Goal: Task Accomplishment & Management: Manage account settings

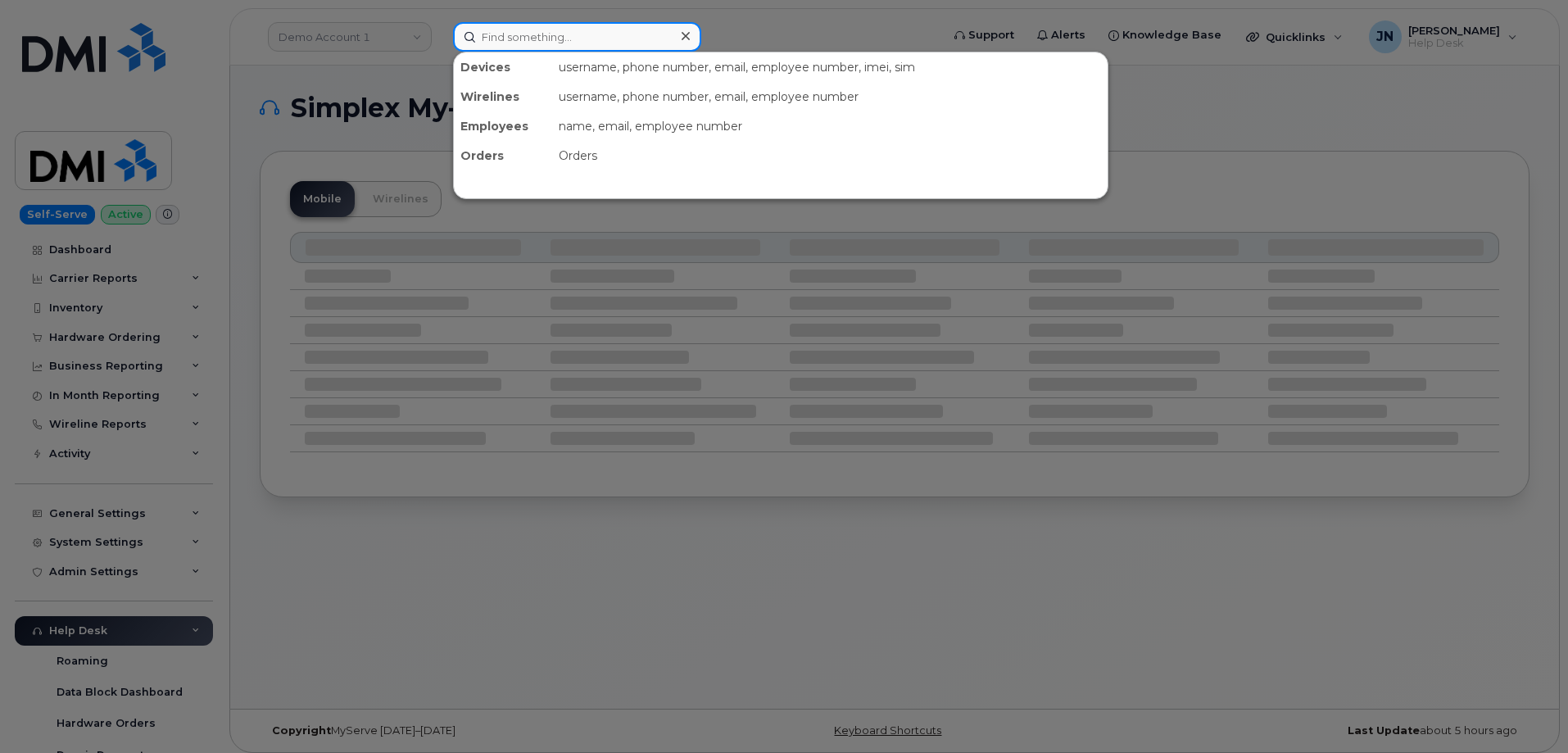
click at [562, 43] on input at bounding box center [577, 36] width 248 height 30
paste input "[PERSON_NAME]"
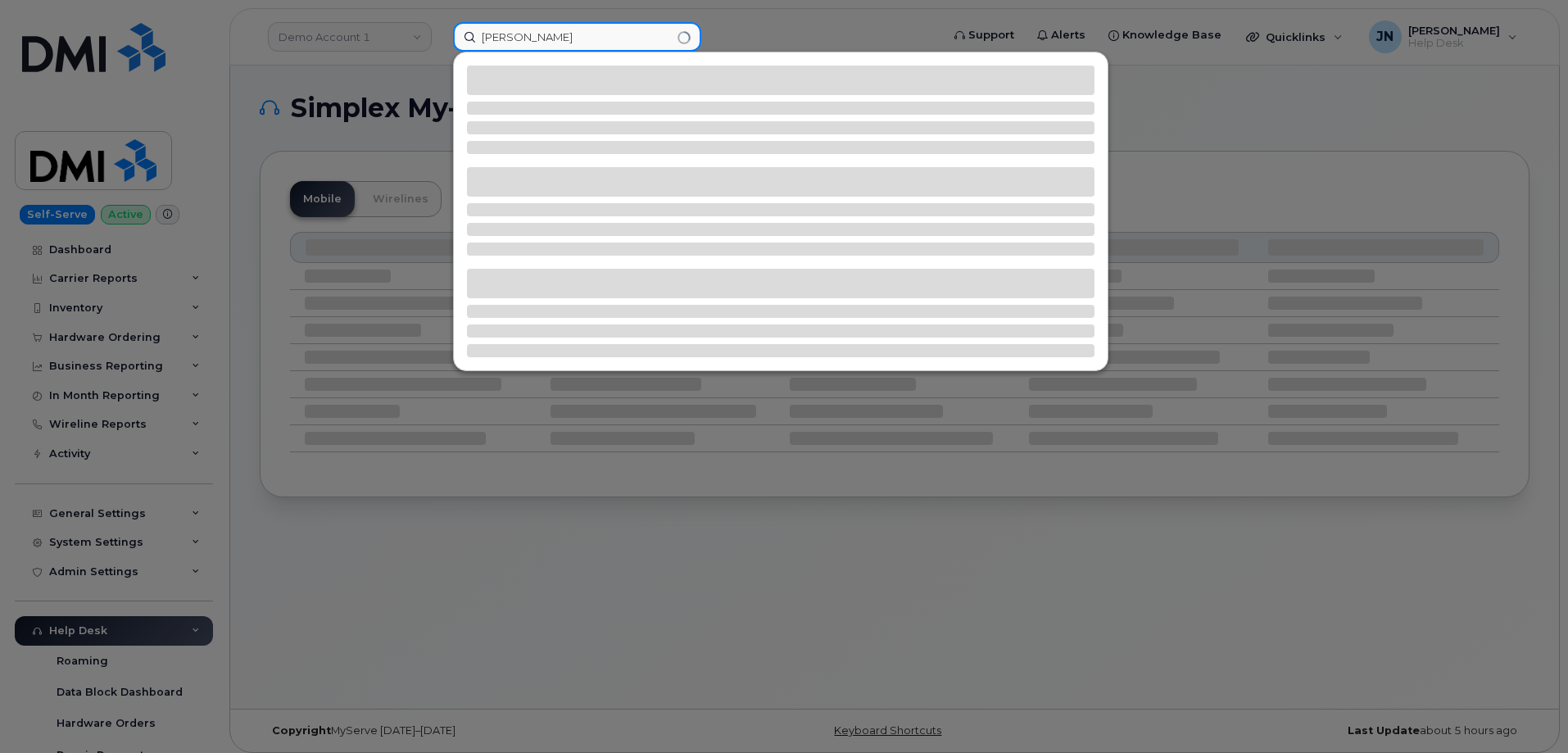
type input "[PERSON_NAME]"
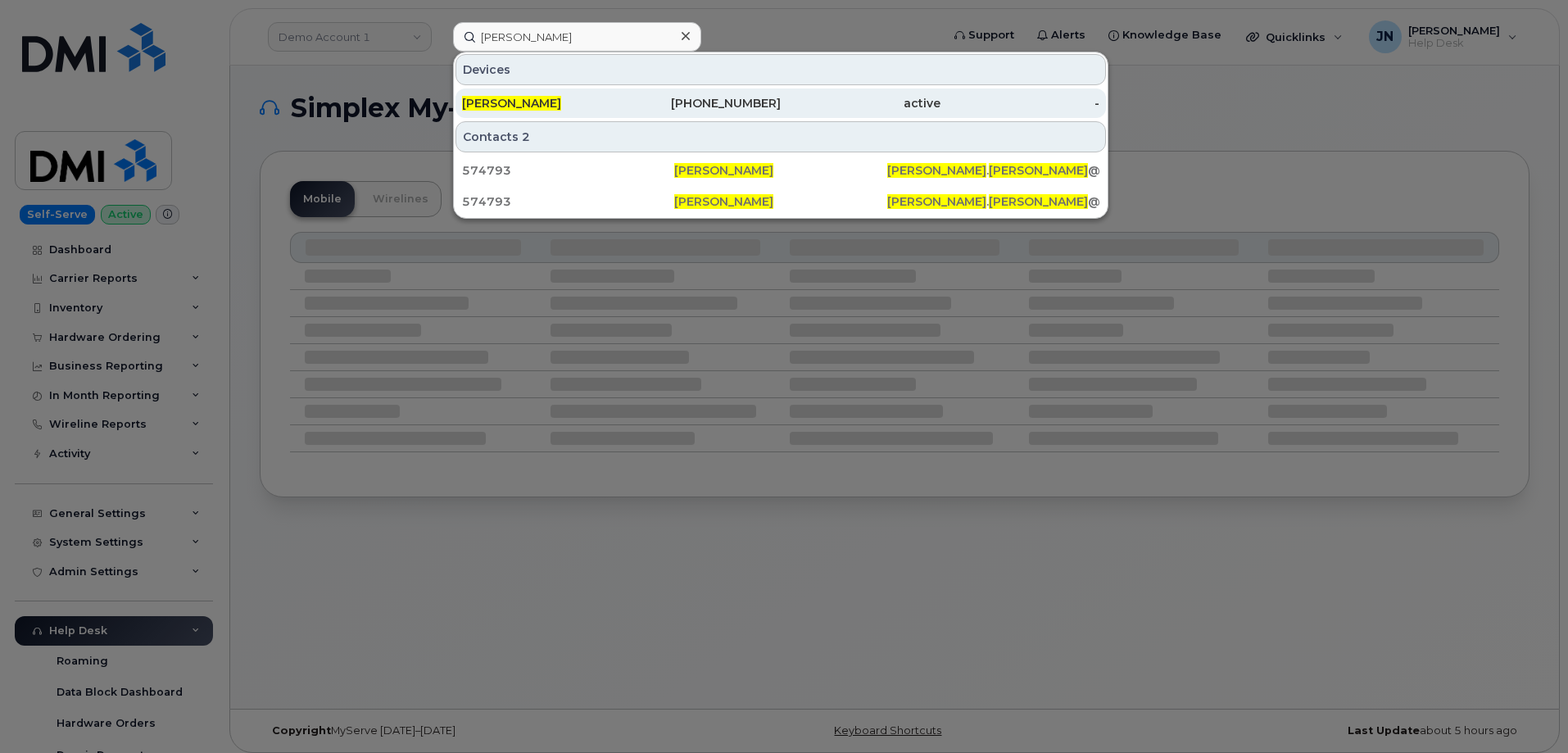
click at [511, 111] on div "[PERSON_NAME]" at bounding box center [542, 103] width 159 height 30
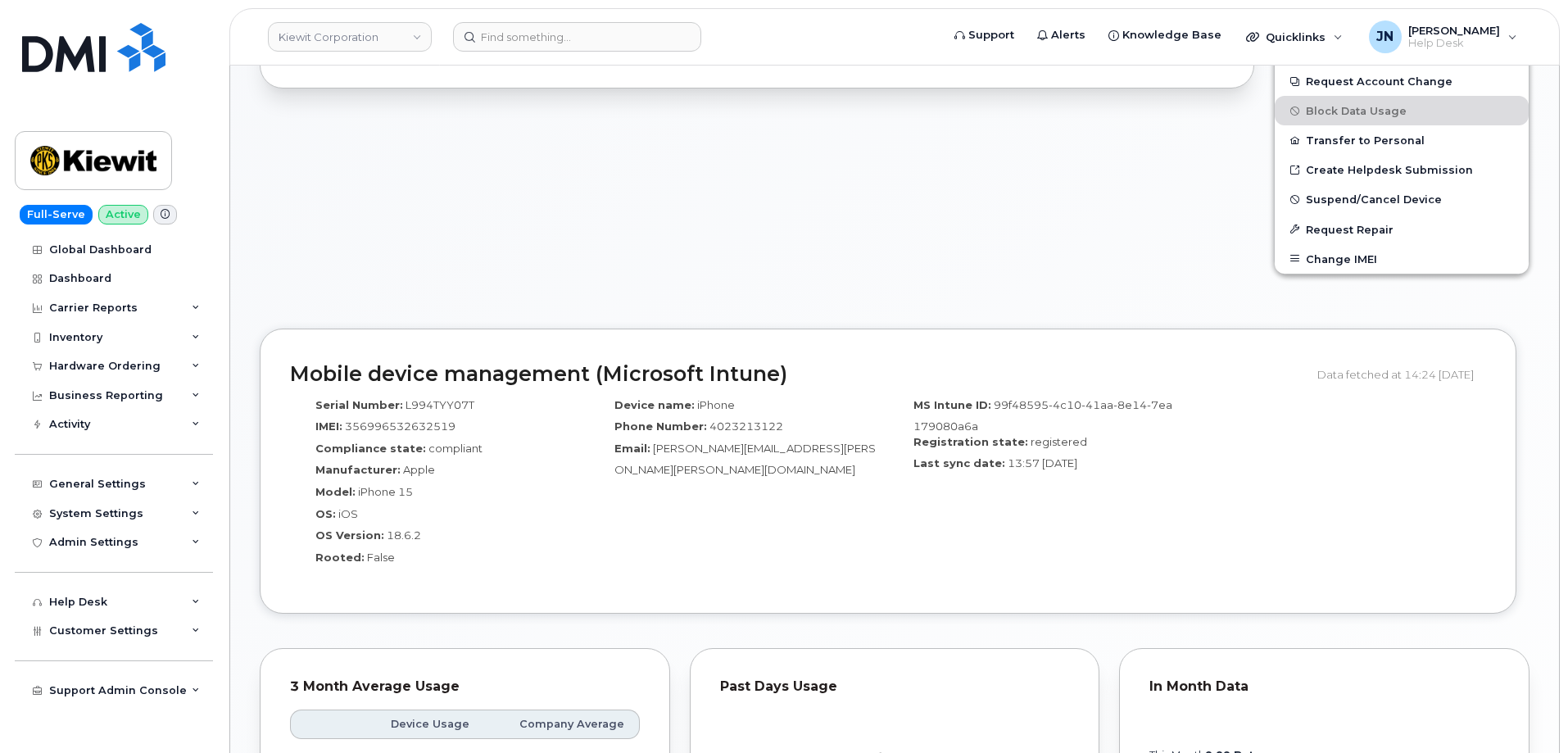
scroll to position [616, 0]
drag, startPoint x: 652, startPoint y: 449, endPoint x: 793, endPoint y: 448, distance: 141.0
click at [793, 448] on span "Patrick.Lacaze@kiewit.com" at bounding box center [745, 460] width 261 height 36
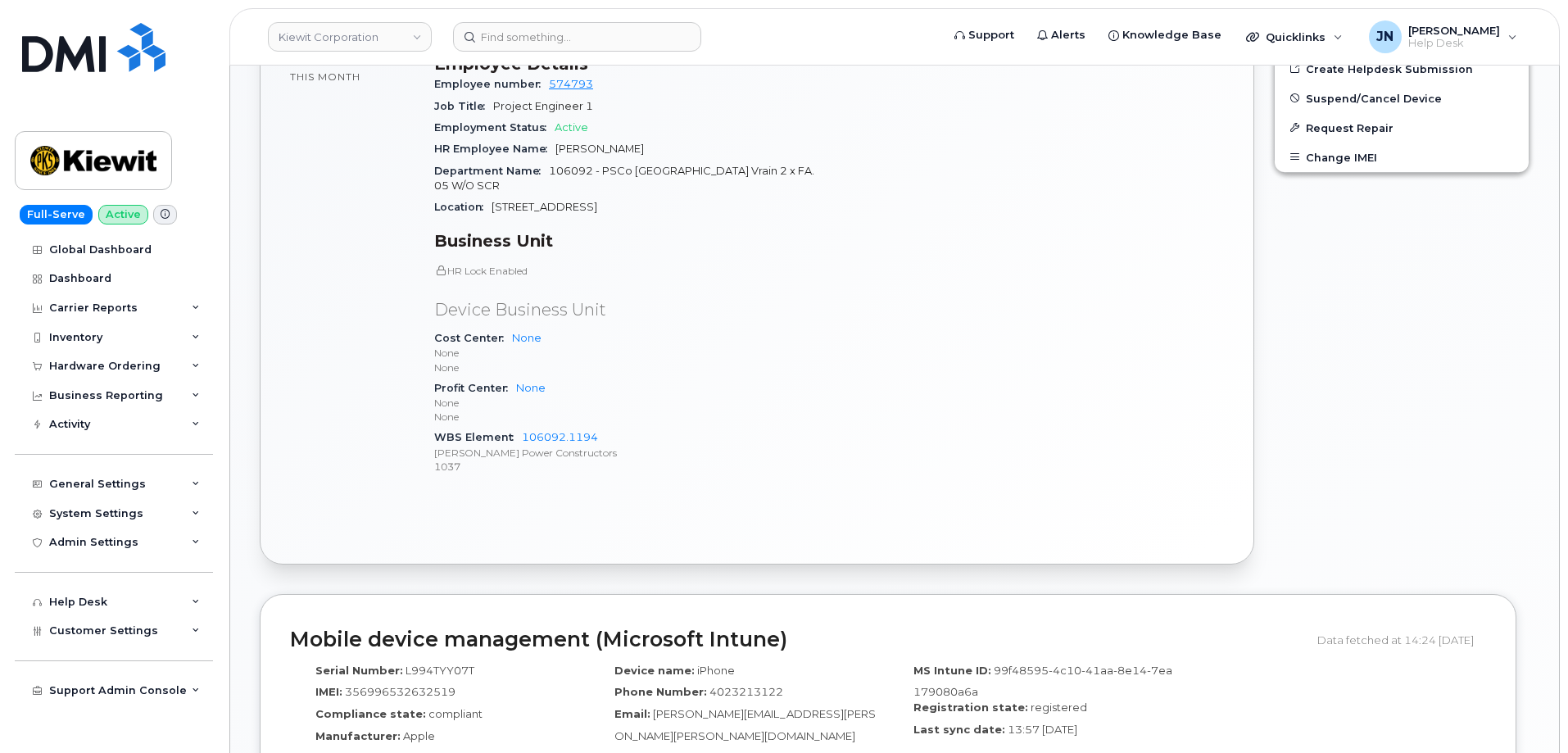
scroll to position [834, 0]
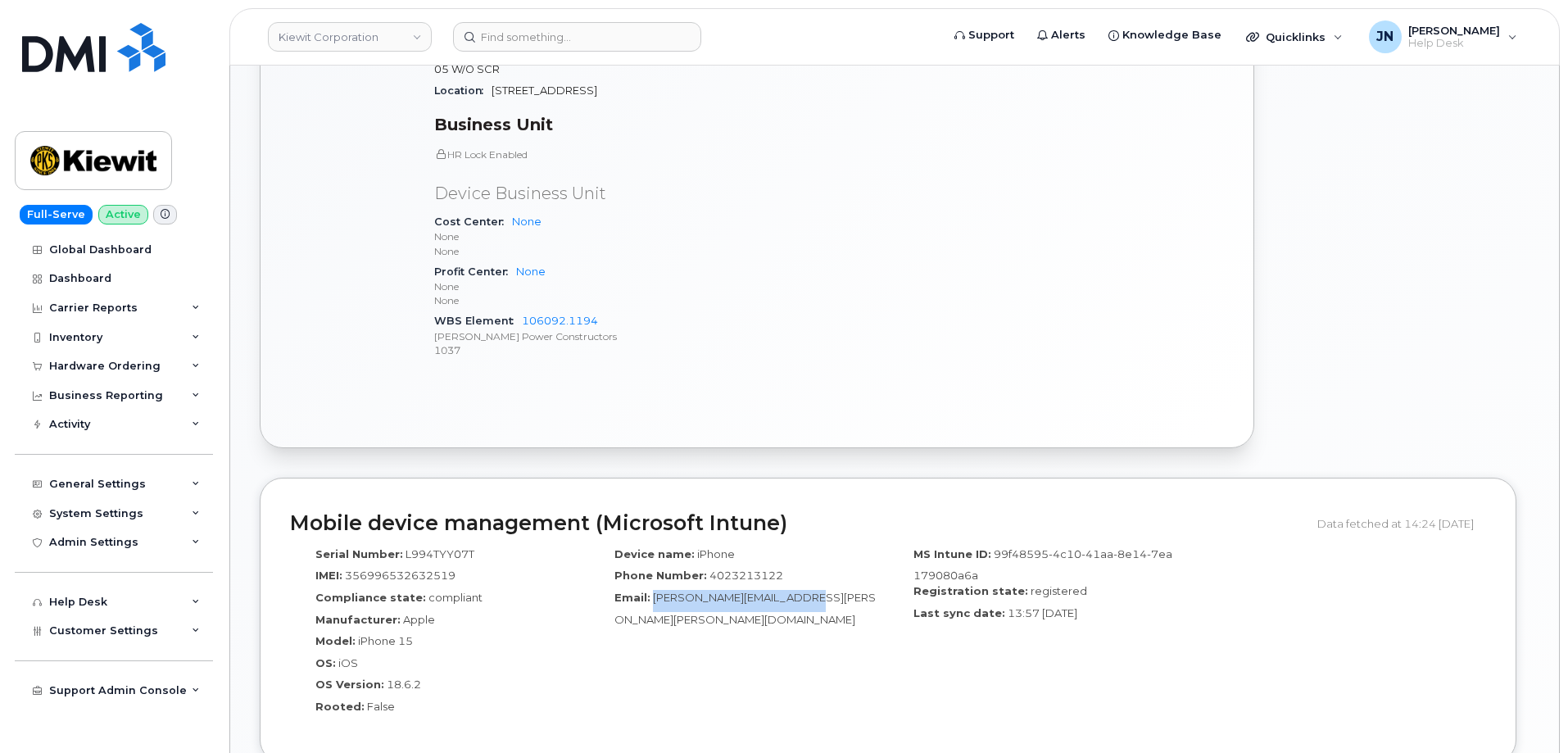
drag, startPoint x: 654, startPoint y: 569, endPoint x: 793, endPoint y: 567, distance: 139.0
click at [793, 591] on span "Patrick.Lacaze@kiewit.com" at bounding box center [745, 609] width 261 height 36
copy span "Patrick.Lacaze@kiewit.com"
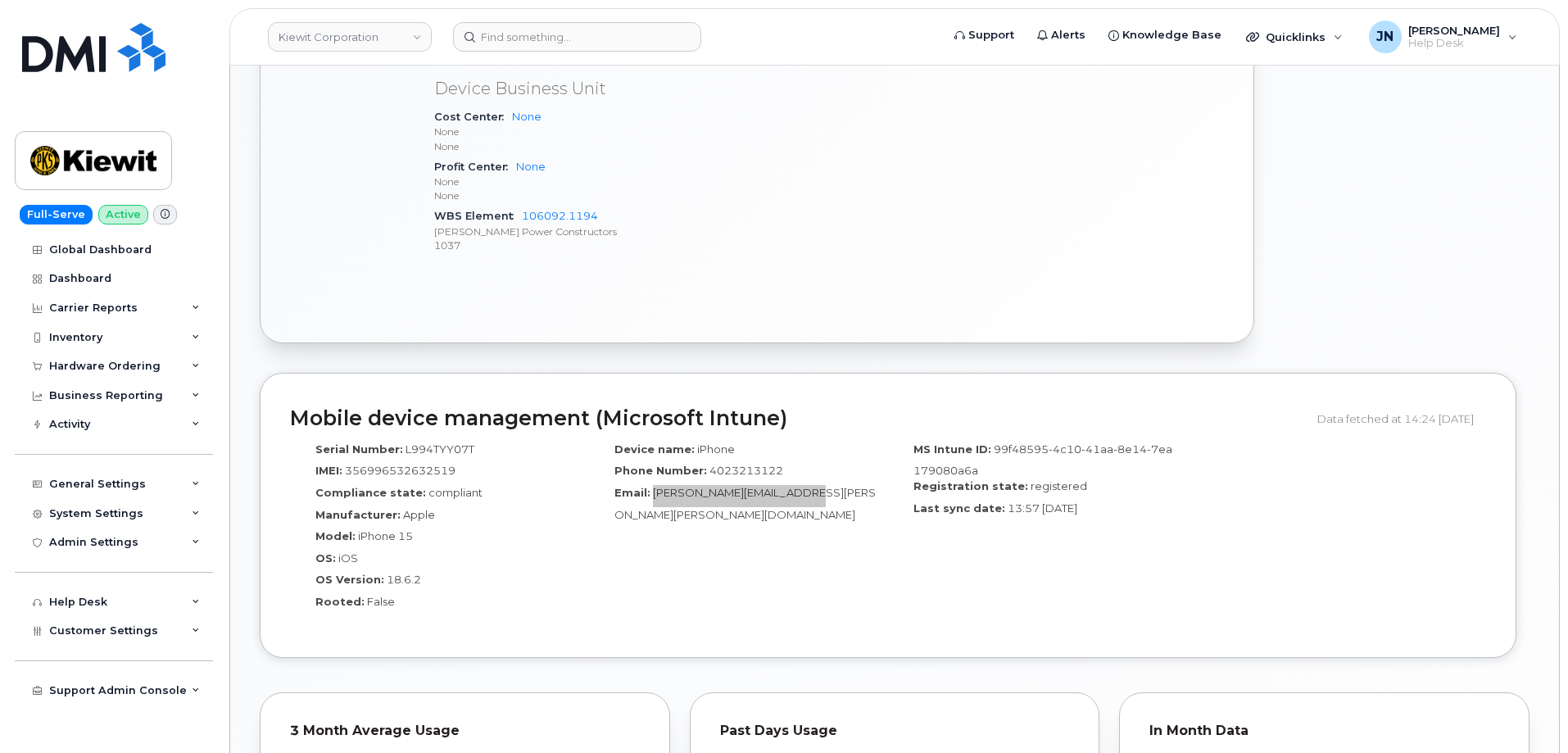
scroll to position [398, 0]
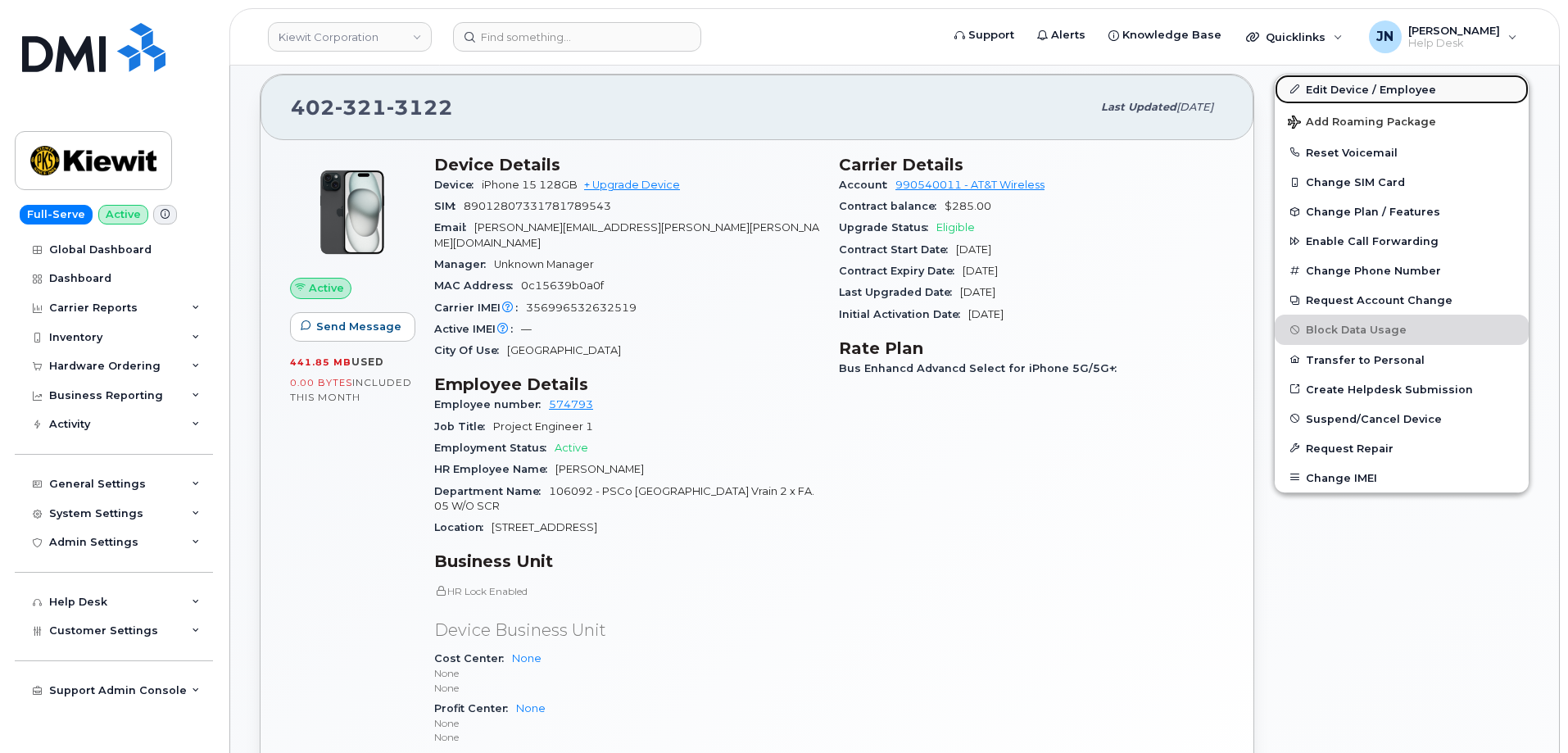
drag, startPoint x: 1380, startPoint y: 83, endPoint x: 1342, endPoint y: 100, distance: 41.6
click at [1380, 82] on link "Edit Device / Employee" at bounding box center [1402, 89] width 254 height 30
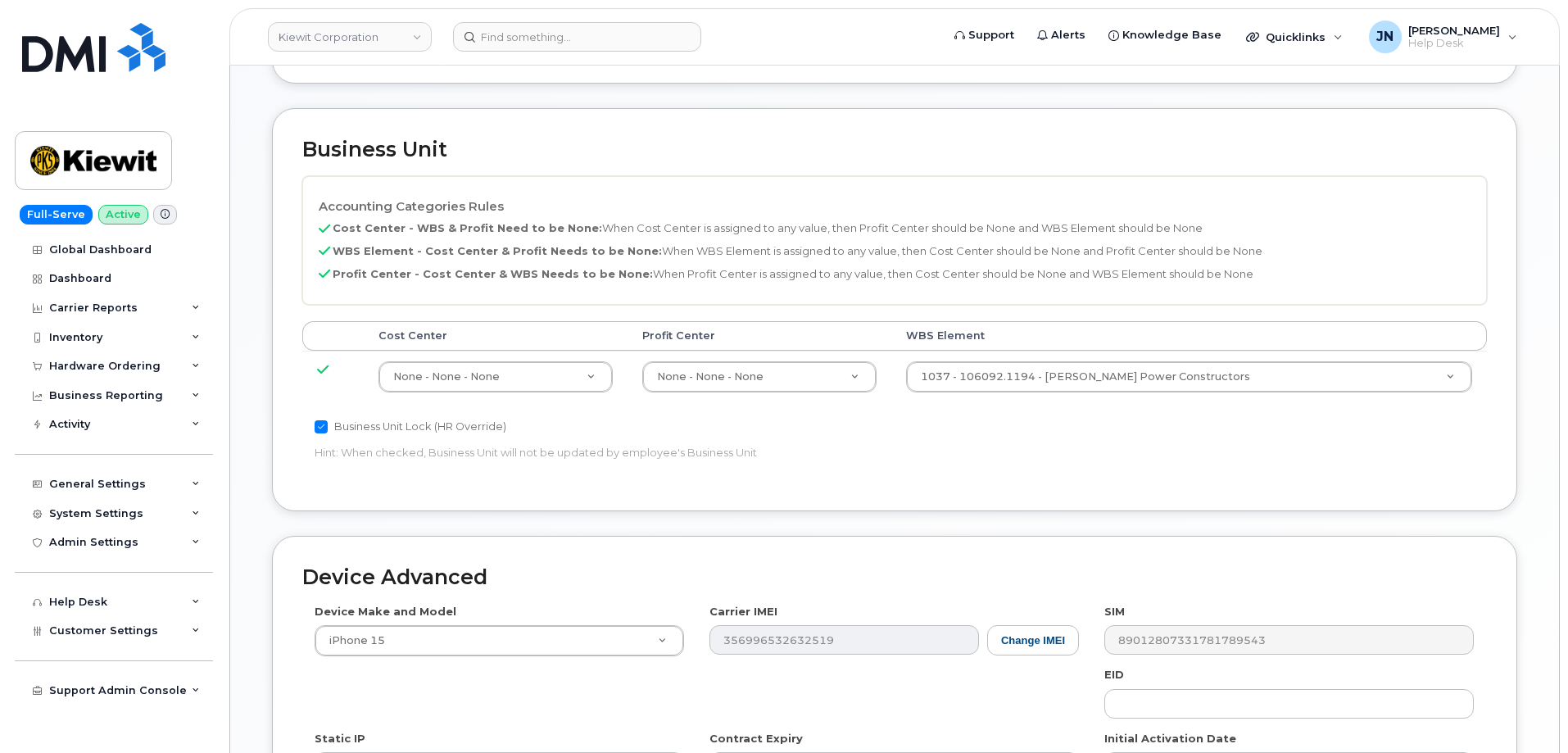
scroll to position [765, 0]
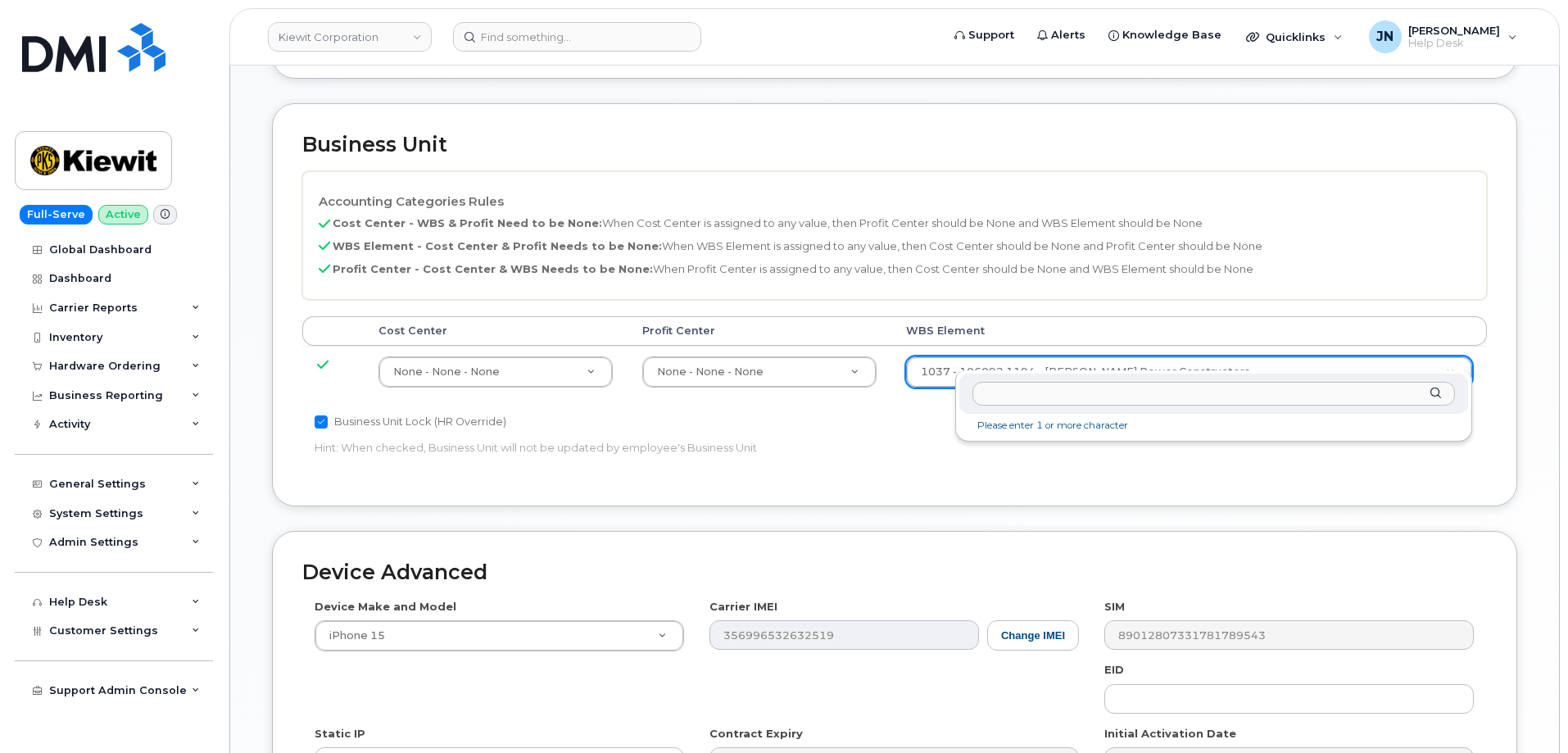
click at [1093, 390] on input "text" at bounding box center [1213, 393] width 482 height 24
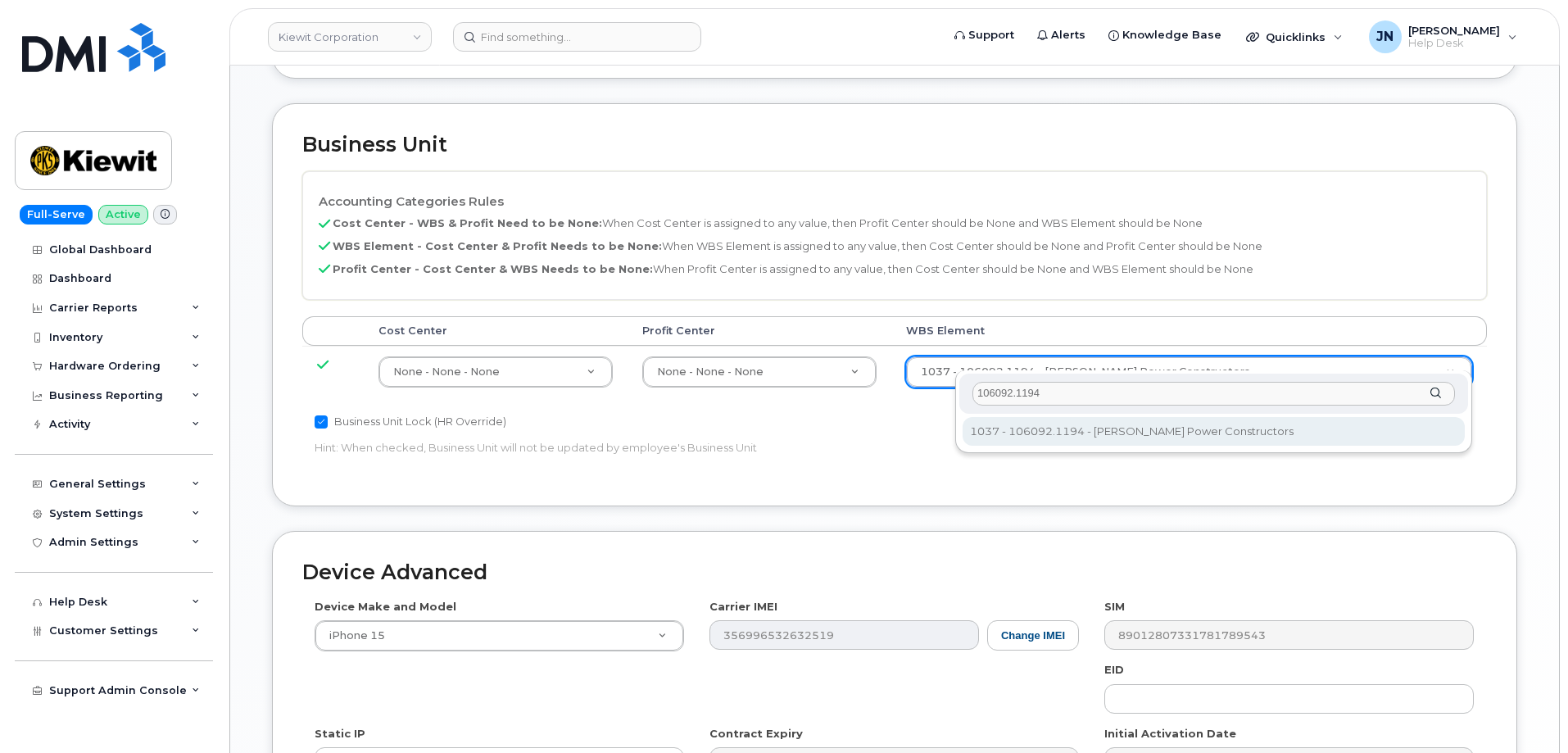
type input "106092.1194"
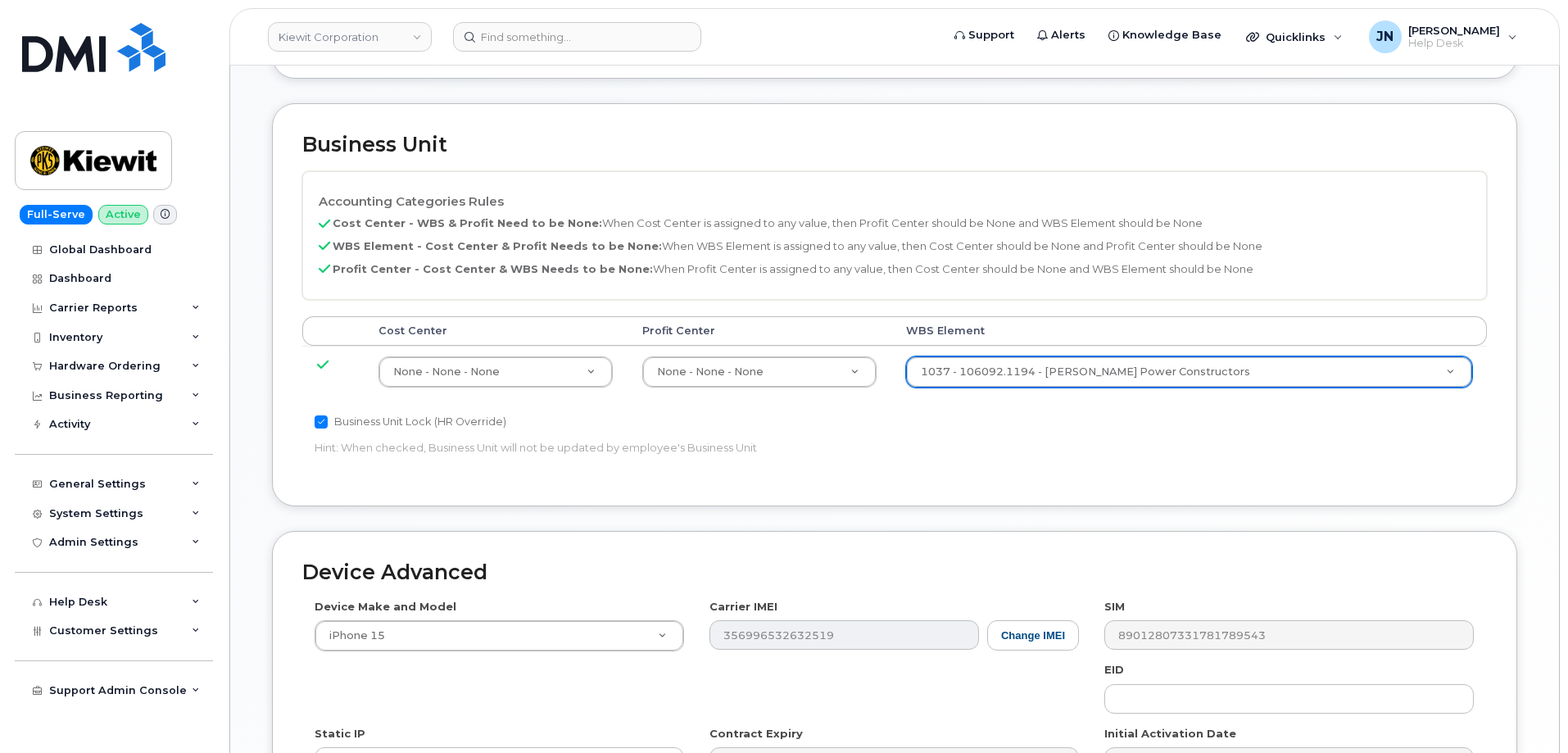
click at [971, 450] on div "Accounting Categories Rules Cost Center - WBS & Profit Need to be None: When Co…" at bounding box center [895, 324] width 1185 height 305
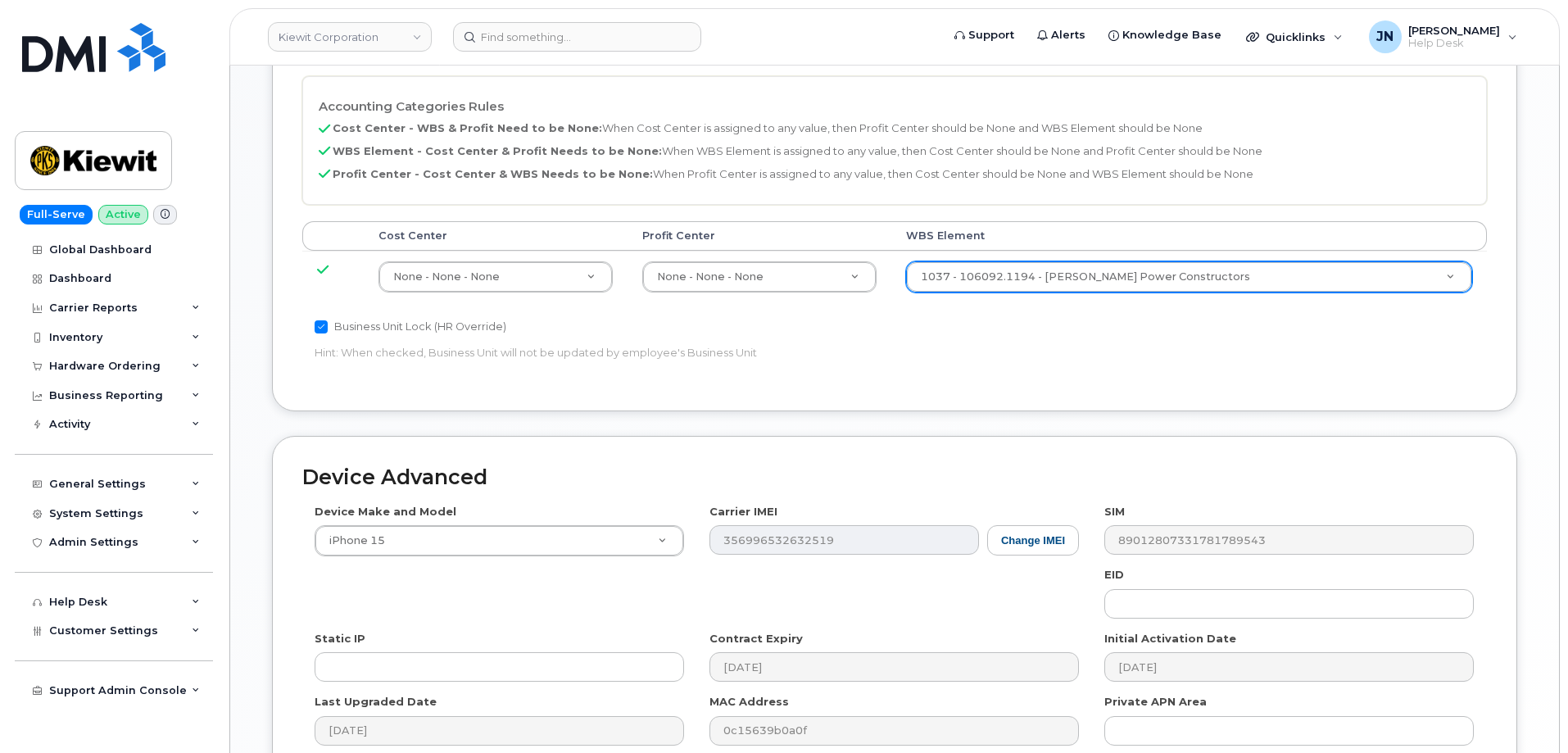
scroll to position [1016, 0]
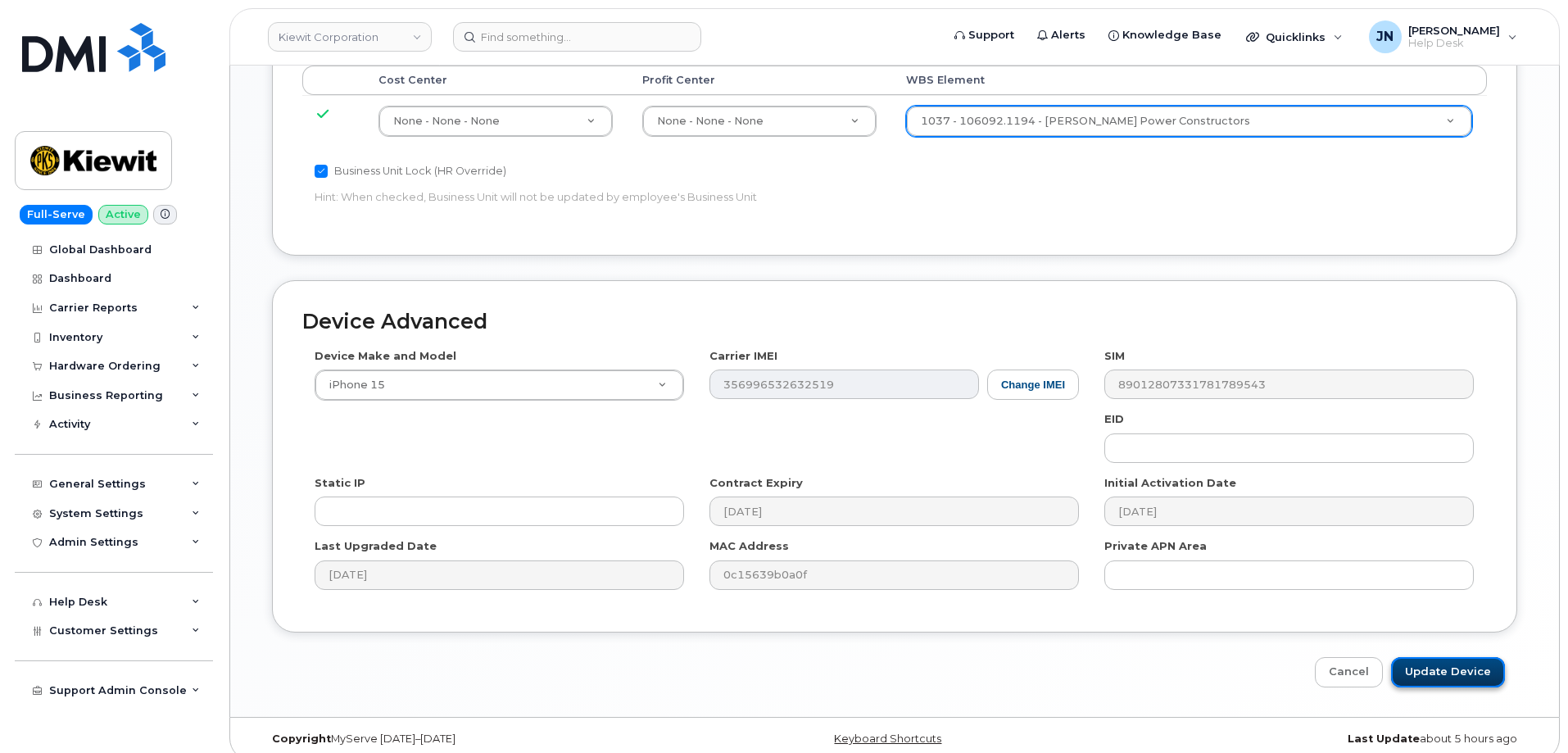
click at [1479, 657] on input "Update Device" at bounding box center [1448, 672] width 114 height 31
type input "Saving..."
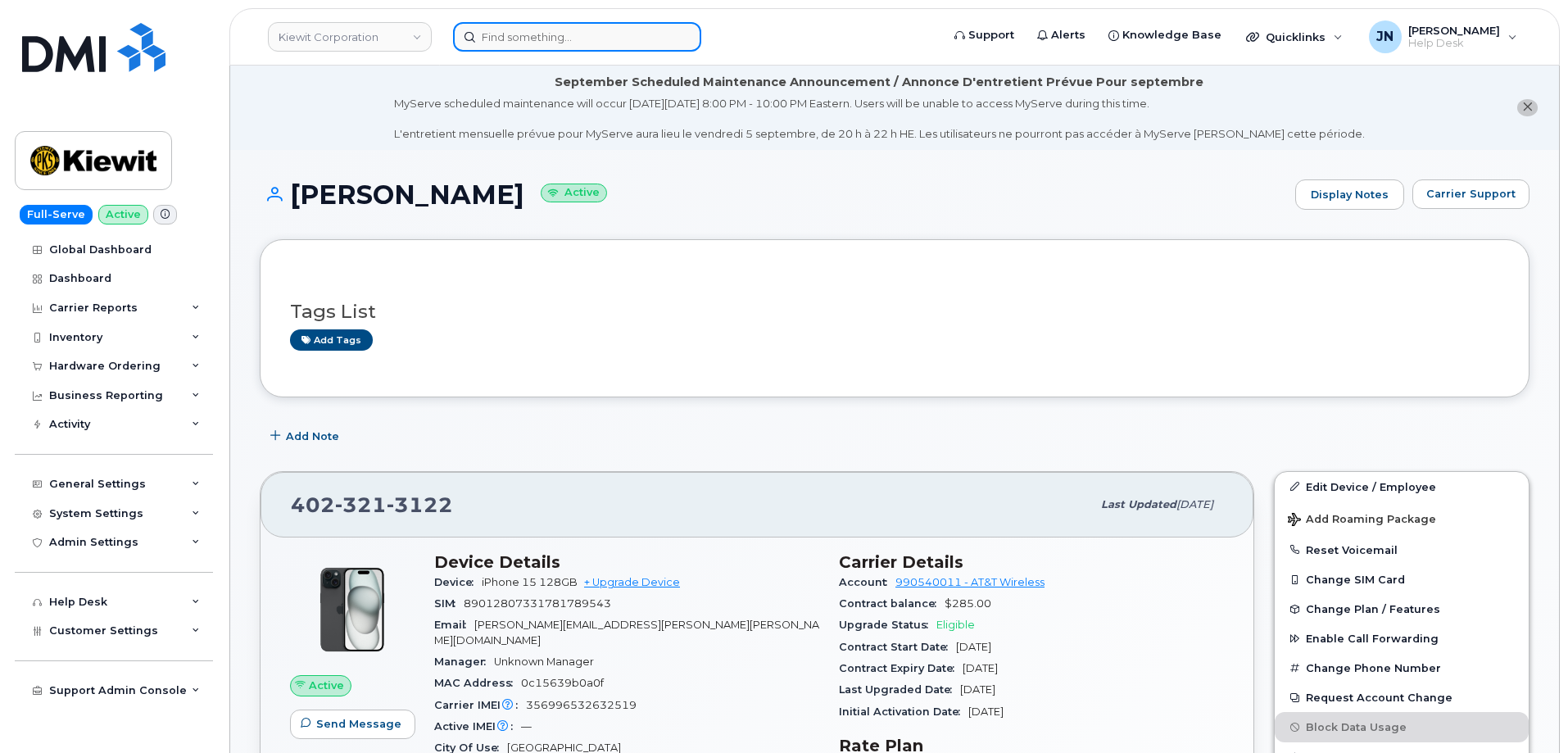
click at [552, 42] on input at bounding box center [577, 36] width 248 height 30
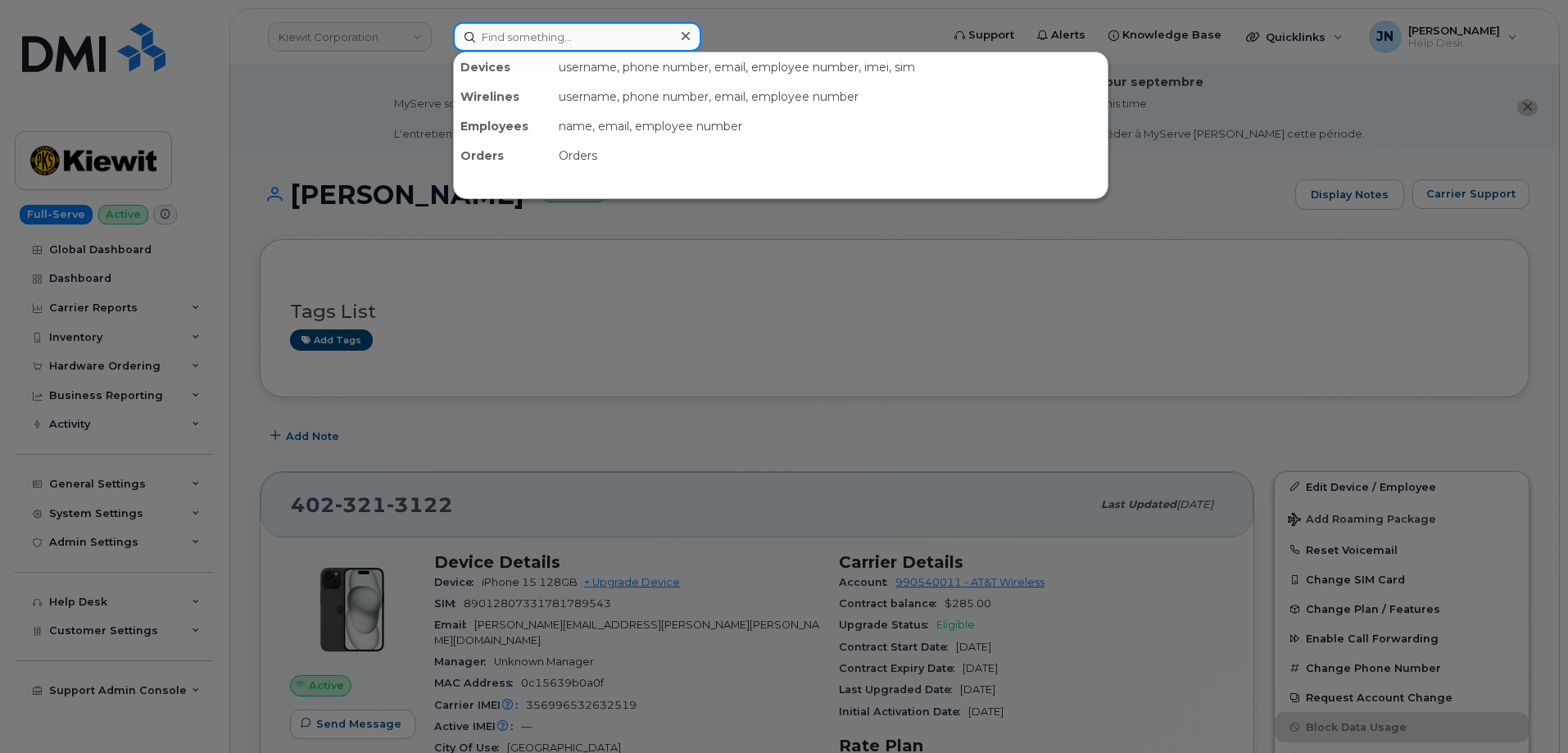
paste input "William Dodson"
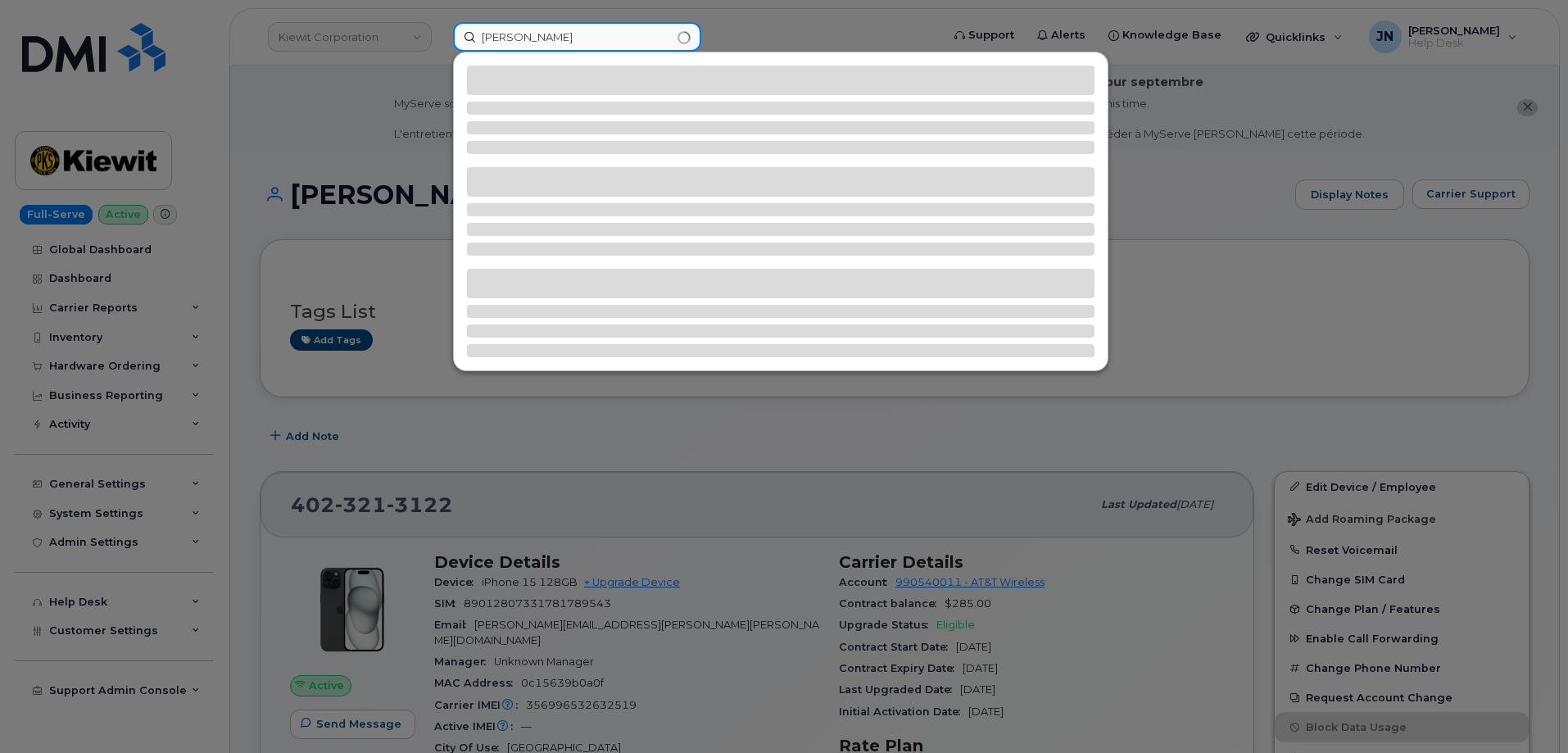
type input "William Dodson"
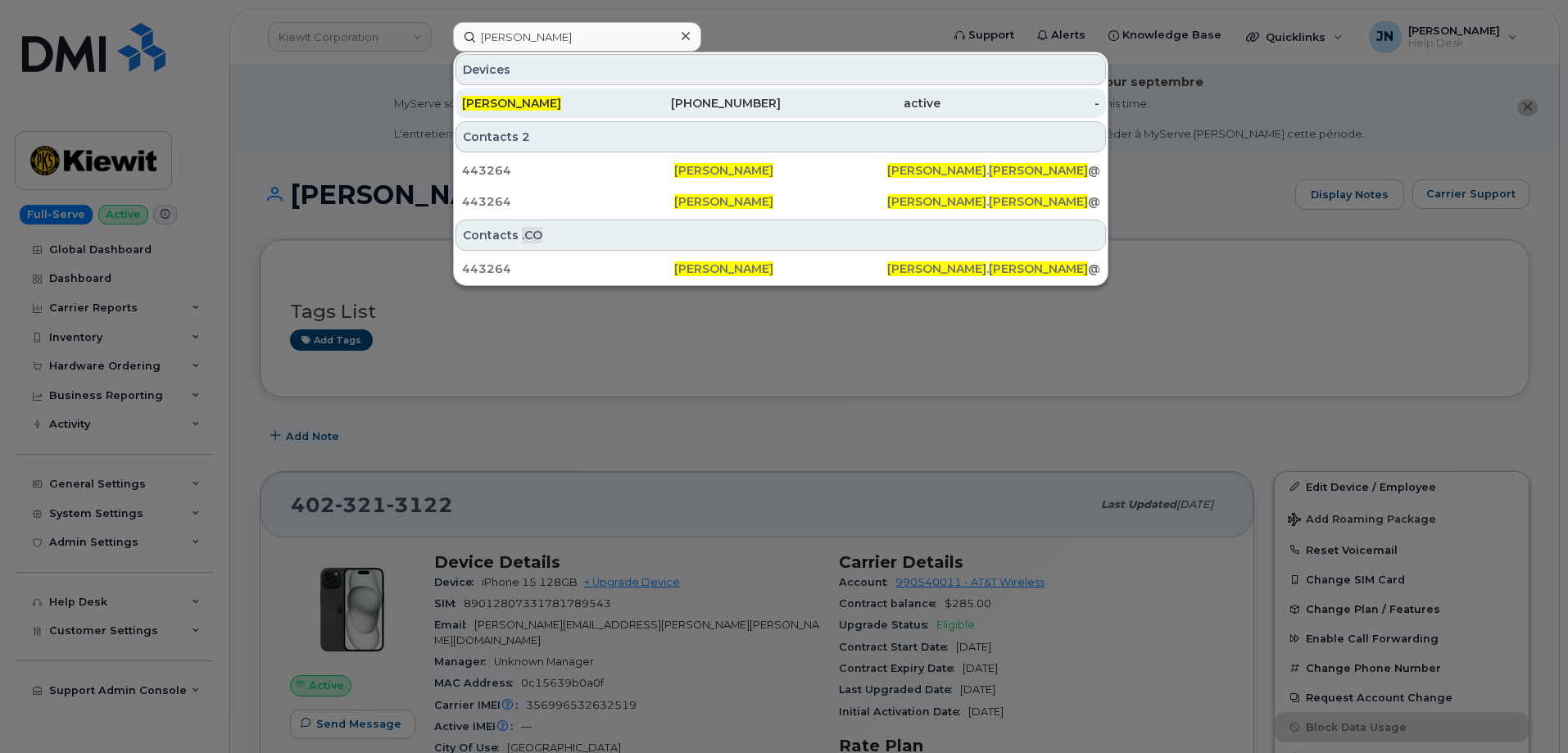
click at [552, 100] on span "[PERSON_NAME]" at bounding box center [511, 103] width 99 height 14
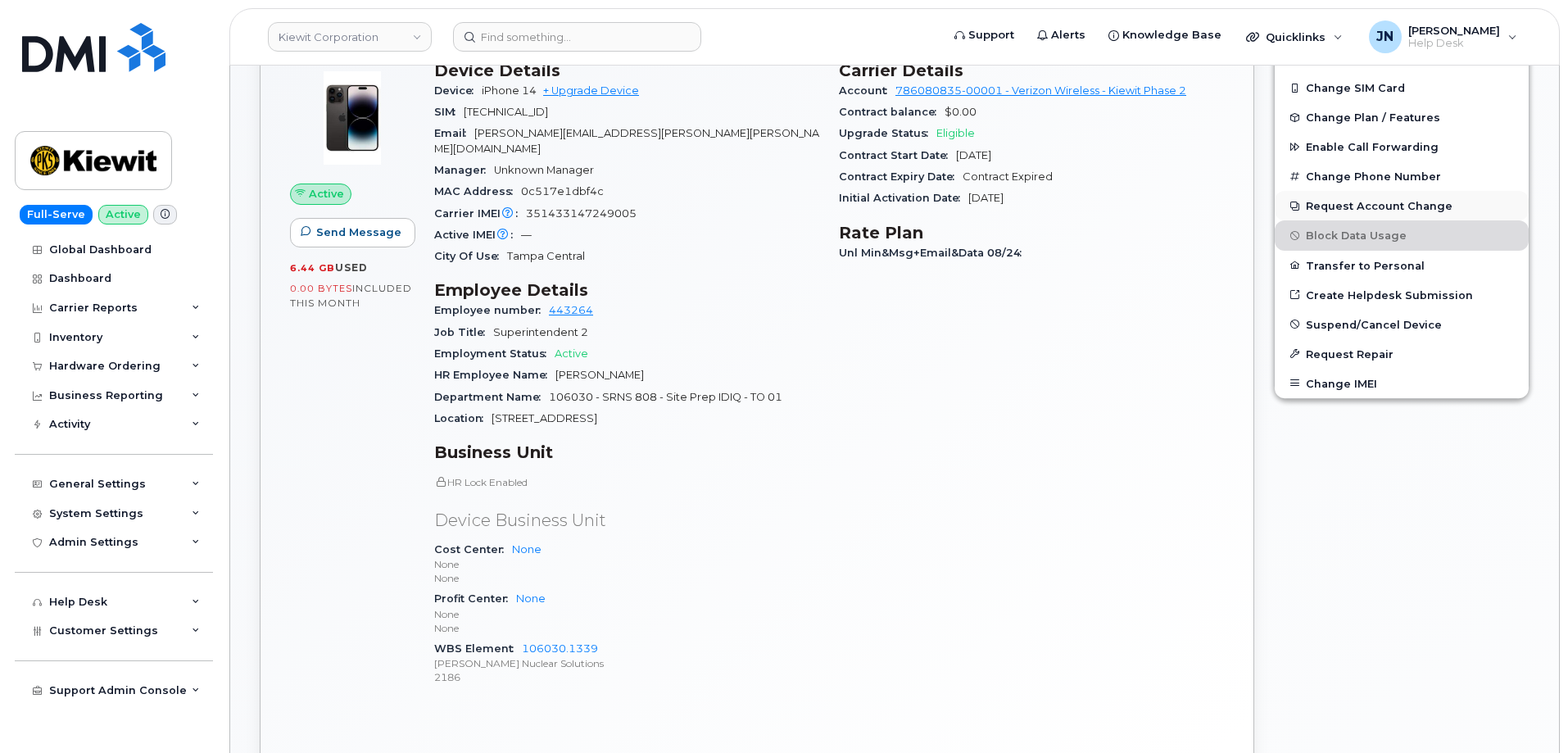
scroll to position [328, 0]
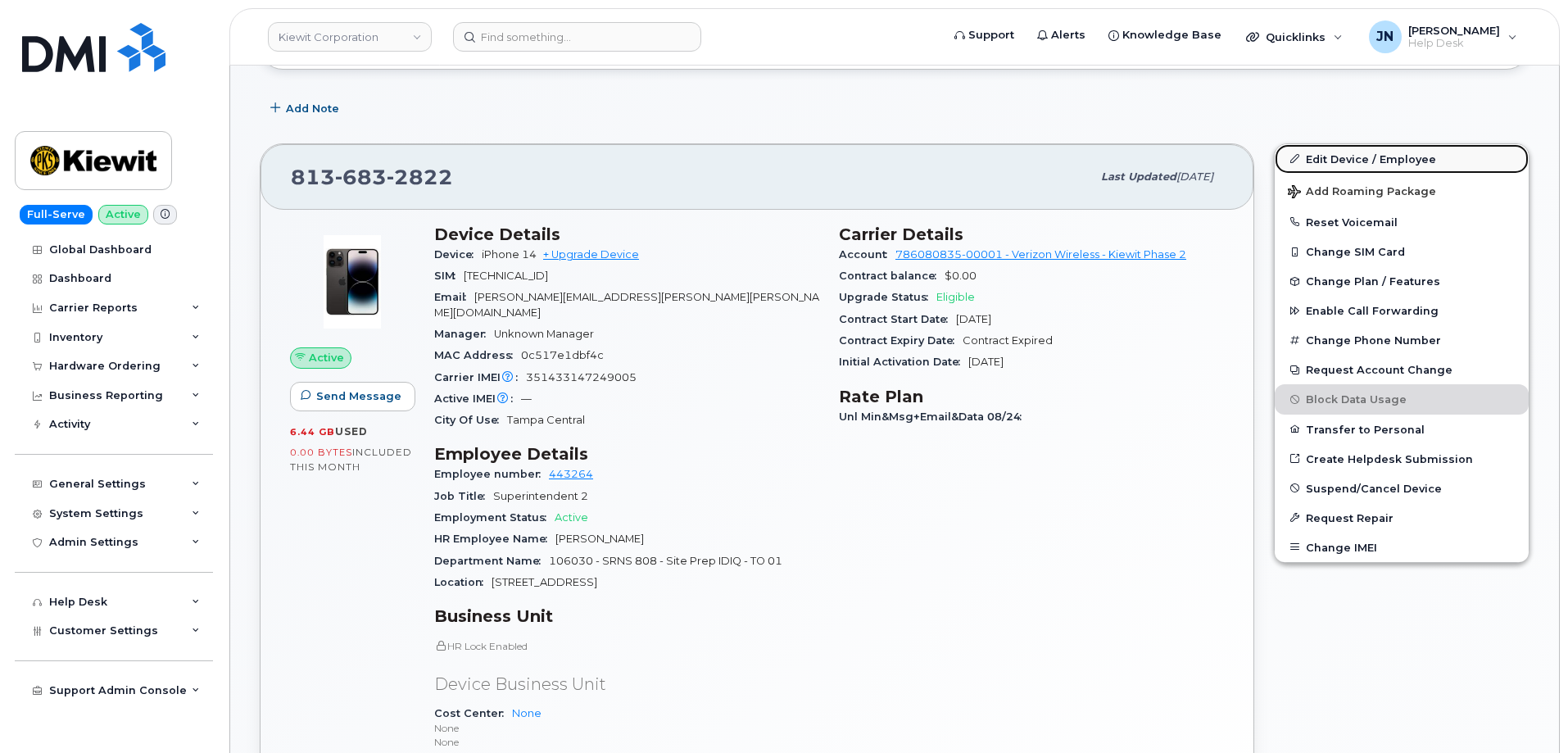
click at [1337, 158] on link "Edit Device / Employee" at bounding box center [1402, 159] width 254 height 30
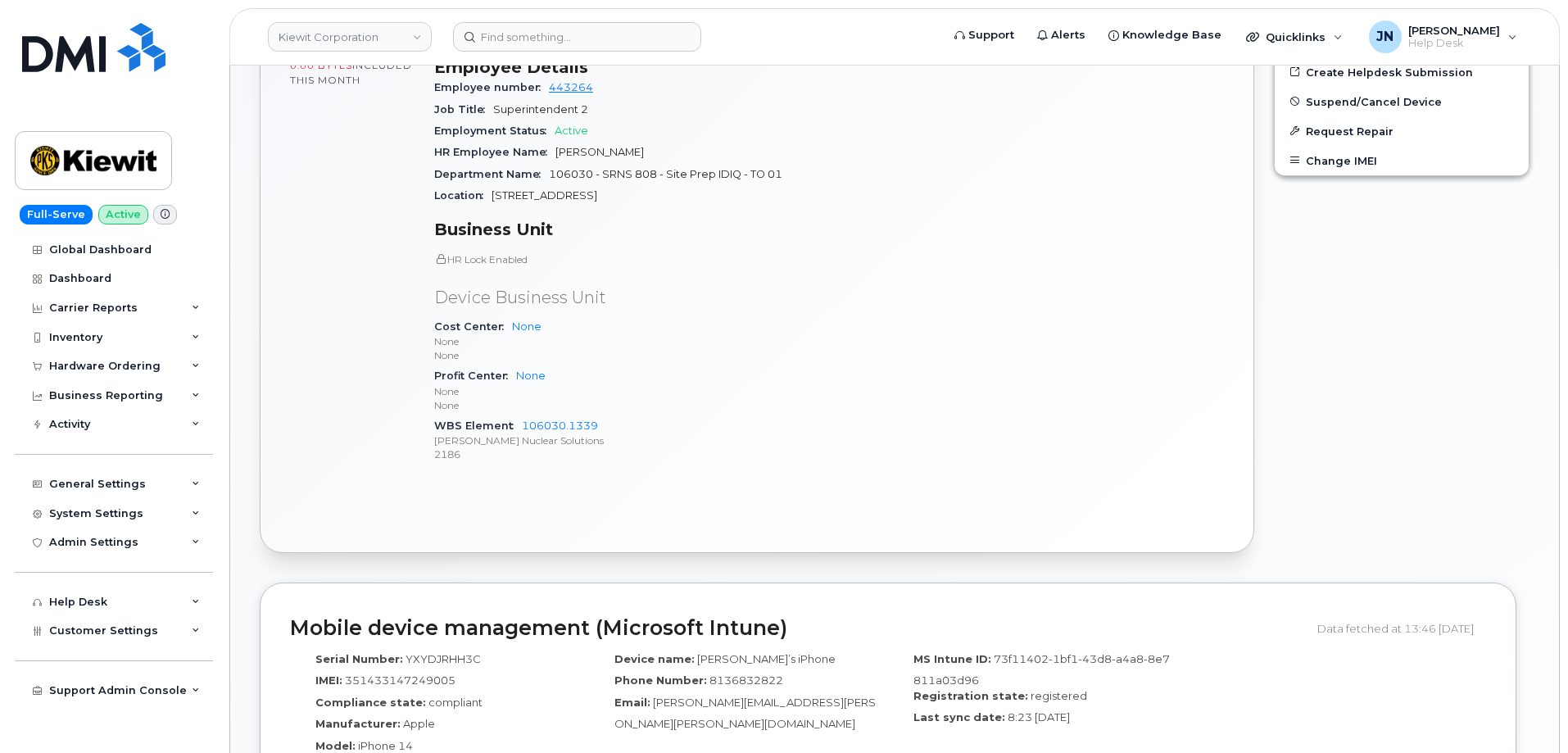
scroll to position [1092, 0]
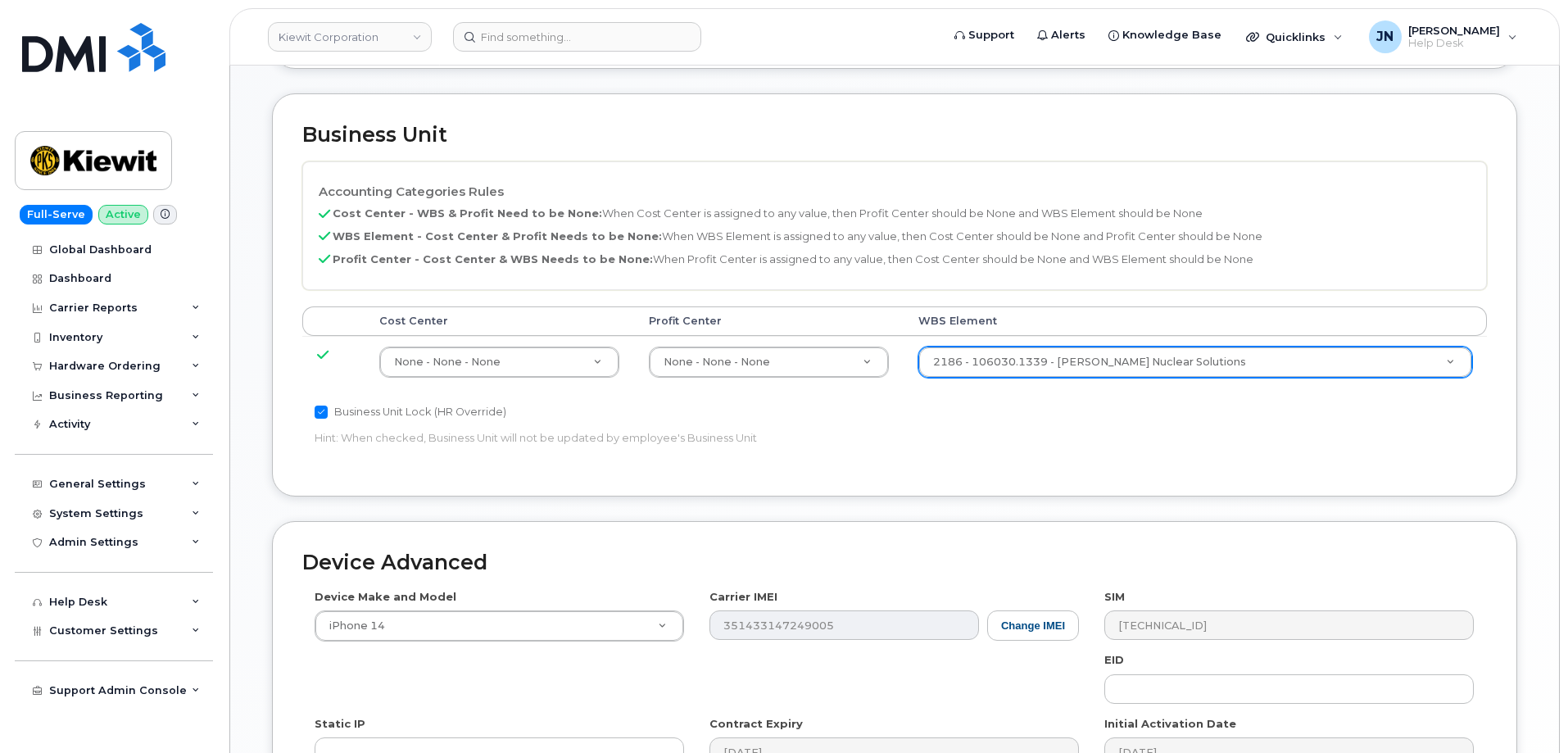
scroll to position [688, 0]
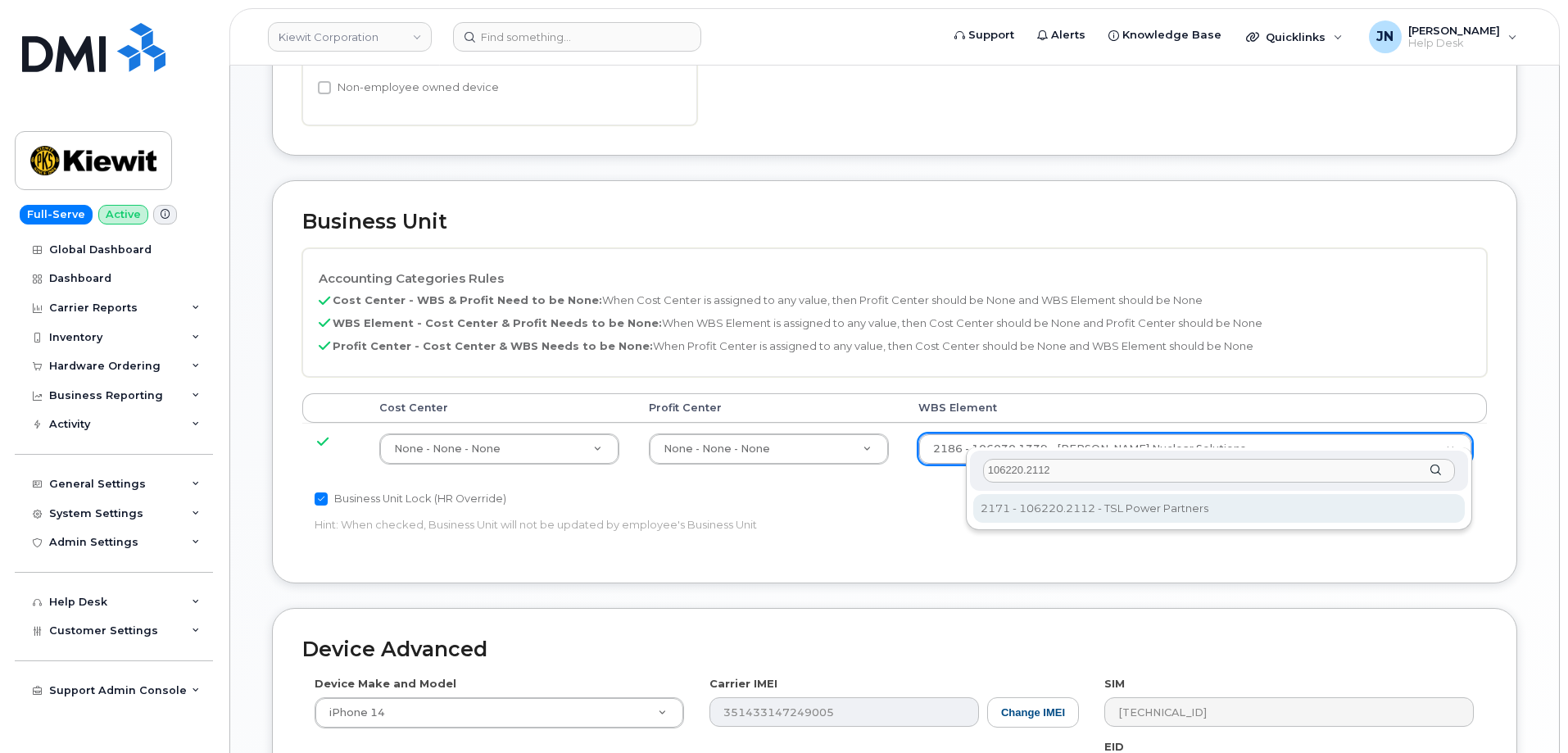
type input "106220.2112"
type input "33915203"
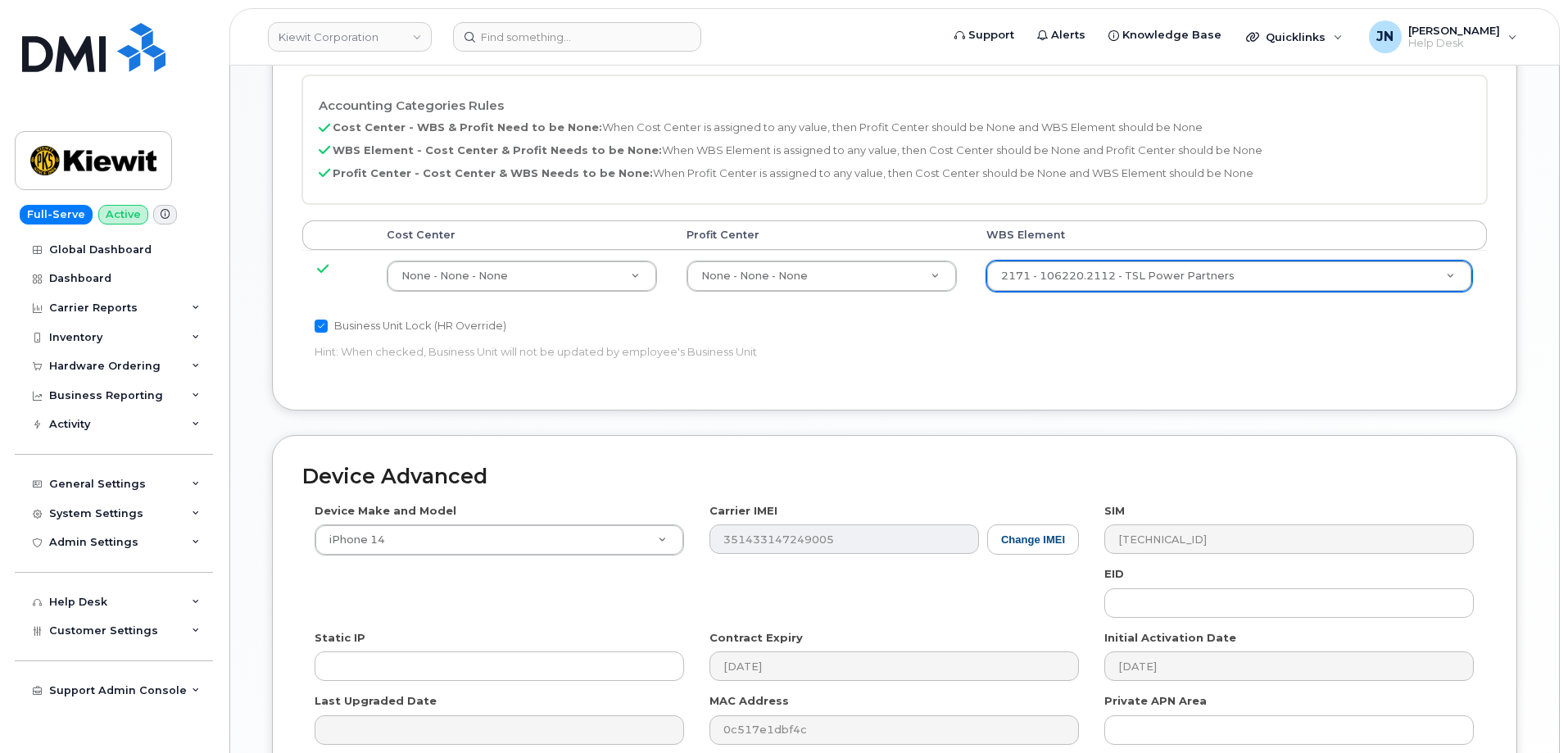
scroll to position [1016, 0]
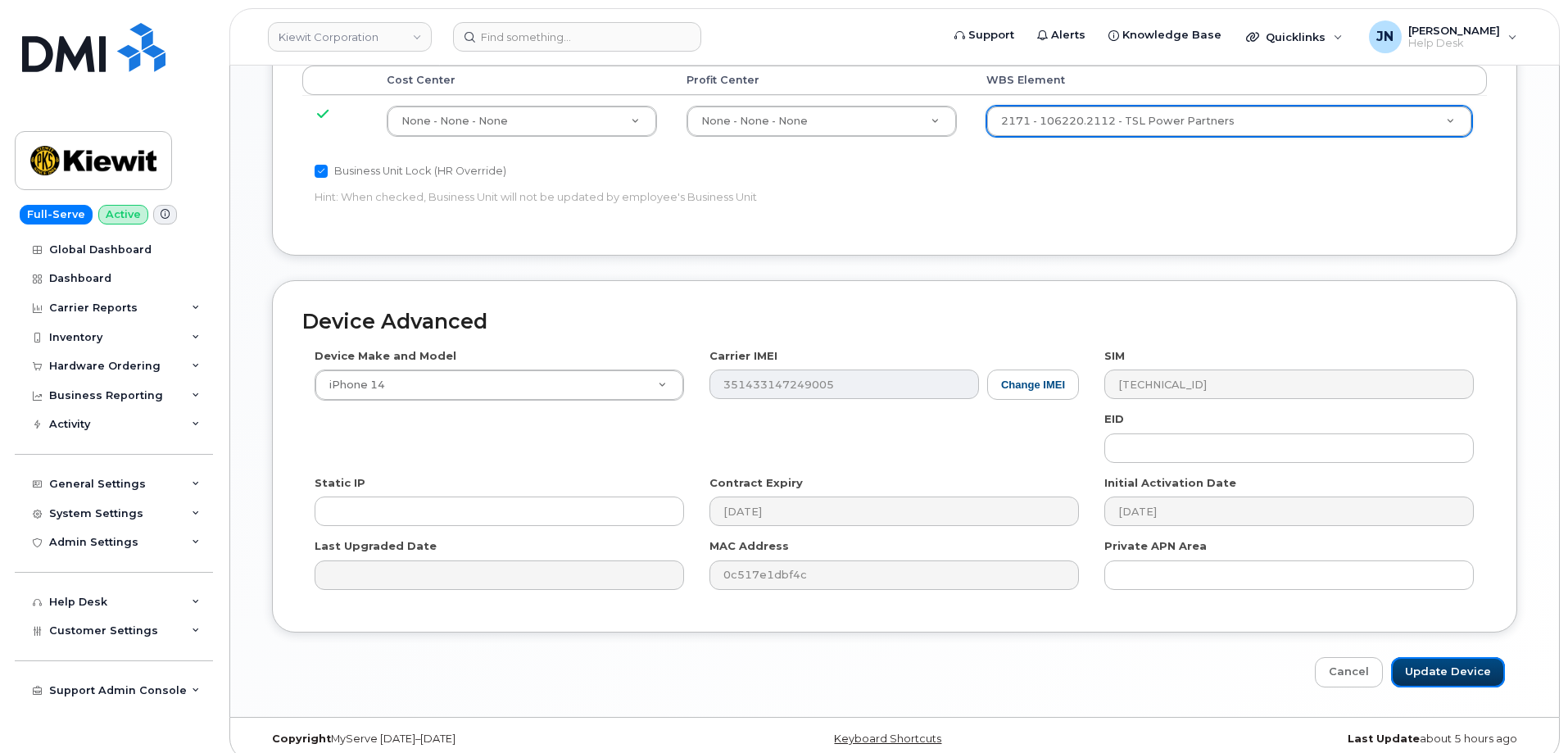
drag, startPoint x: 1471, startPoint y: 660, endPoint x: 1253, endPoint y: 663, distance: 218.0
click at [1471, 661] on input "Update Device" at bounding box center [1448, 672] width 114 height 31
type input "Saving..."
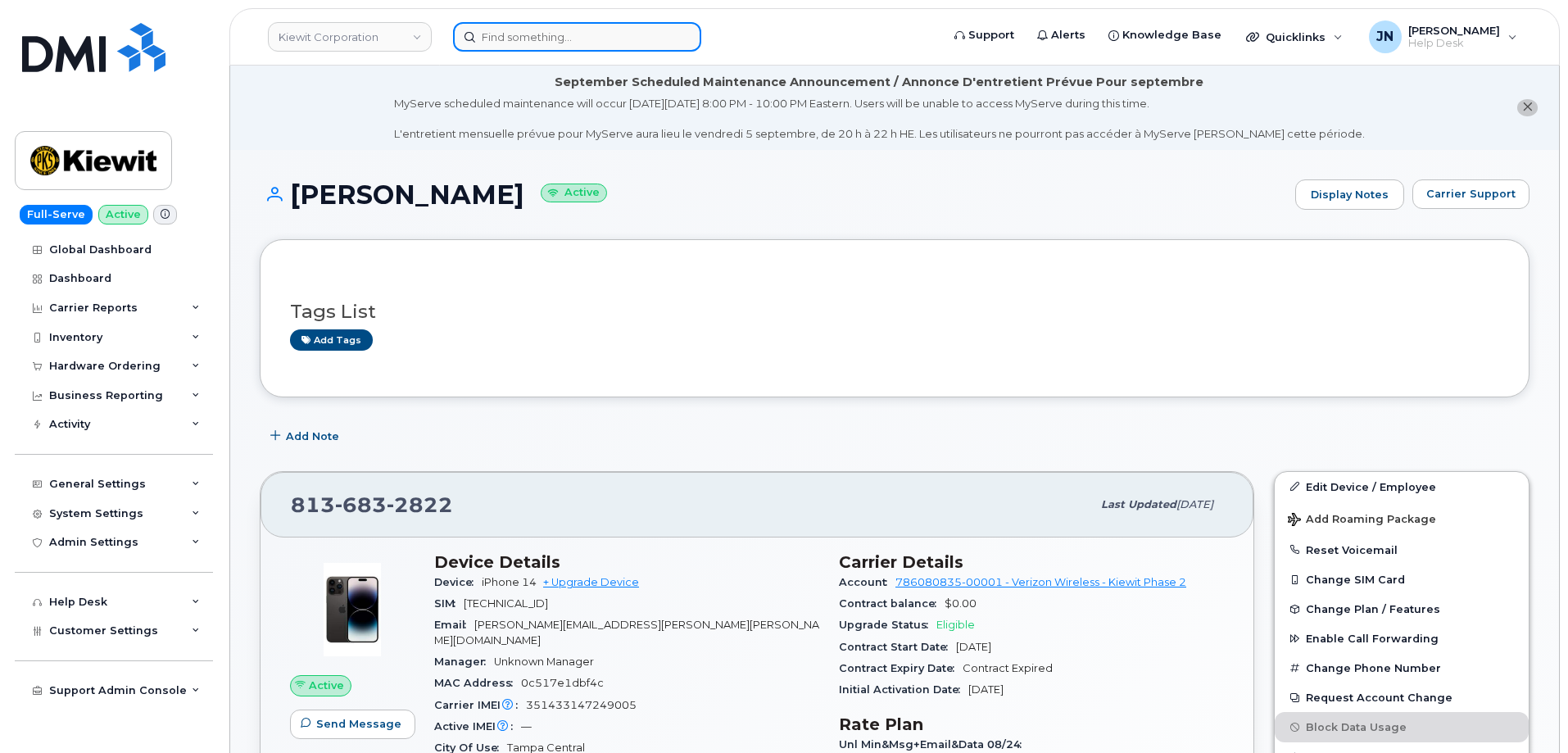
click at [514, 31] on input at bounding box center [577, 36] width 248 height 30
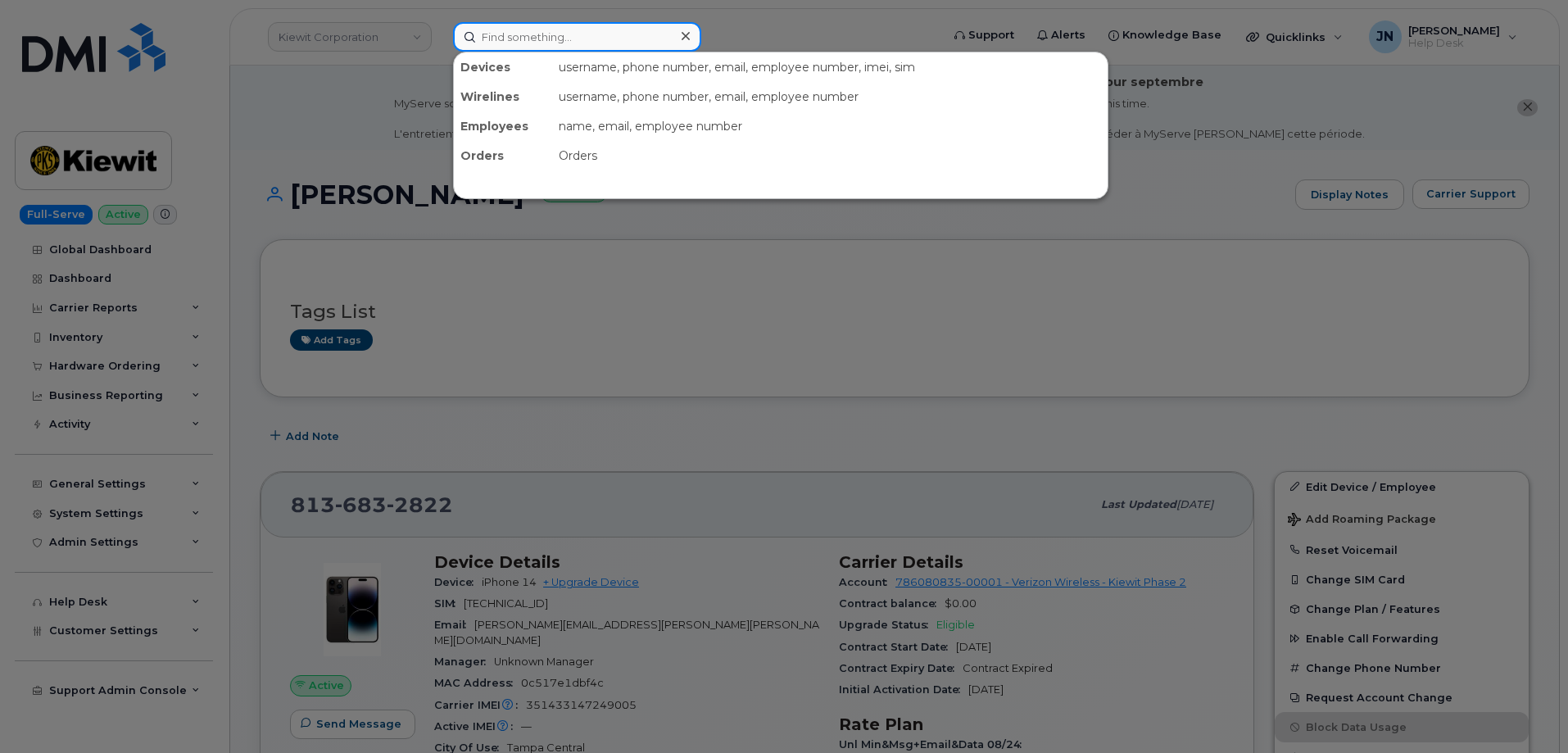
paste input "[PERSON_NAME]"
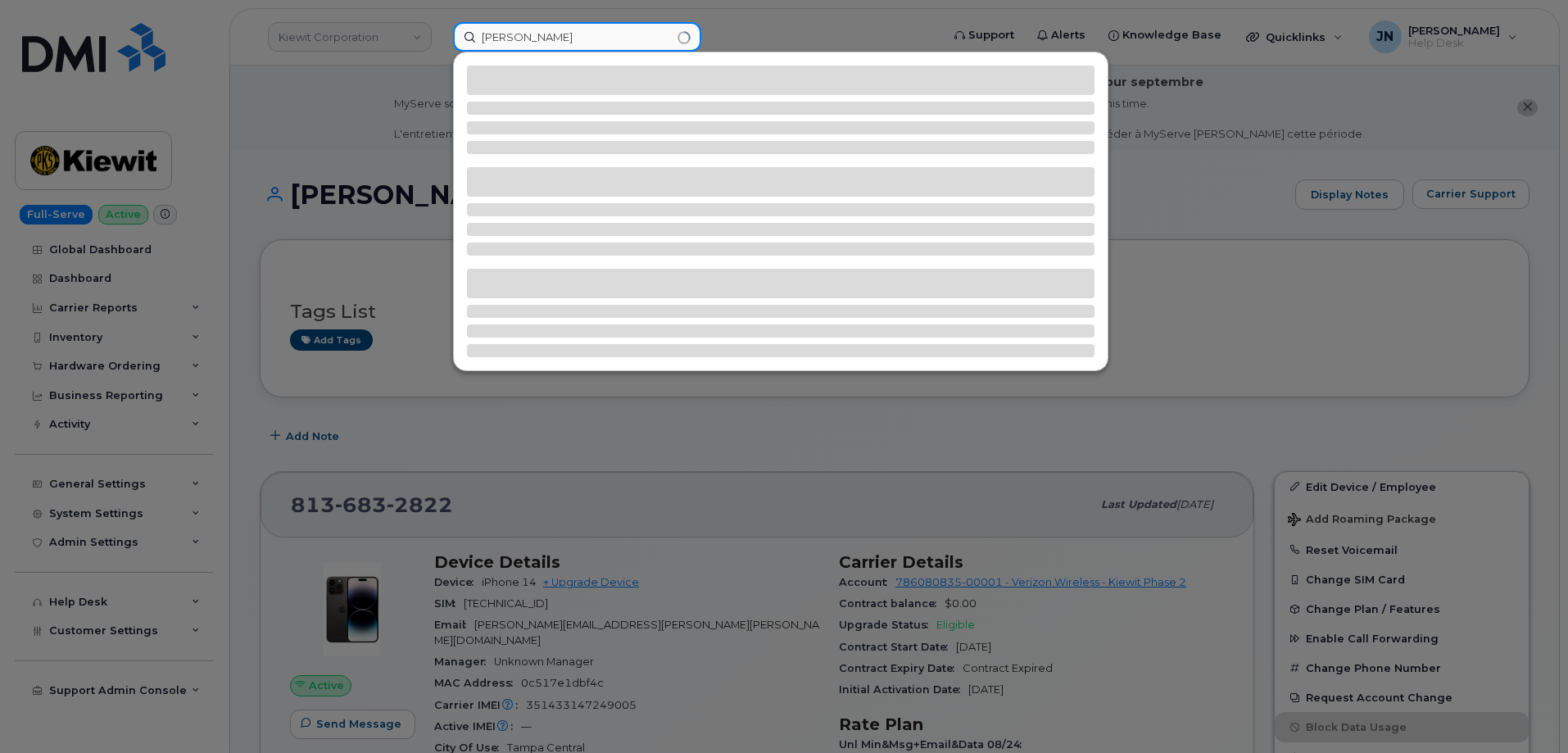
type input "[PERSON_NAME]"
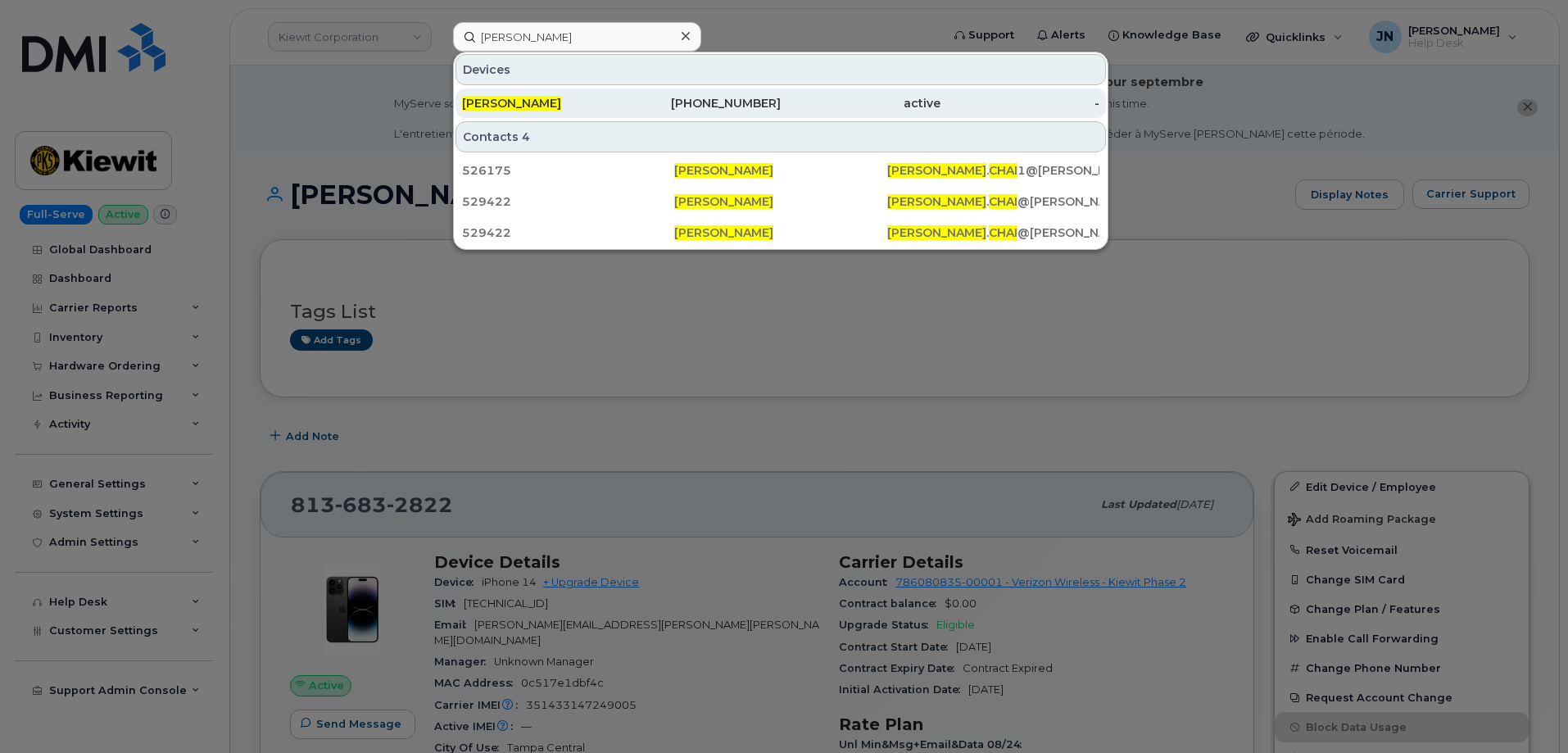
click at [532, 104] on span "[PERSON_NAME]" at bounding box center [511, 103] width 99 height 14
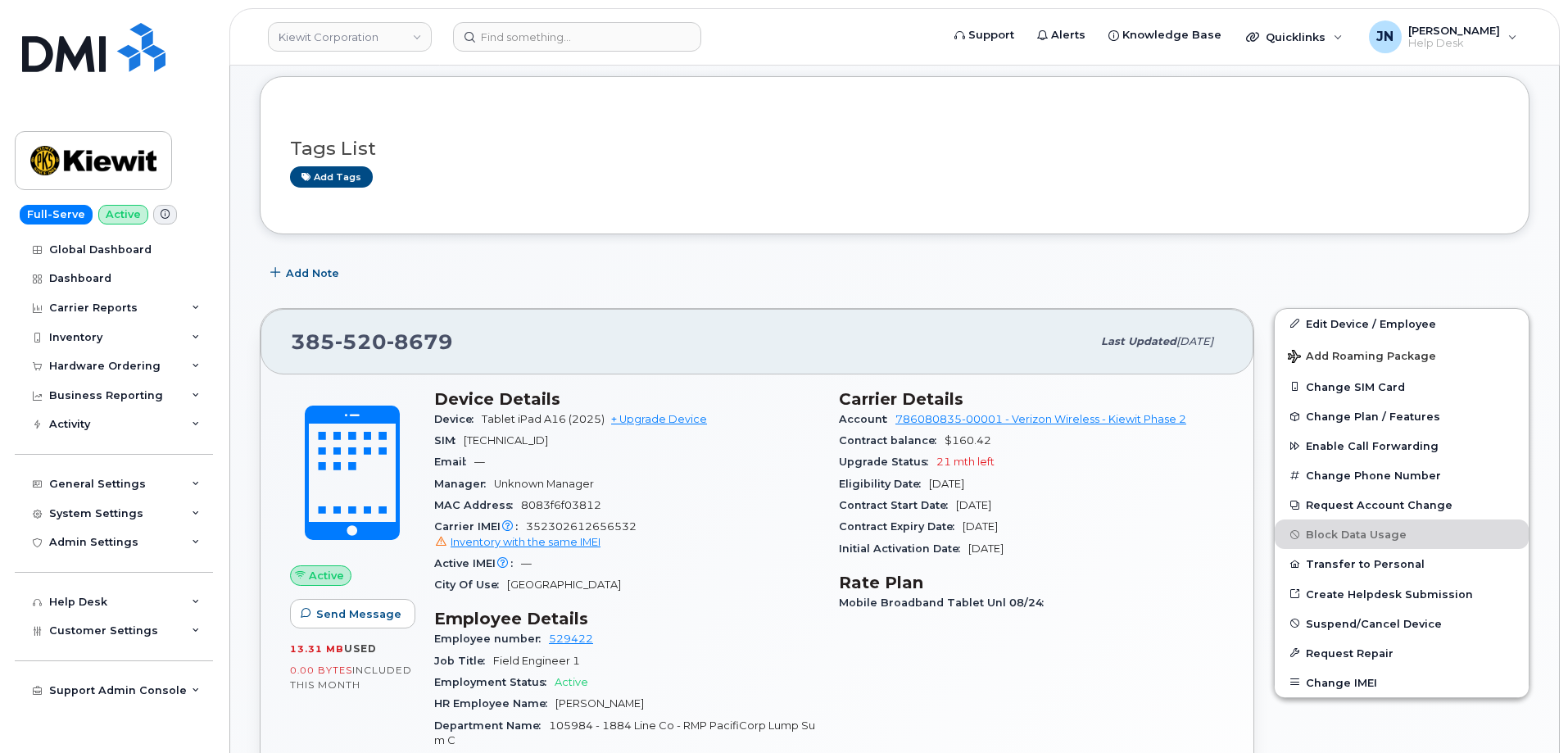
scroll to position [292, 0]
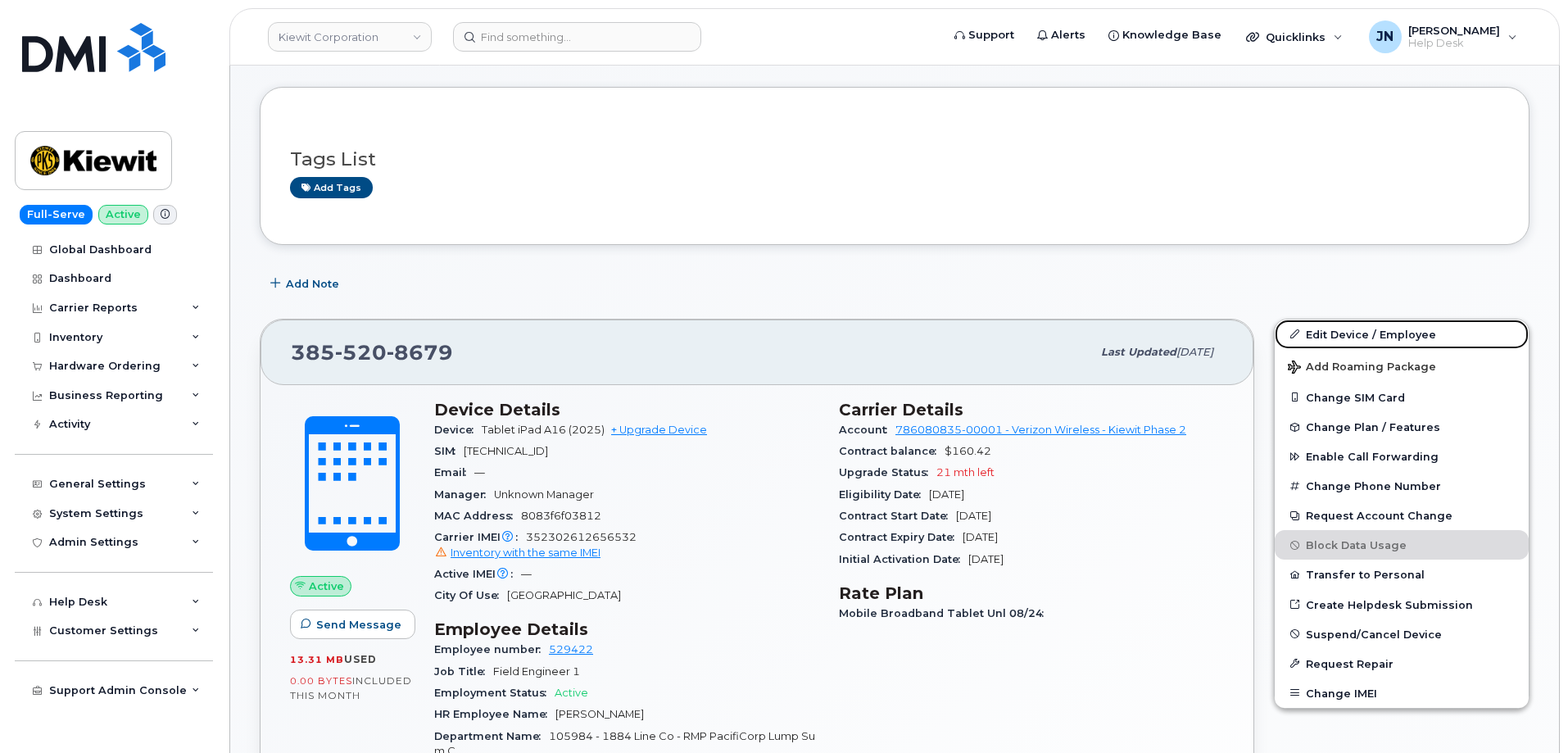
drag, startPoint x: 1339, startPoint y: 336, endPoint x: 1182, endPoint y: 340, distance: 157.1
click at [1339, 336] on link "Edit Device / Employee" at bounding box center [1402, 334] width 254 height 30
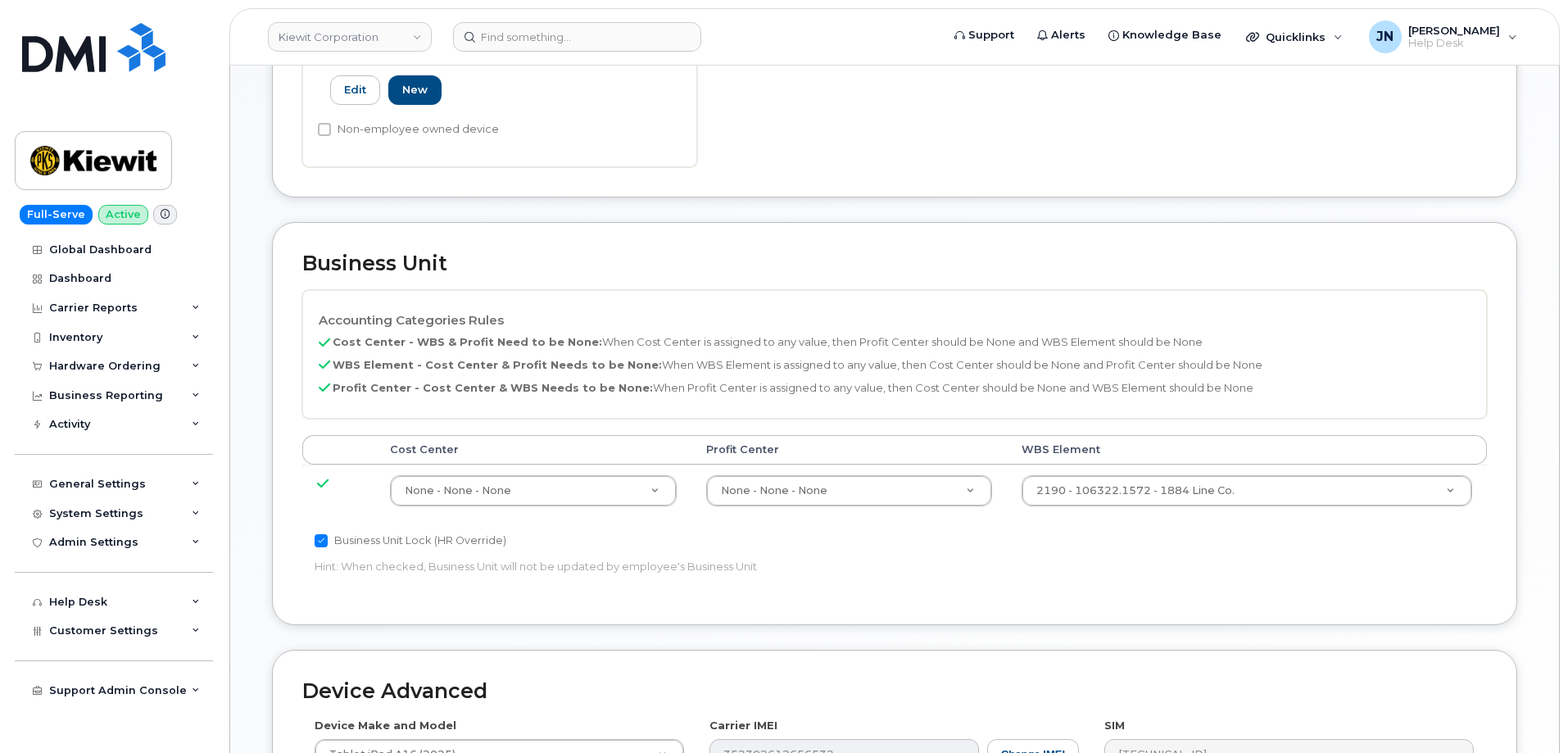
scroll to position [655, 0]
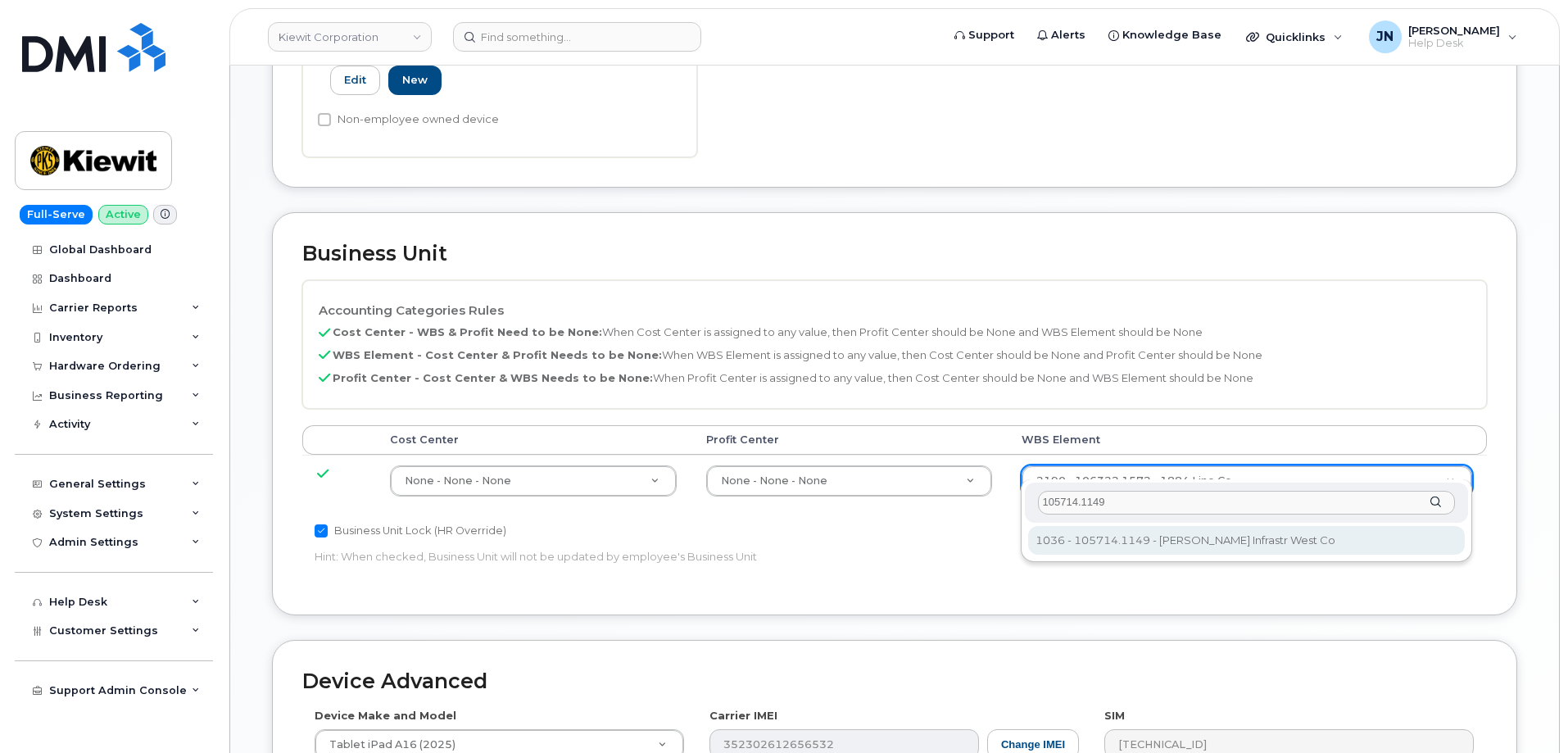
type input "105714.1149"
type input "29876960"
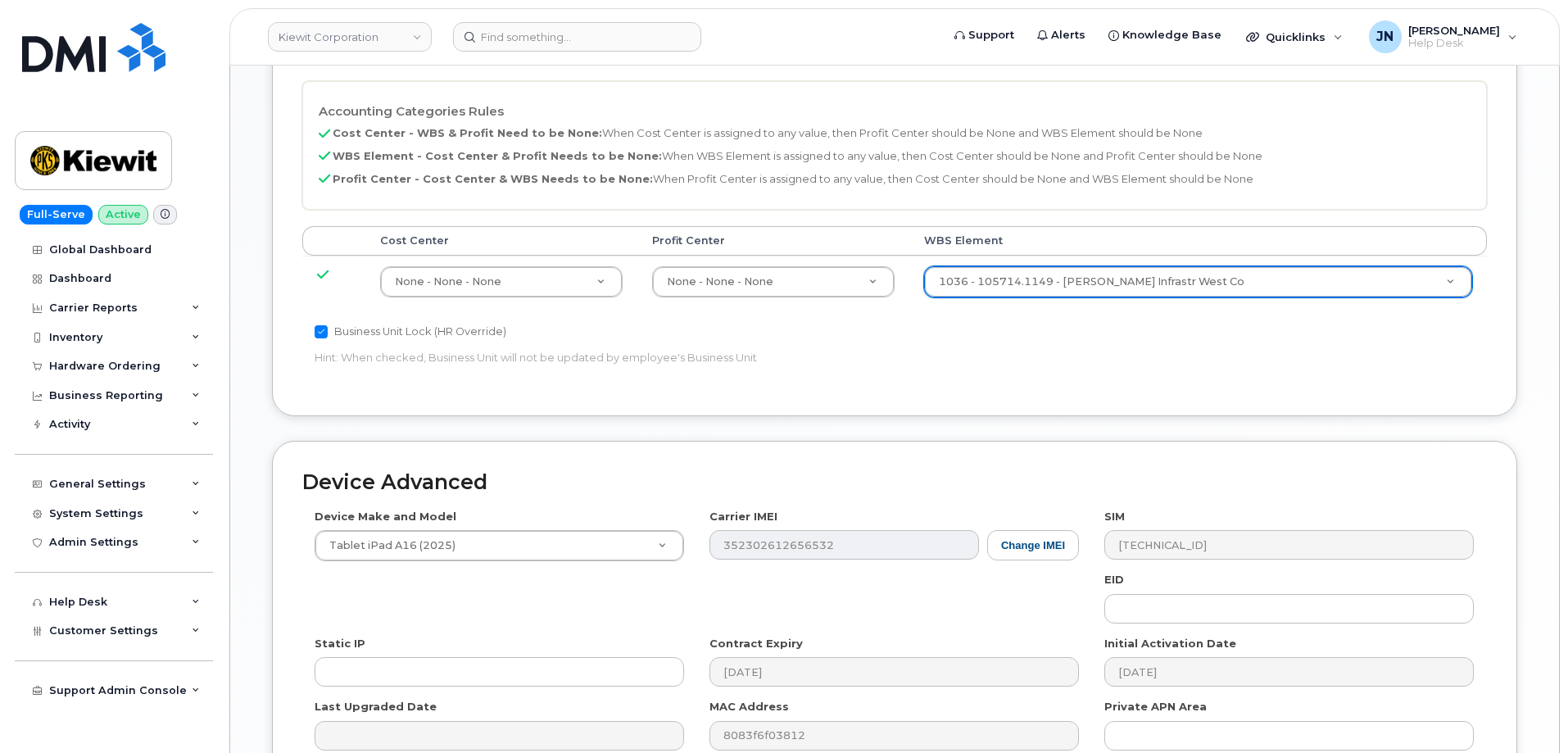
scroll to position [1016, 0]
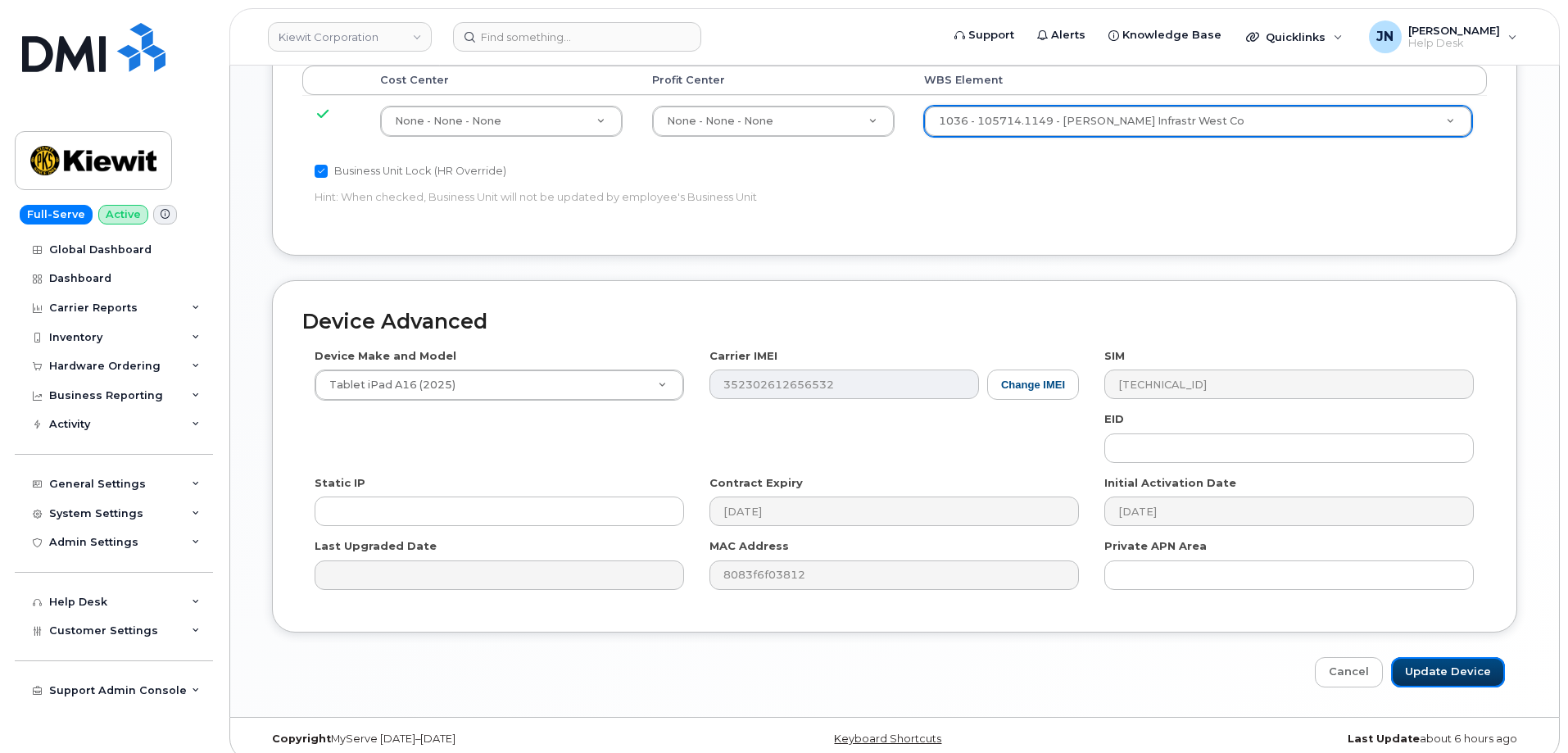
click at [1468, 657] on input "Update Device" at bounding box center [1448, 672] width 114 height 31
type input "Saving..."
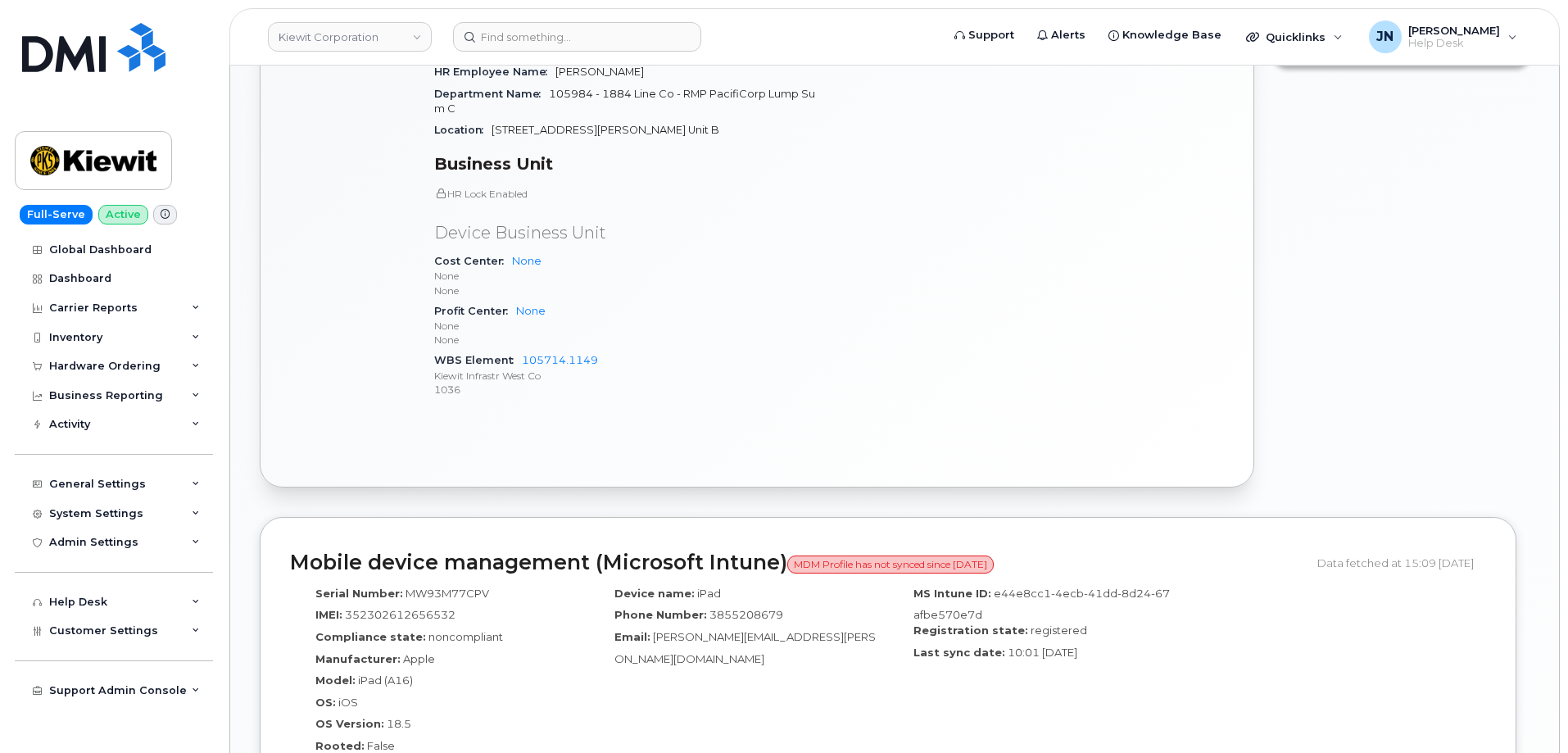
scroll to position [1092, 0]
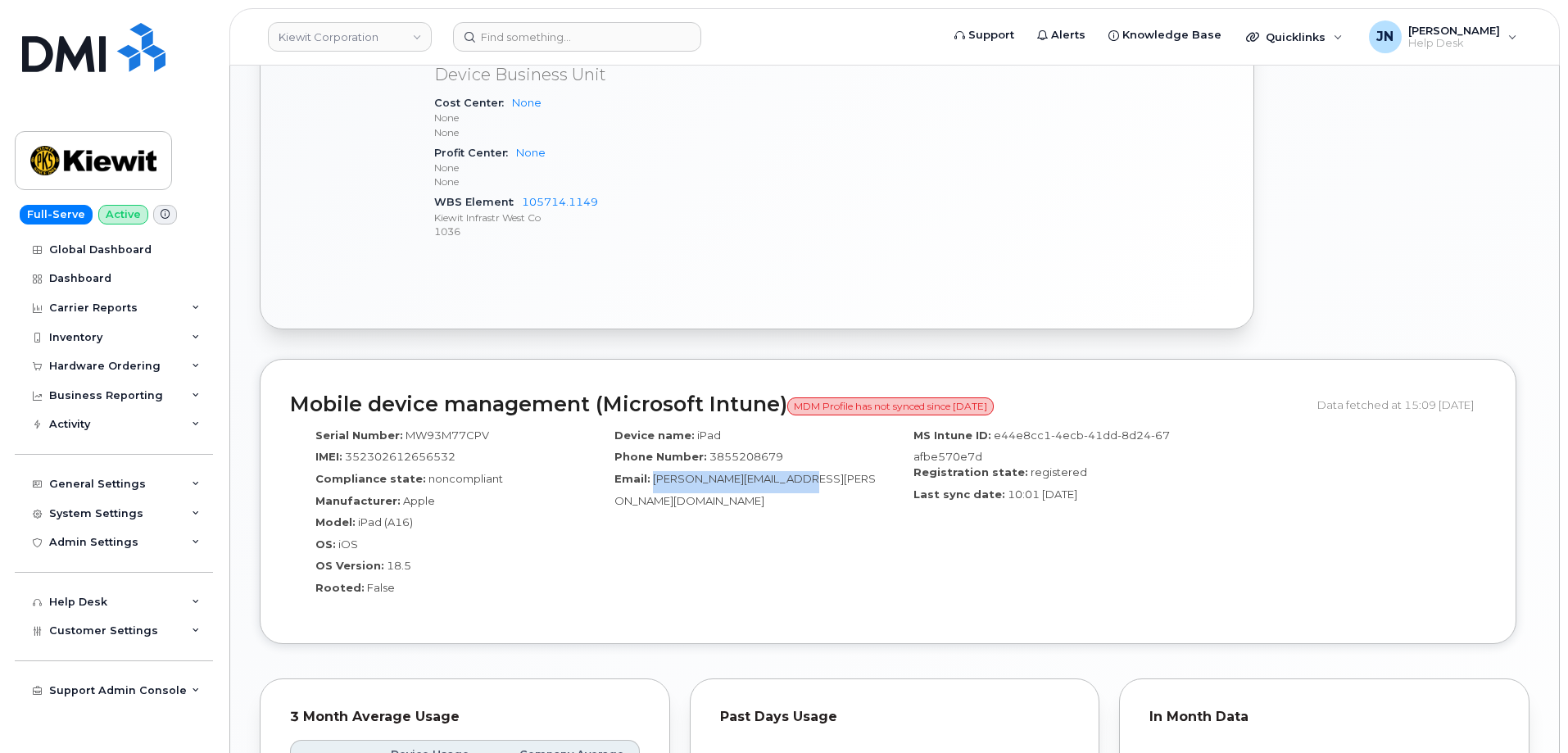
drag, startPoint x: 653, startPoint y: 477, endPoint x: 789, endPoint y: 486, distance: 136.3
click at [789, 485] on div "Email: [PERSON_NAME][EMAIL_ADDRESS][PERSON_NAME][DOMAIN_NAME]" at bounding box center [738, 489] width 275 height 36
copy span "[PERSON_NAME][EMAIL_ADDRESS][PERSON_NAME][DOMAIN_NAME]"
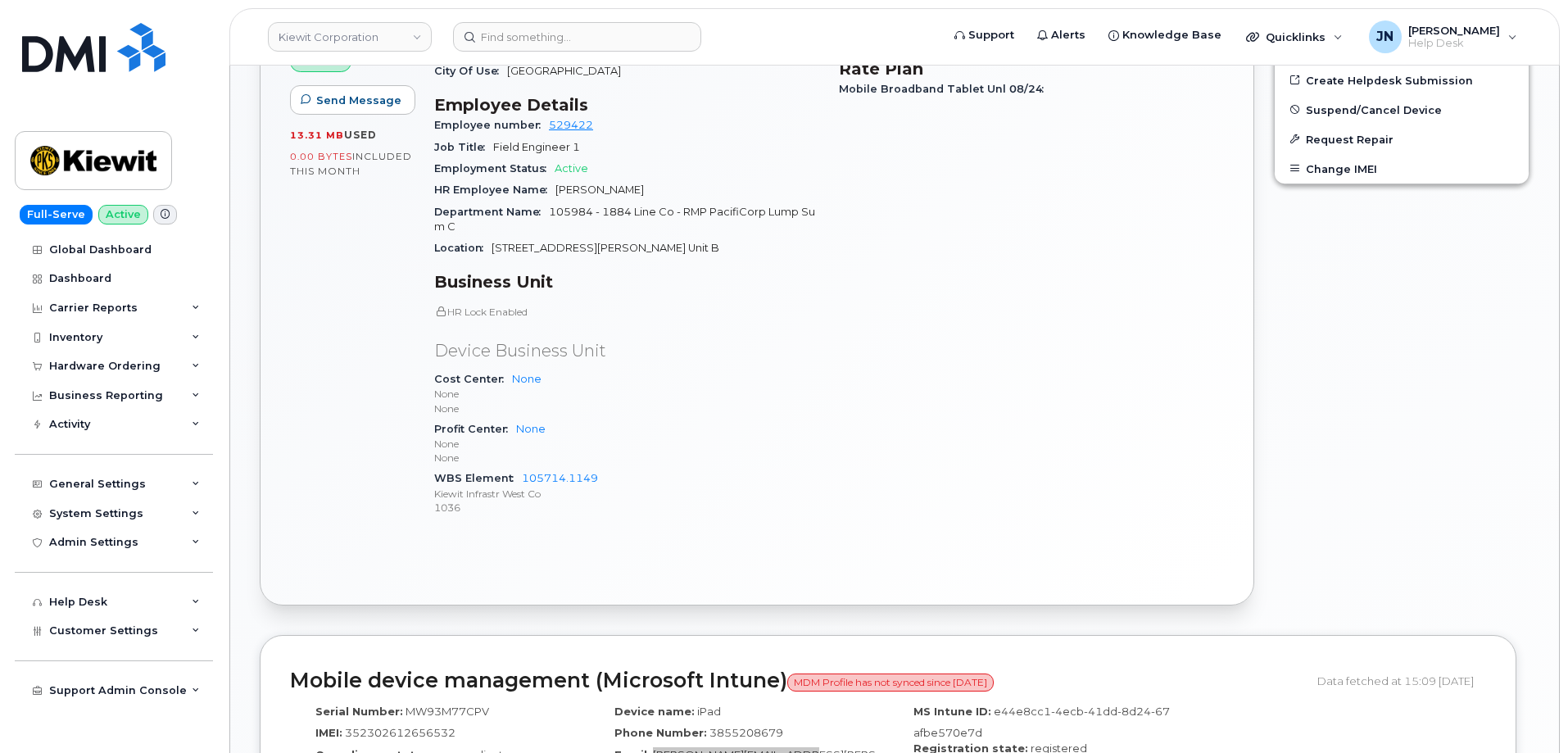
scroll to position [510, 0]
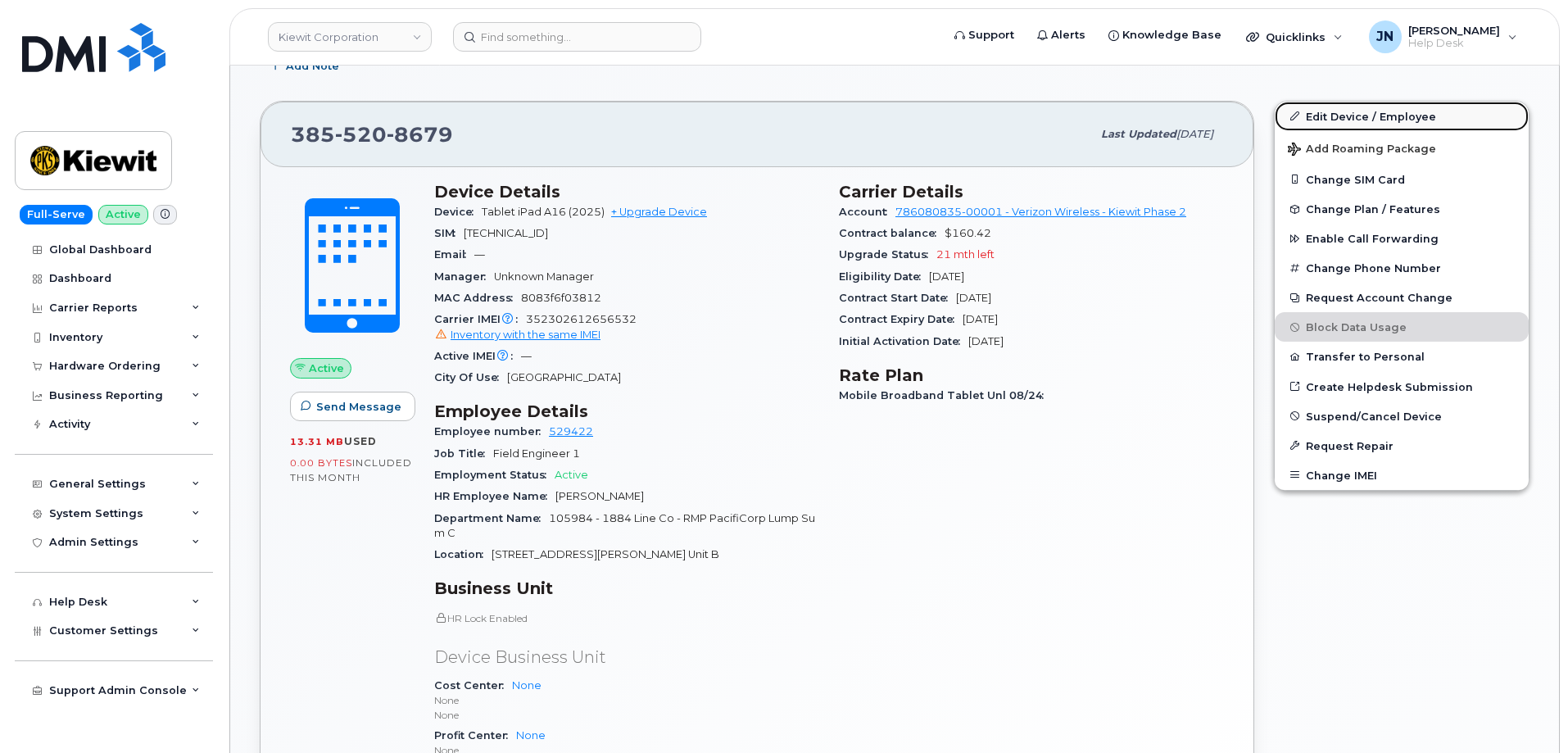
click at [1369, 117] on link "Edit Device / Employee" at bounding box center [1402, 116] width 254 height 30
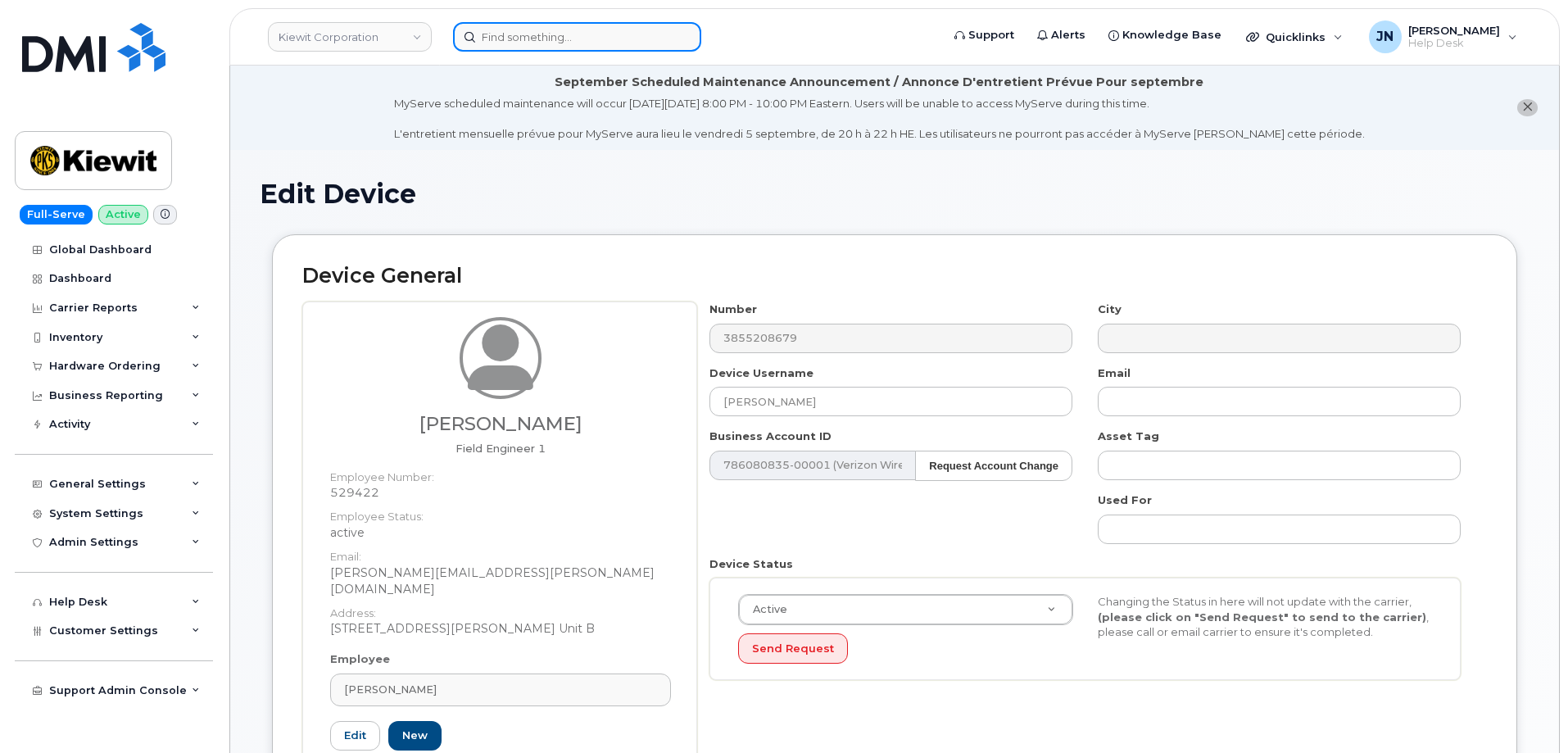
click at [575, 38] on input at bounding box center [577, 36] width 248 height 30
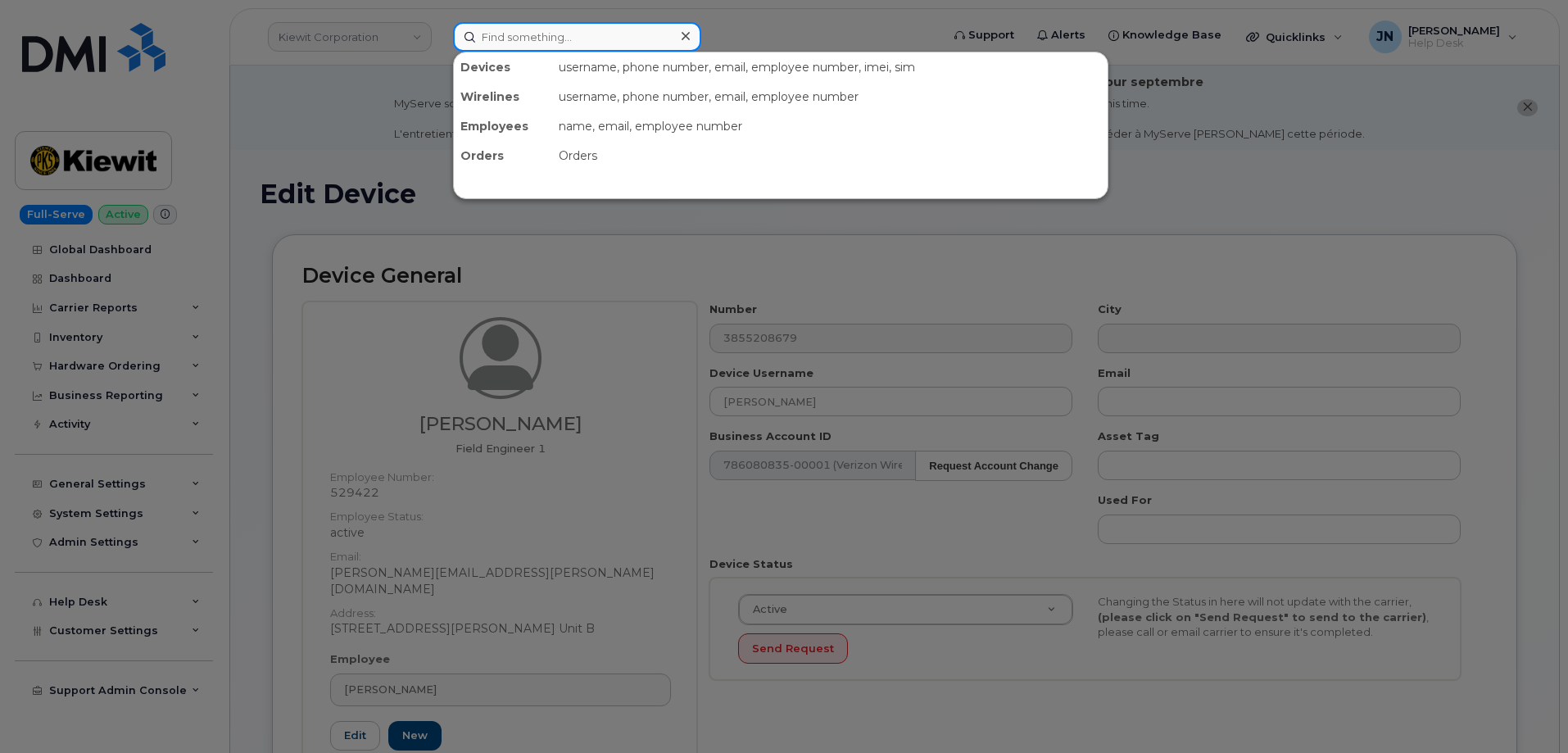
paste input "[PERSON_NAME]"
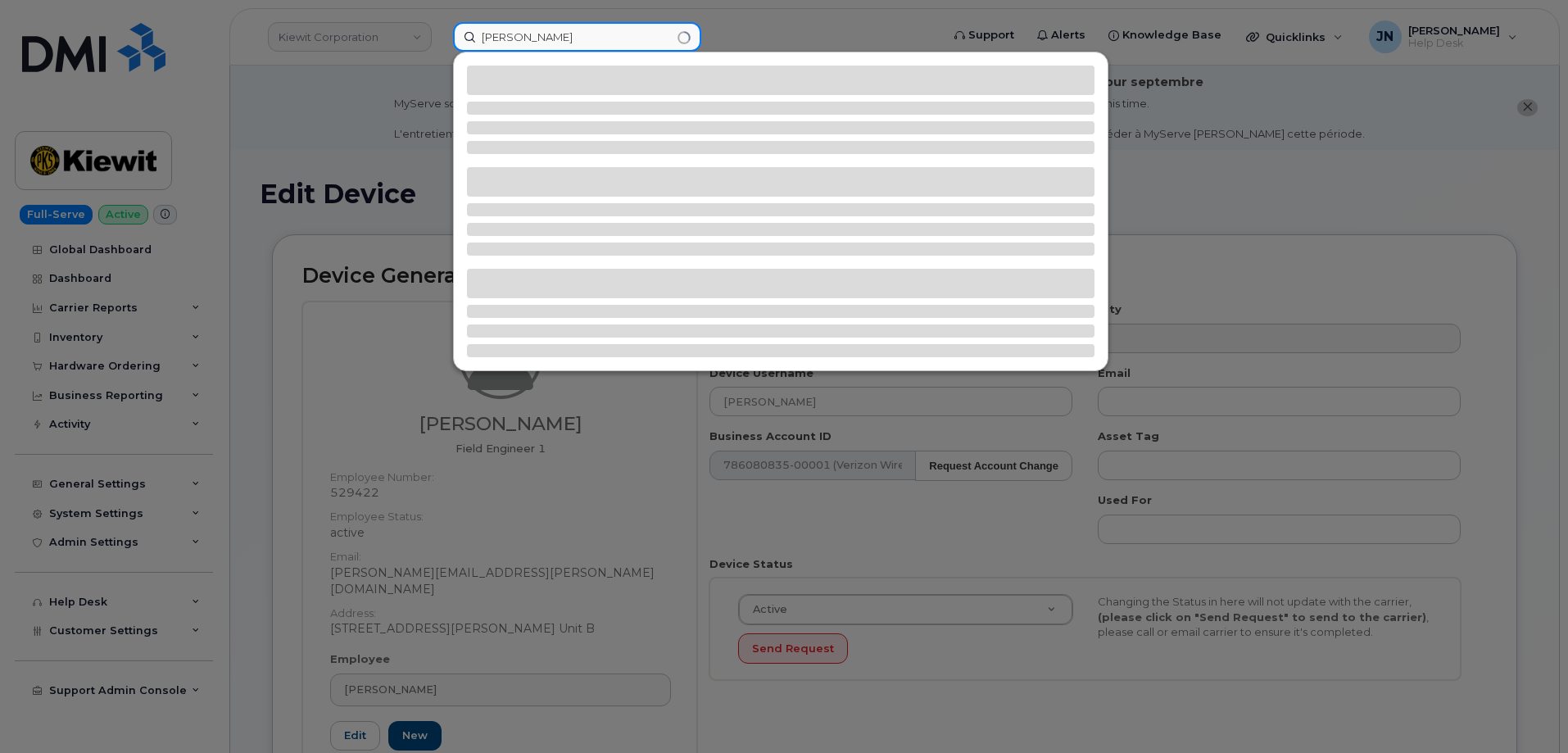
type input "[PERSON_NAME]"
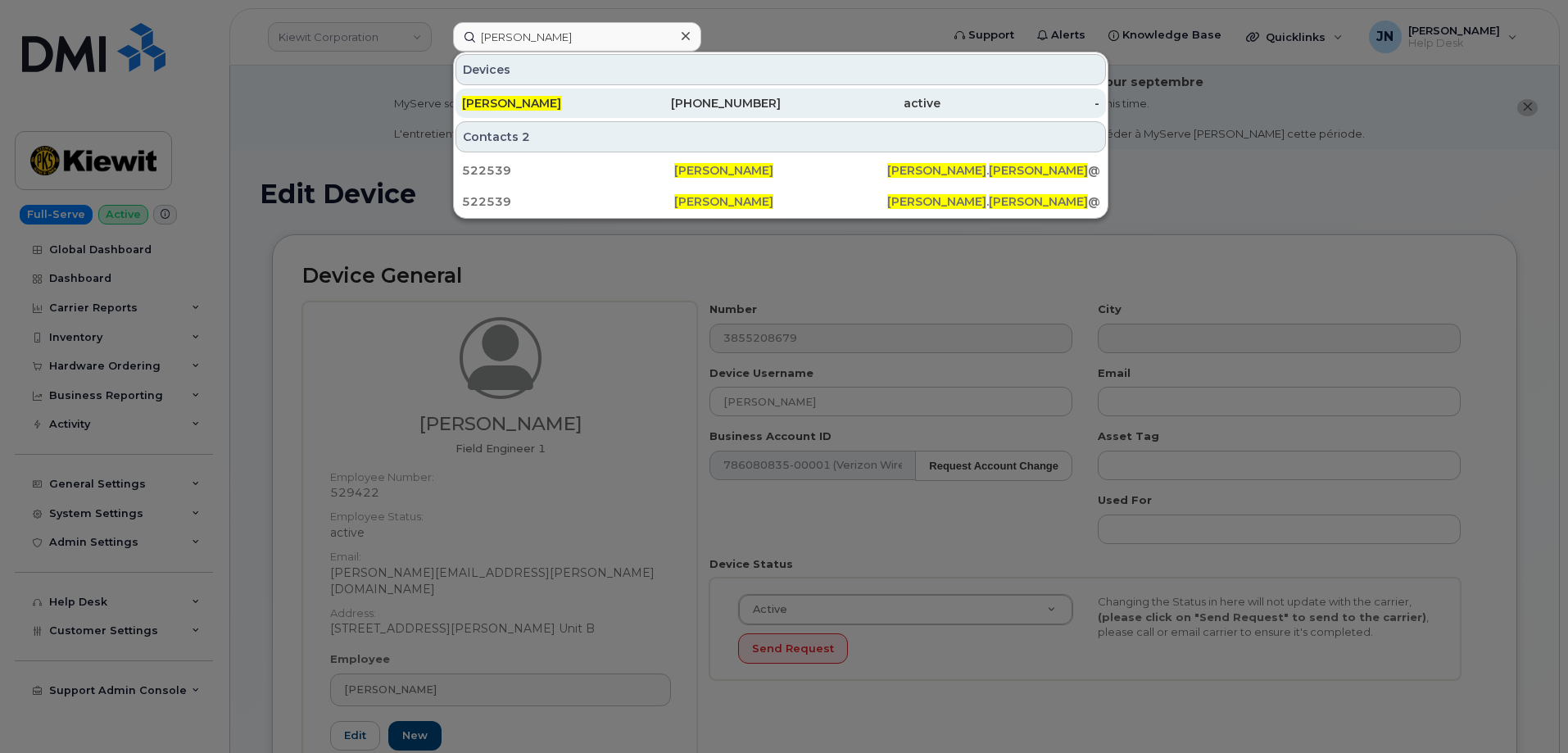
click at [553, 99] on span "CAMERON EIBERT" at bounding box center [511, 103] width 99 height 14
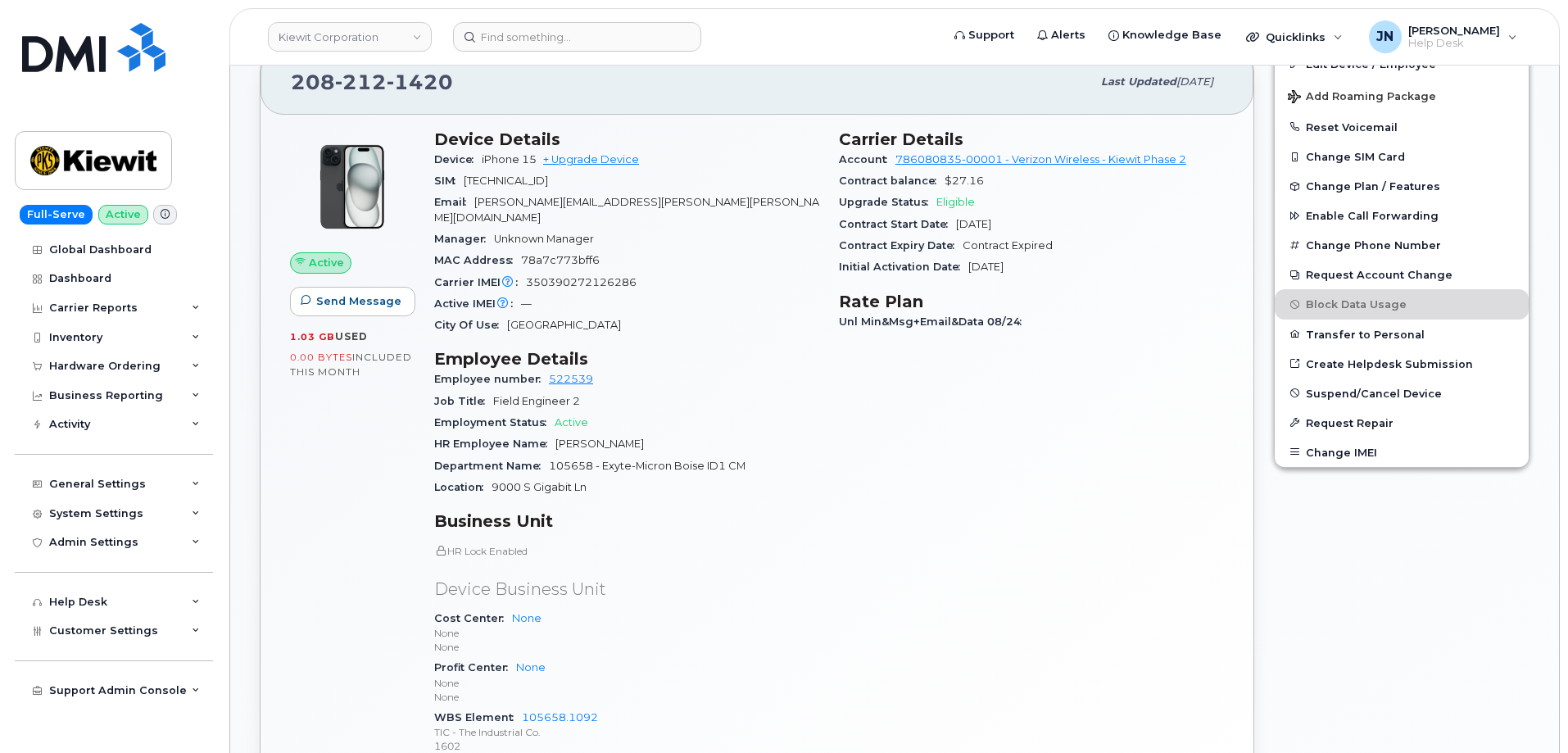
scroll to position [204, 0]
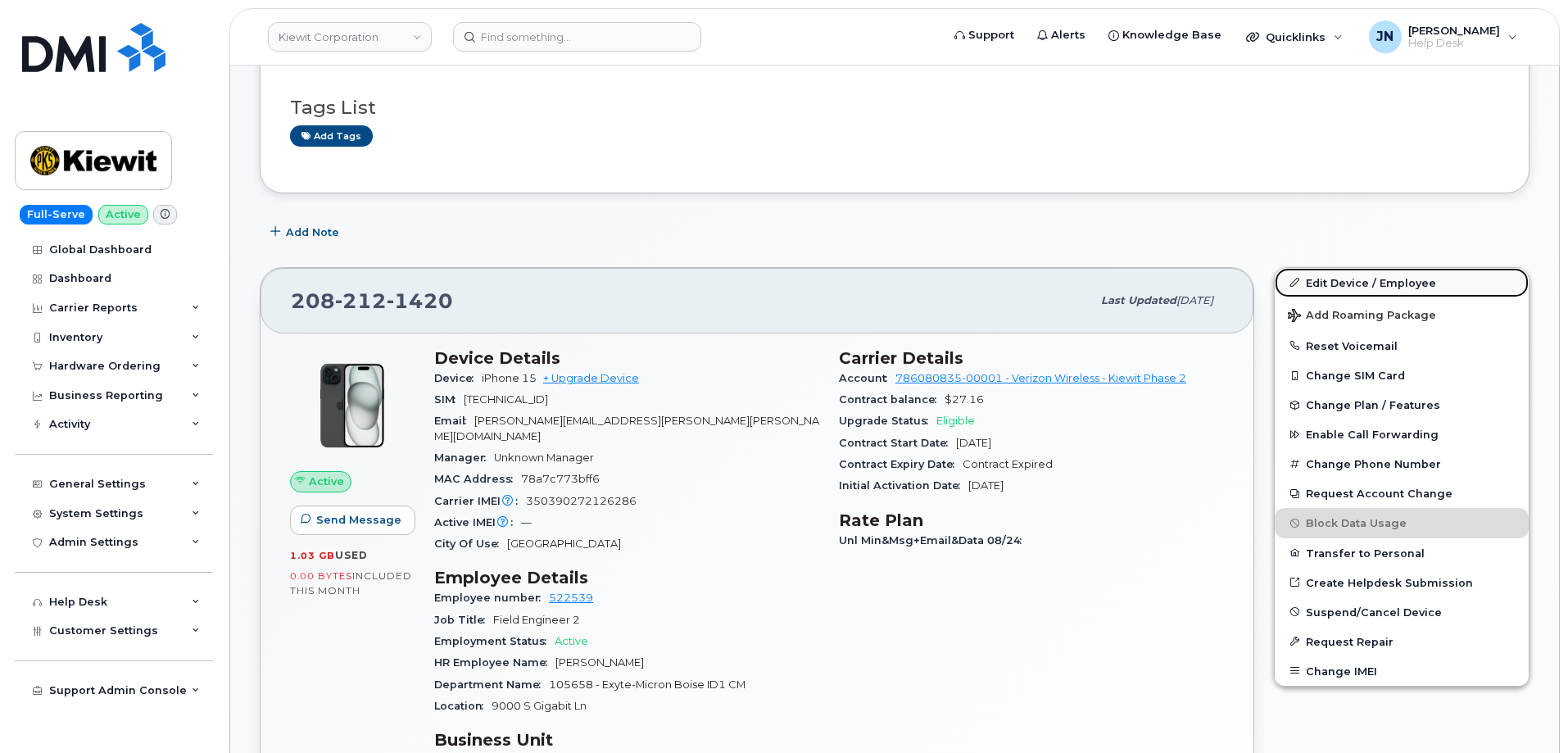
click at [1373, 289] on link "Edit Device / Employee" at bounding box center [1402, 282] width 254 height 30
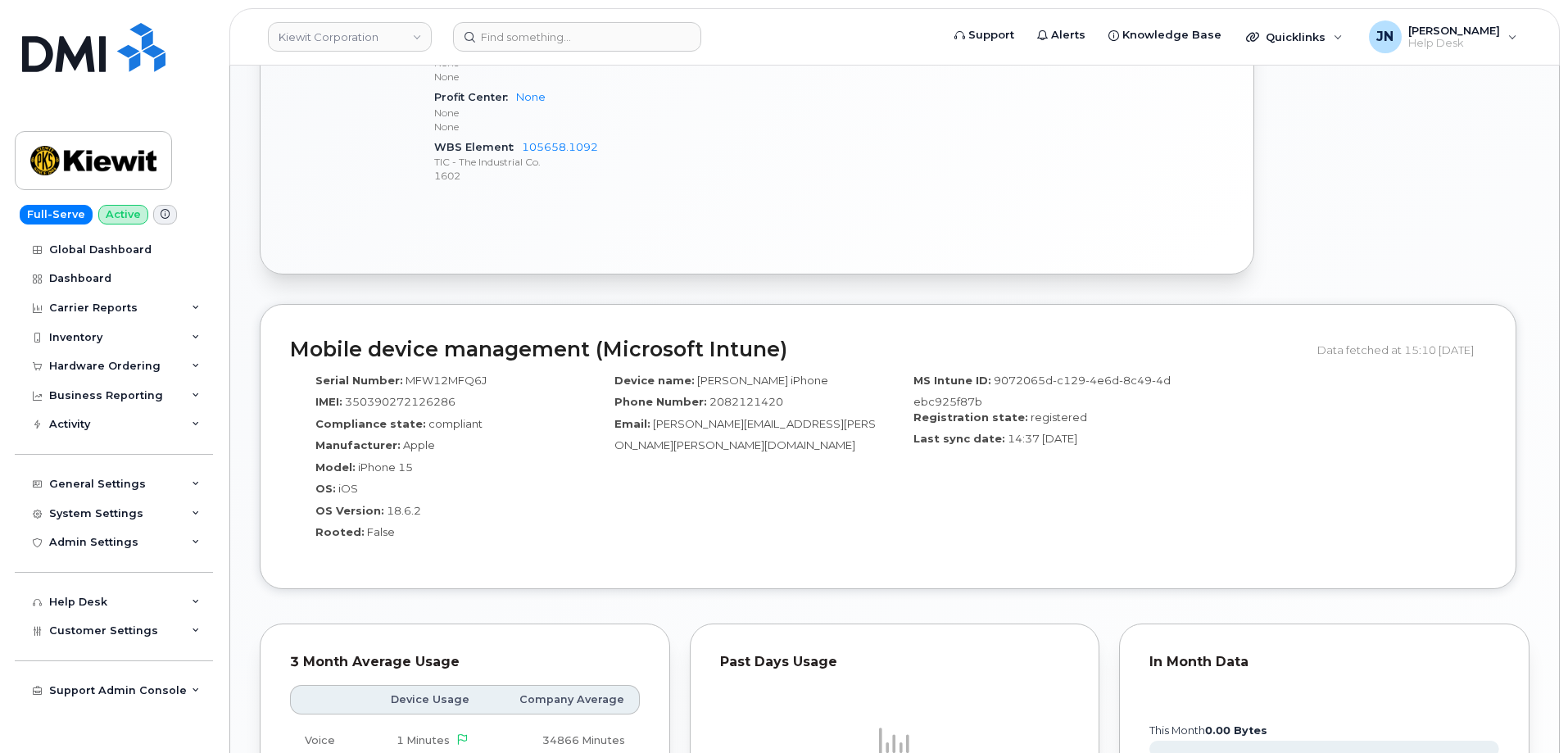
scroll to position [641, 0]
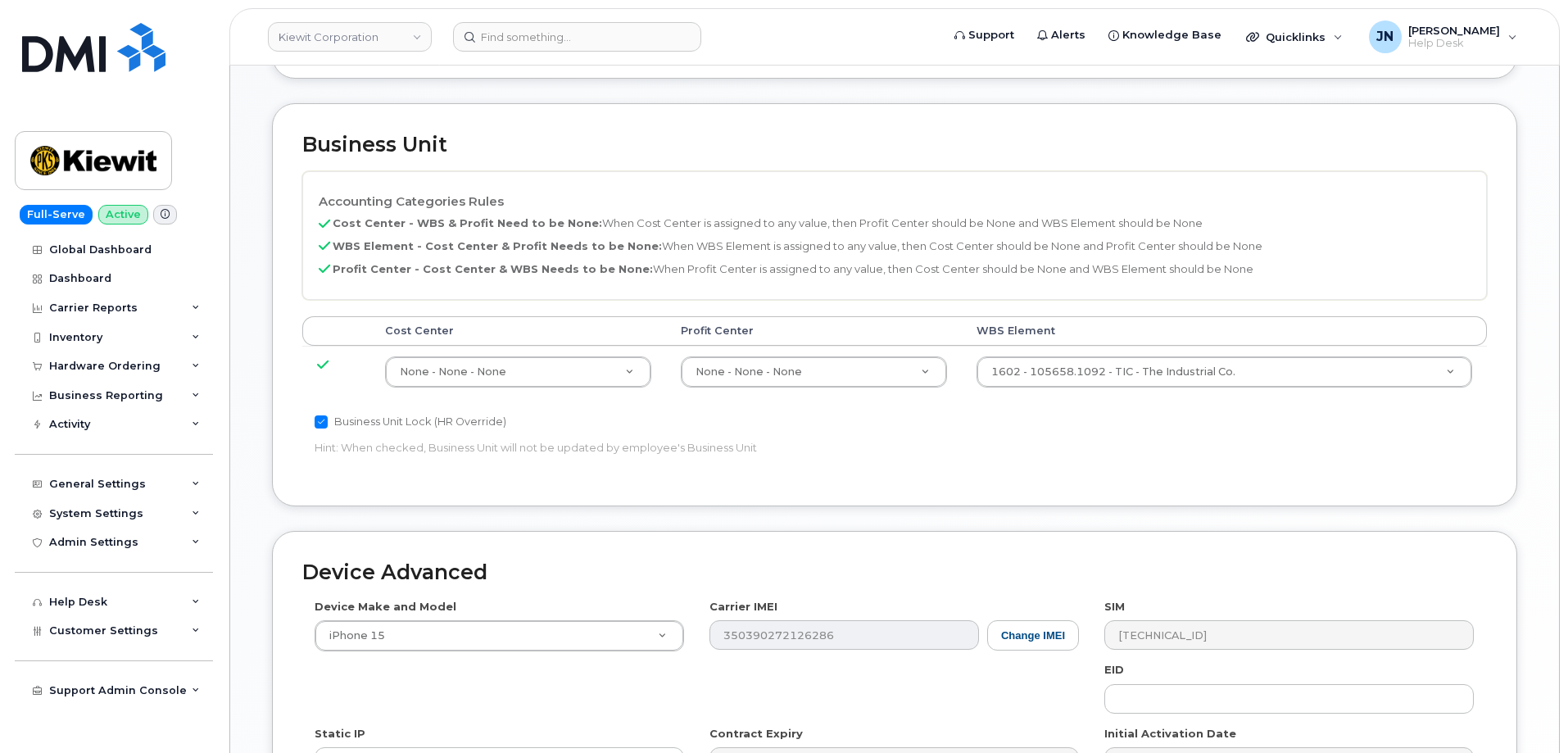
scroll to position [849, 0]
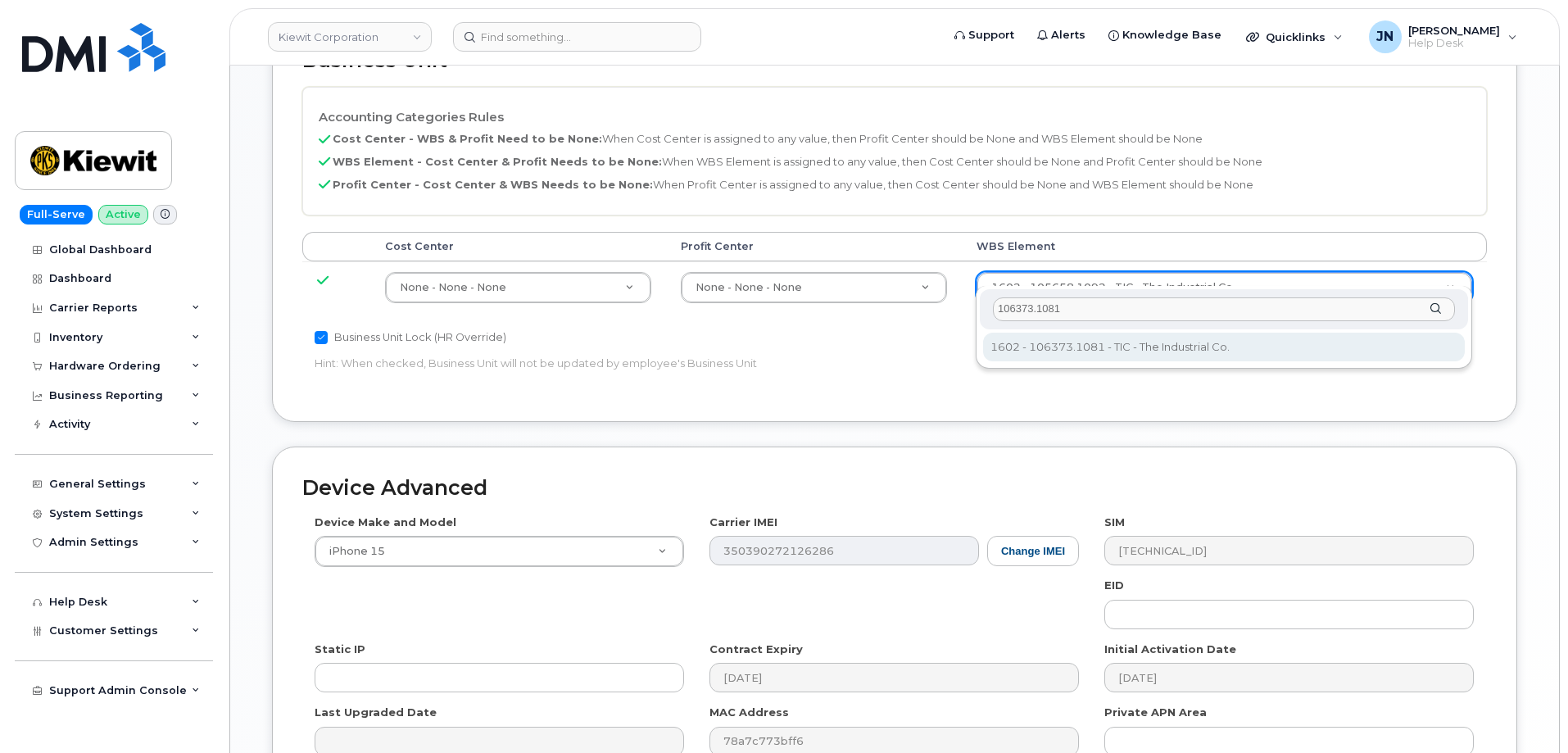
type input "106373.1081"
type input "35050978"
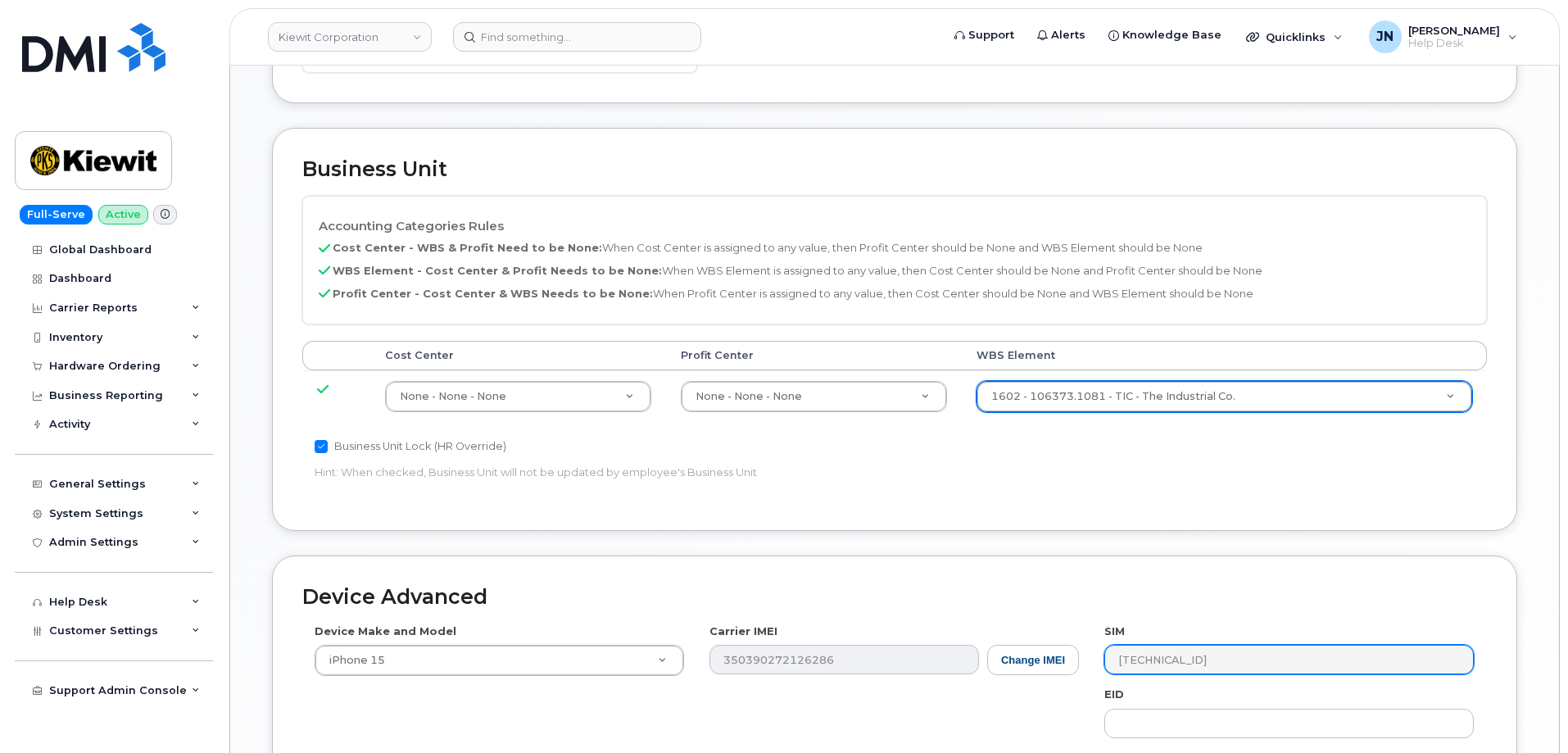
scroll to position [959, 0]
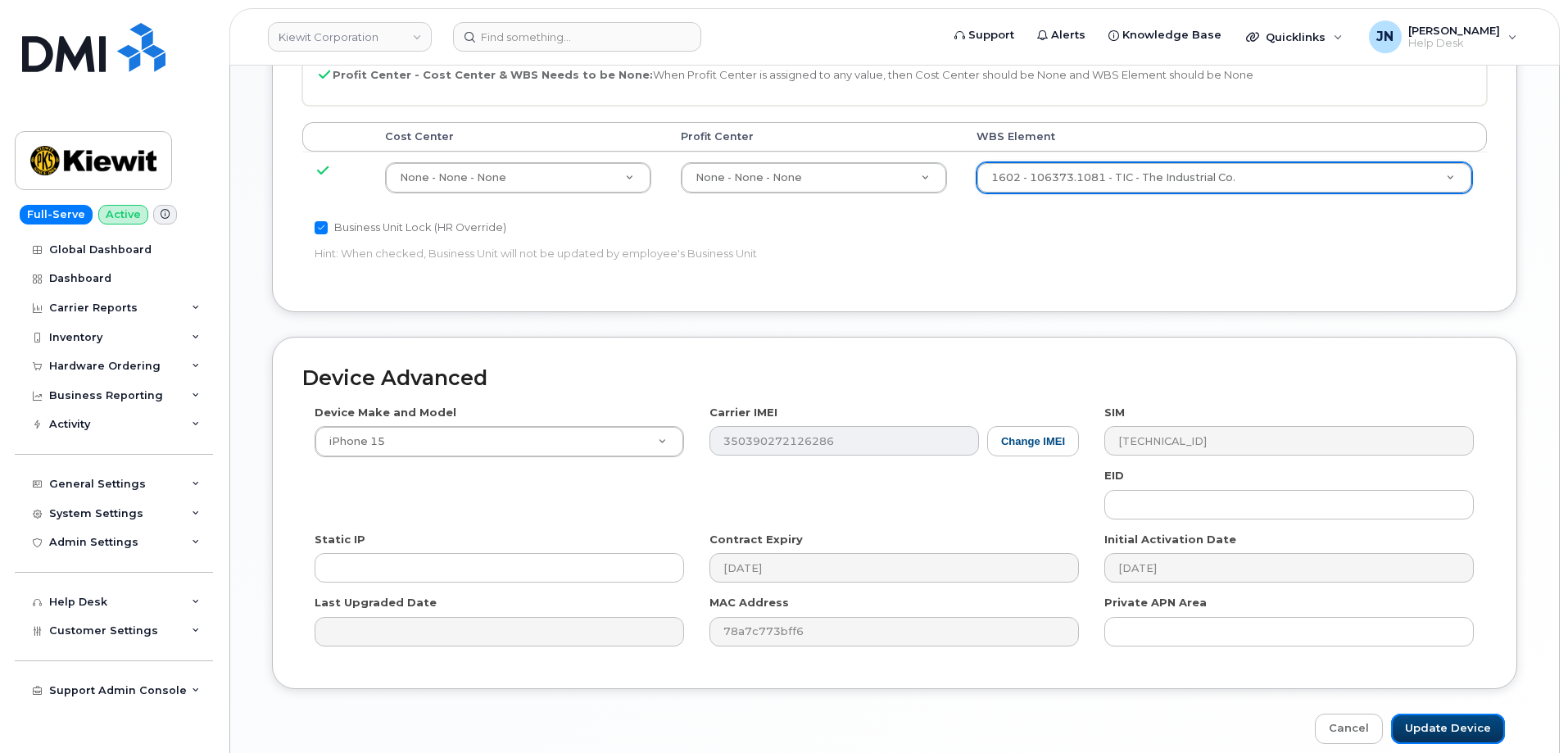
click at [1453, 716] on input "Update Device" at bounding box center [1448, 729] width 114 height 31
type input "Saving..."
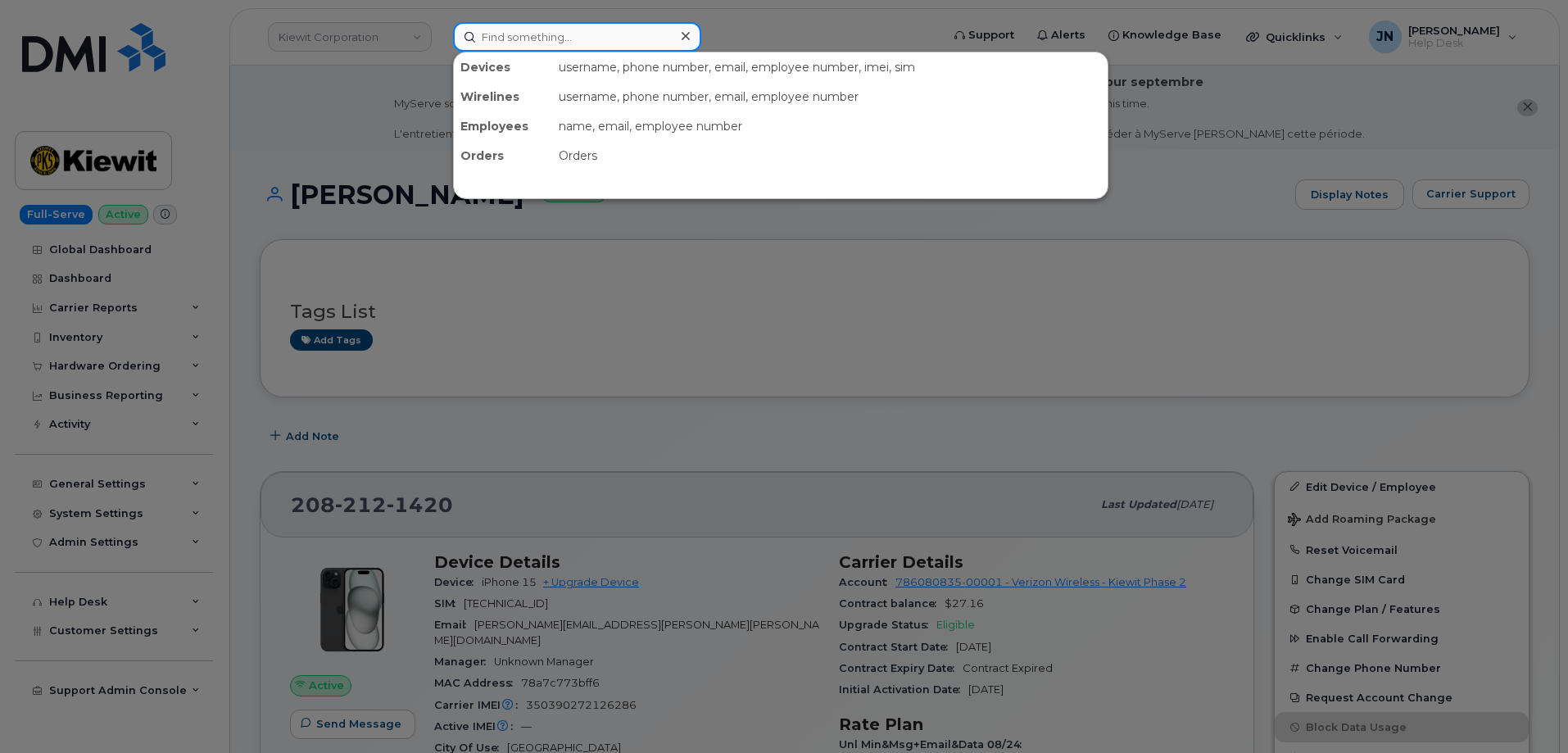
paste input "[PERSON_NAME]"
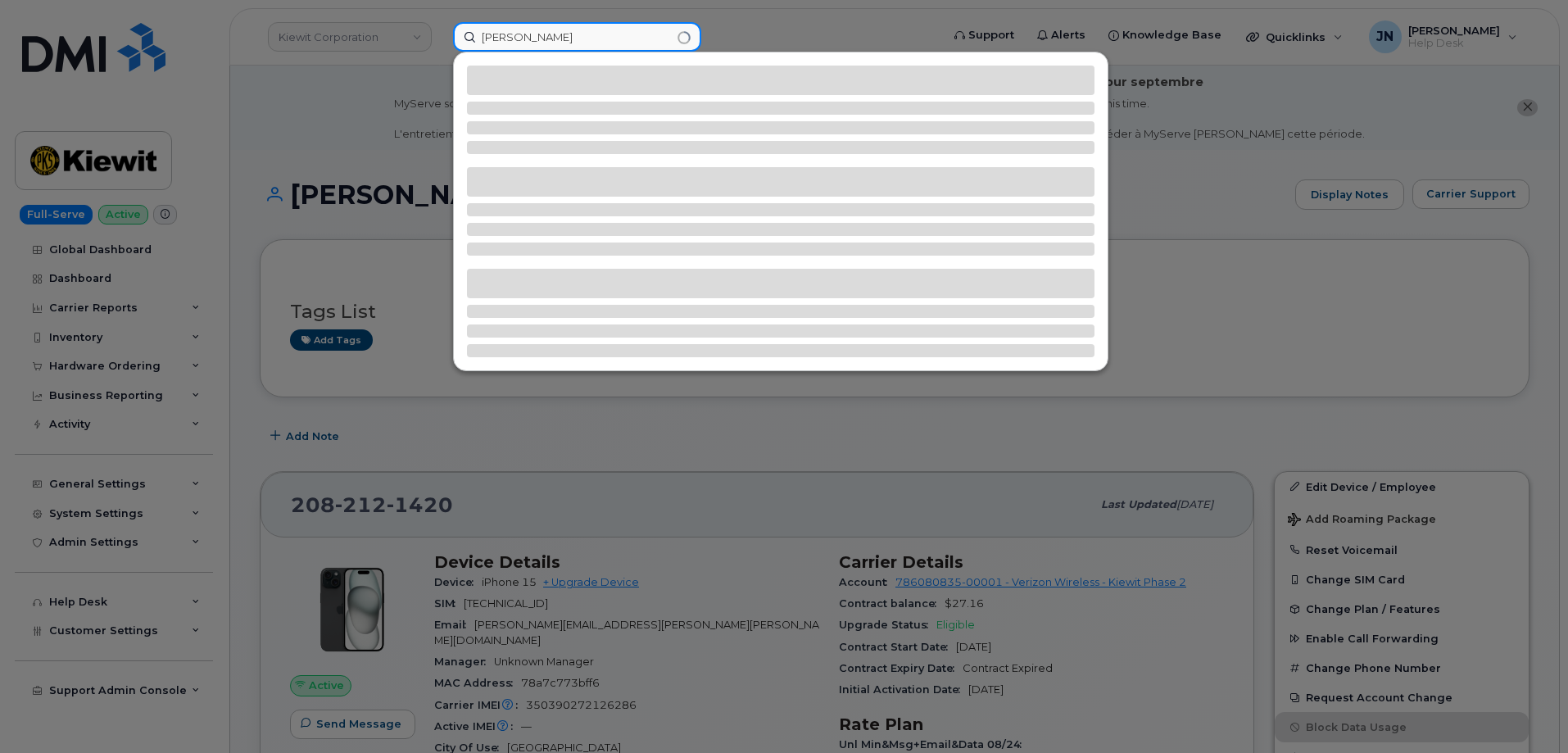
type input "[PERSON_NAME]"
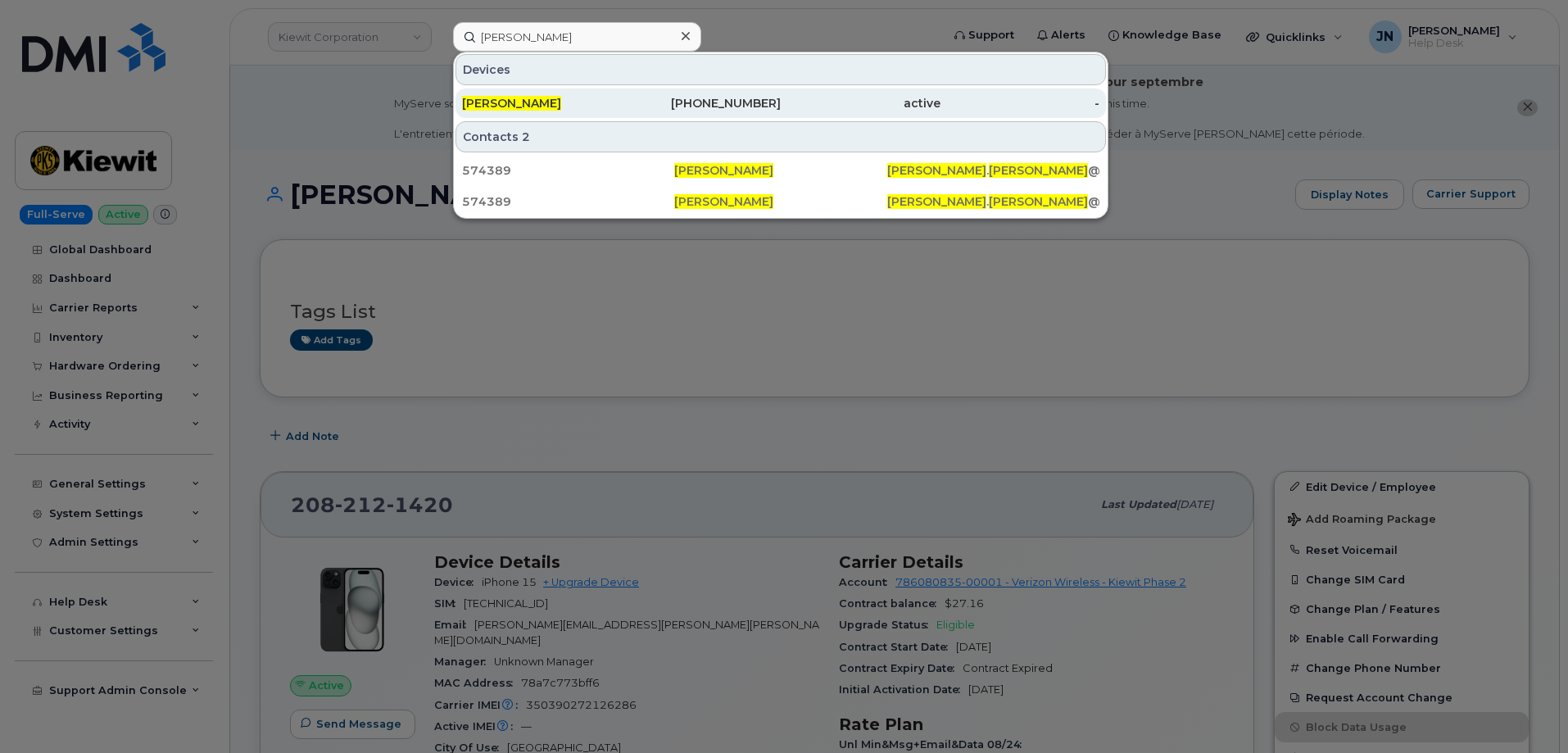
click at [546, 105] on span "[PERSON_NAME]" at bounding box center [511, 103] width 99 height 14
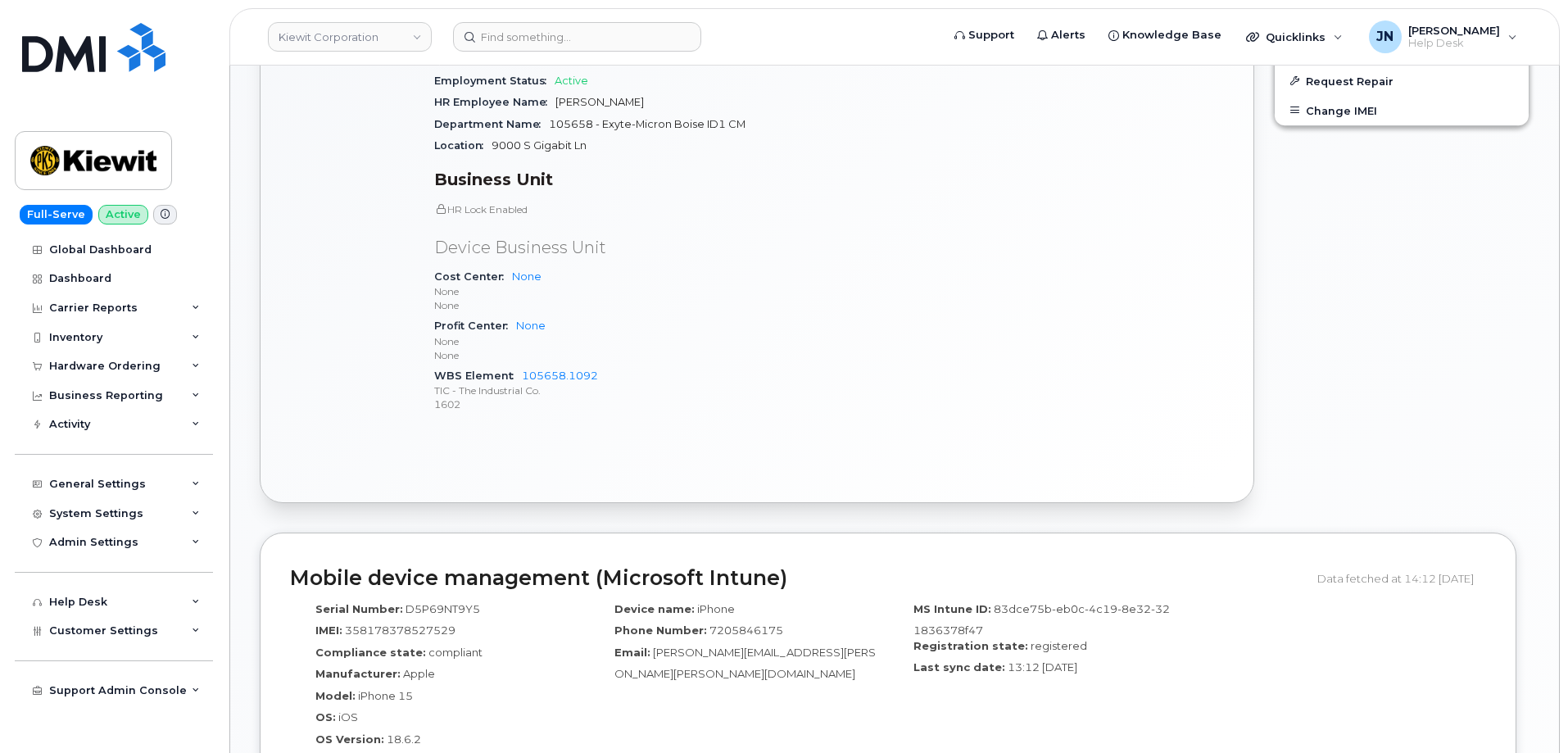
scroll to position [328, 0]
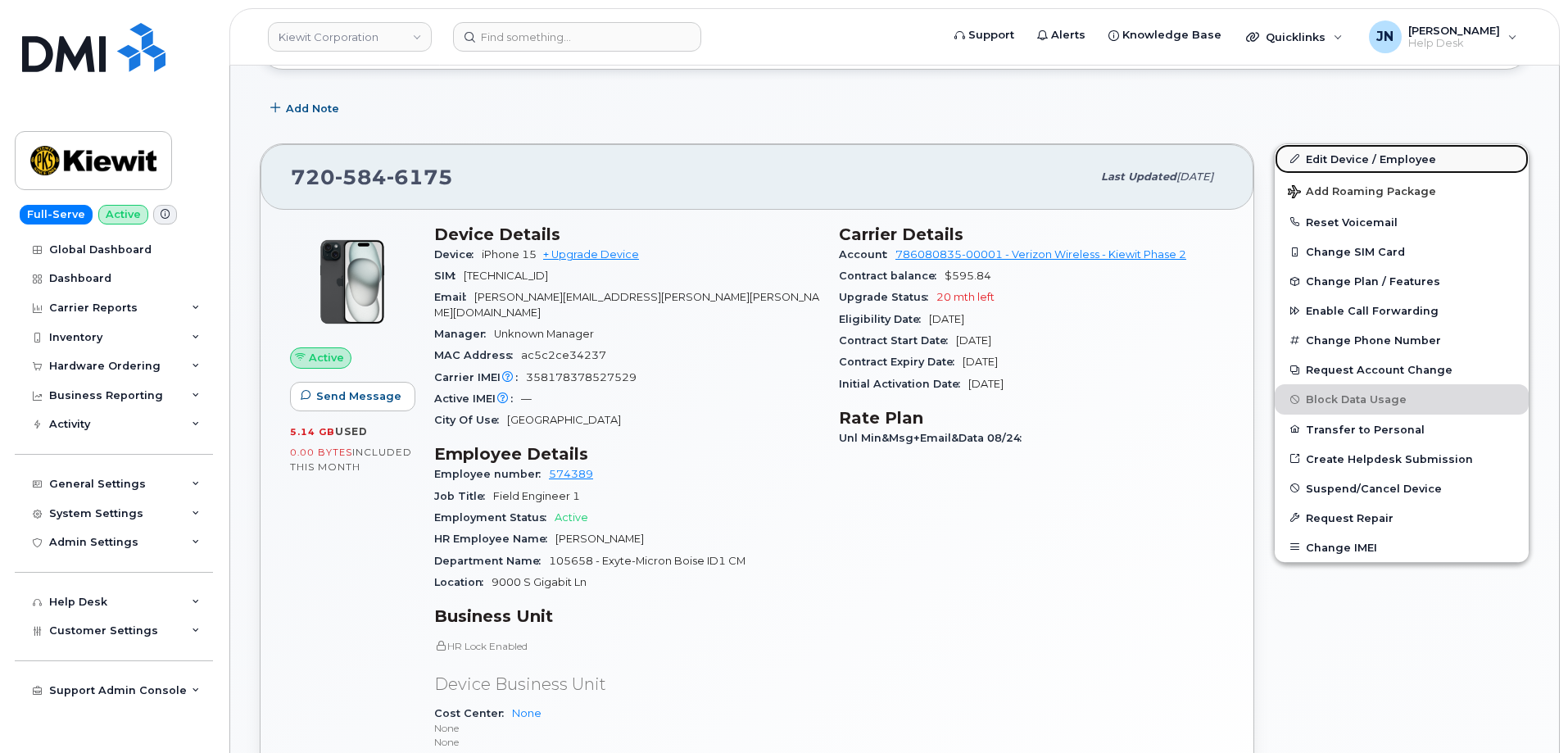
click at [1366, 161] on link "Edit Device / Employee" at bounding box center [1402, 159] width 254 height 30
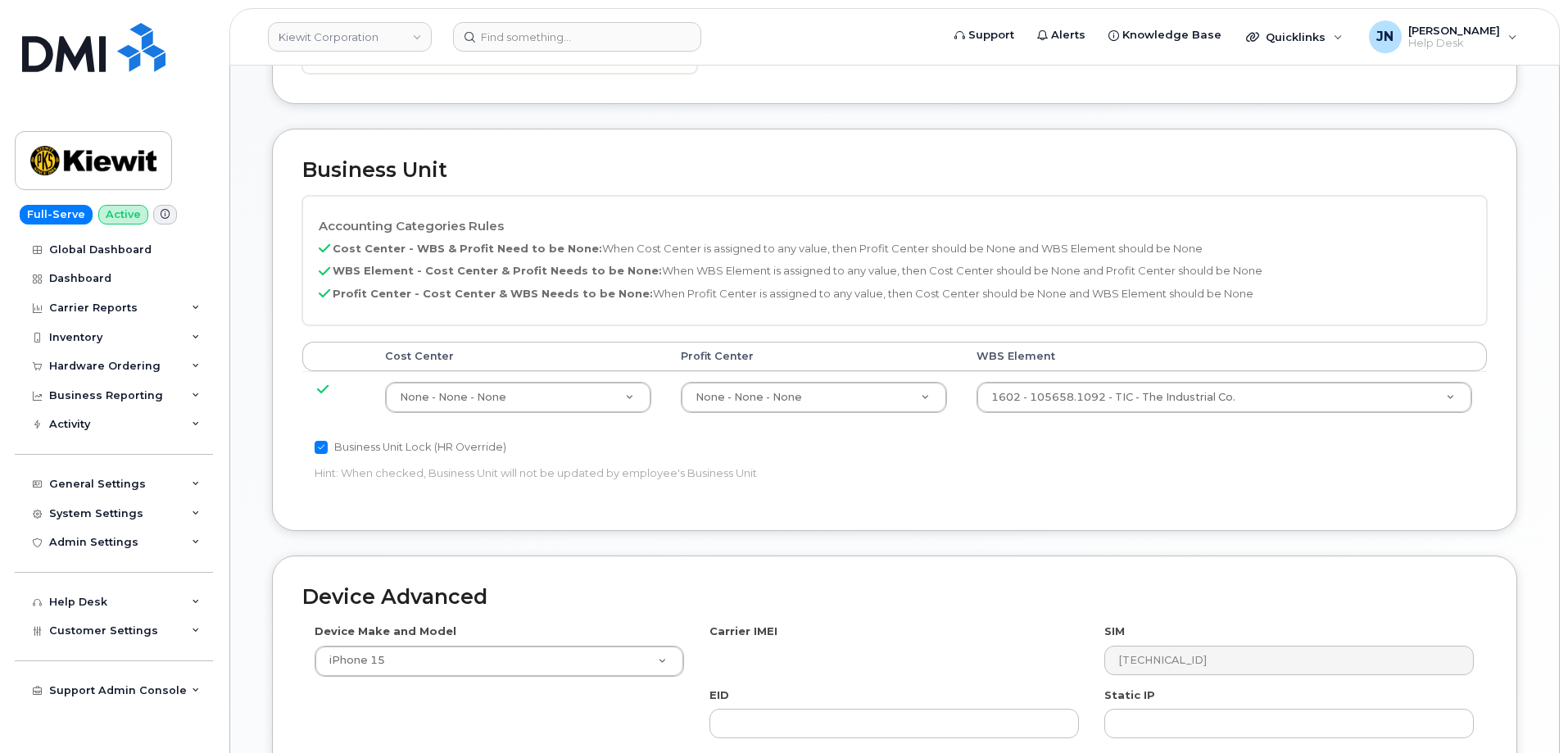
scroll to position [739, 0]
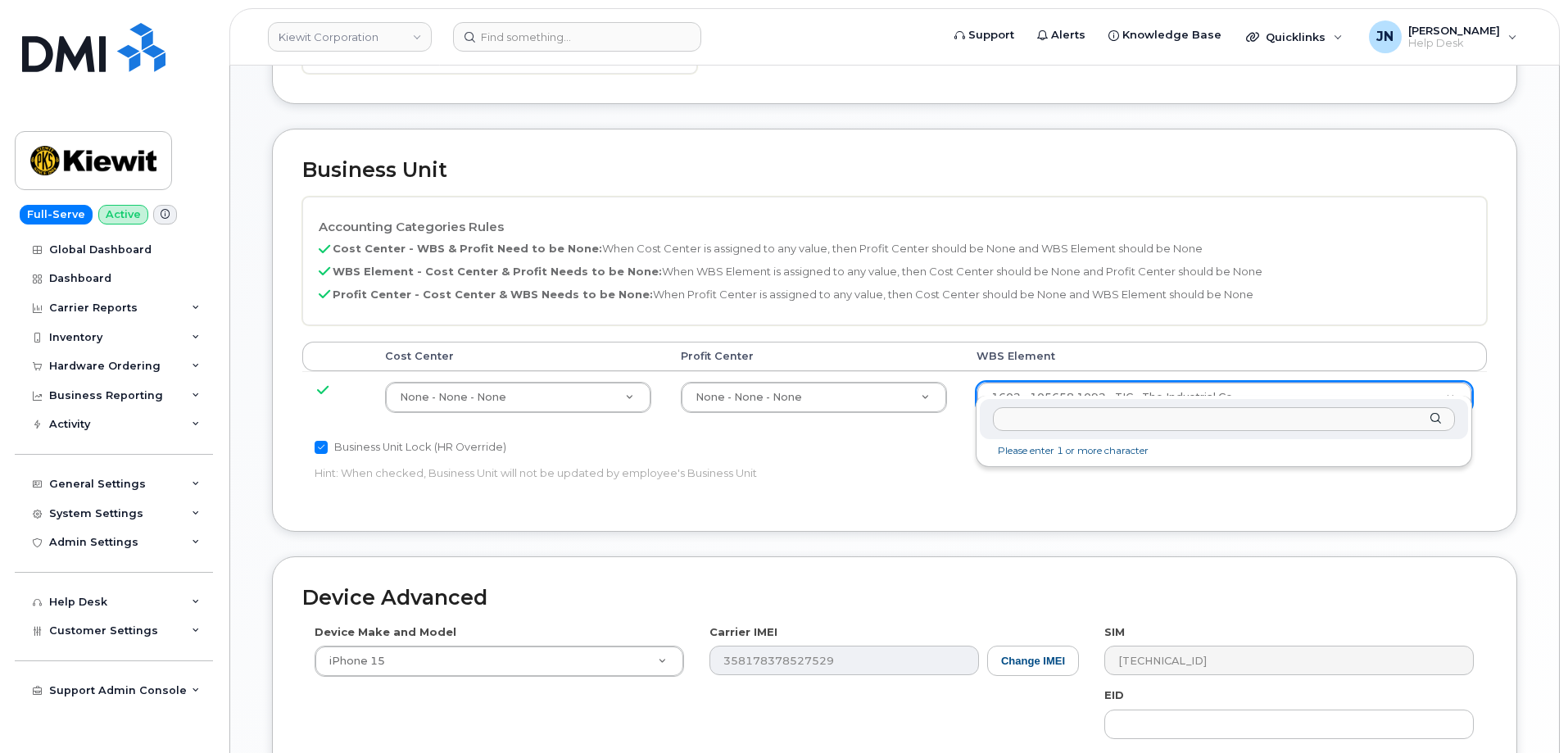
click at [1137, 420] on input "text" at bounding box center [1224, 419] width 462 height 24
type input "106059.1085"
type input "29973553"
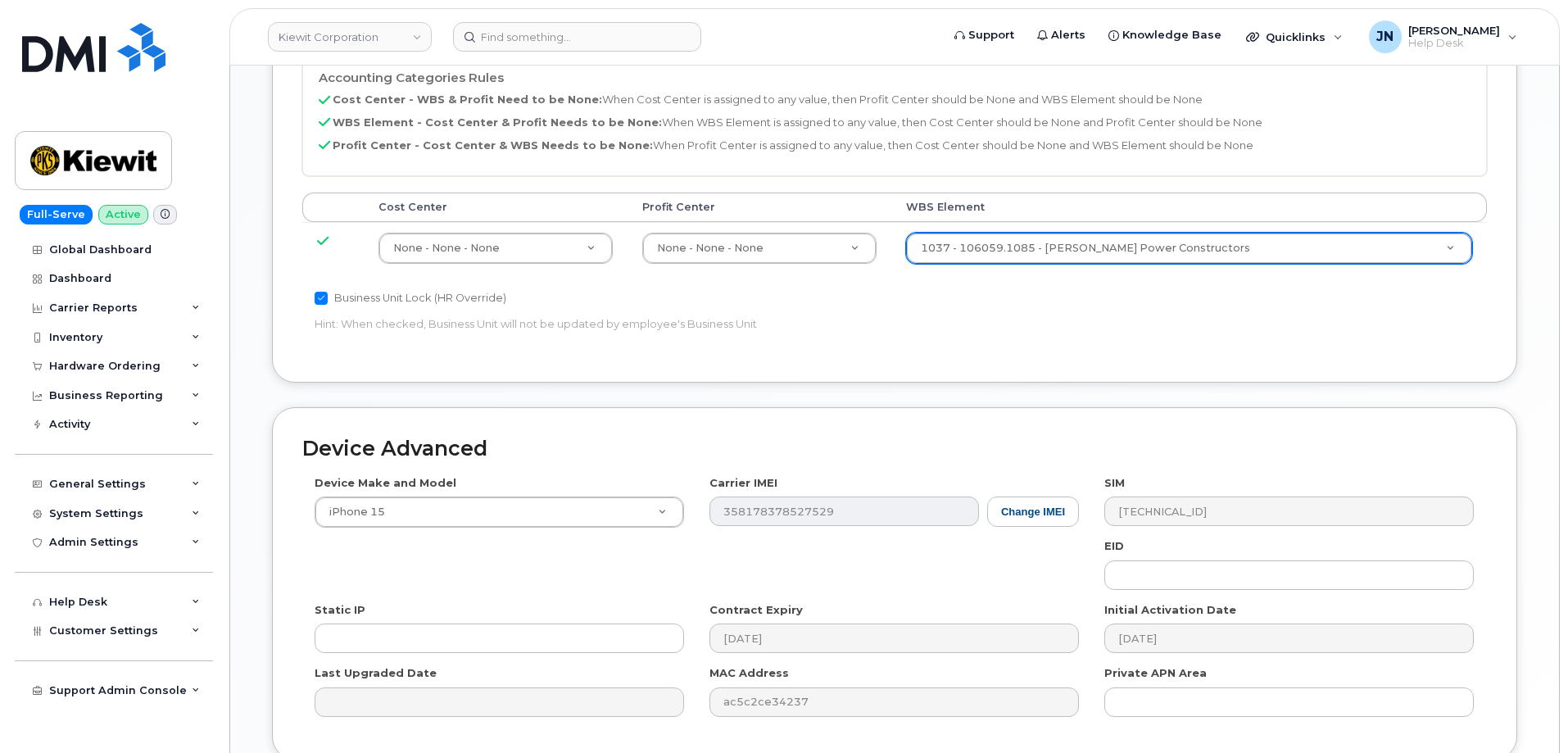
scroll to position [1016, 0]
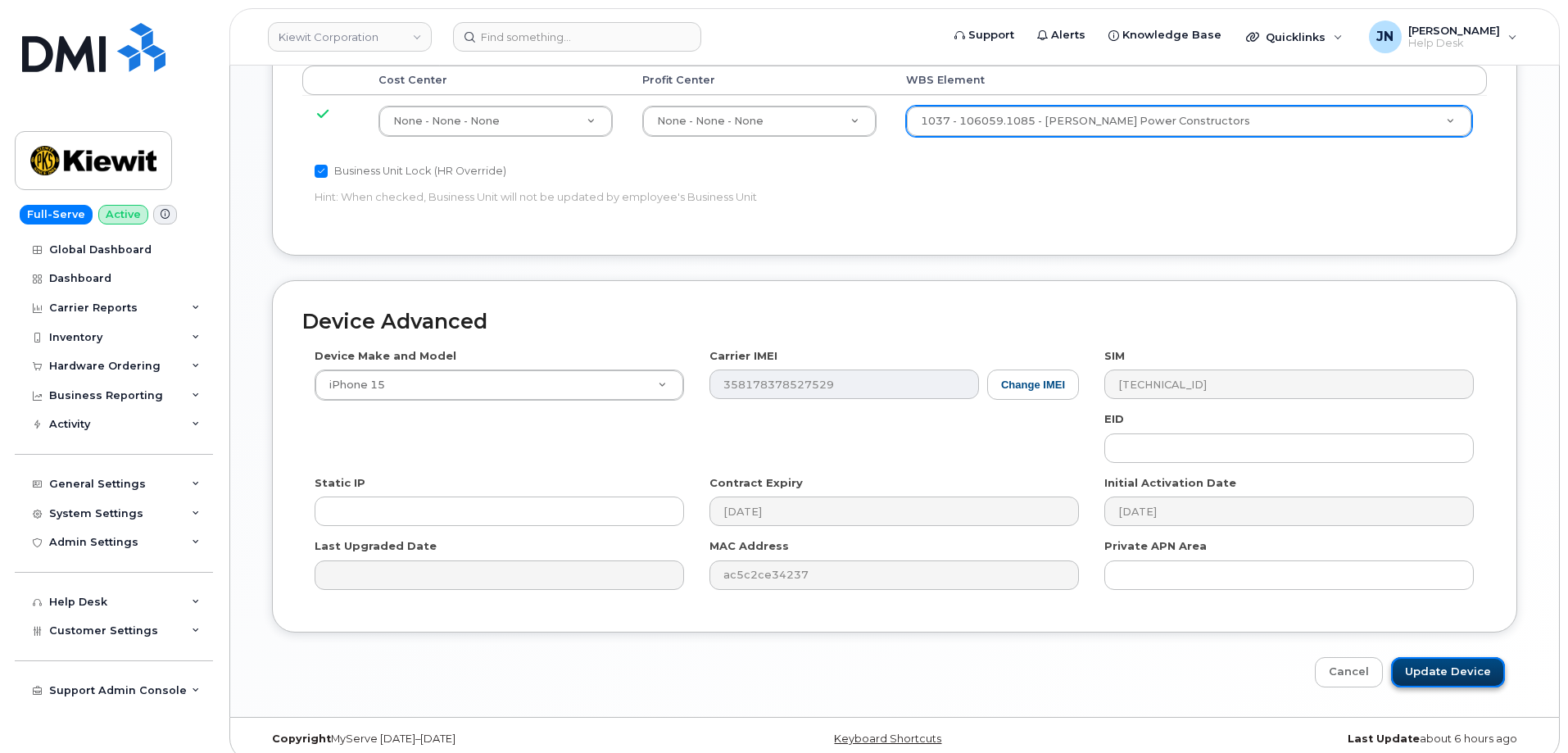
click at [1452, 657] on input "Update Device" at bounding box center [1448, 672] width 114 height 31
type input "Saving..."
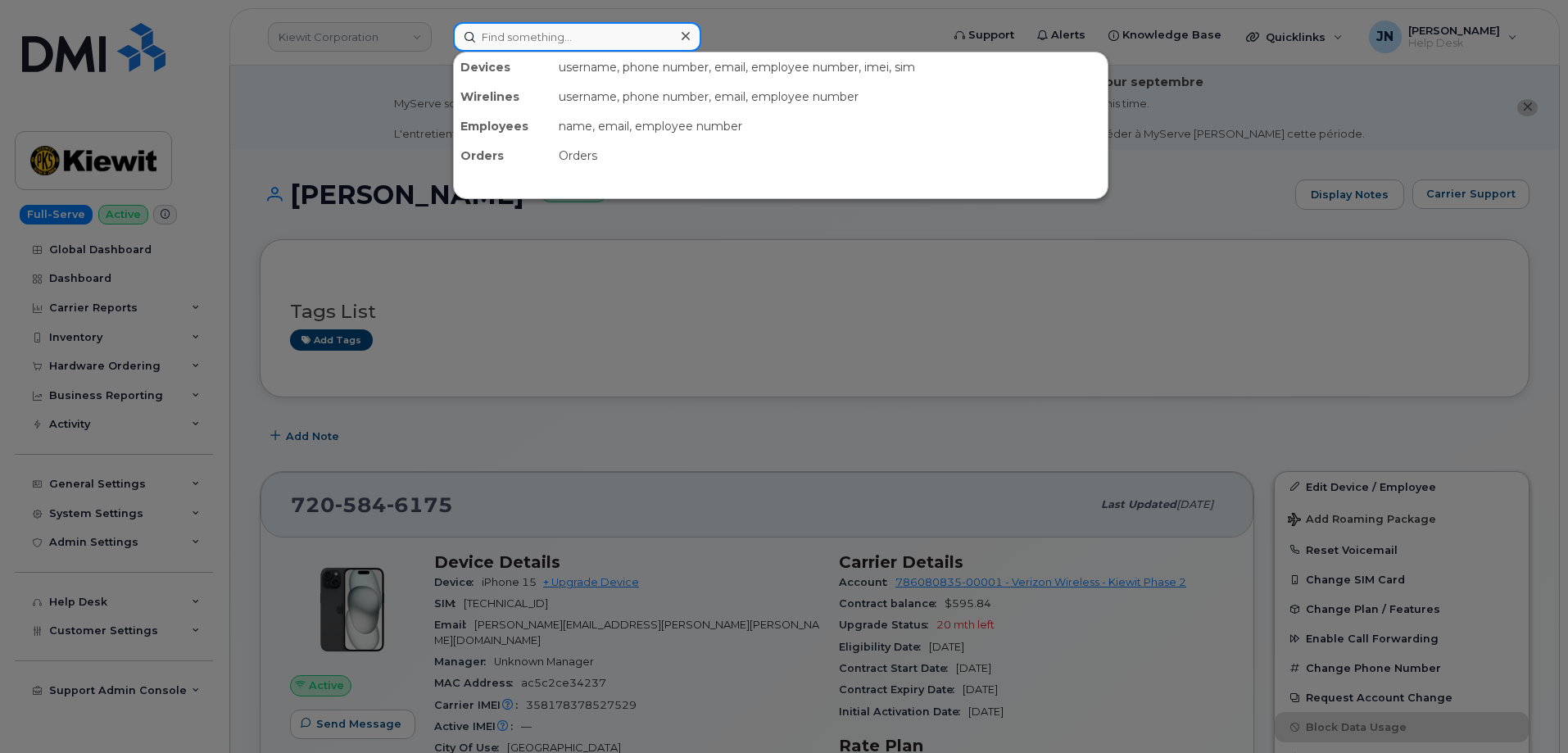
click at [558, 36] on input at bounding box center [577, 36] width 248 height 30
paste input "[PERSON_NAME]"
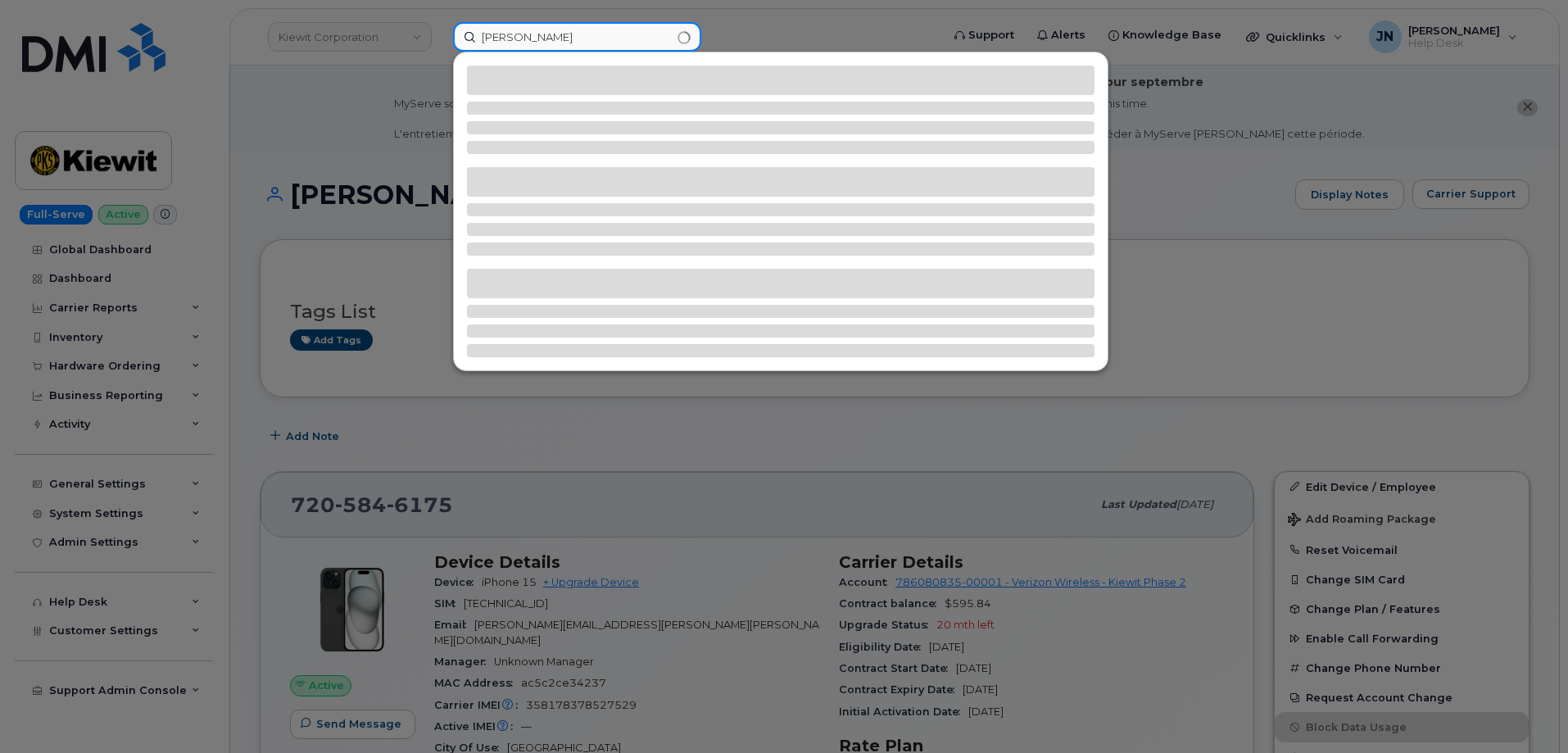
type input "[PERSON_NAME]"
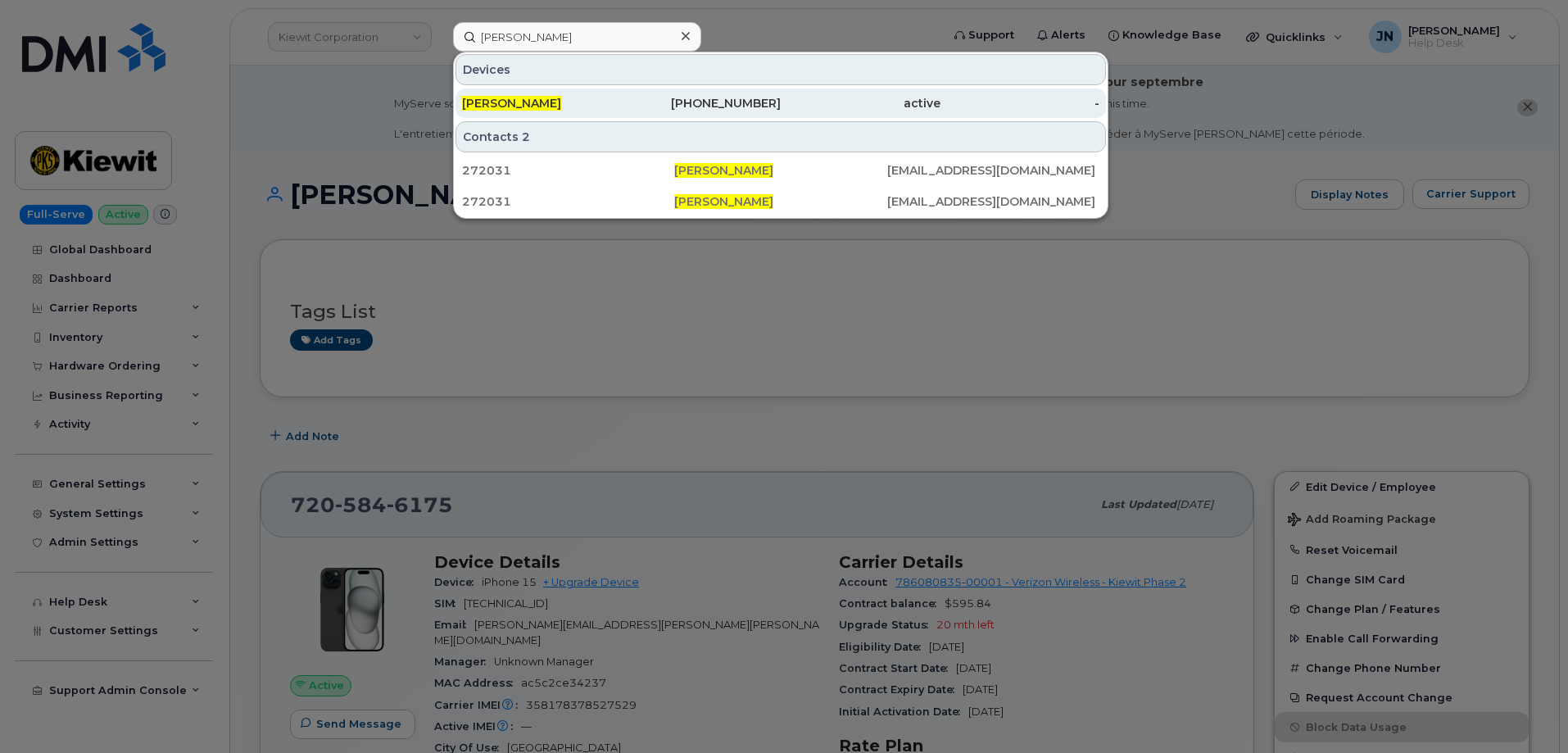
click at [524, 92] on div "[PERSON_NAME]" at bounding box center [542, 103] width 159 height 30
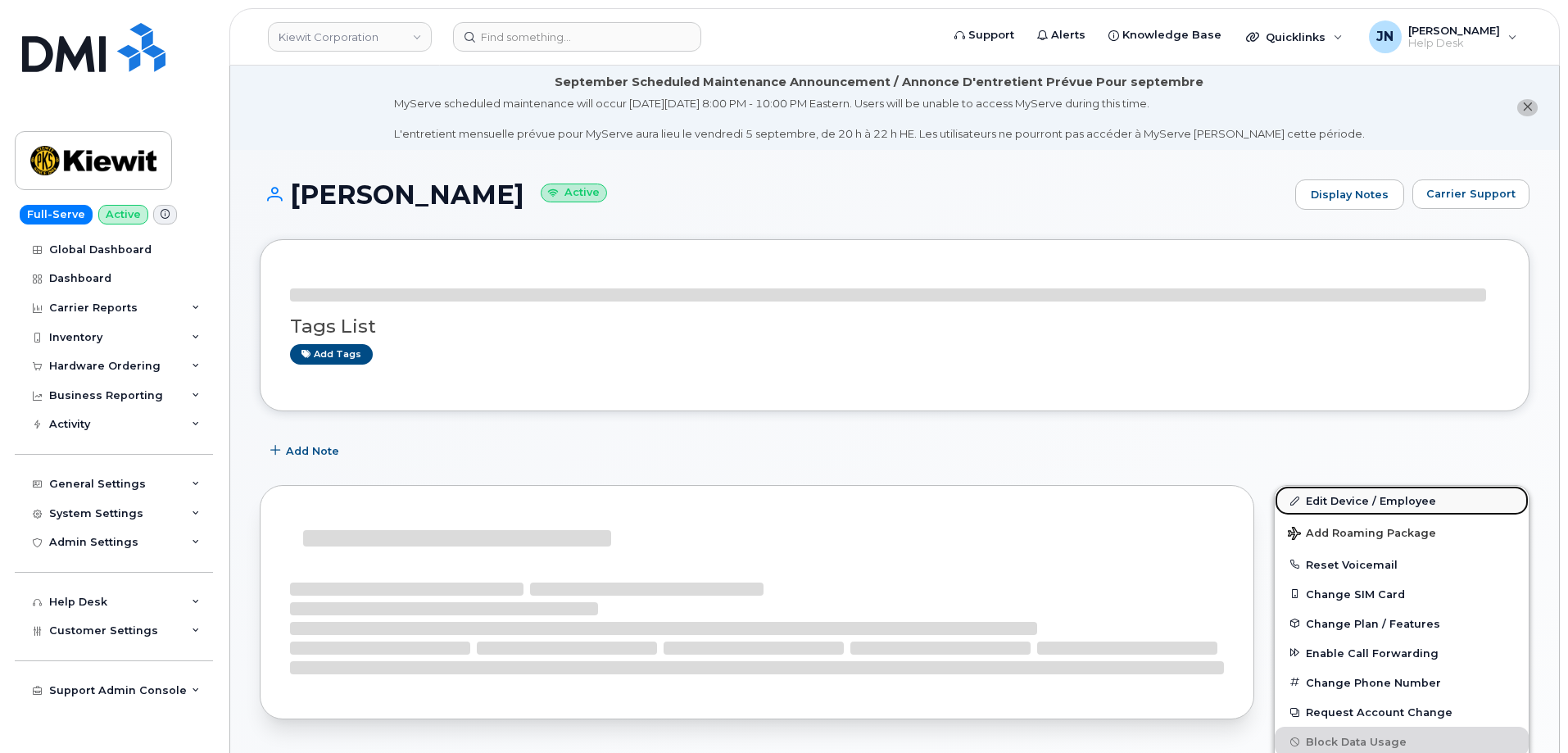
click at [1393, 499] on link "Edit Device / Employee" at bounding box center [1402, 500] width 254 height 30
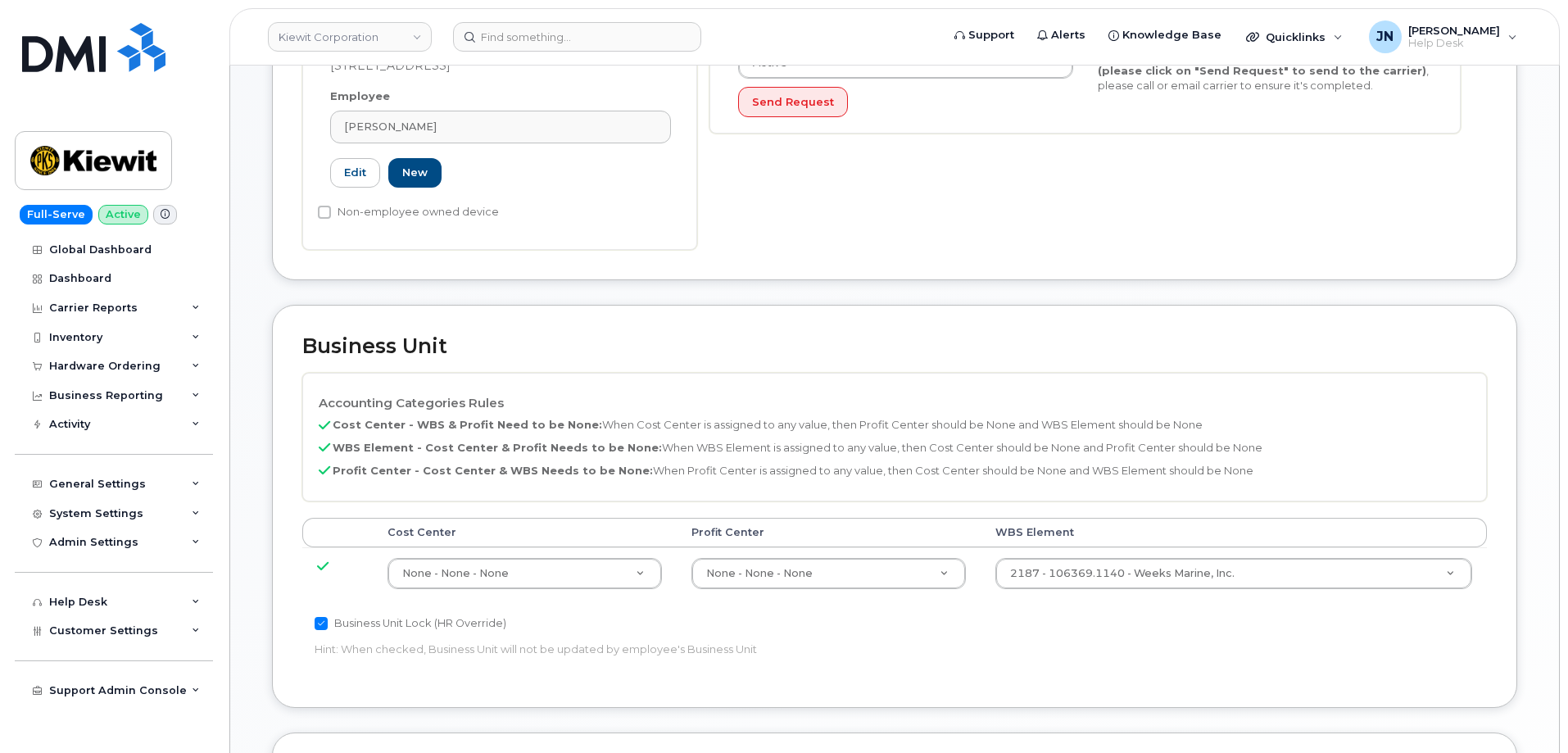
scroll to position [630, 0]
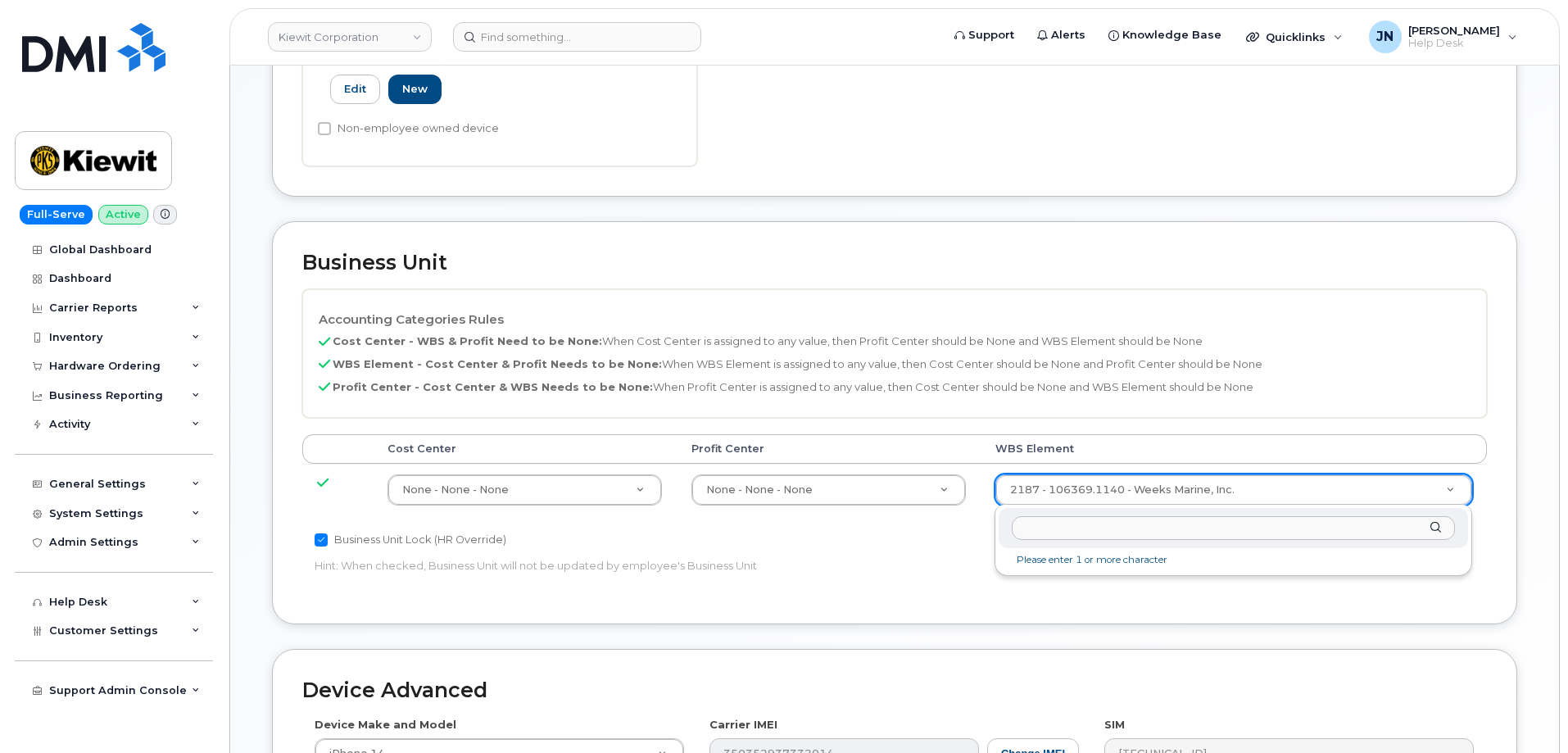
click at [1170, 535] on input "text" at bounding box center [1233, 528] width 443 height 24
type input "108025.1049"
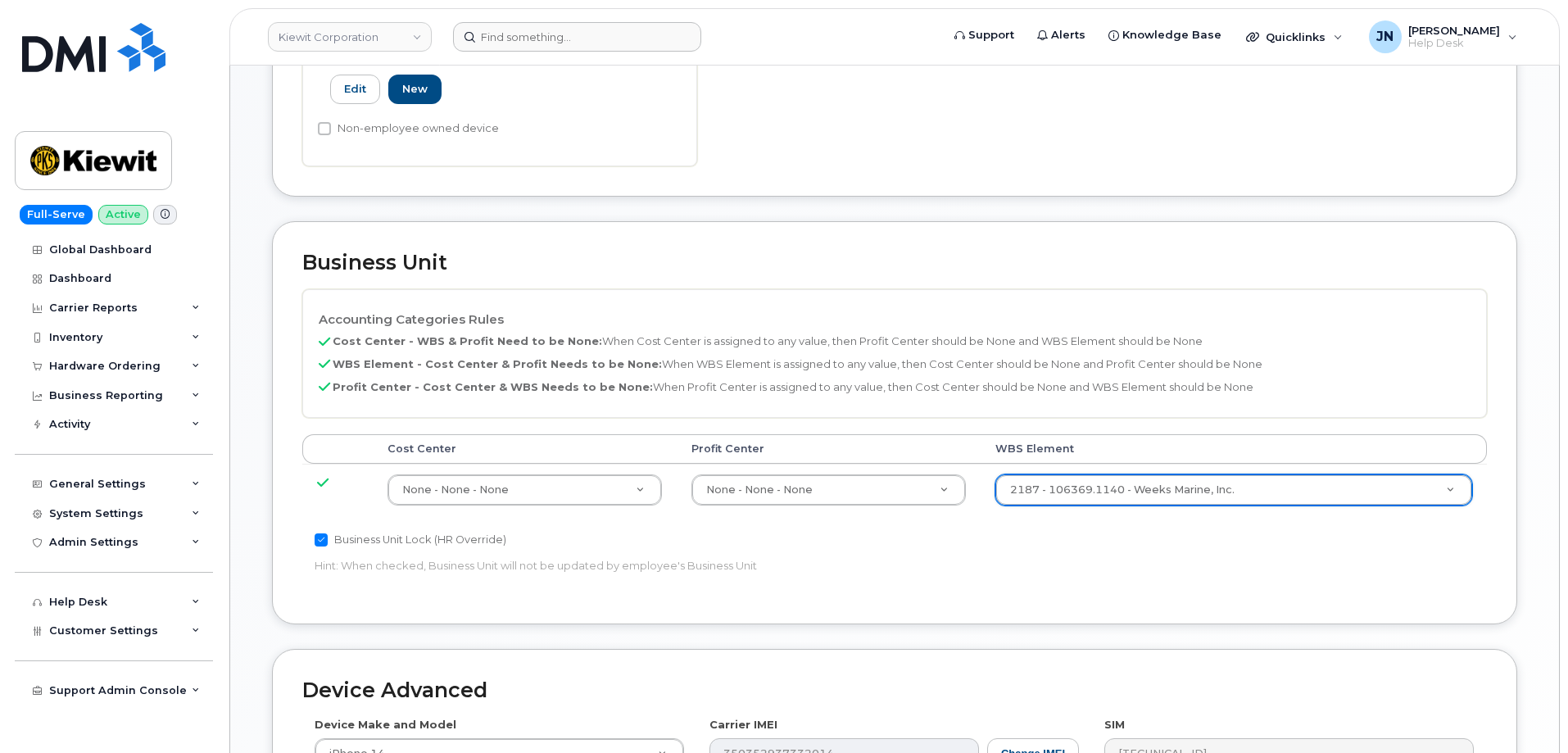
paste input "[PERSON_NAME]"
type input "[PERSON_NAME]"
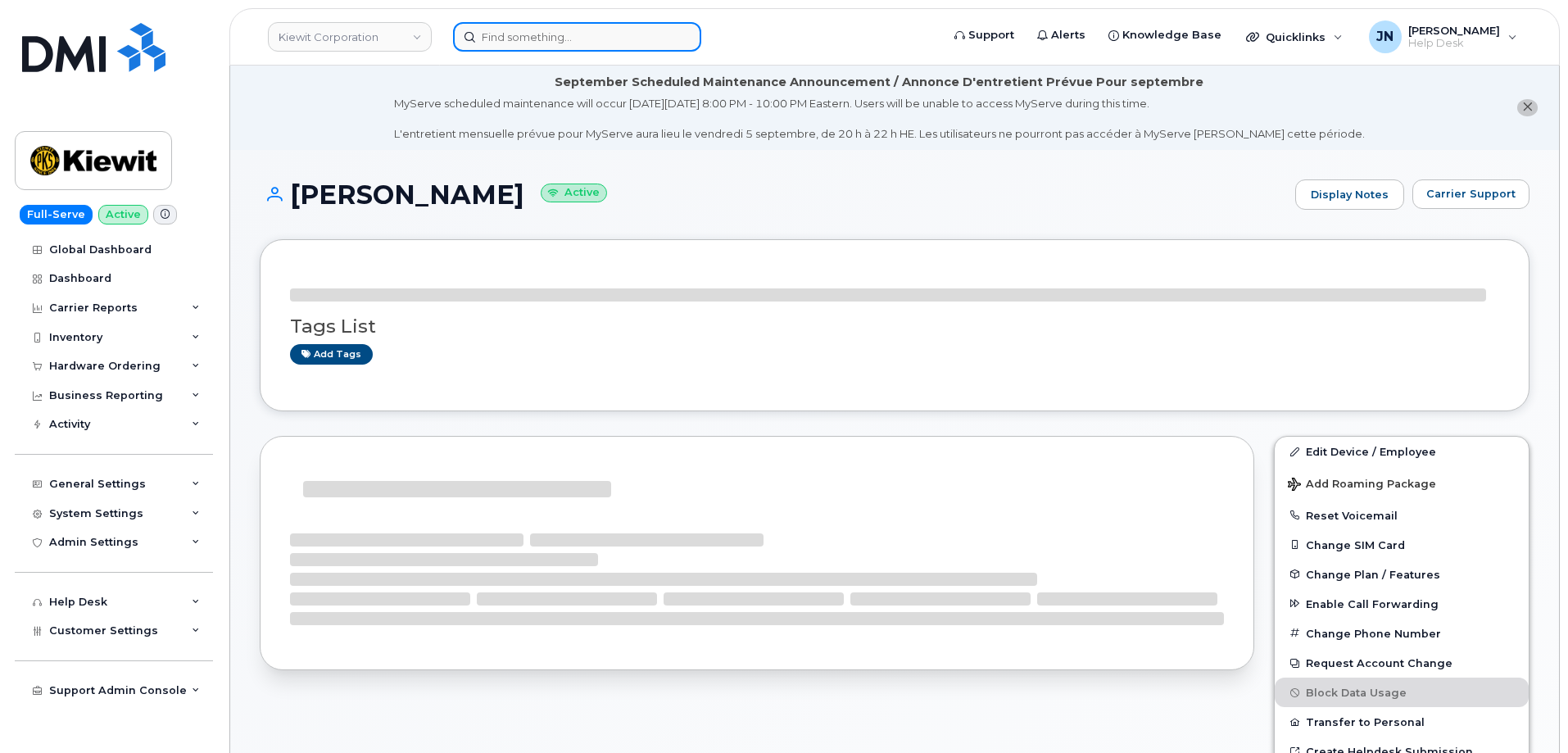
click at [565, 42] on input at bounding box center [577, 36] width 248 height 30
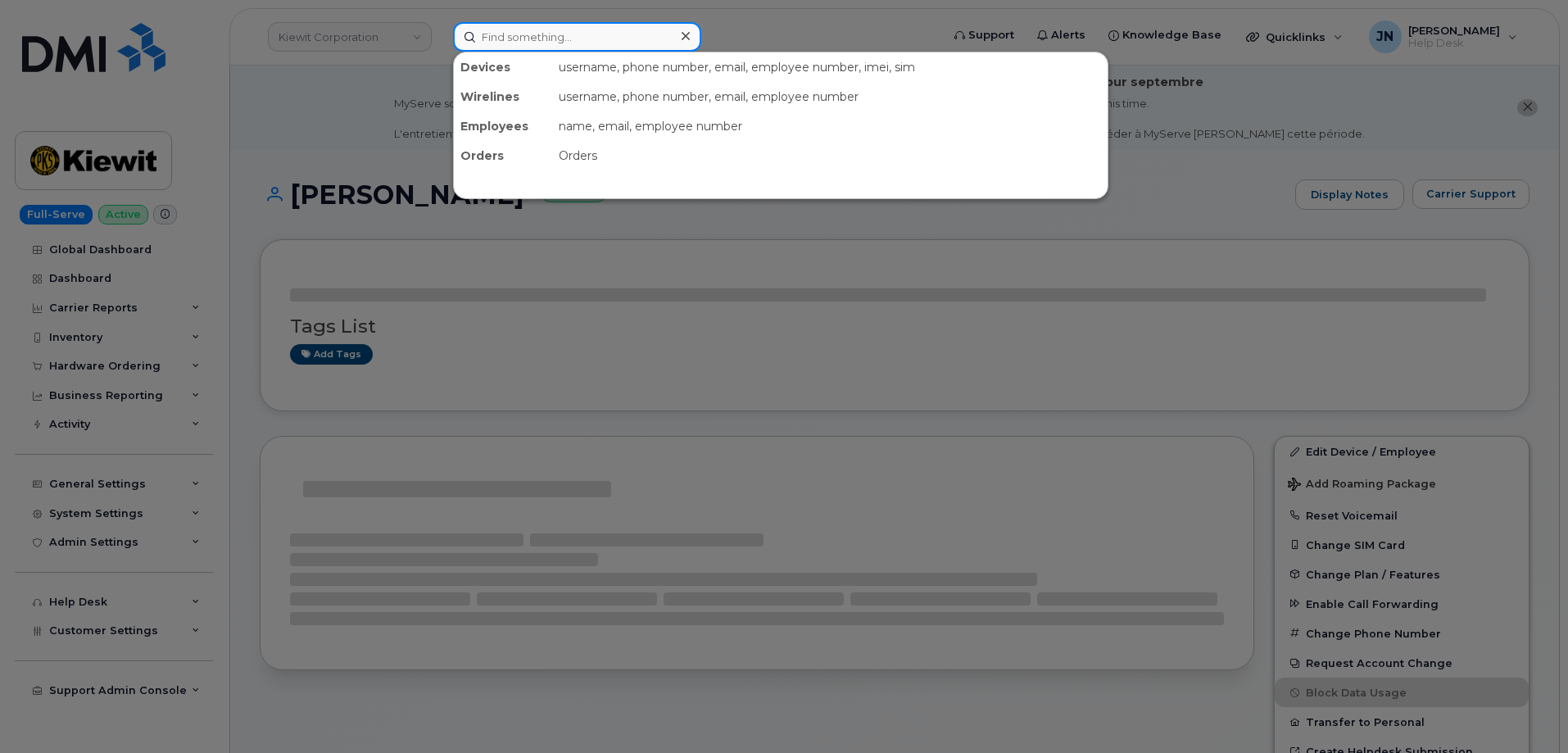
paste input "[PERSON_NAME]"
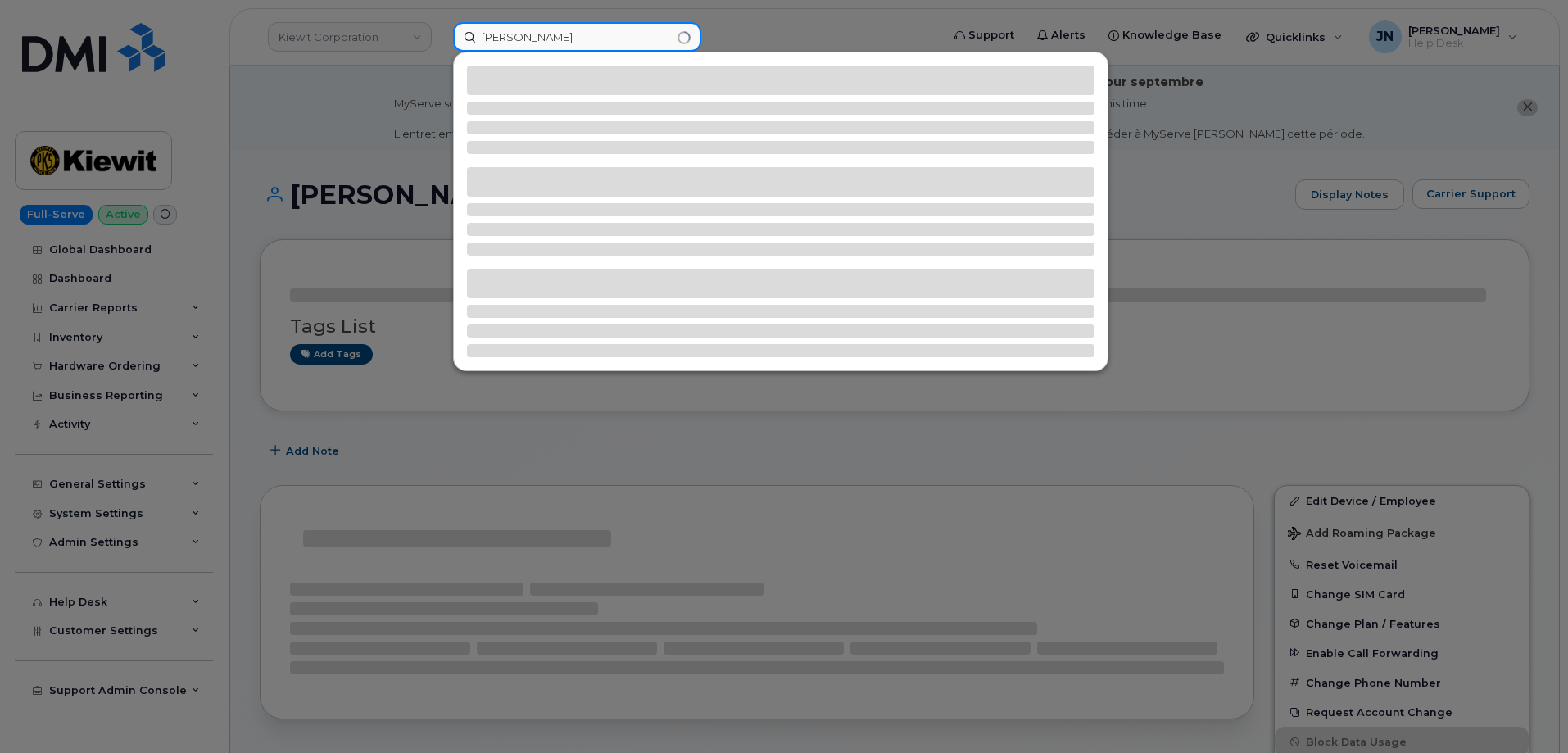
type input "[PERSON_NAME]"
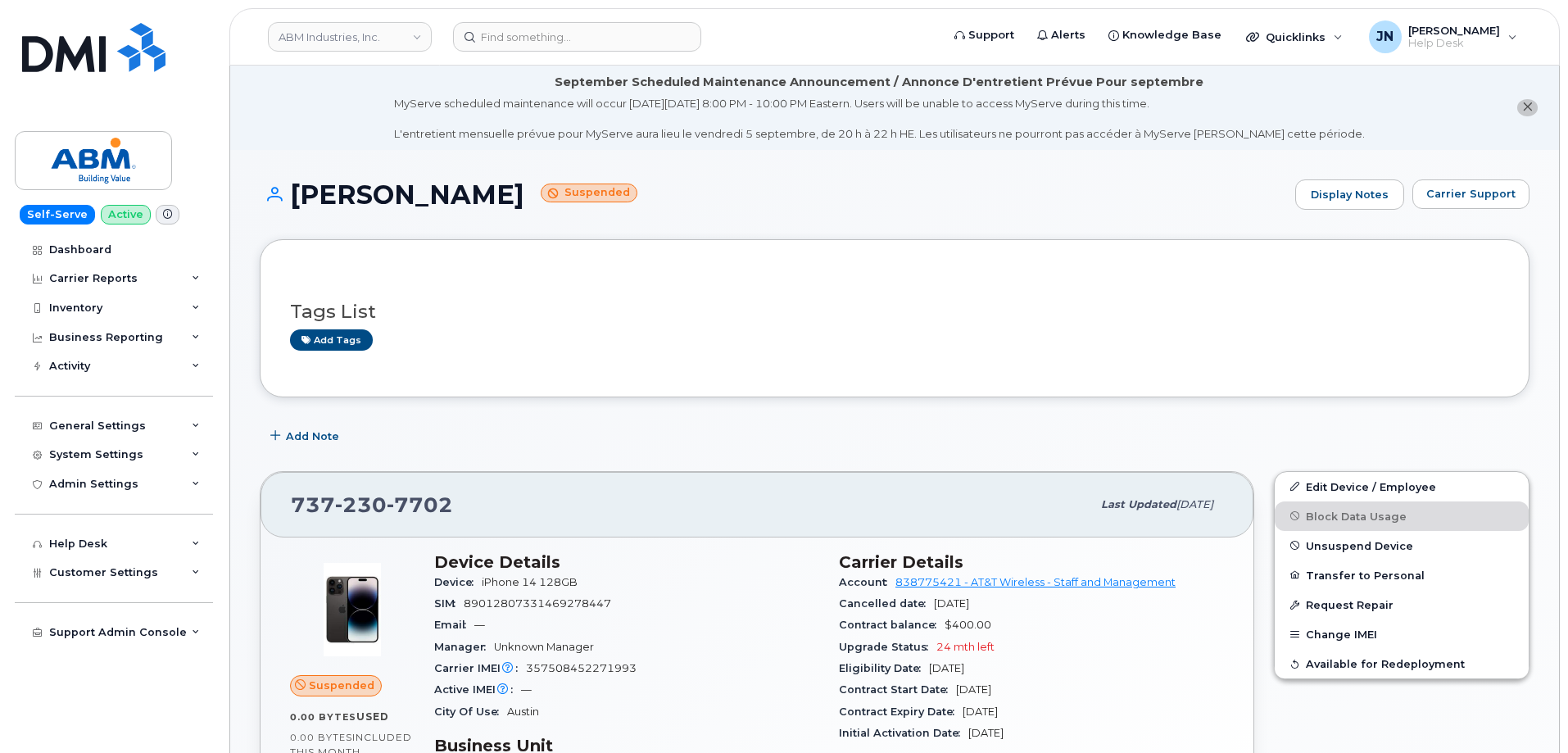
scroll to position [109, 0]
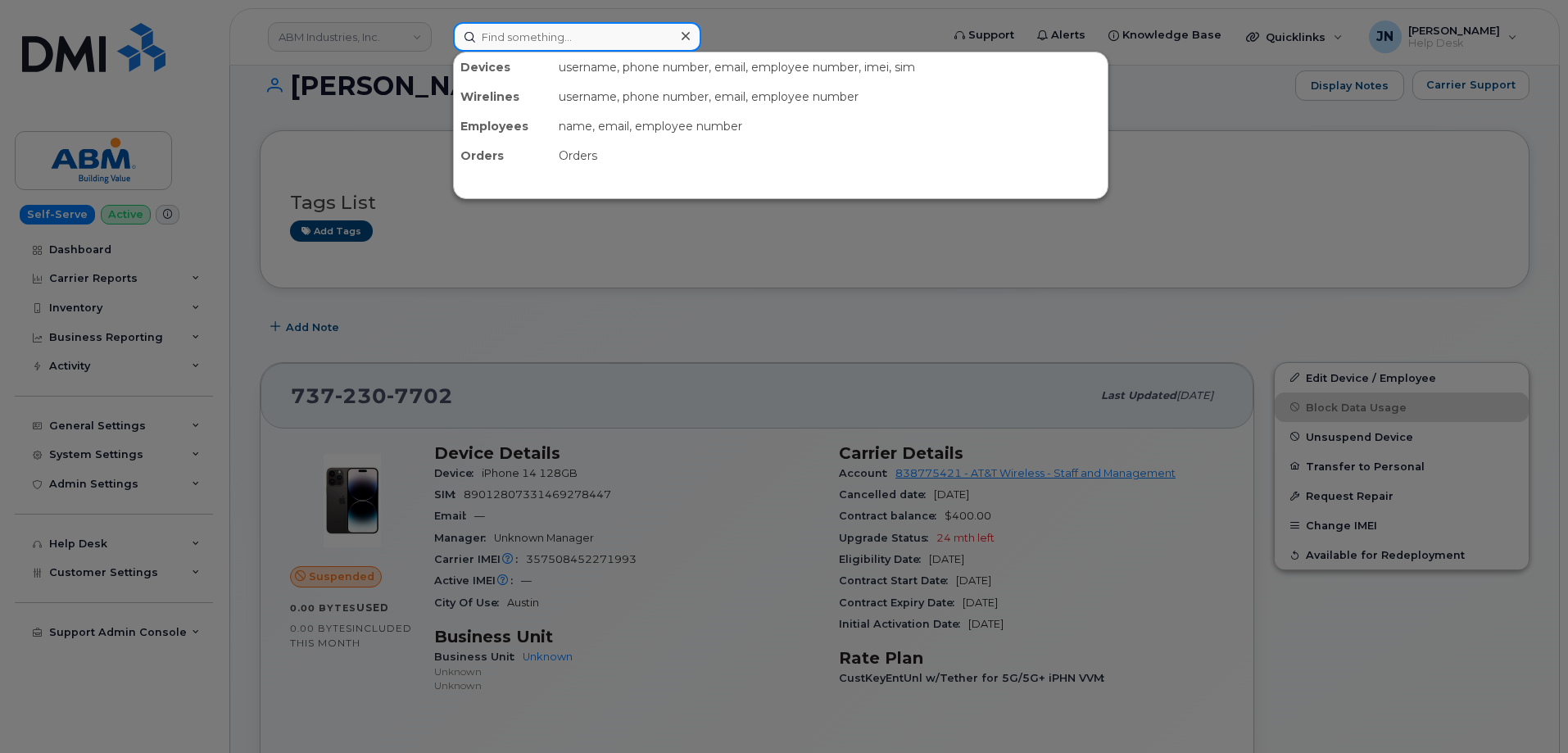
paste input "Kyle Ladehoff"
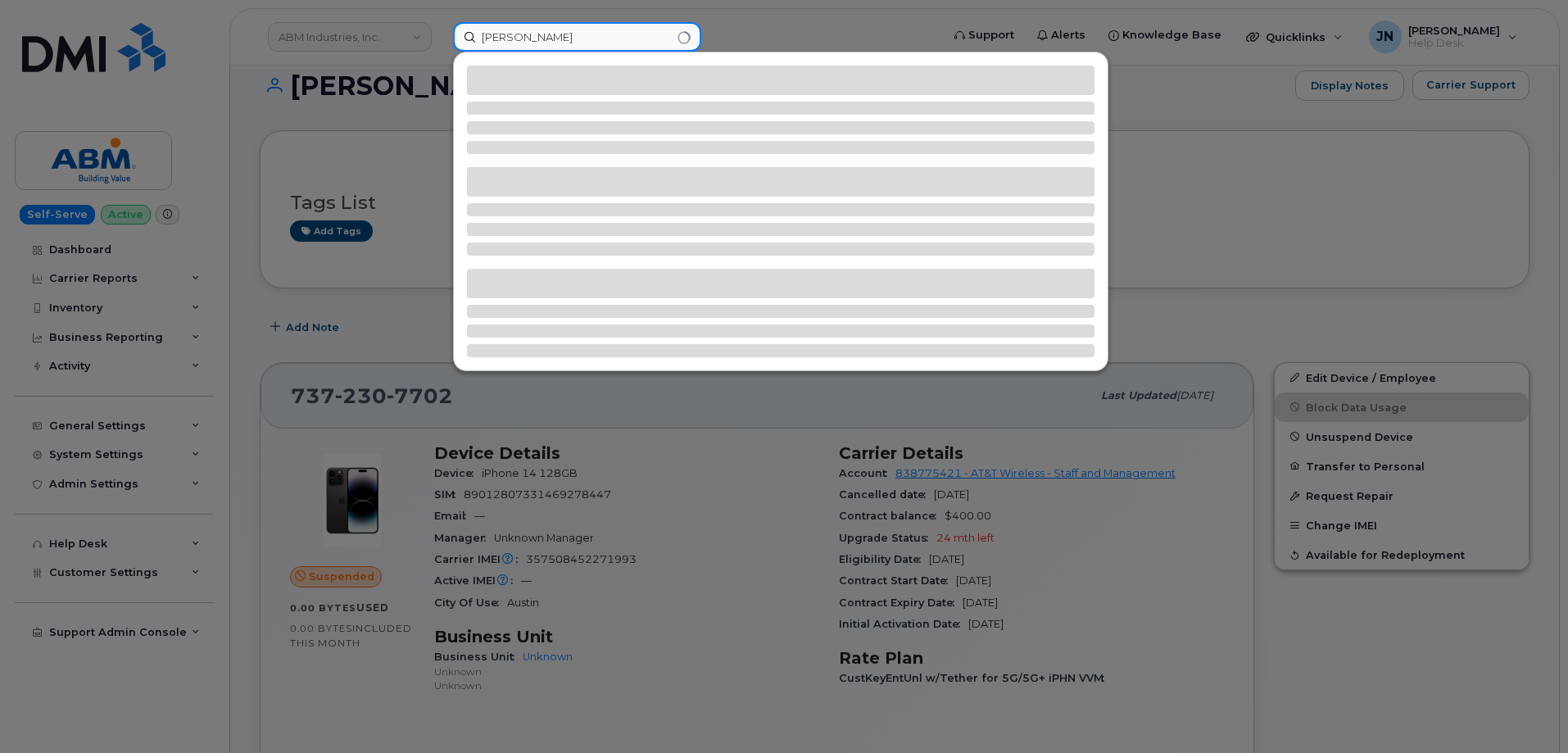
type input "Kyle Ladehoff"
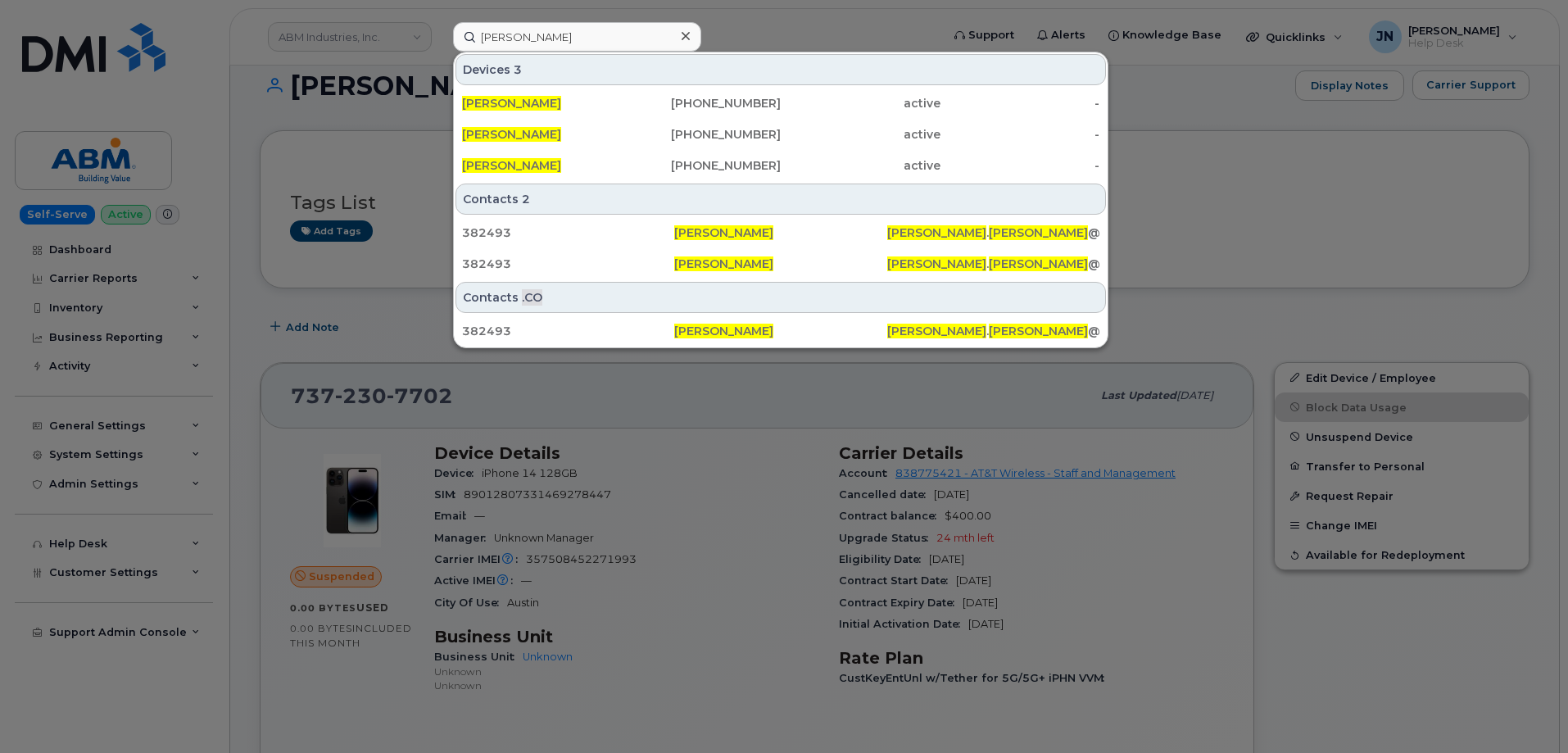
click at [681, 36] on icon at bounding box center [686, 36] width 8 height 13
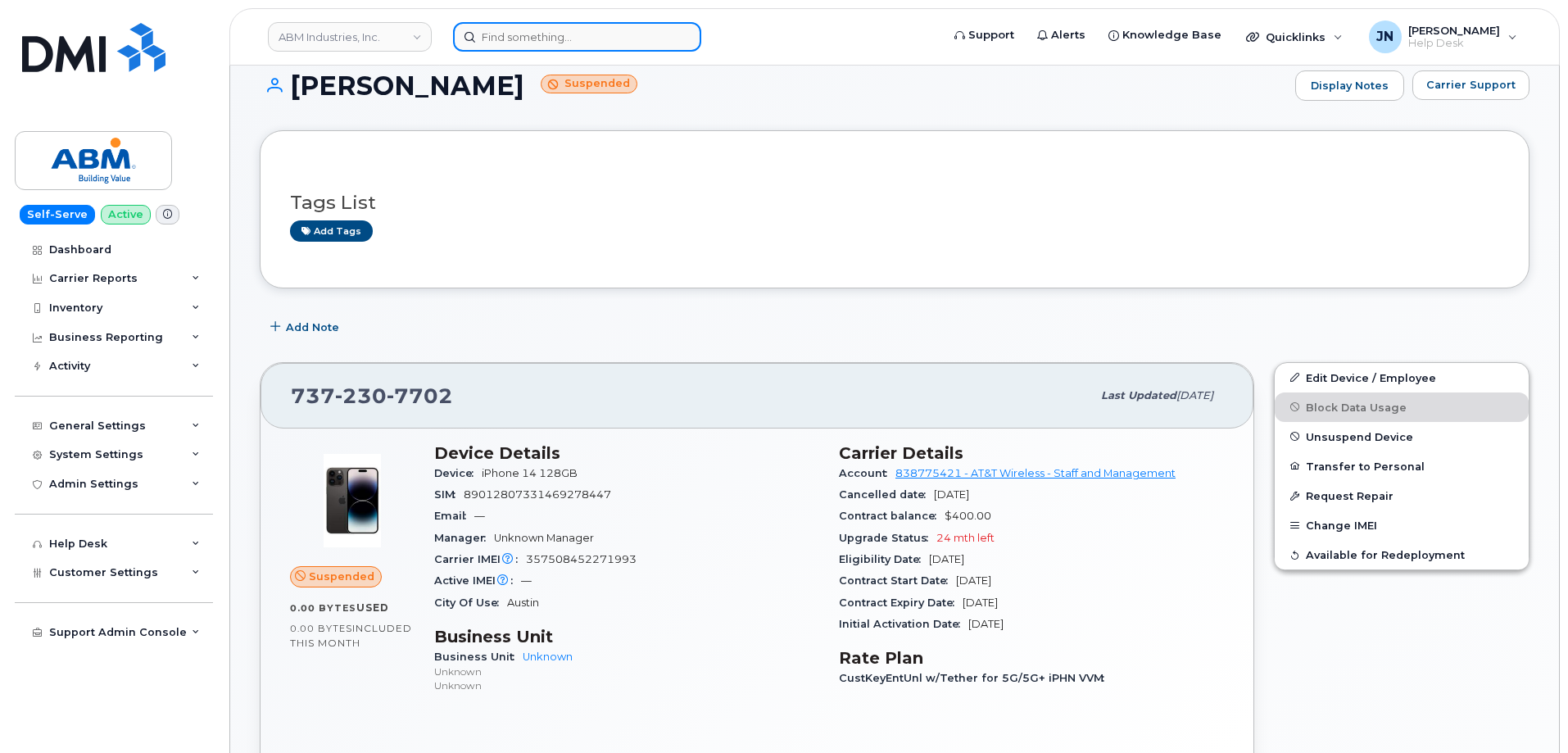
click at [609, 36] on input at bounding box center [577, 36] width 248 height 30
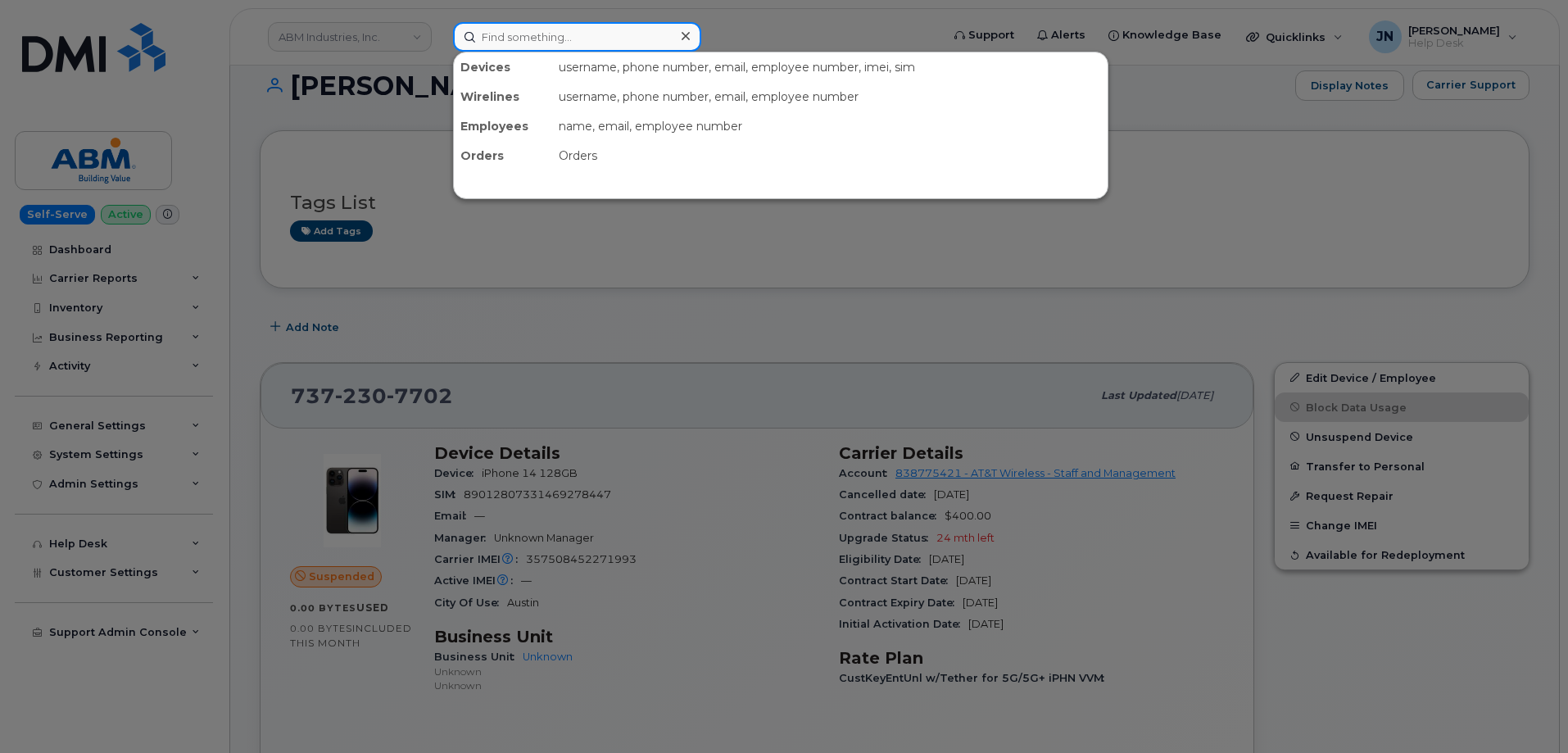
paste input "Saraselene Hausman"
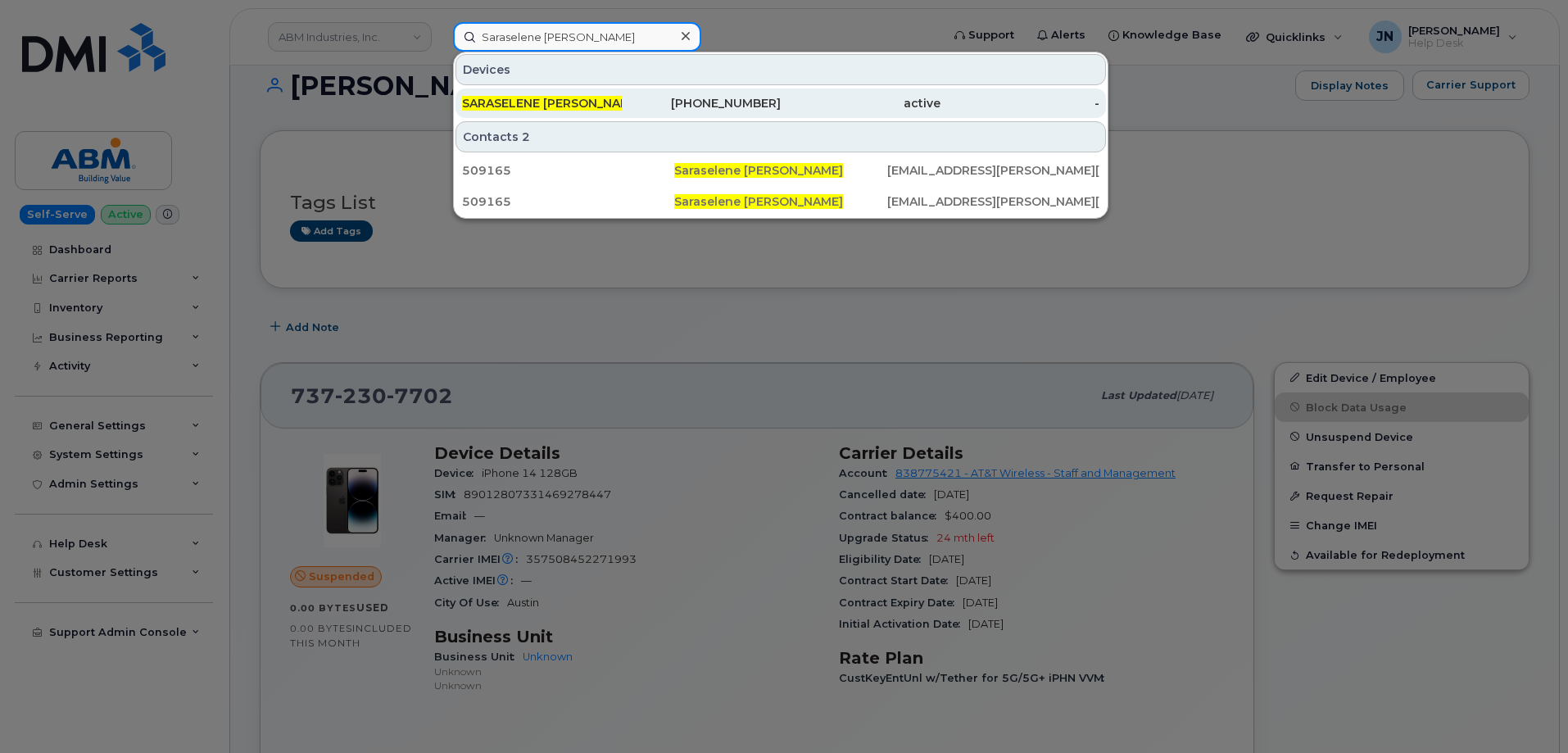
type input "Saraselene Hausman"
click at [591, 105] on span "SARASELENE HAUSMAN" at bounding box center [552, 103] width 181 height 14
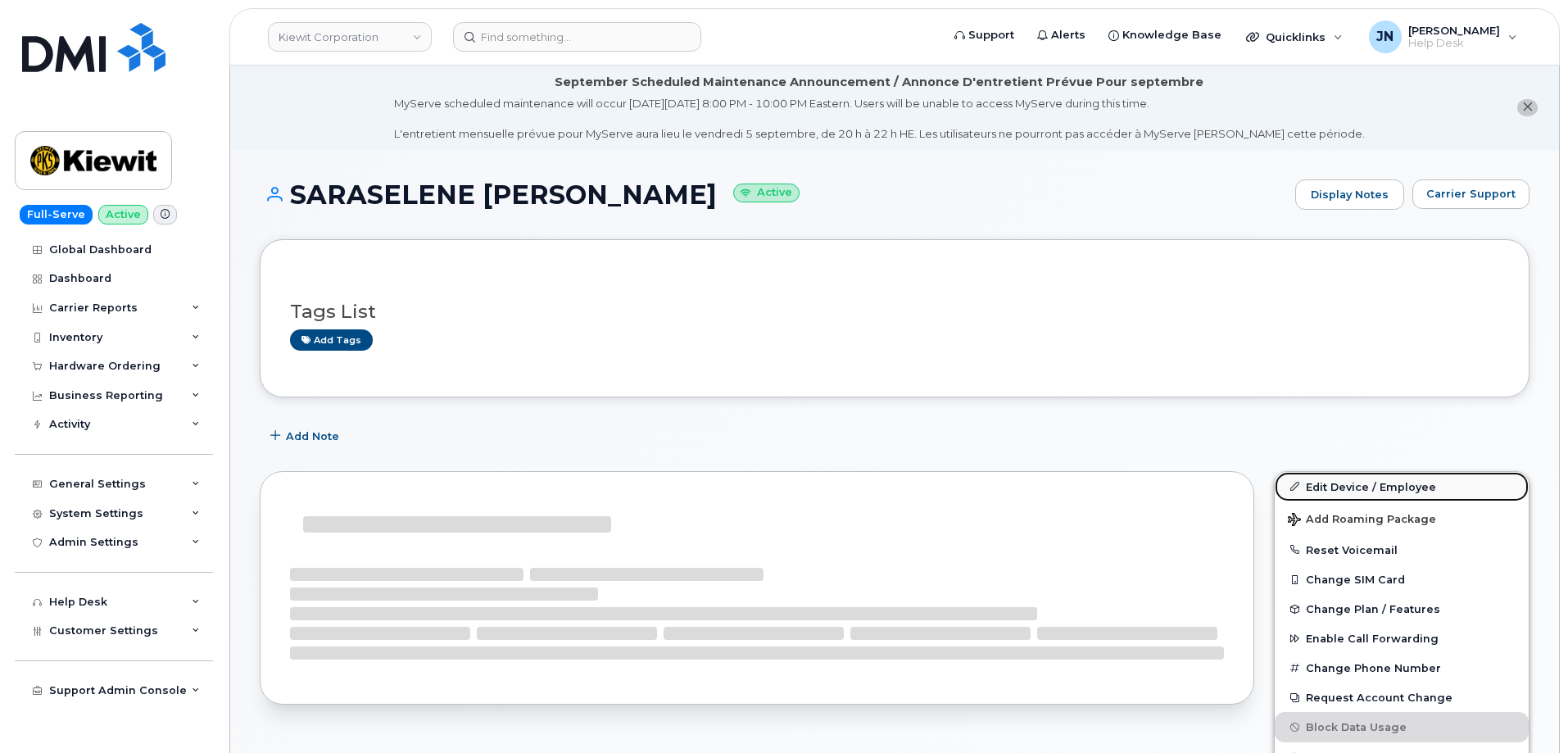
drag, startPoint x: 1408, startPoint y: 487, endPoint x: 1382, endPoint y: 495, distance: 27.2
click at [1408, 487] on link "Edit Device / Employee" at bounding box center [1402, 487] width 254 height 30
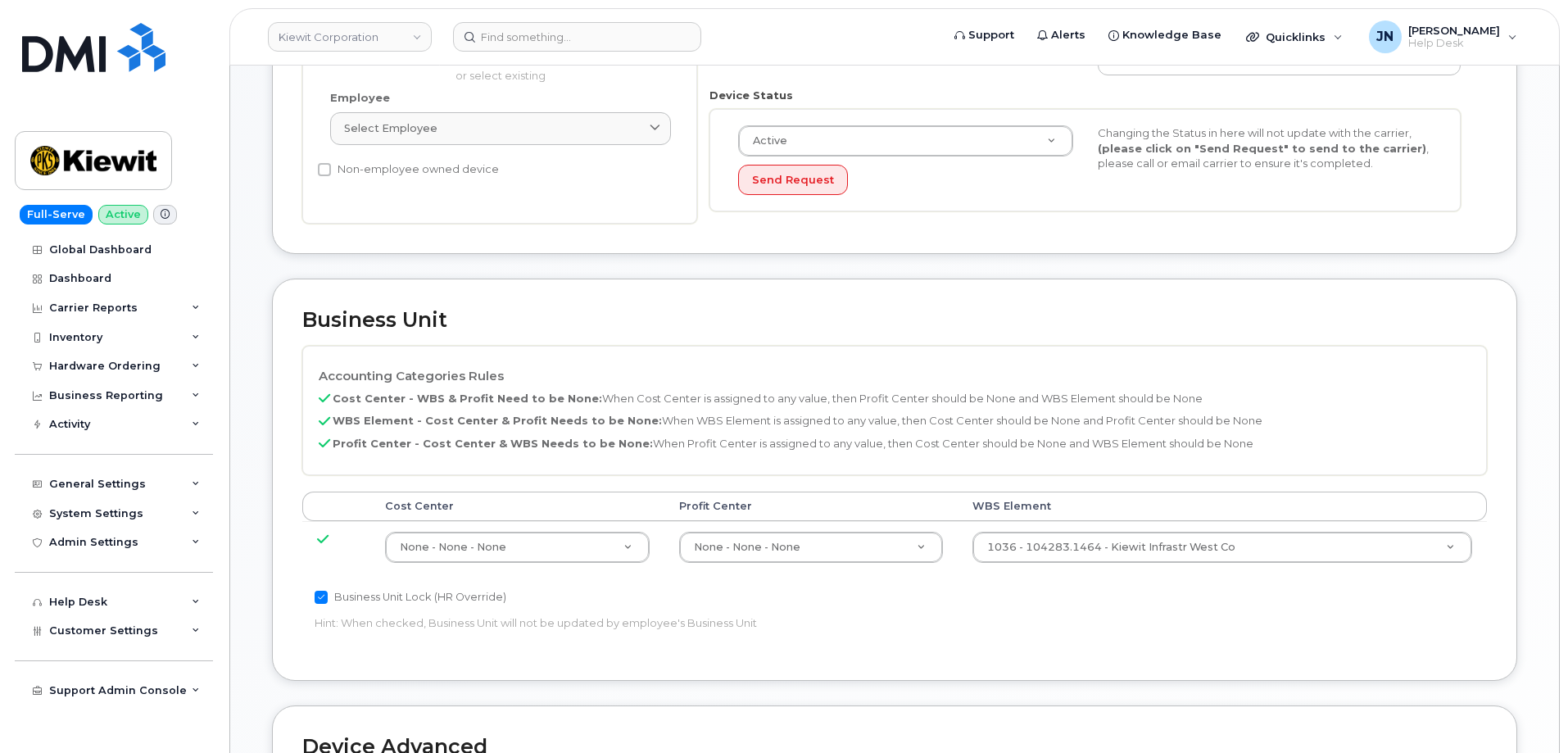
scroll to position [547, 0]
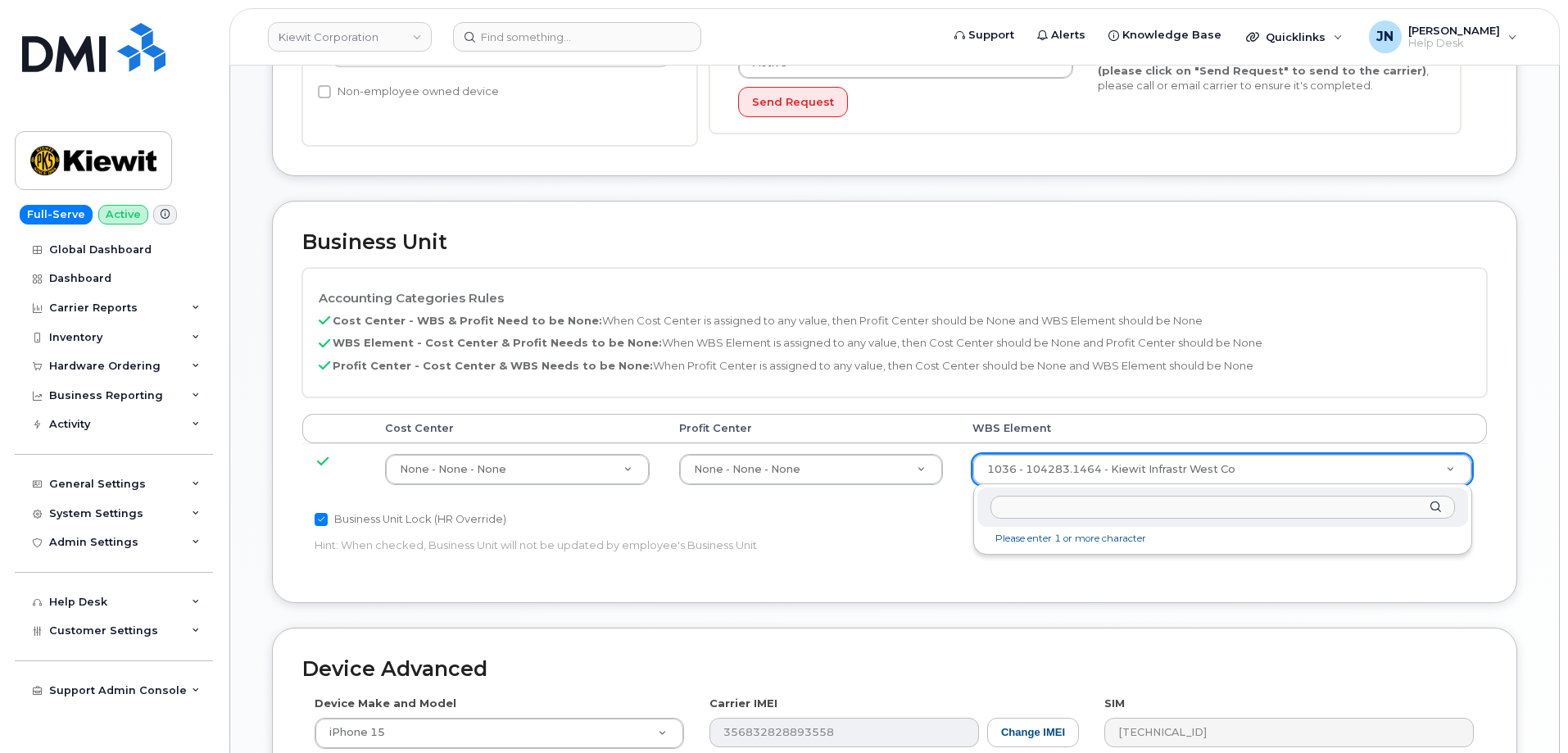
click at [1125, 517] on input "text" at bounding box center [1223, 508] width 464 height 24
type input "110224.1551"
type input "33811484"
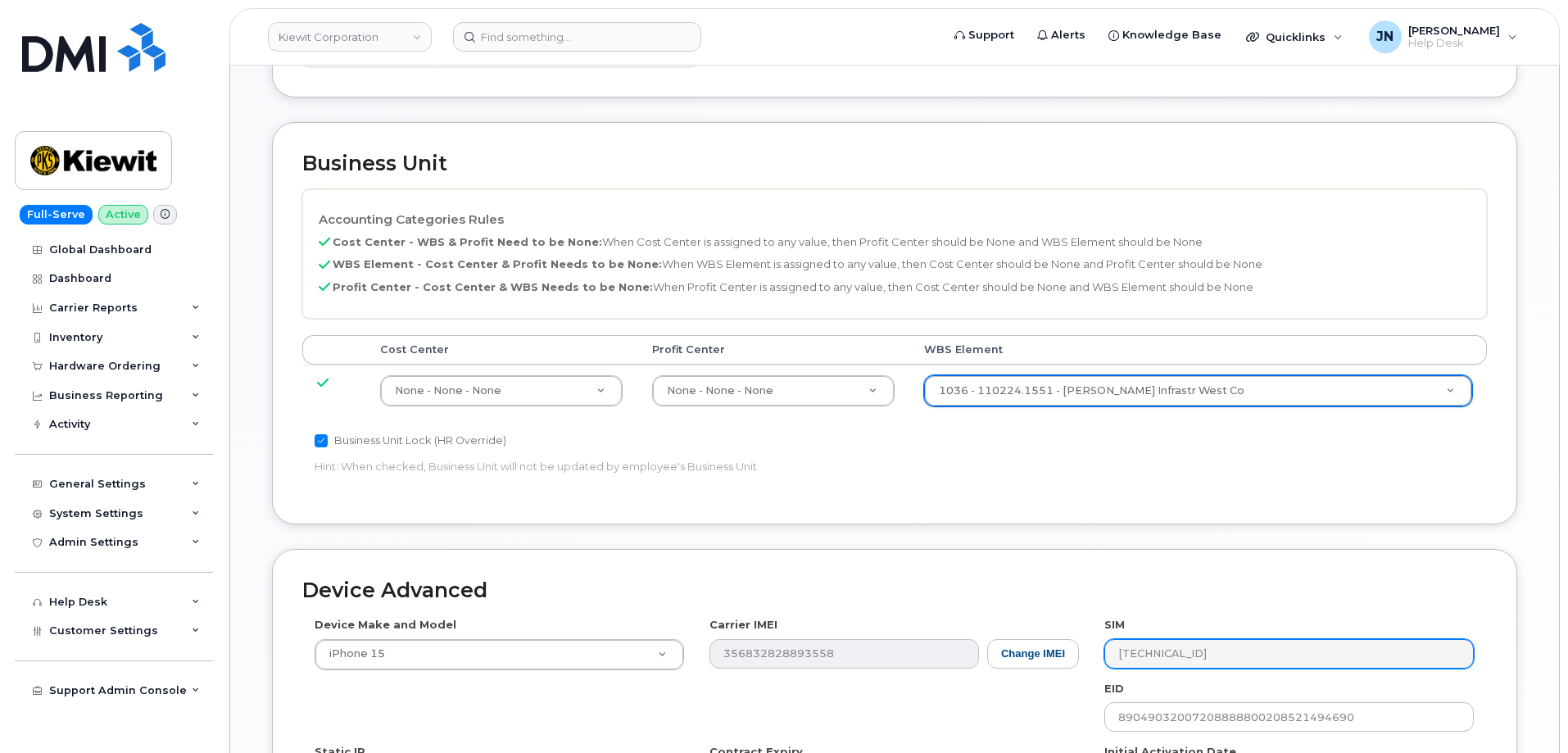
scroll to position [874, 0]
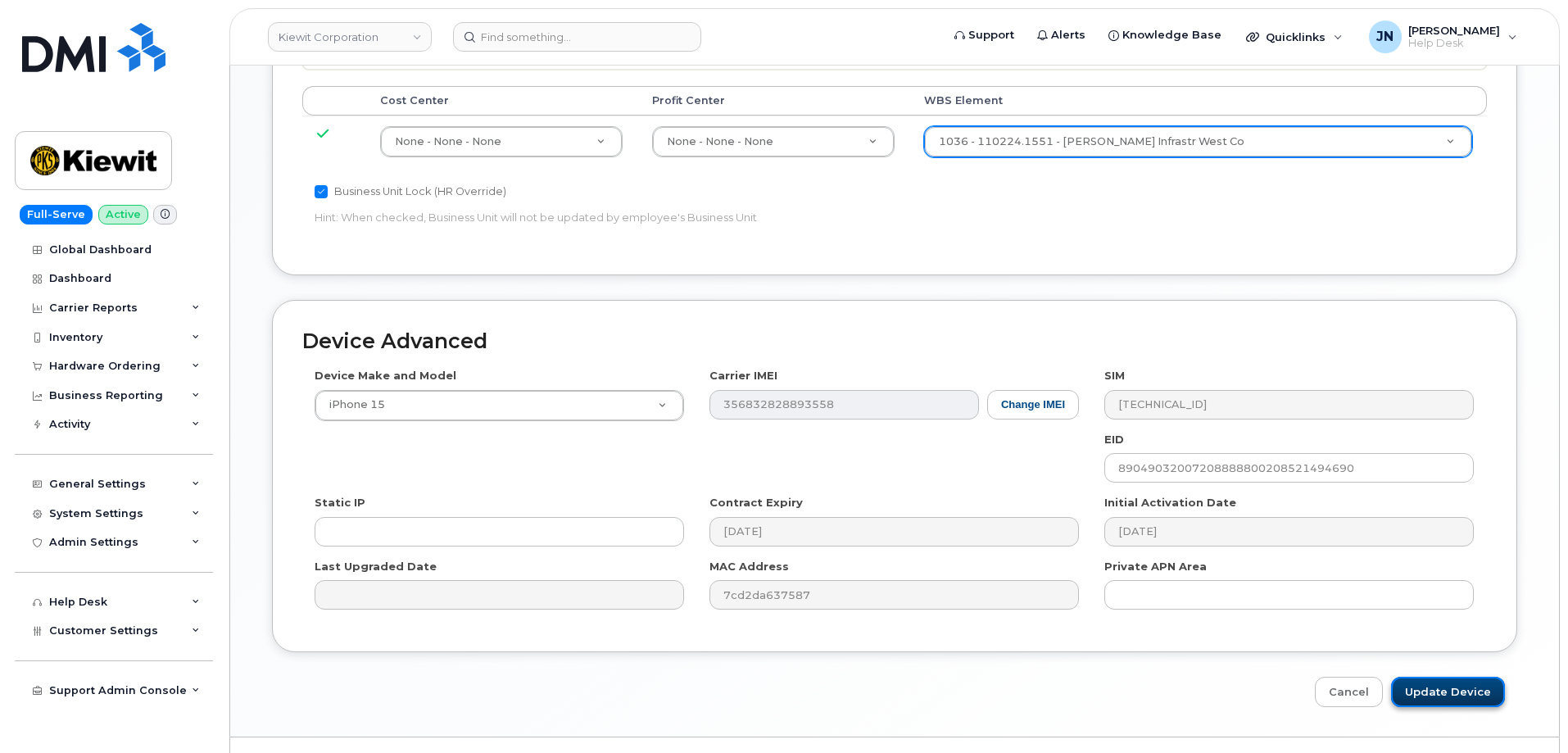
click at [1455, 704] on input "Update Device" at bounding box center [1448, 692] width 114 height 31
type input "Saving..."
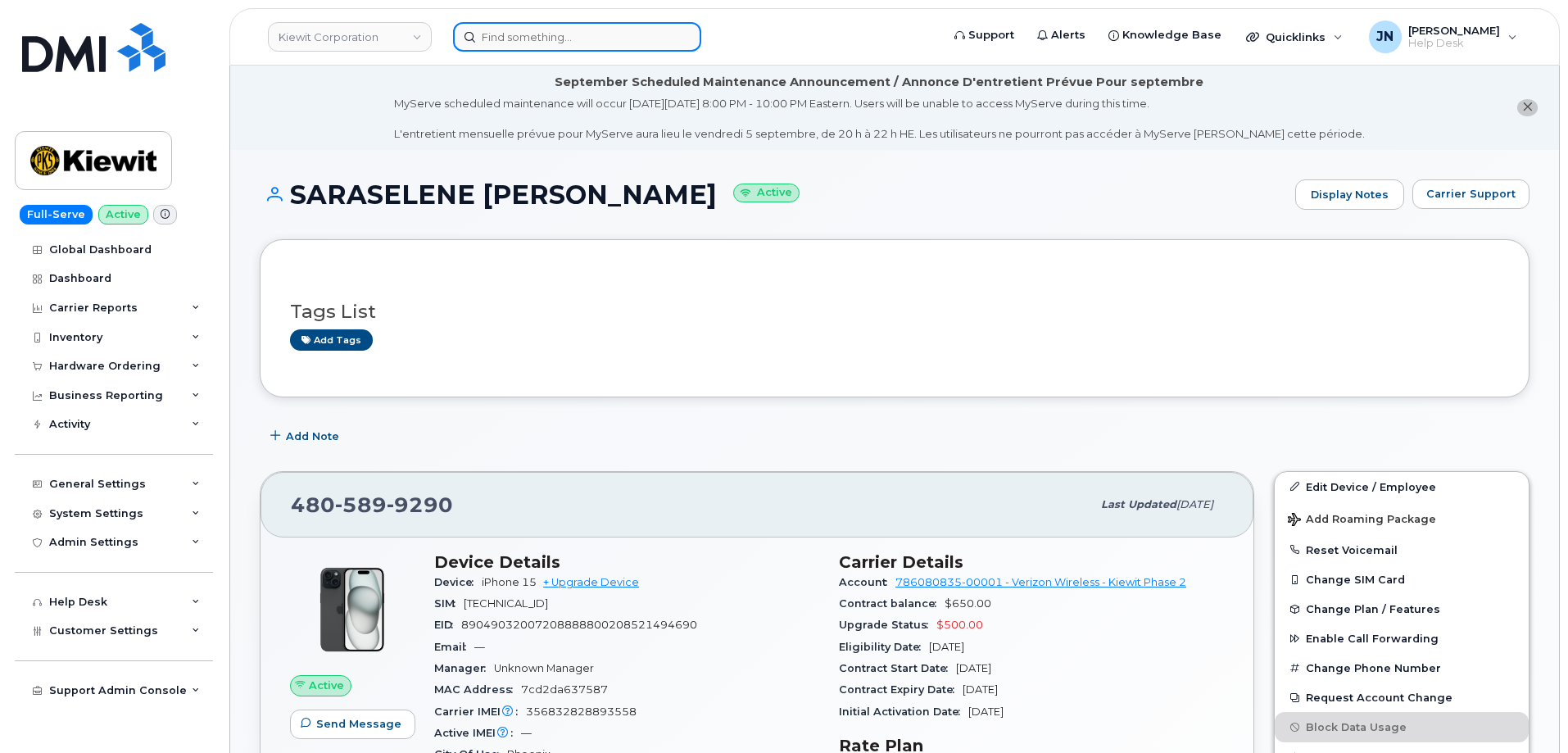
click at [576, 44] on input at bounding box center [577, 36] width 248 height 30
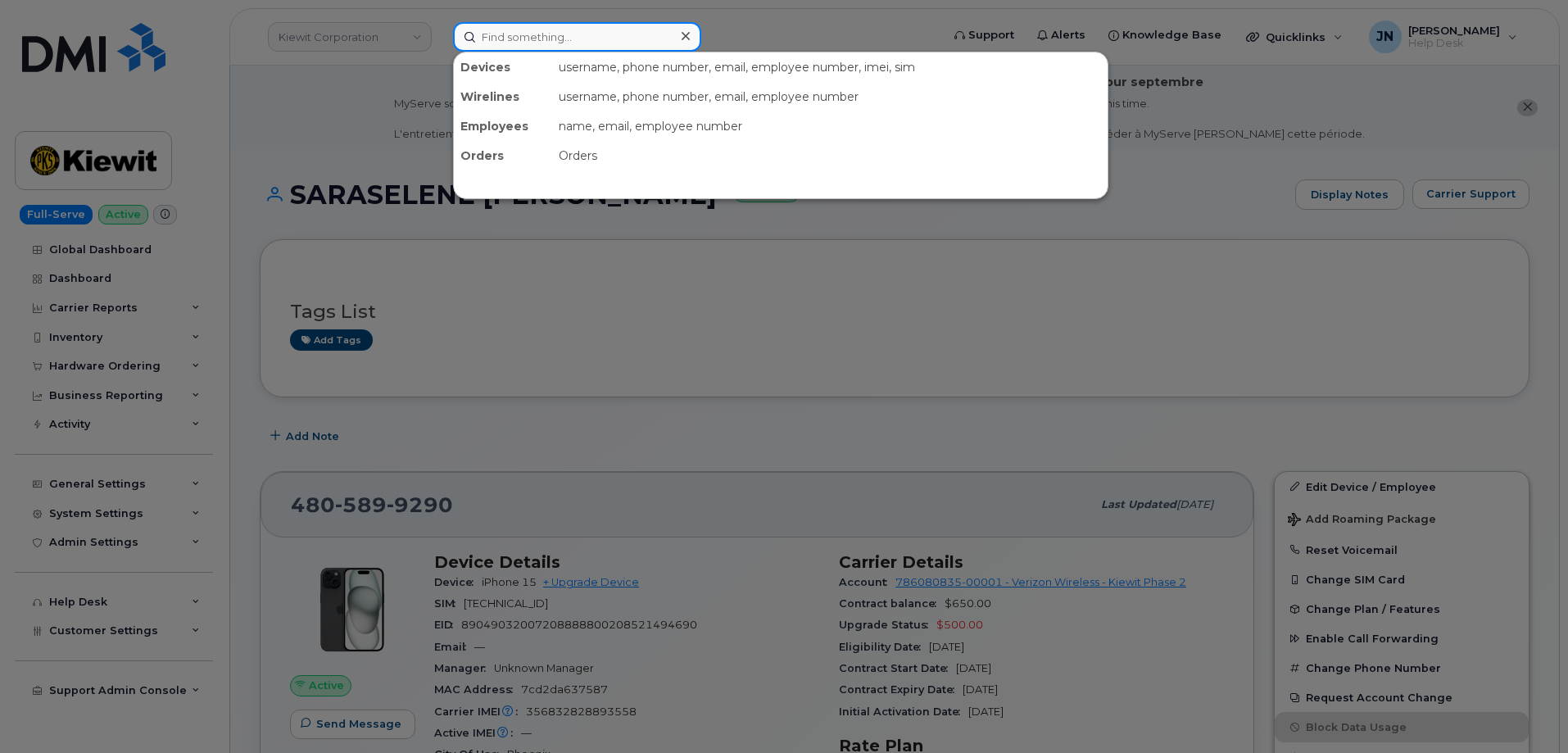
paste input "[PERSON_NAME]"
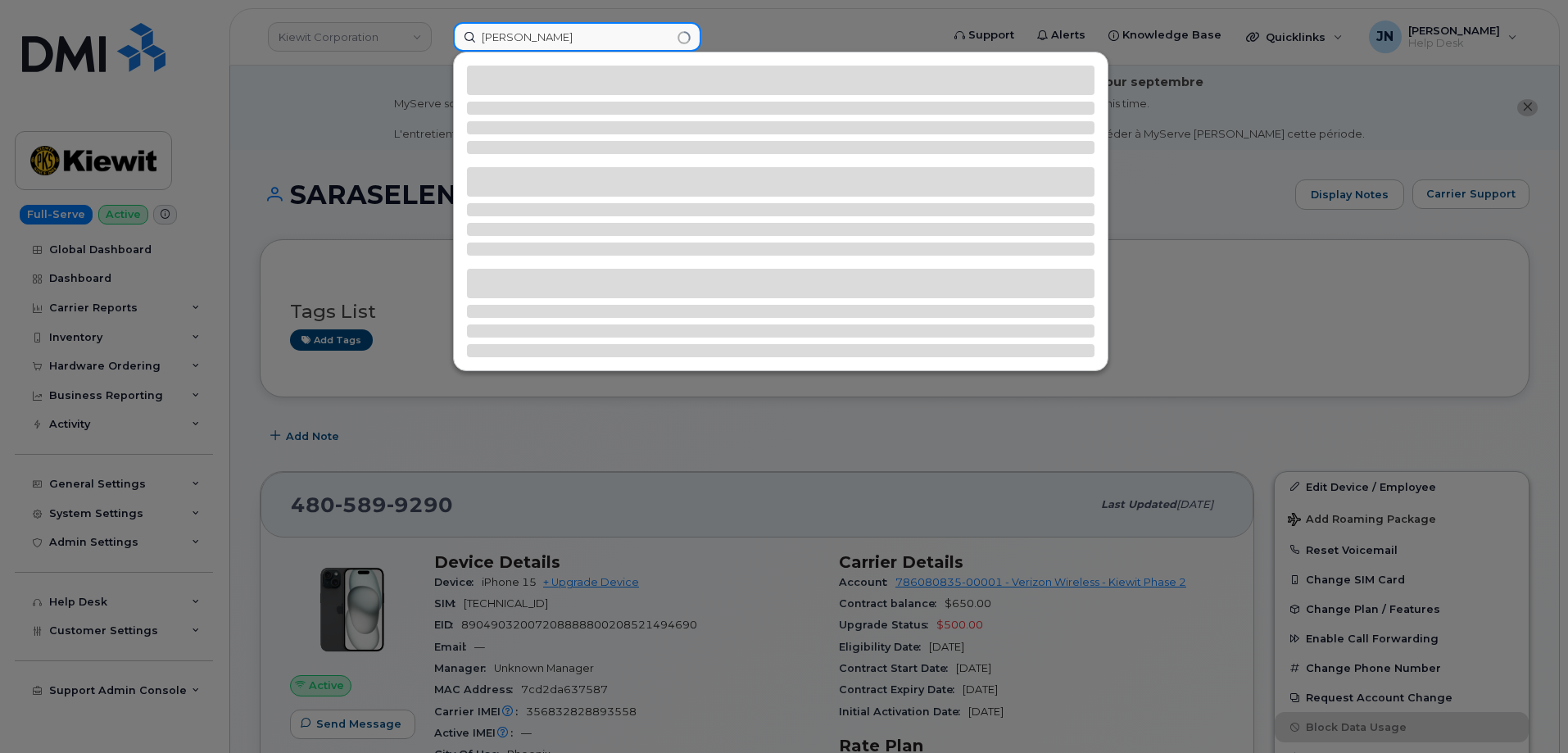
type input "[PERSON_NAME]"
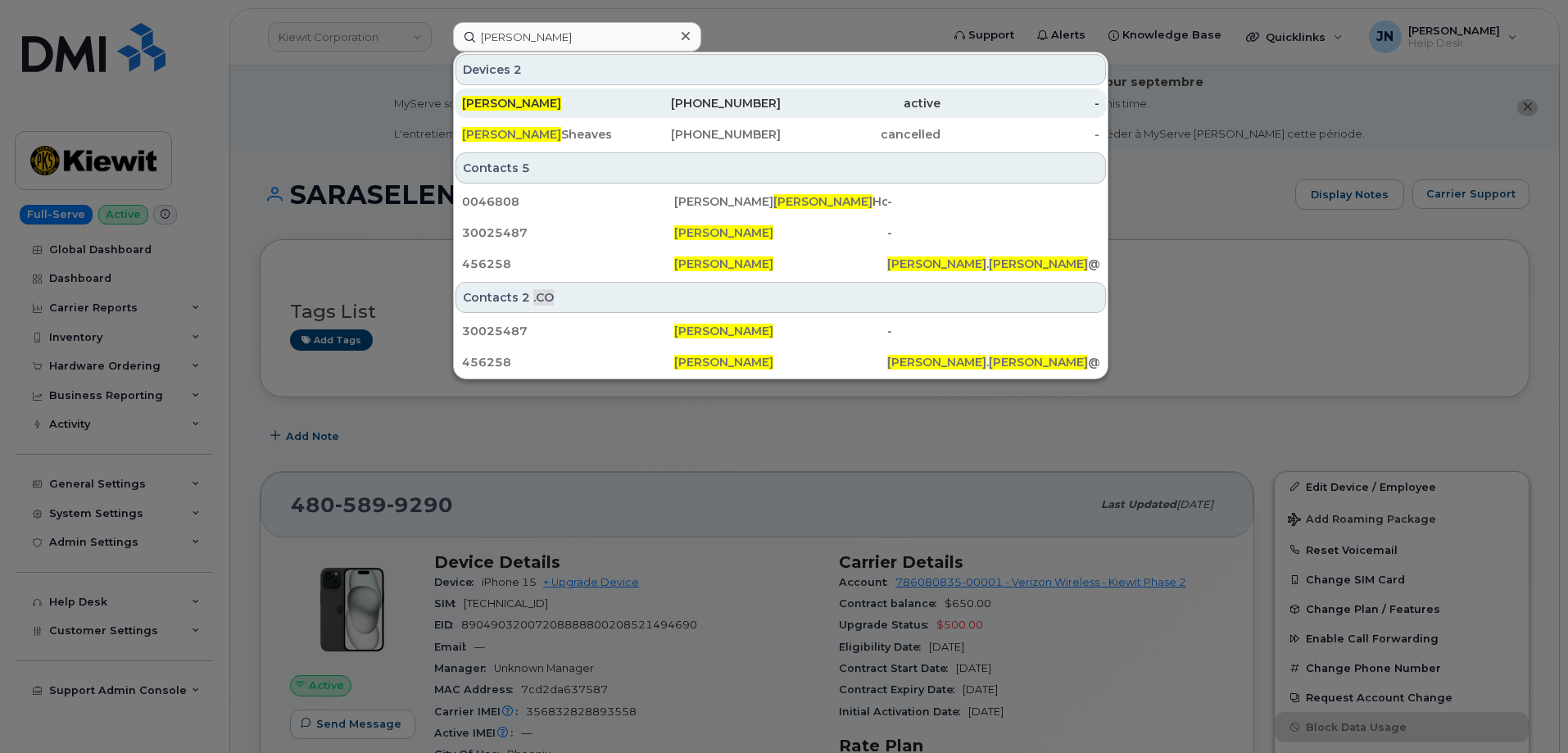
click at [531, 102] on span "[PERSON_NAME]" at bounding box center [511, 103] width 99 height 14
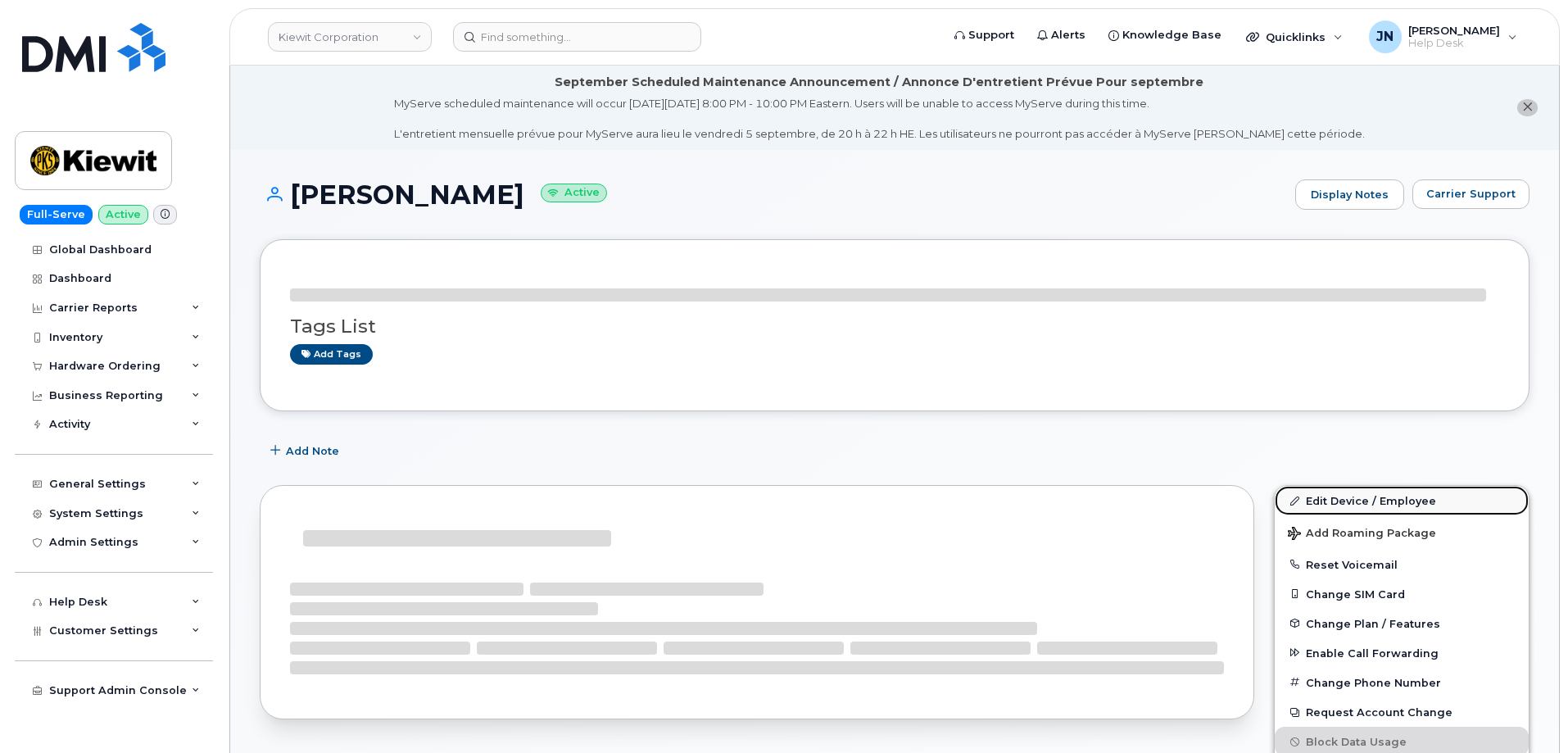
click at [1397, 502] on link "Edit Device / Employee" at bounding box center [1402, 500] width 254 height 30
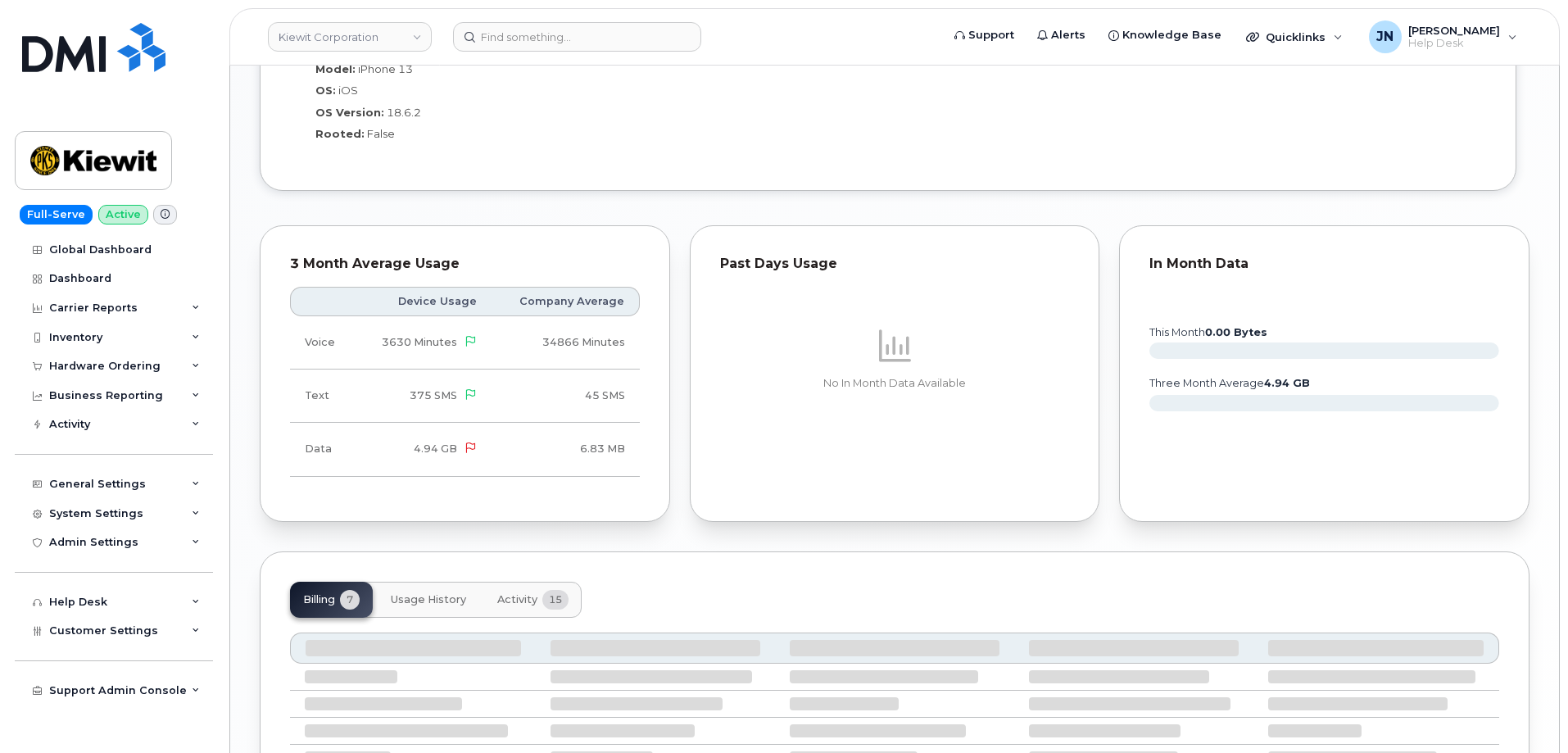
scroll to position [1604, 0]
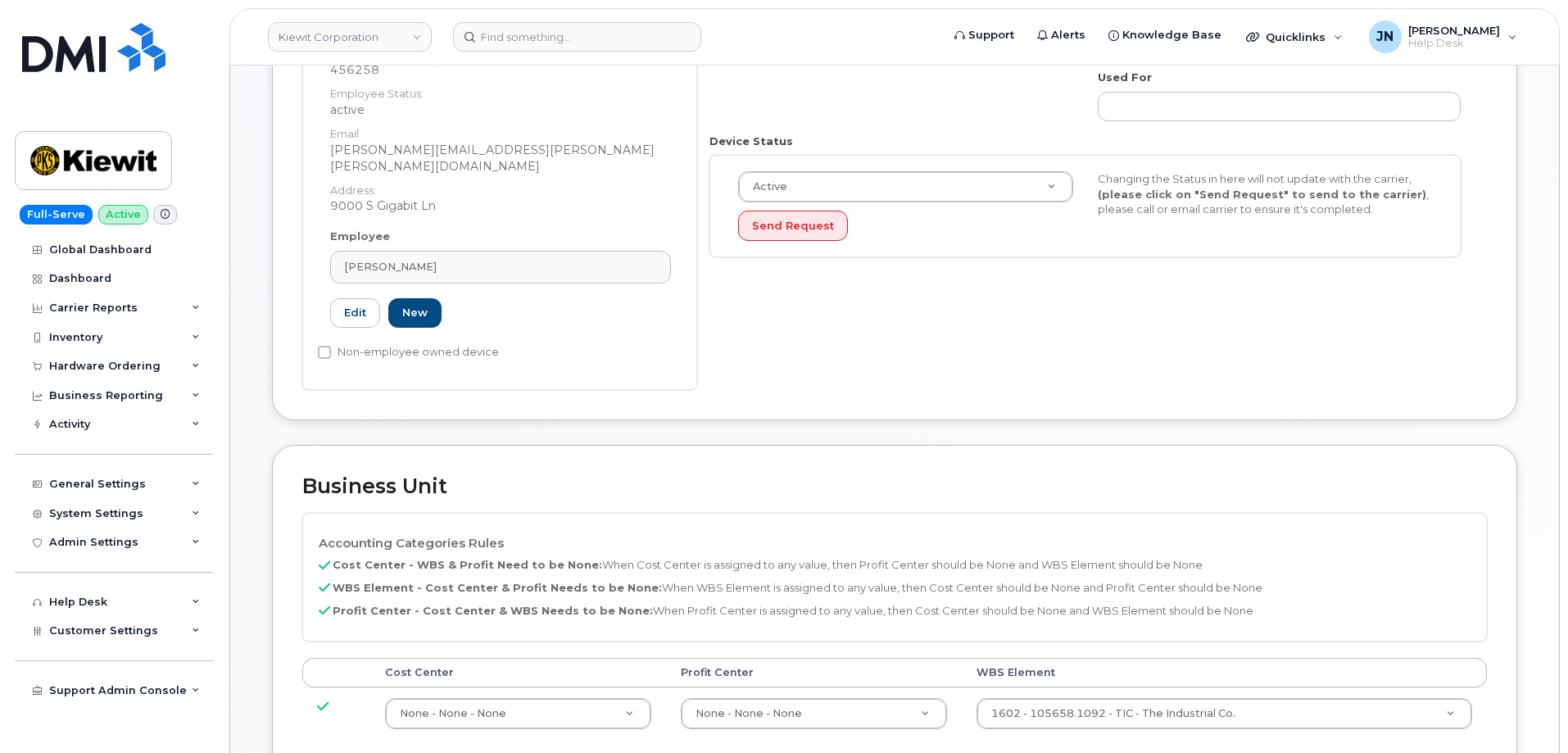
scroll to position [631, 0]
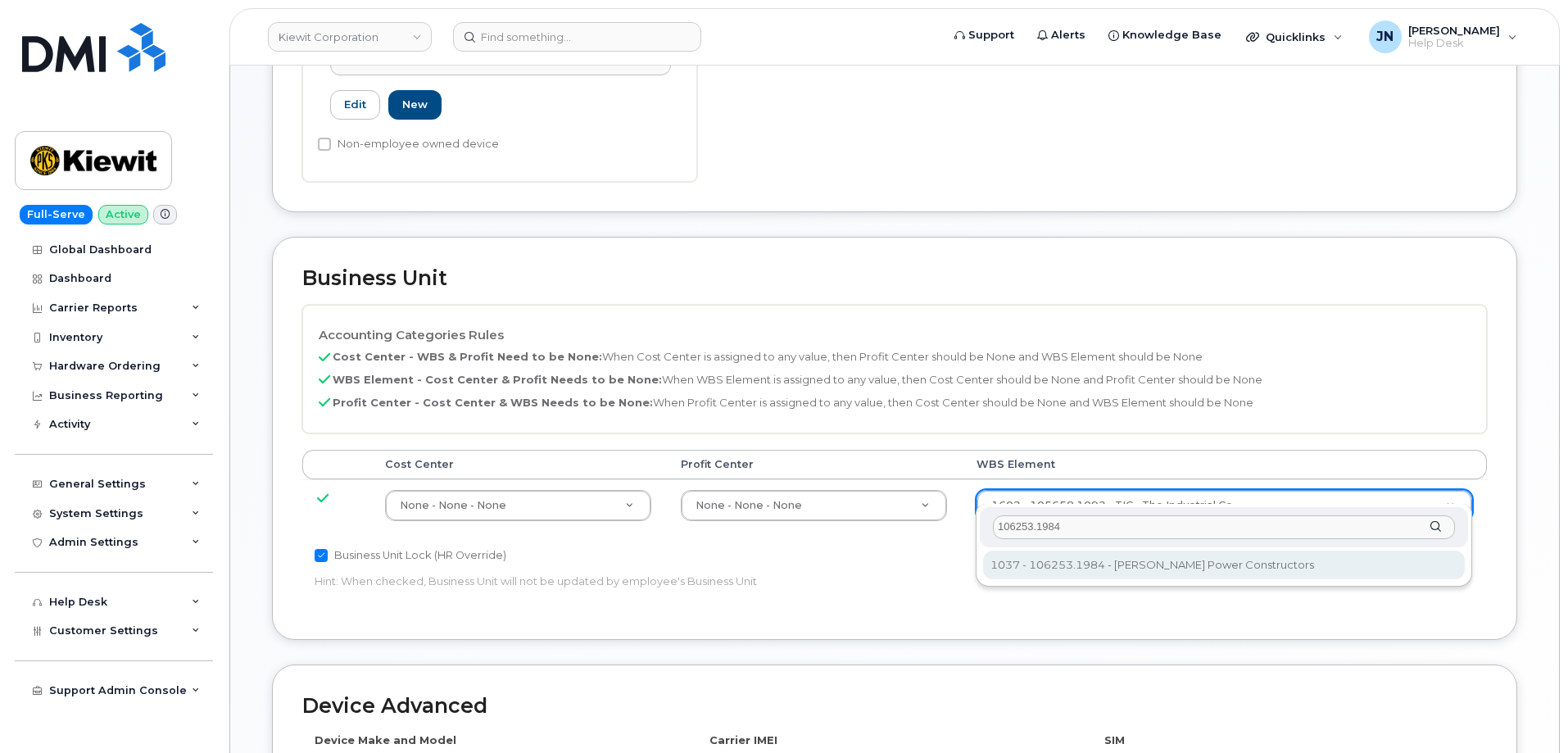
type input "106253.1984"
type input "34121115"
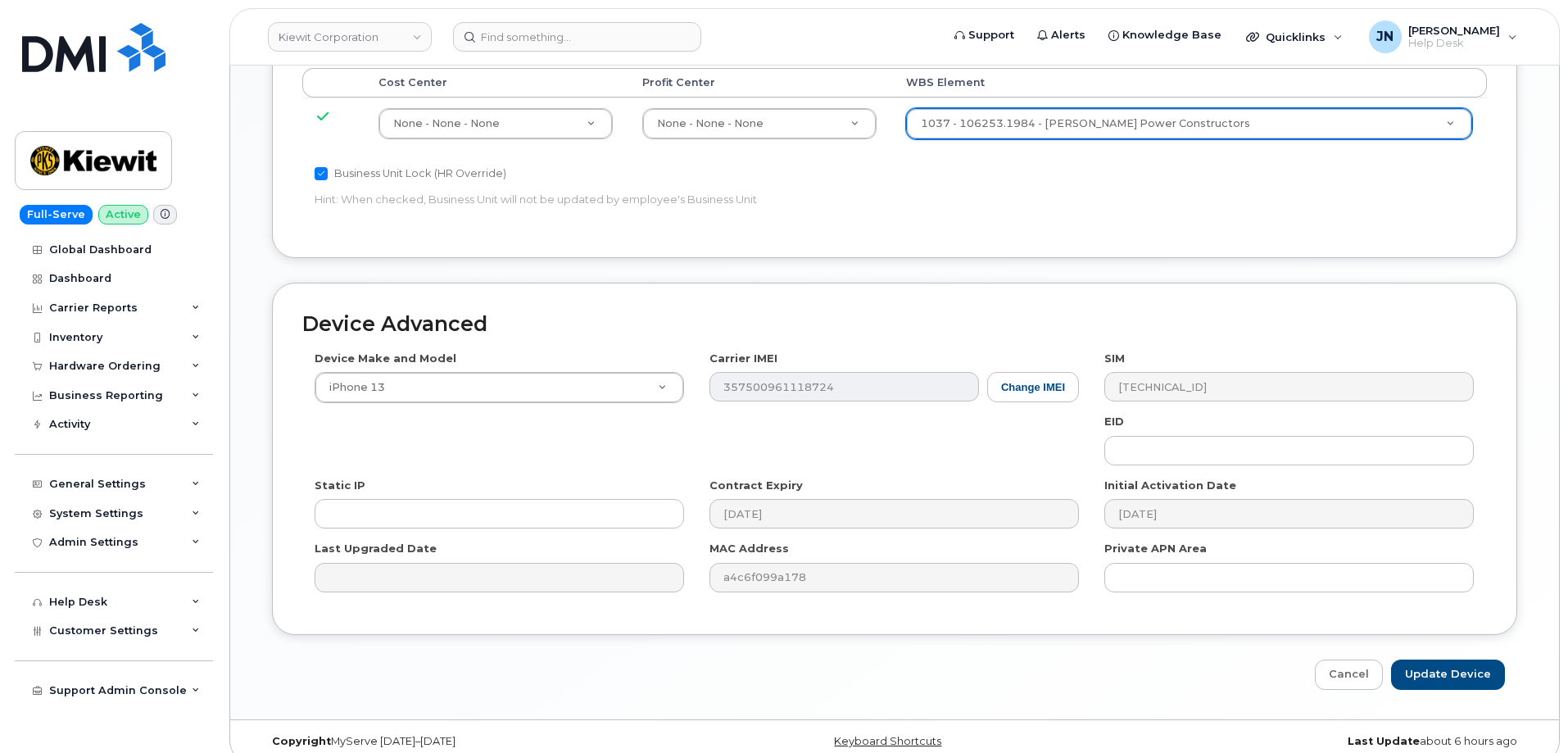
scroll to position [1016, 0]
click at [1468, 660] on input "Update Device" at bounding box center [1448, 672] width 114 height 31
type input "Saving..."
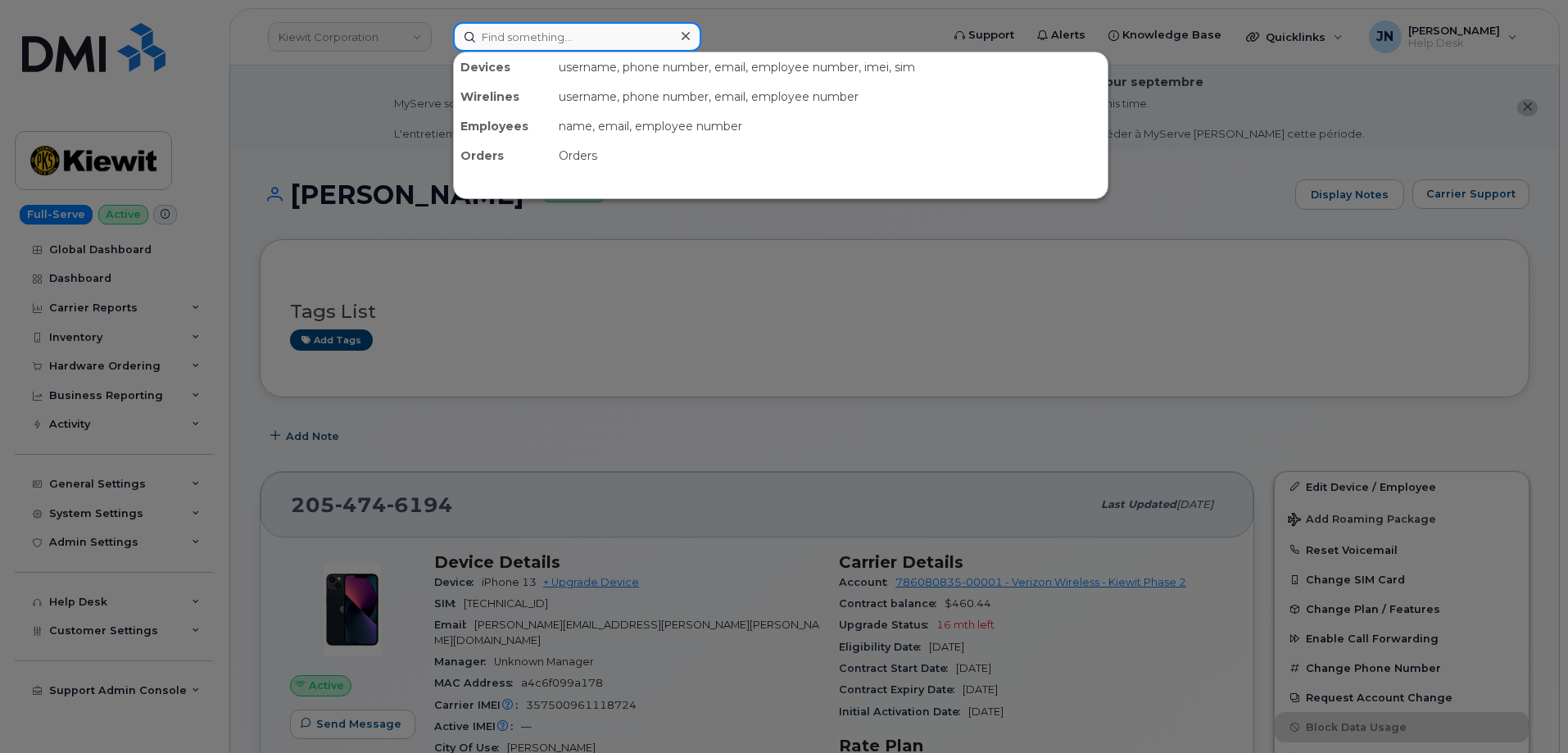
click at [570, 35] on input at bounding box center [577, 36] width 248 height 30
paste input "[PERSON_NAME]"
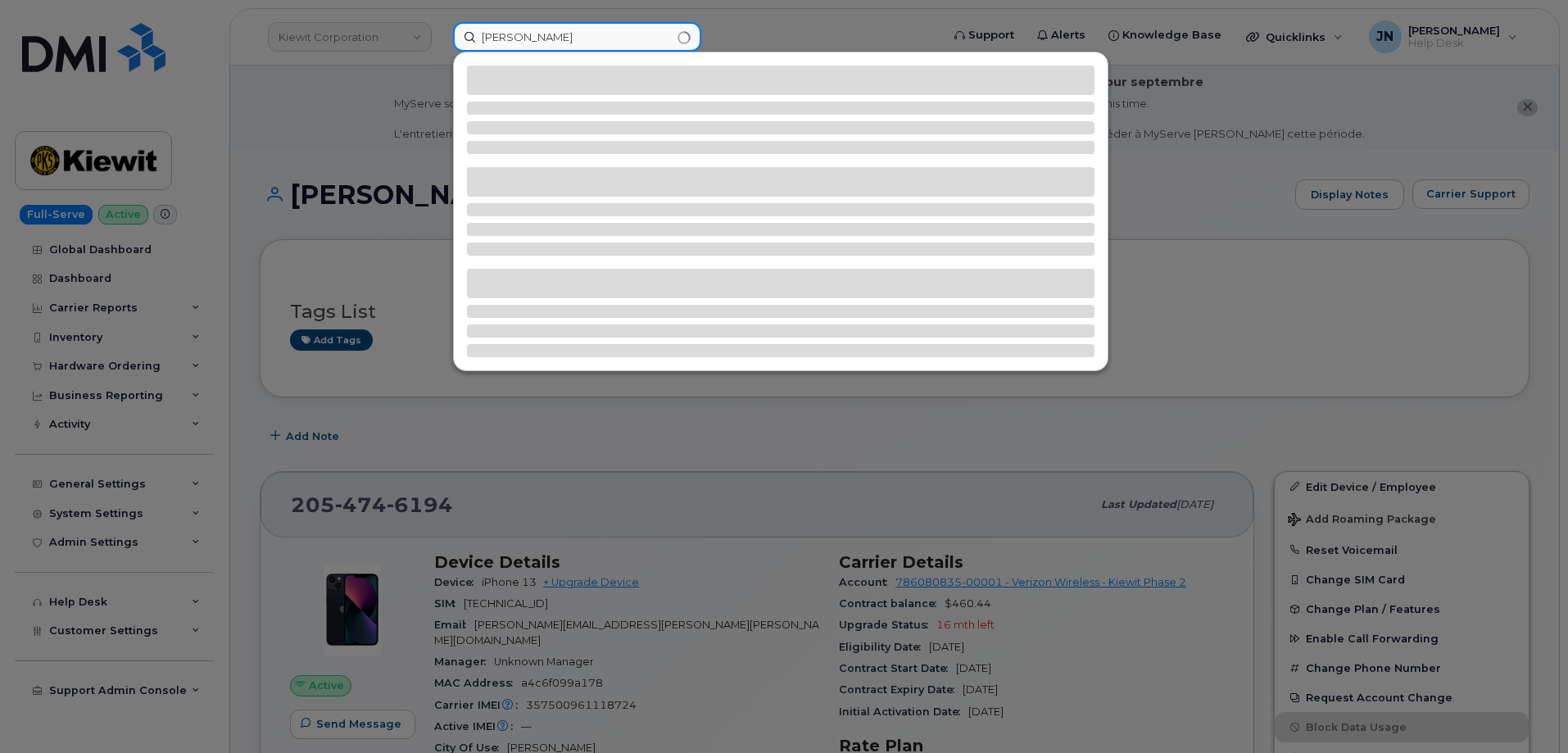
type input "[PERSON_NAME]"
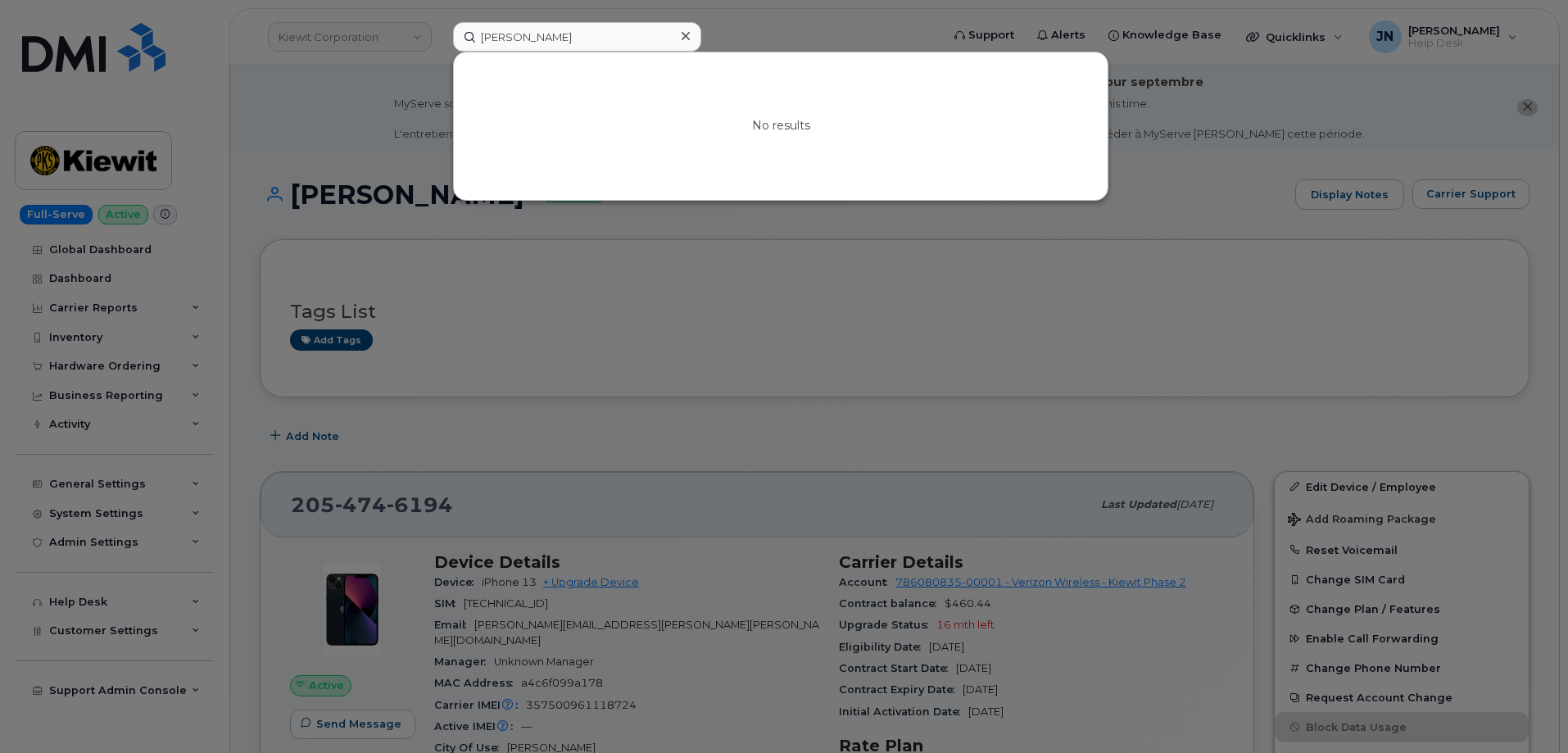
click at [681, 36] on icon at bounding box center [686, 36] width 8 height 13
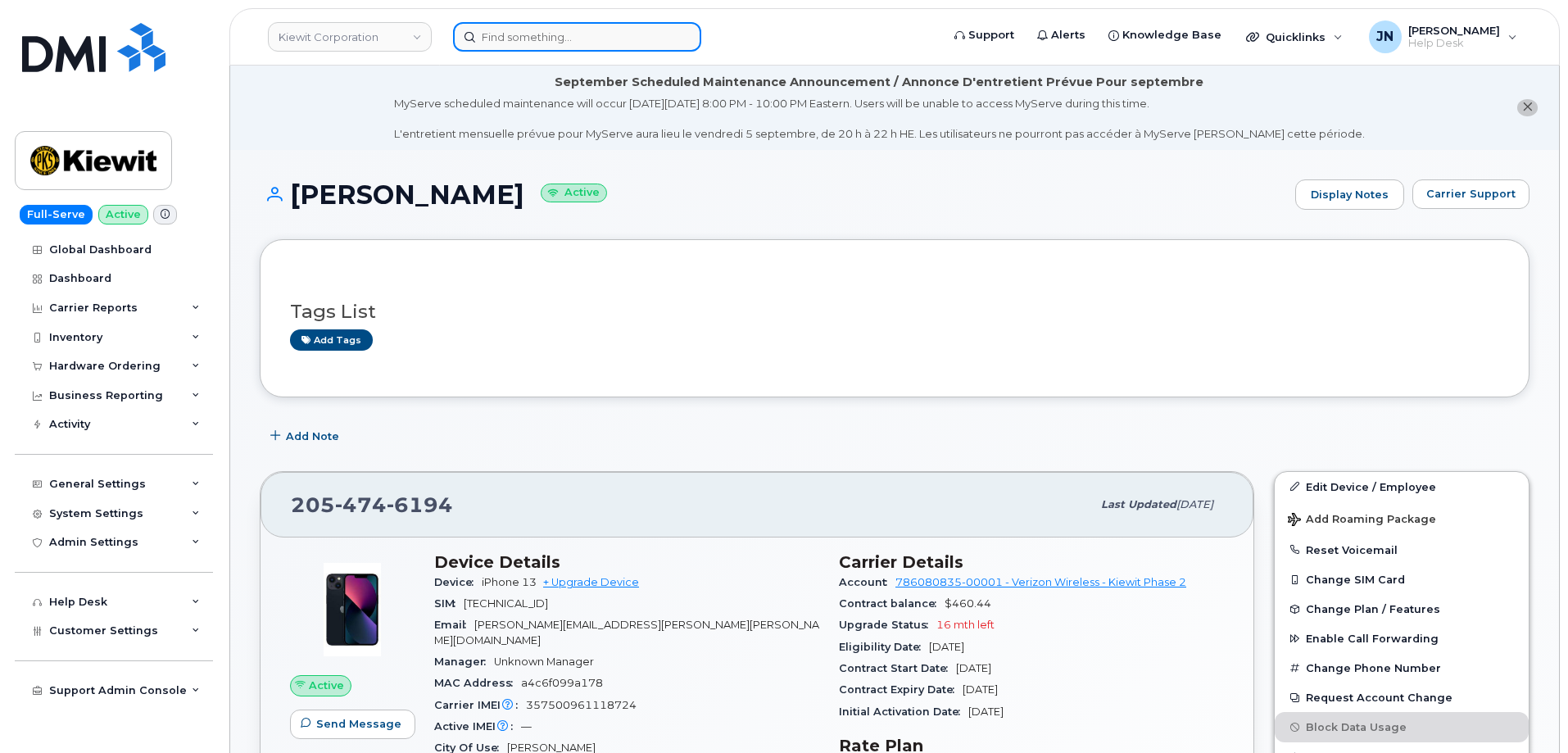
click at [594, 49] on input at bounding box center [577, 36] width 248 height 30
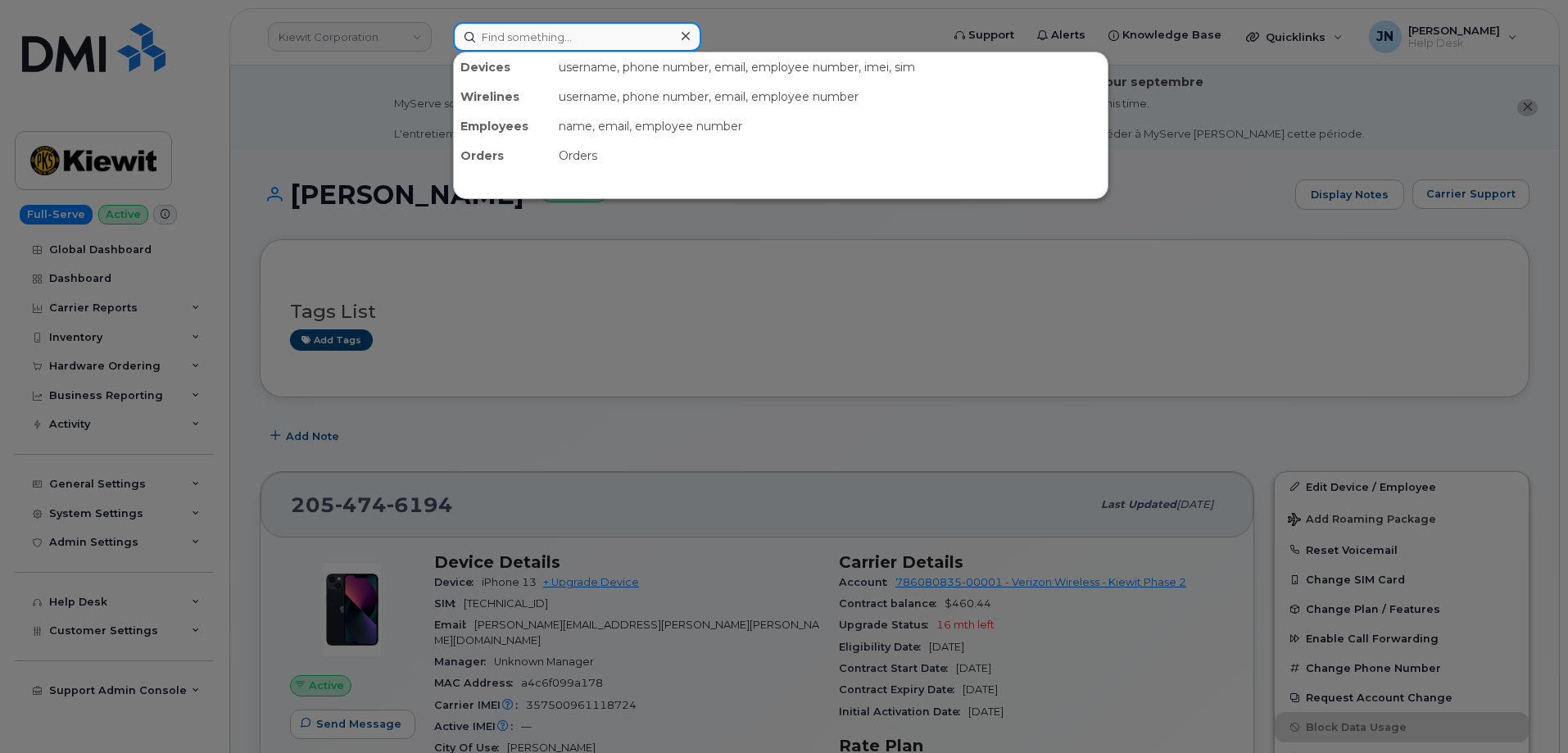
paste input "[EMAIL_ADDRESS][PERSON_NAME][DOMAIN_NAME]"
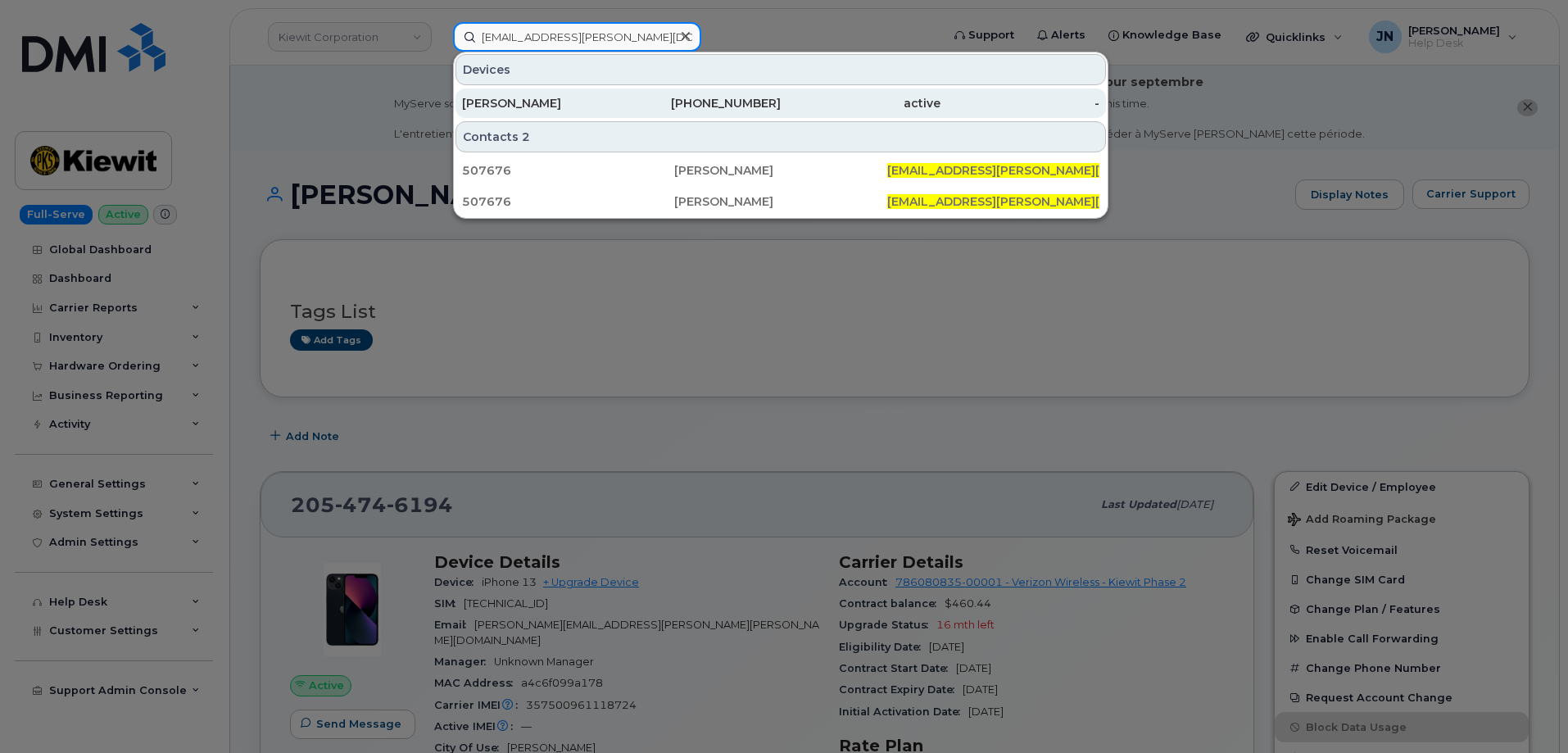
type input "LOUIS.BAEZFUENTES@KIEWIT.COM"
click at [575, 111] on div "LOUIS BAEZ FUENTES" at bounding box center [542, 103] width 159 height 30
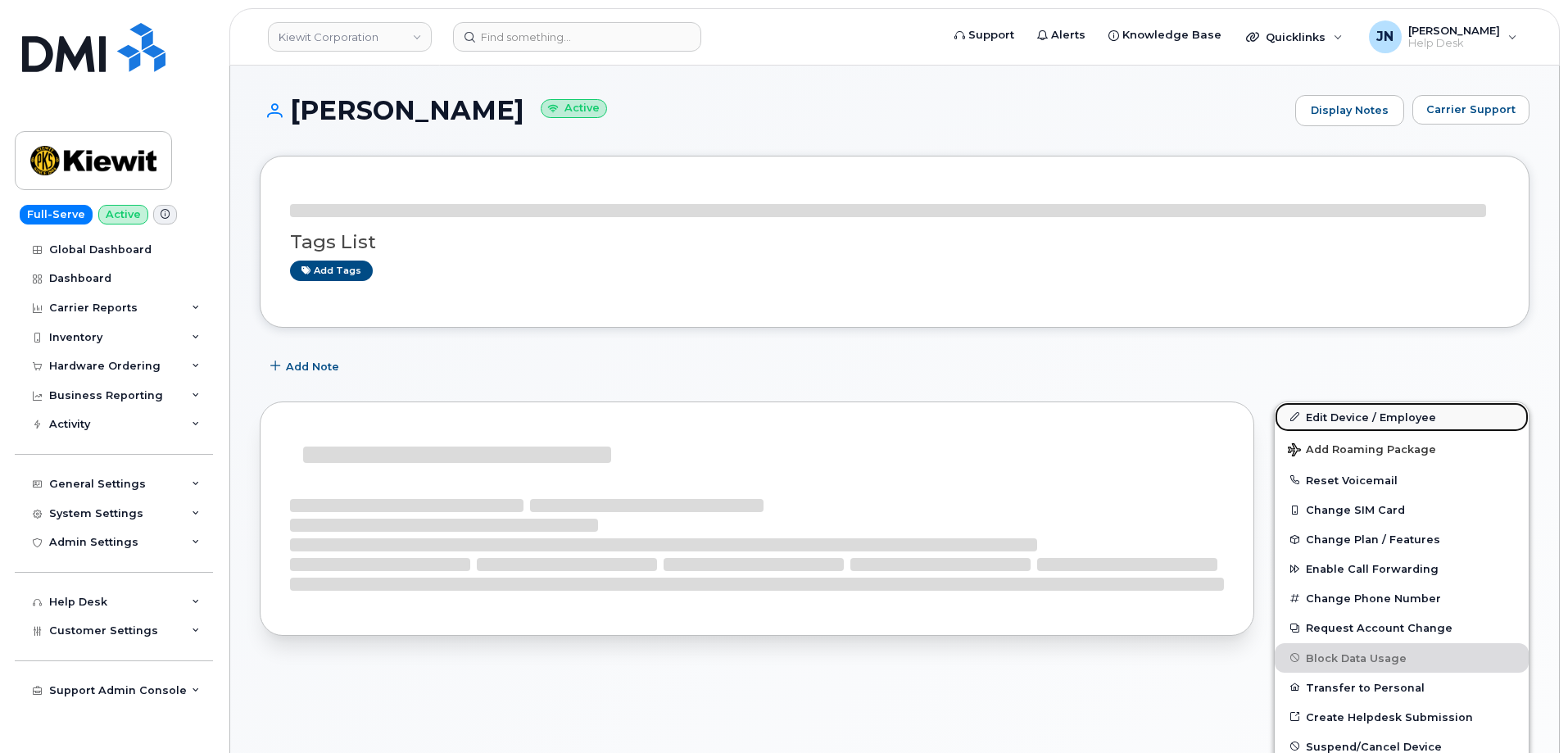
click at [1412, 423] on link "Edit Device / Employee" at bounding box center [1402, 417] width 254 height 30
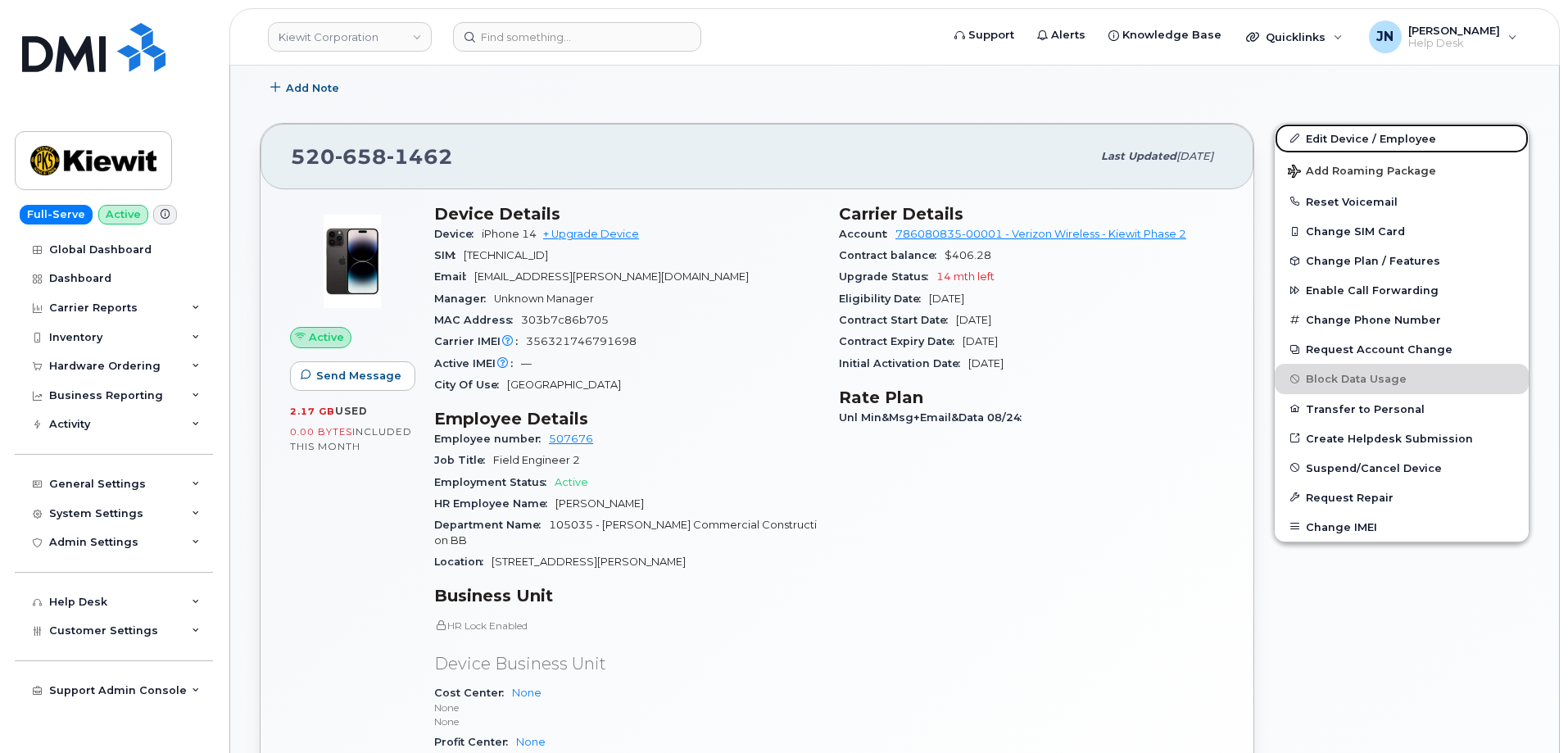
scroll to position [219, 0]
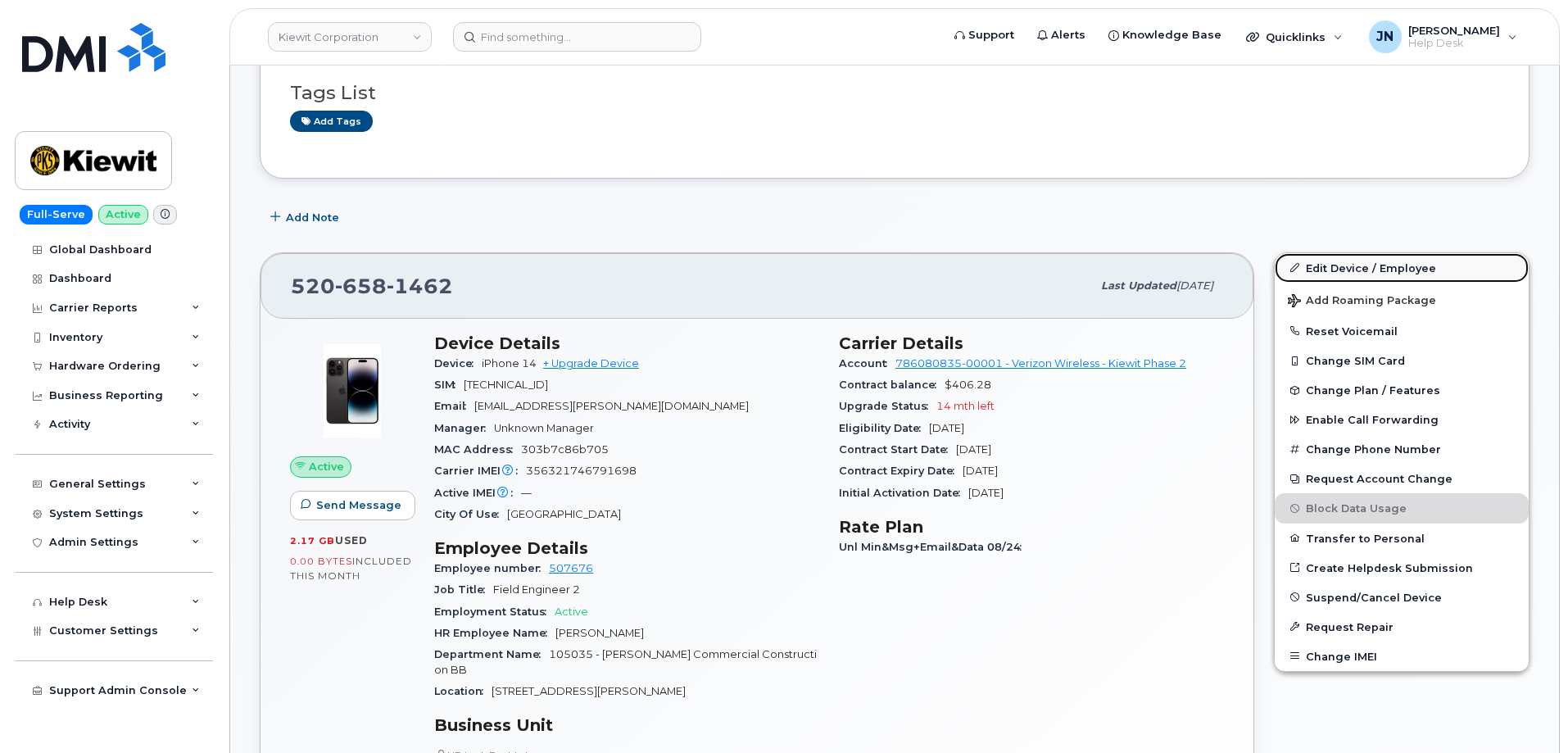
click at [1344, 271] on link "Edit Device / Employee" at bounding box center [1402, 268] width 254 height 30
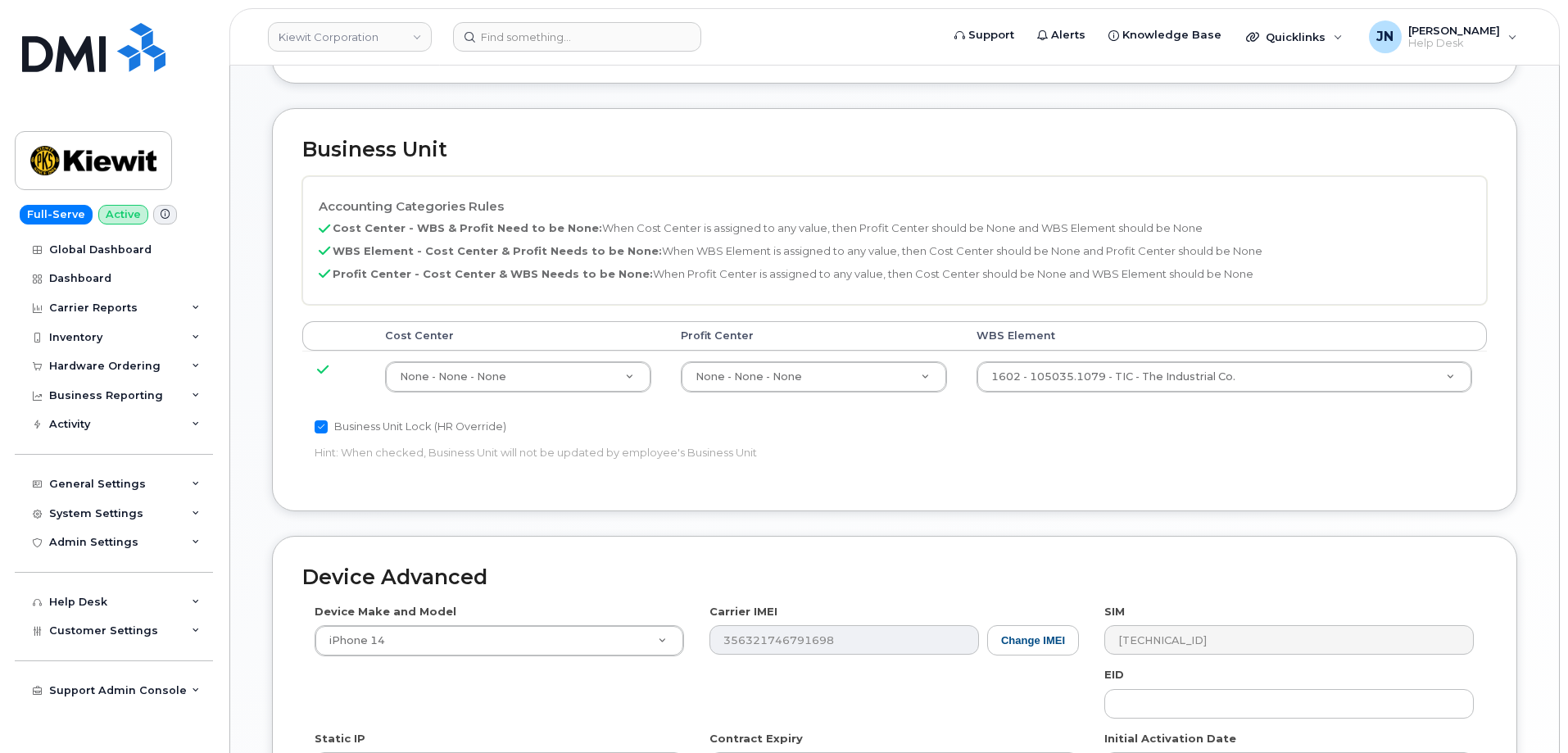
scroll to position [765, 0]
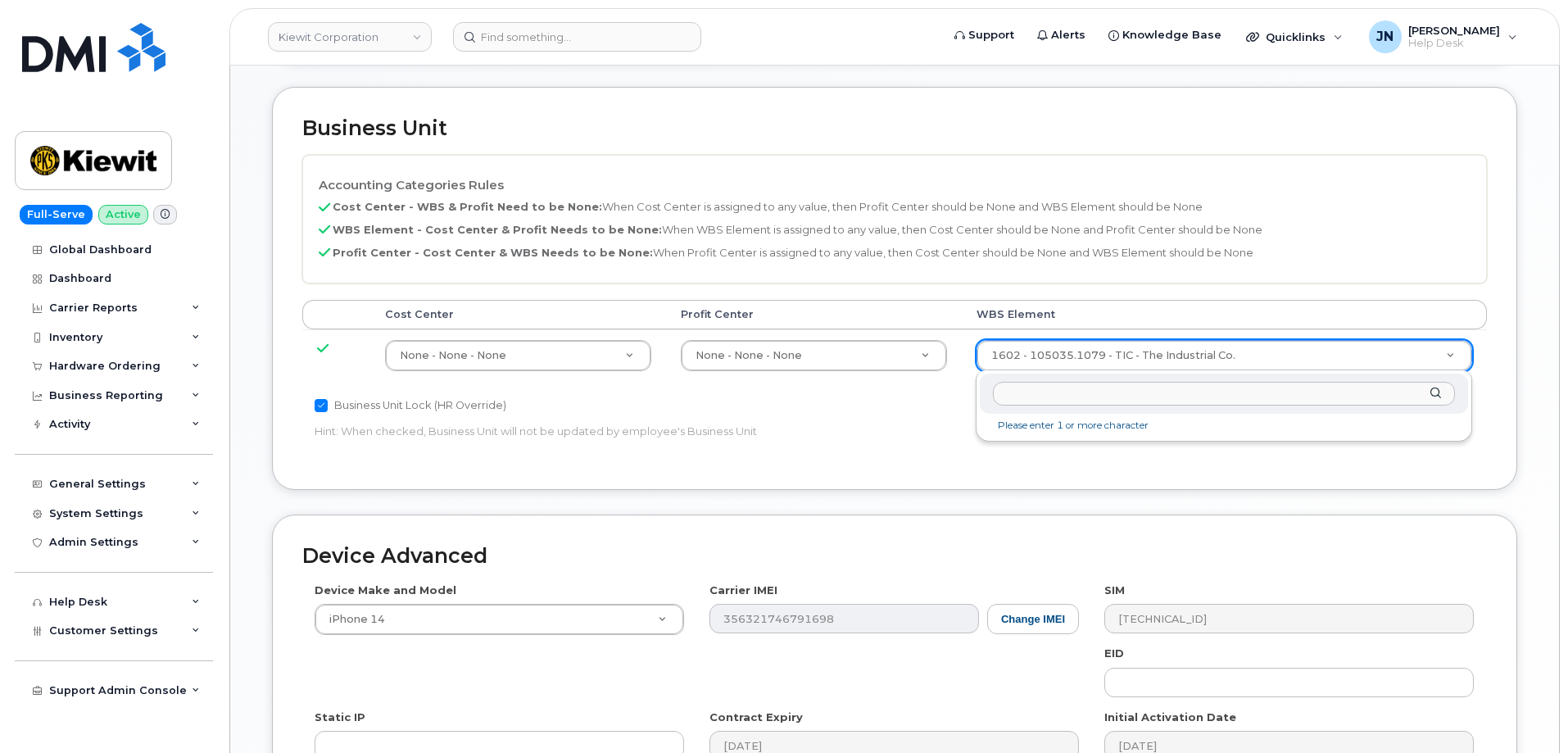
click at [1067, 394] on input "text" at bounding box center [1224, 393] width 462 height 24
paste input "106373.1081"
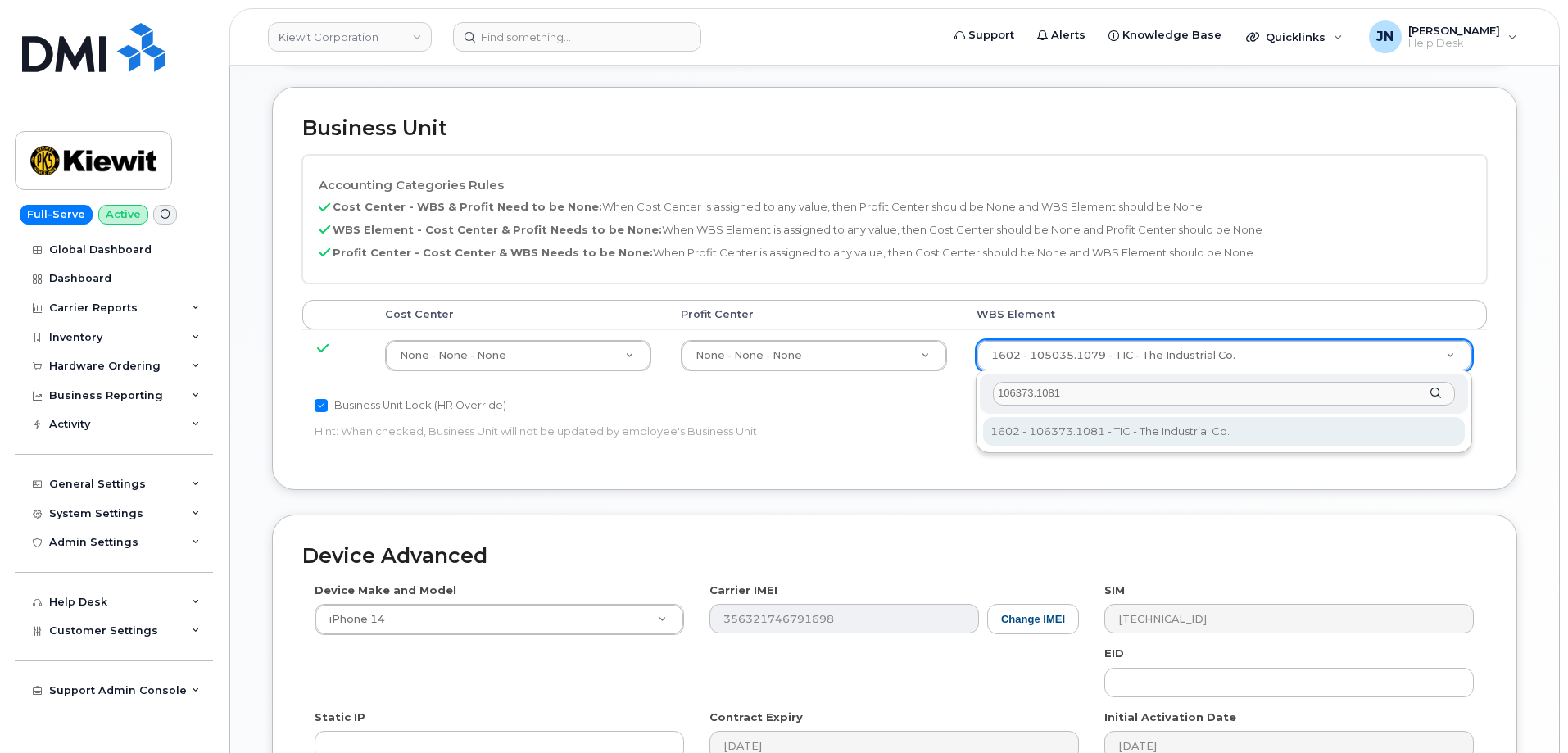
type input "106373.1081"
type input "35050978"
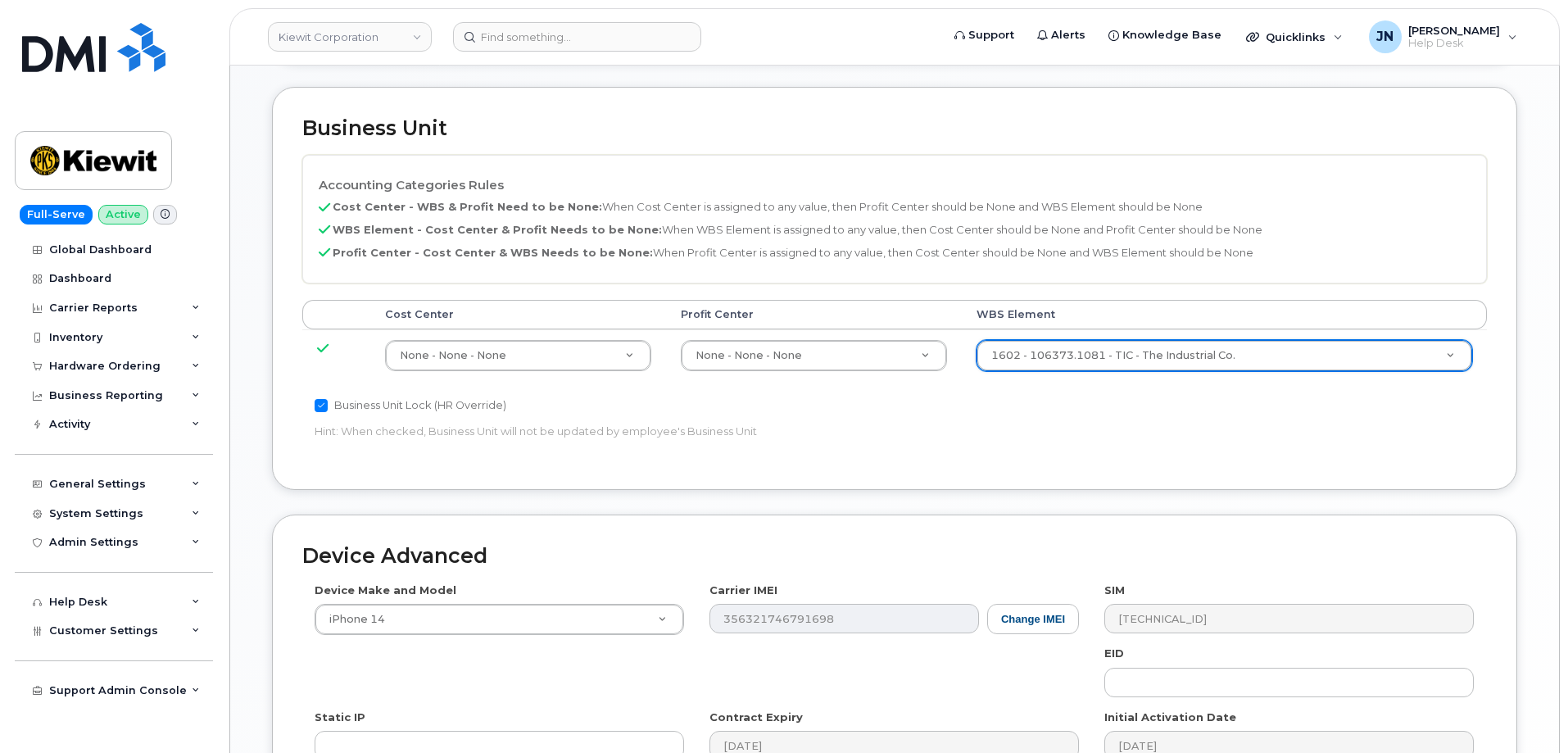
click at [1189, 454] on div "Accounting Categories Rules Cost Center - WBS & Profit Need to be None: When Co…" at bounding box center [895, 308] width 1185 height 305
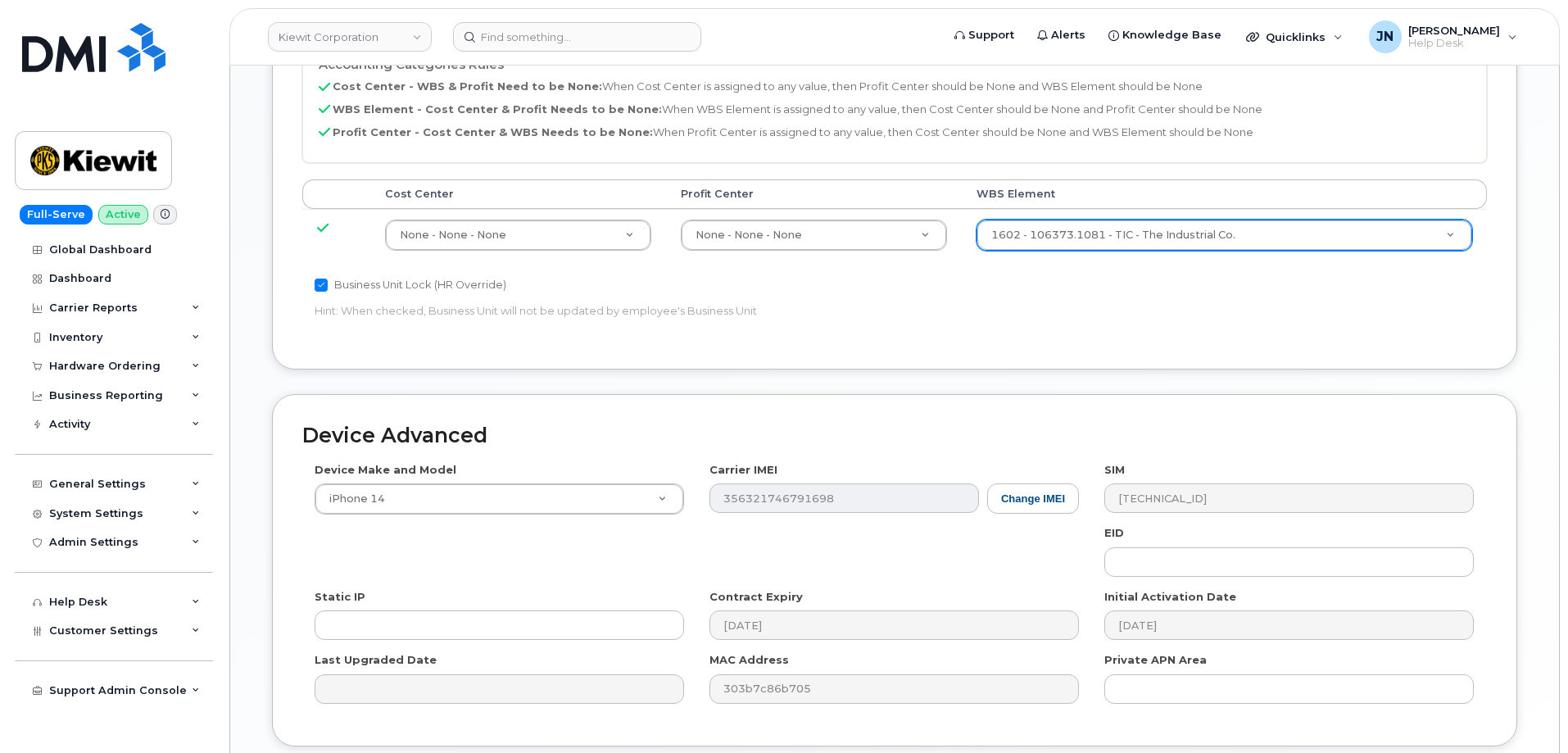
scroll to position [1016, 0]
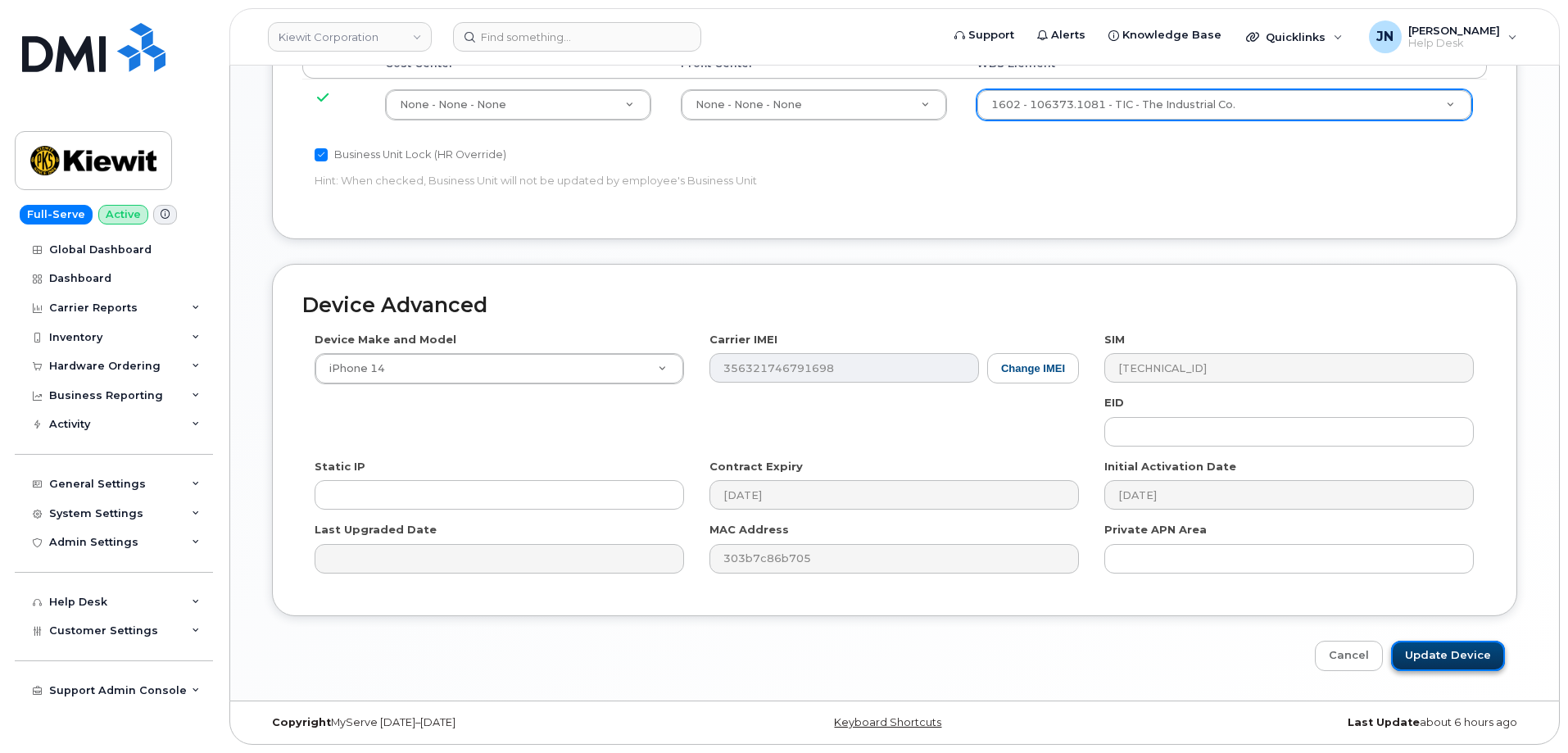
click at [1479, 661] on input "Update Device" at bounding box center [1448, 656] width 114 height 31
type input "Saving..."
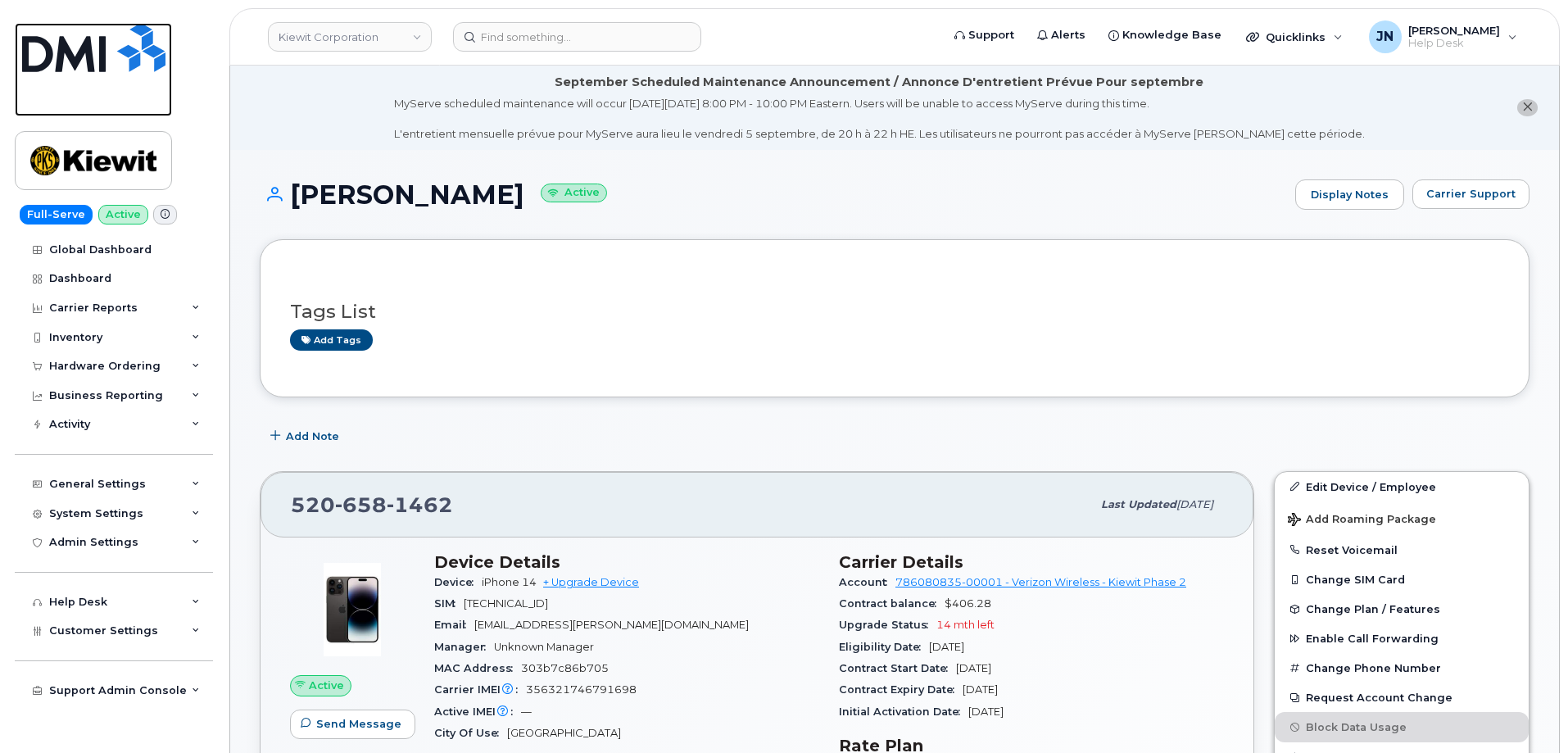
click at [101, 60] on img at bounding box center [93, 47] width 143 height 49
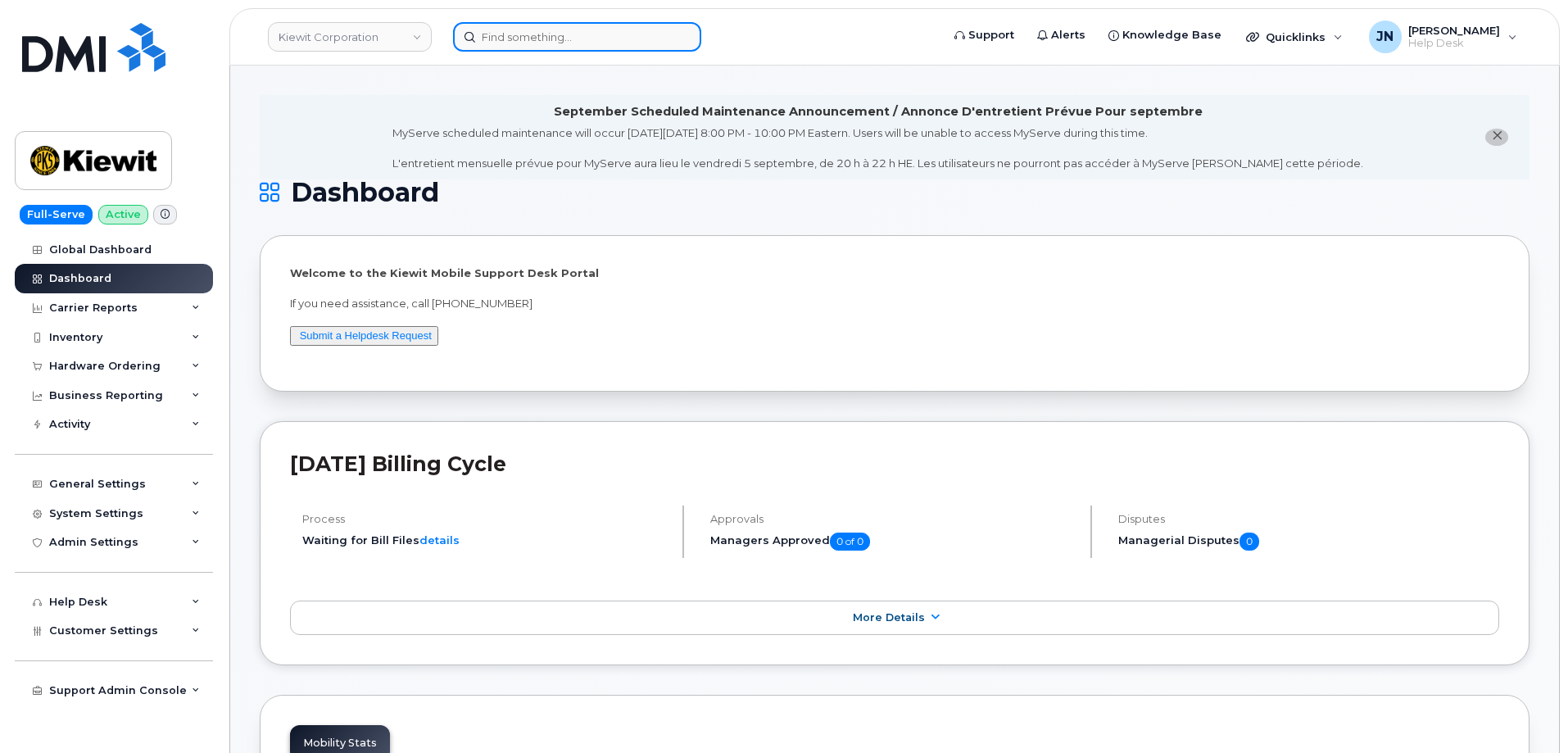
click at [508, 39] on input at bounding box center [577, 36] width 248 height 30
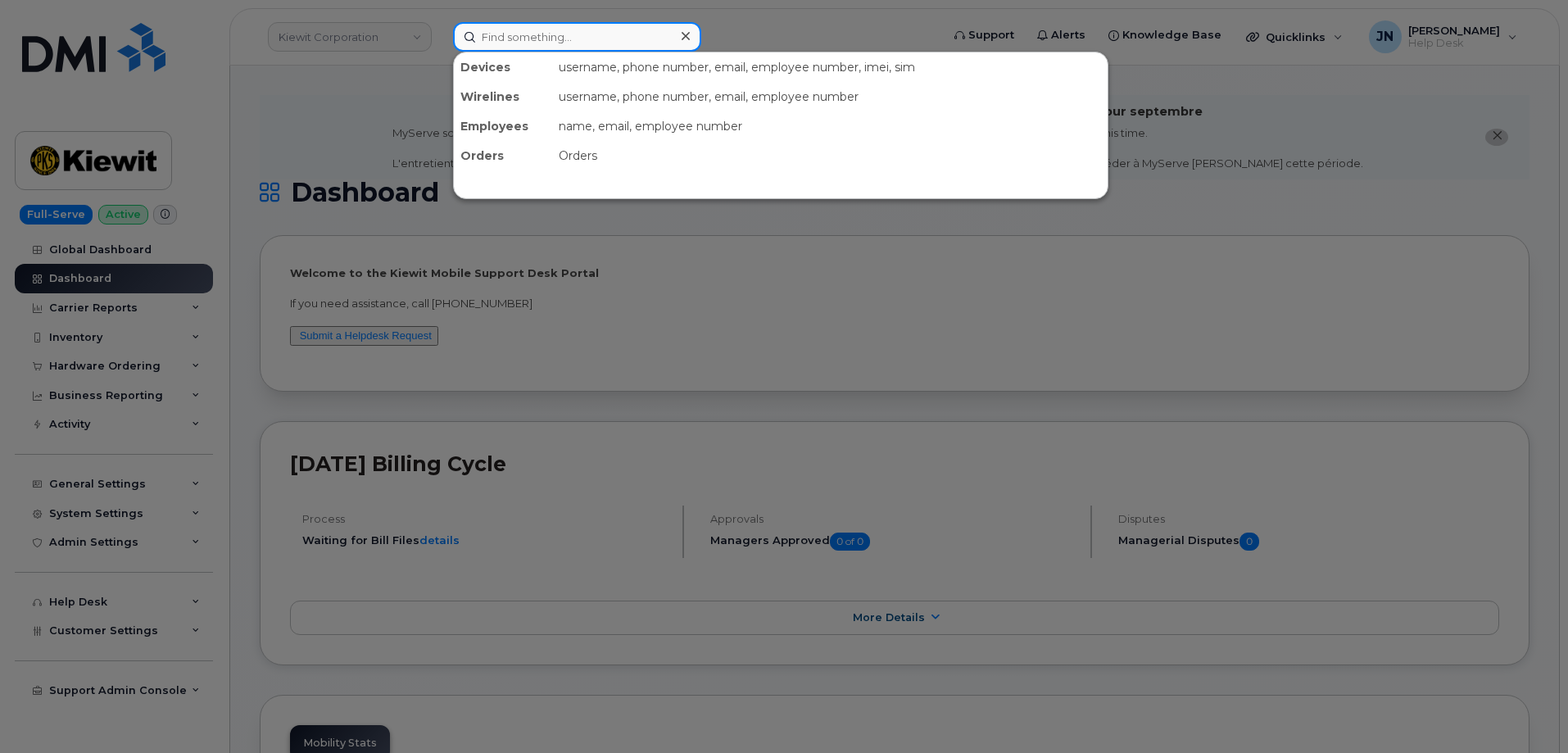
paste input "[PERSON_NAME]"
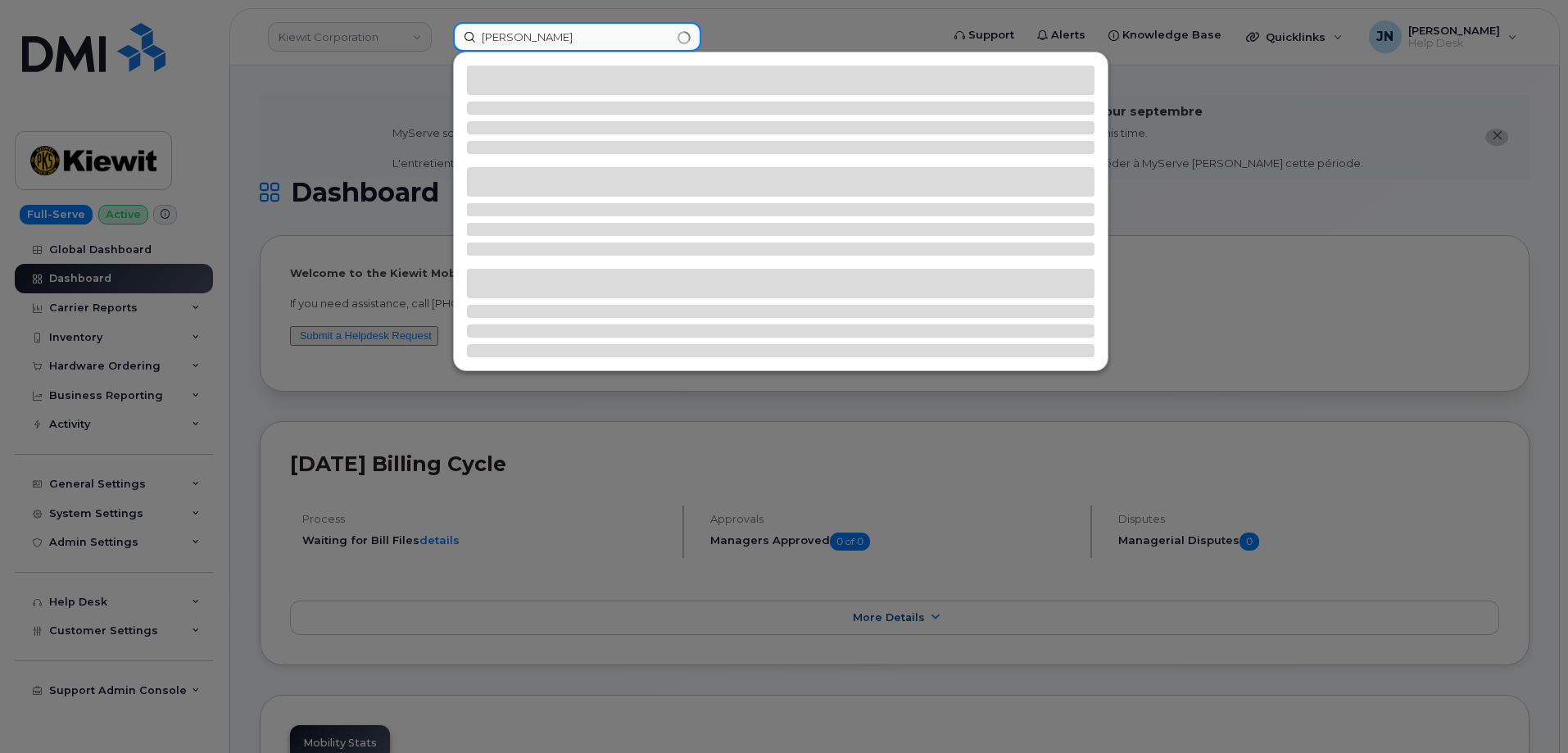
type input "[PERSON_NAME]"
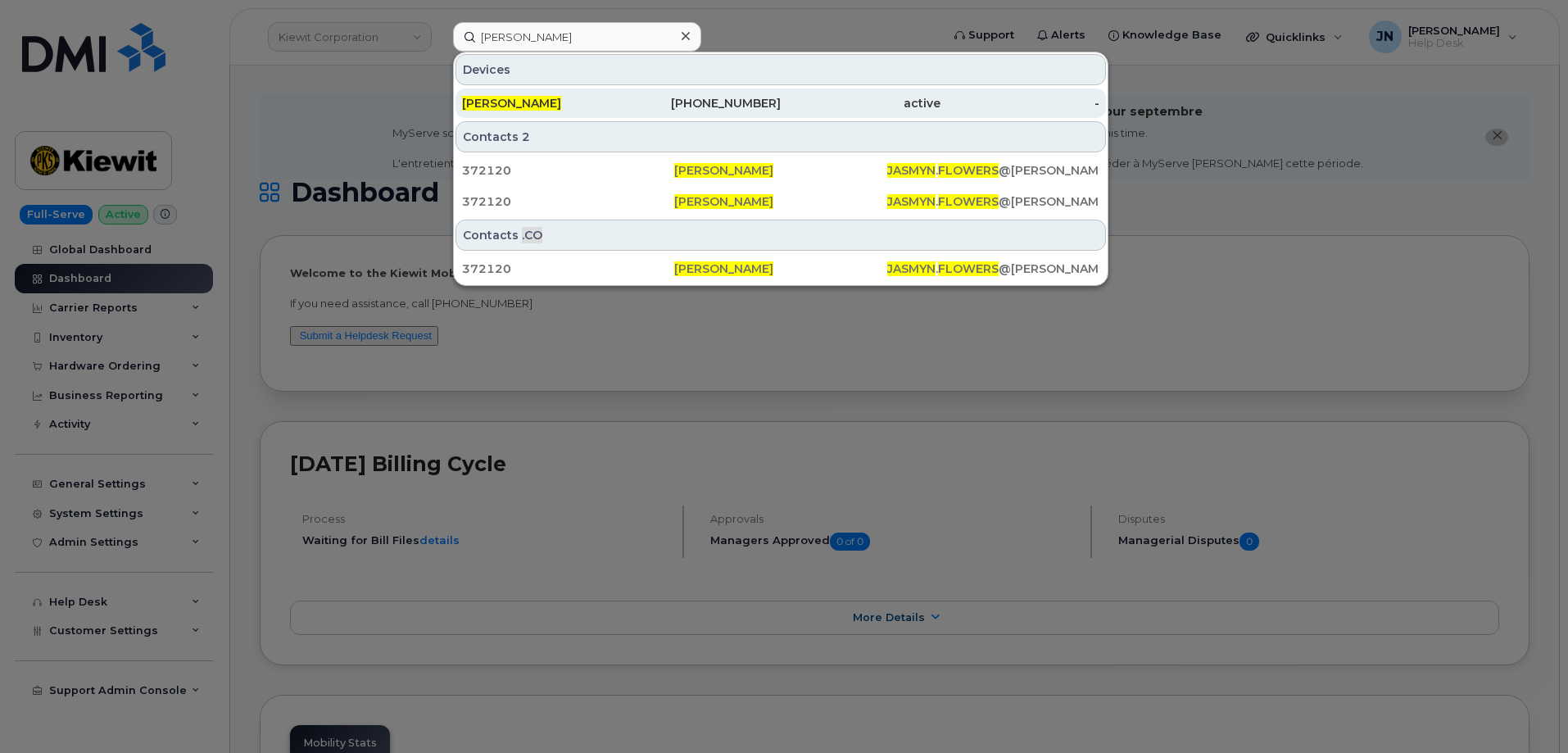
click at [542, 104] on span "[PERSON_NAME]" at bounding box center [511, 103] width 99 height 14
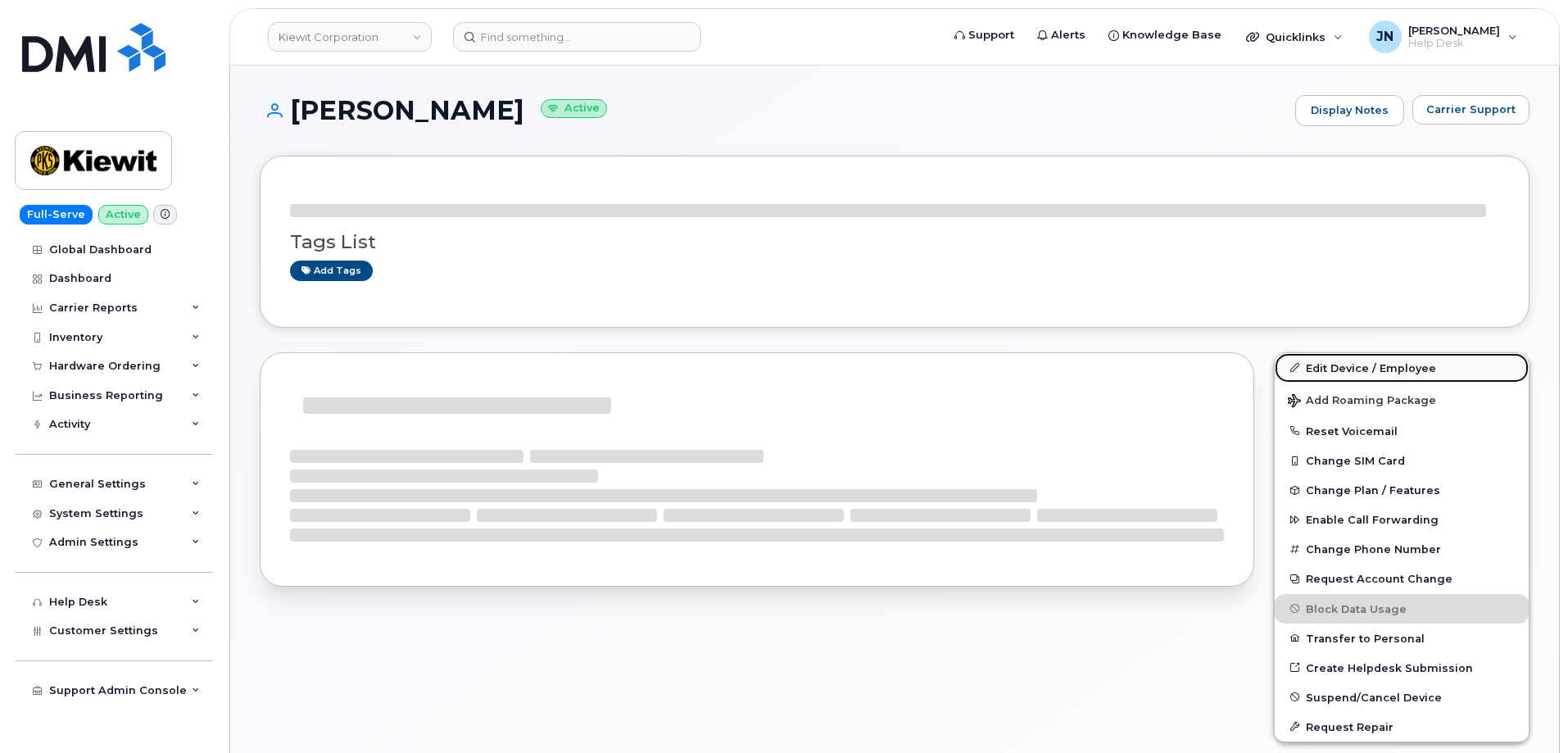
click at [1320, 365] on link "Edit Device / Employee" at bounding box center [1402, 368] width 254 height 30
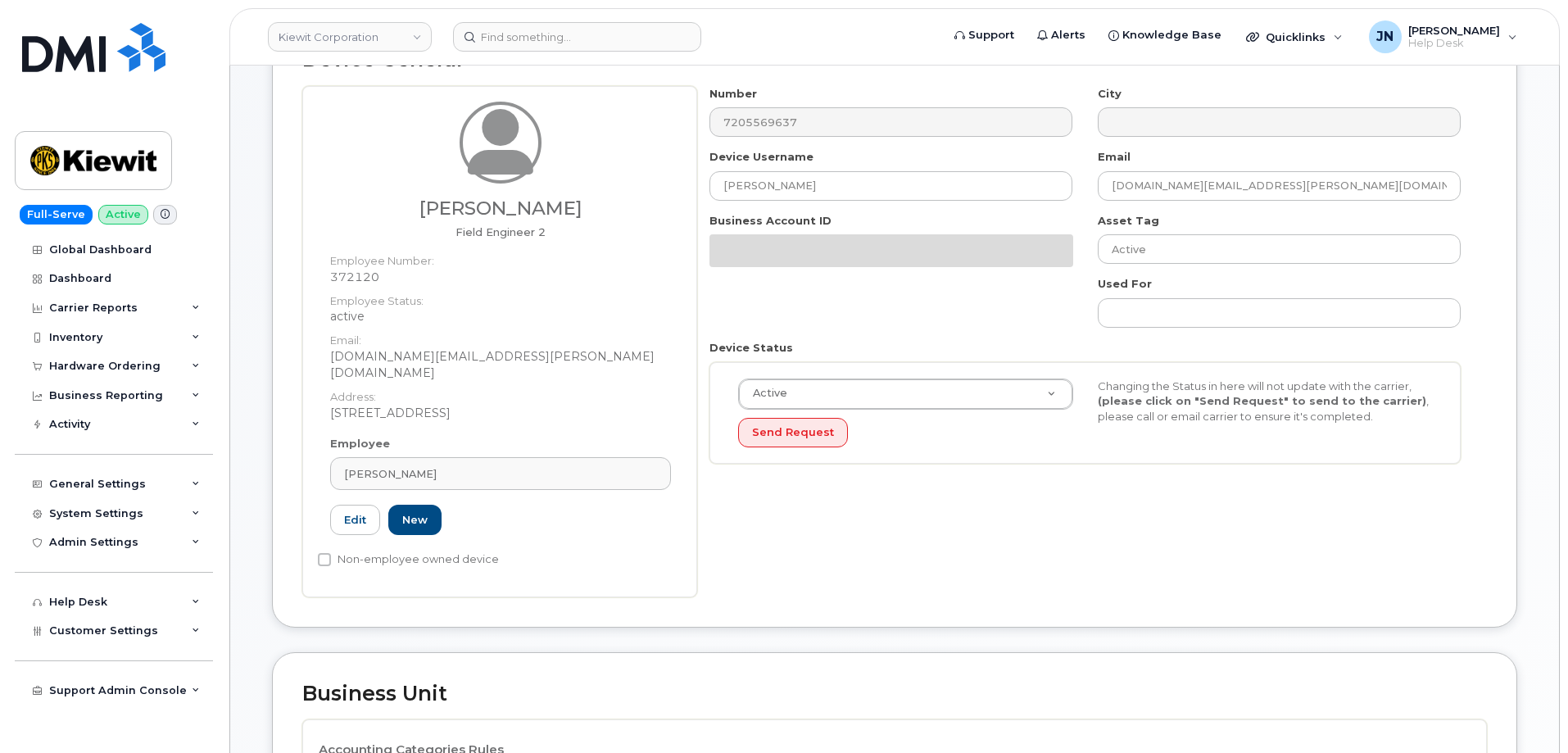
scroll to position [437, 0]
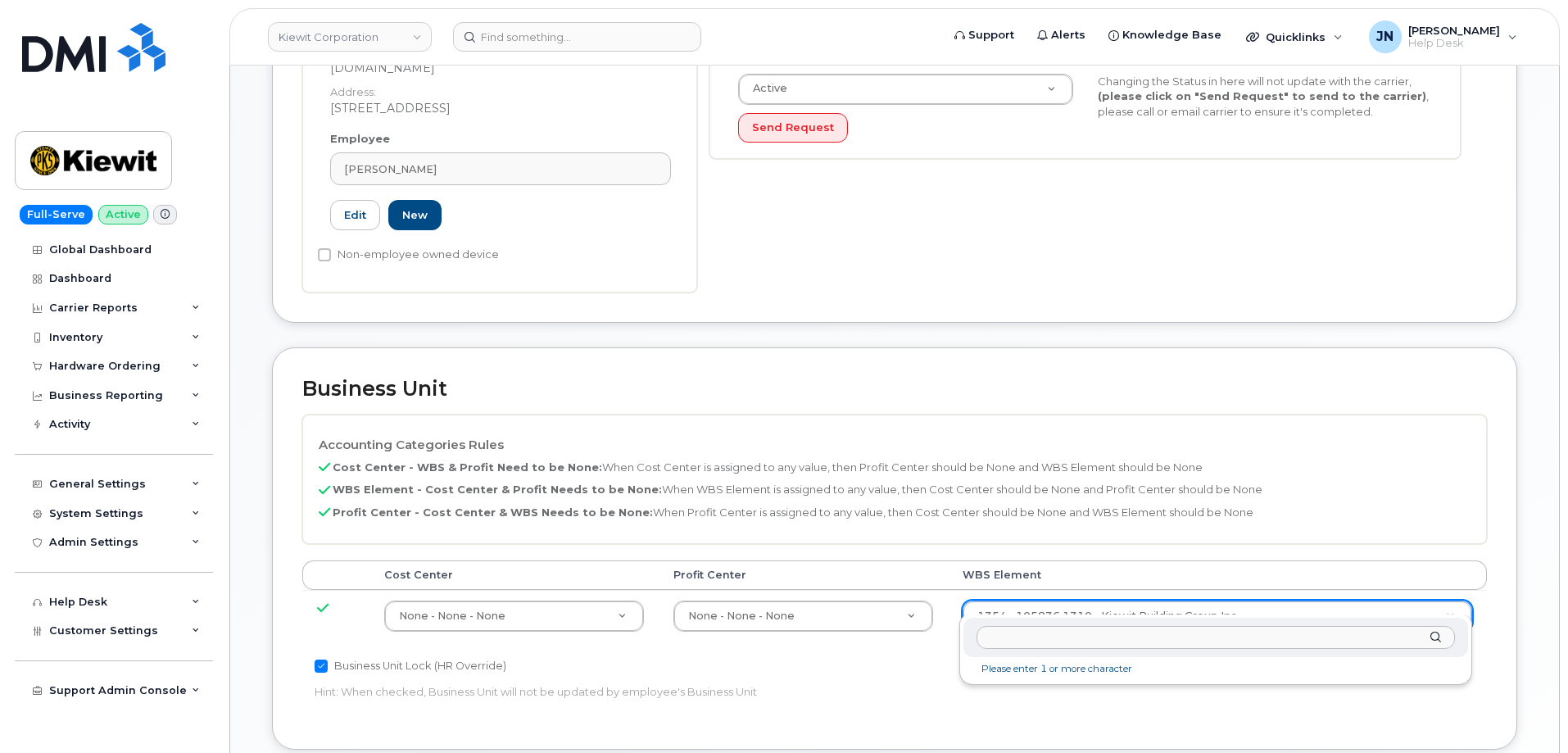
click at [1094, 644] on input "text" at bounding box center [1215, 638] width 478 height 24
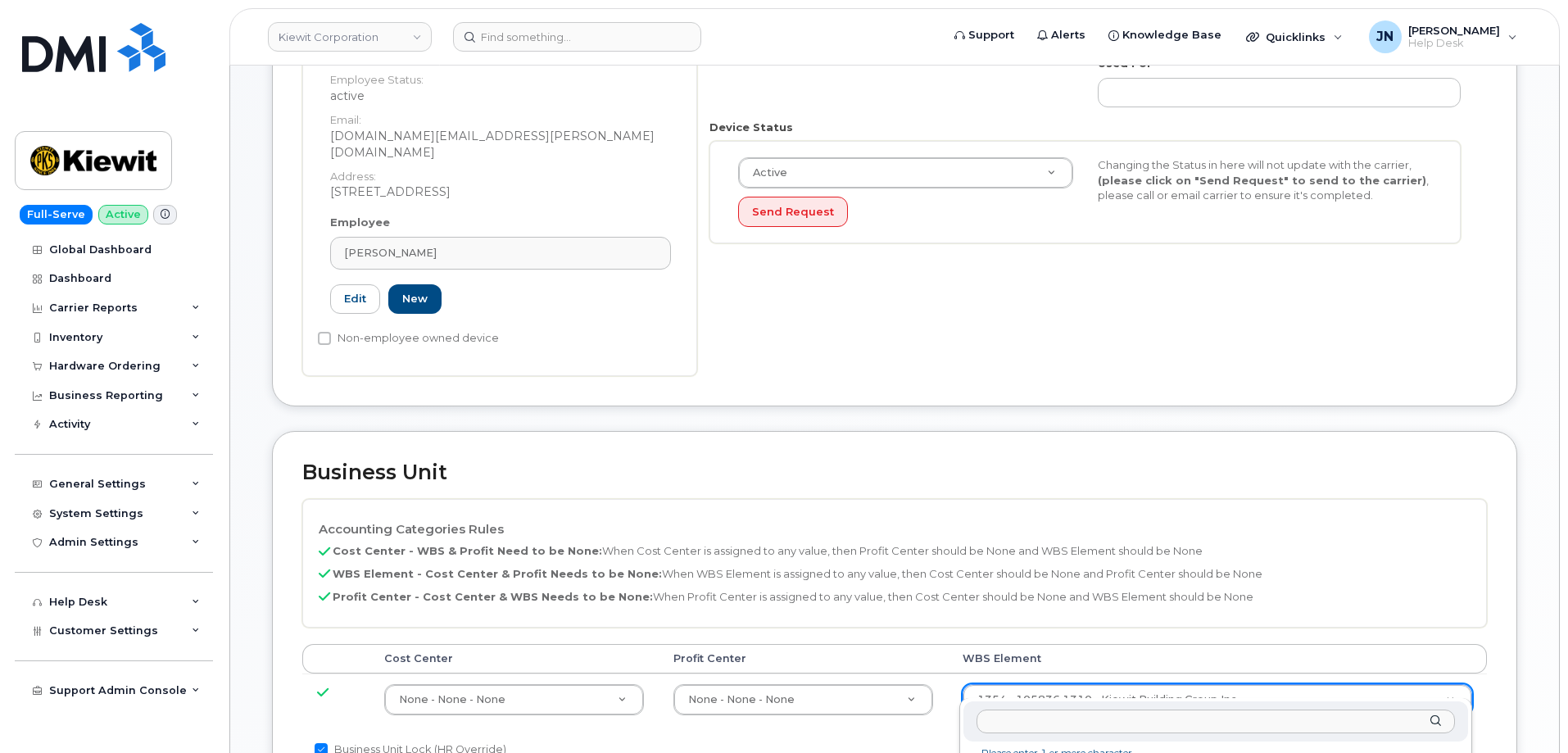
scroll to position [521, 0]
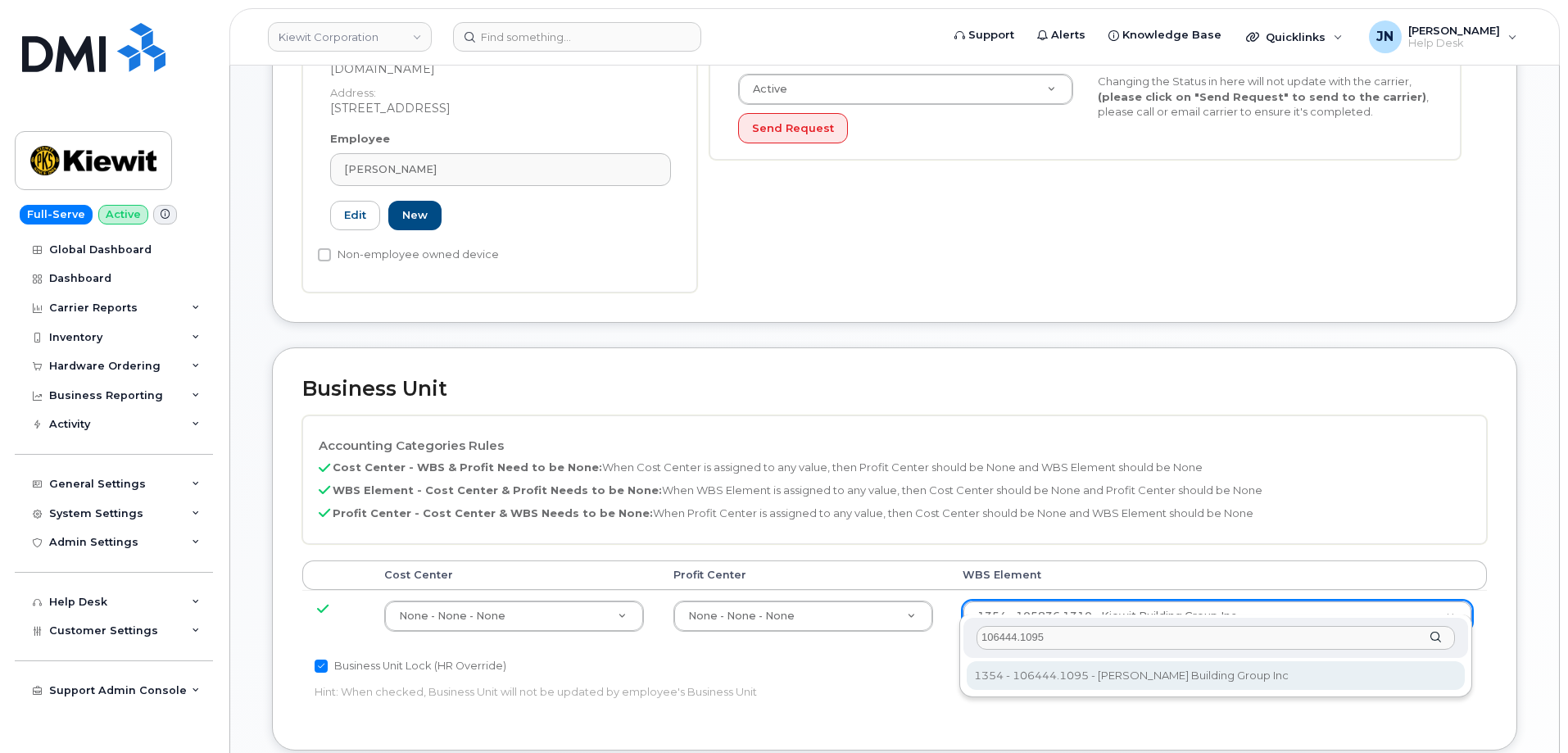
type input "106444.1095"
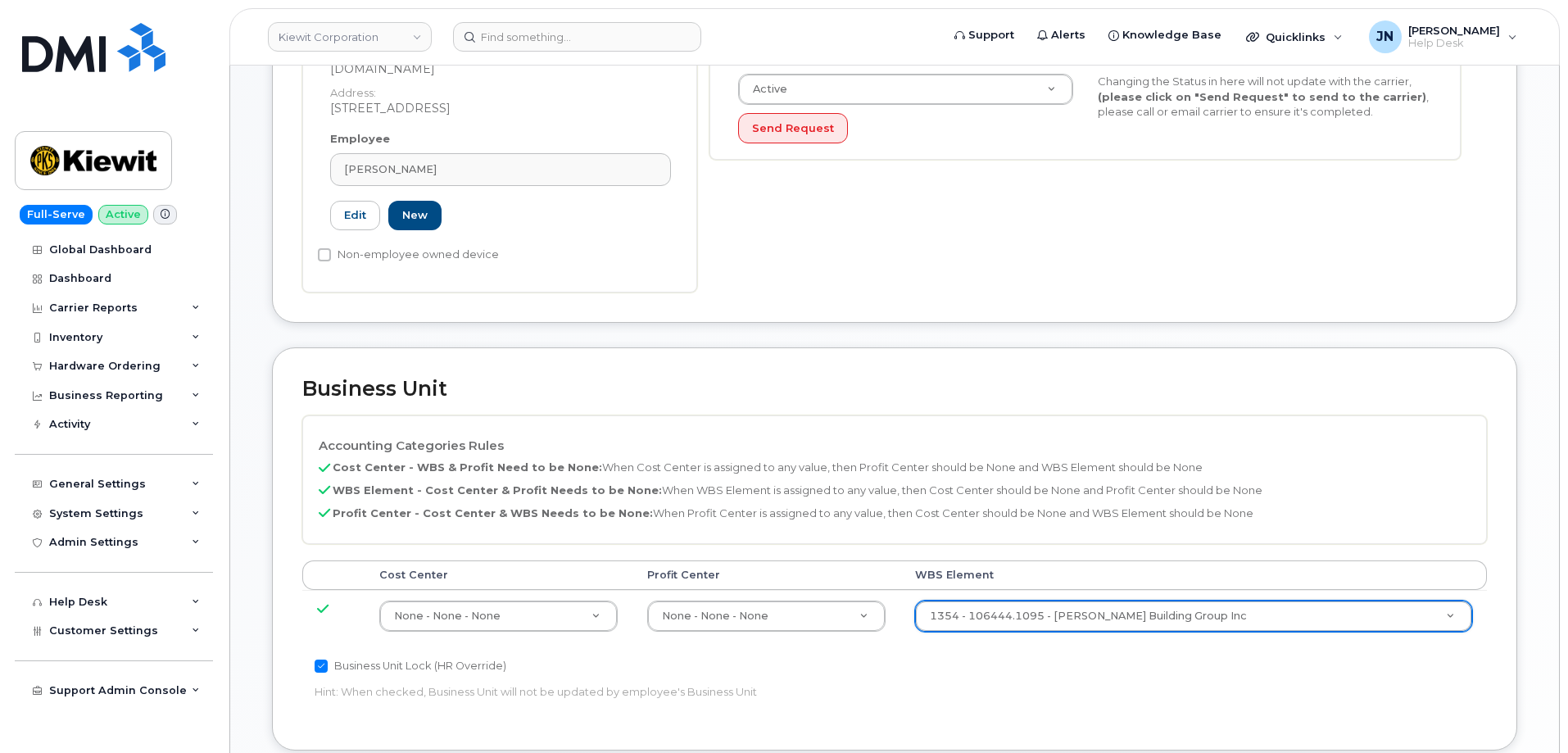
type input "35707961"
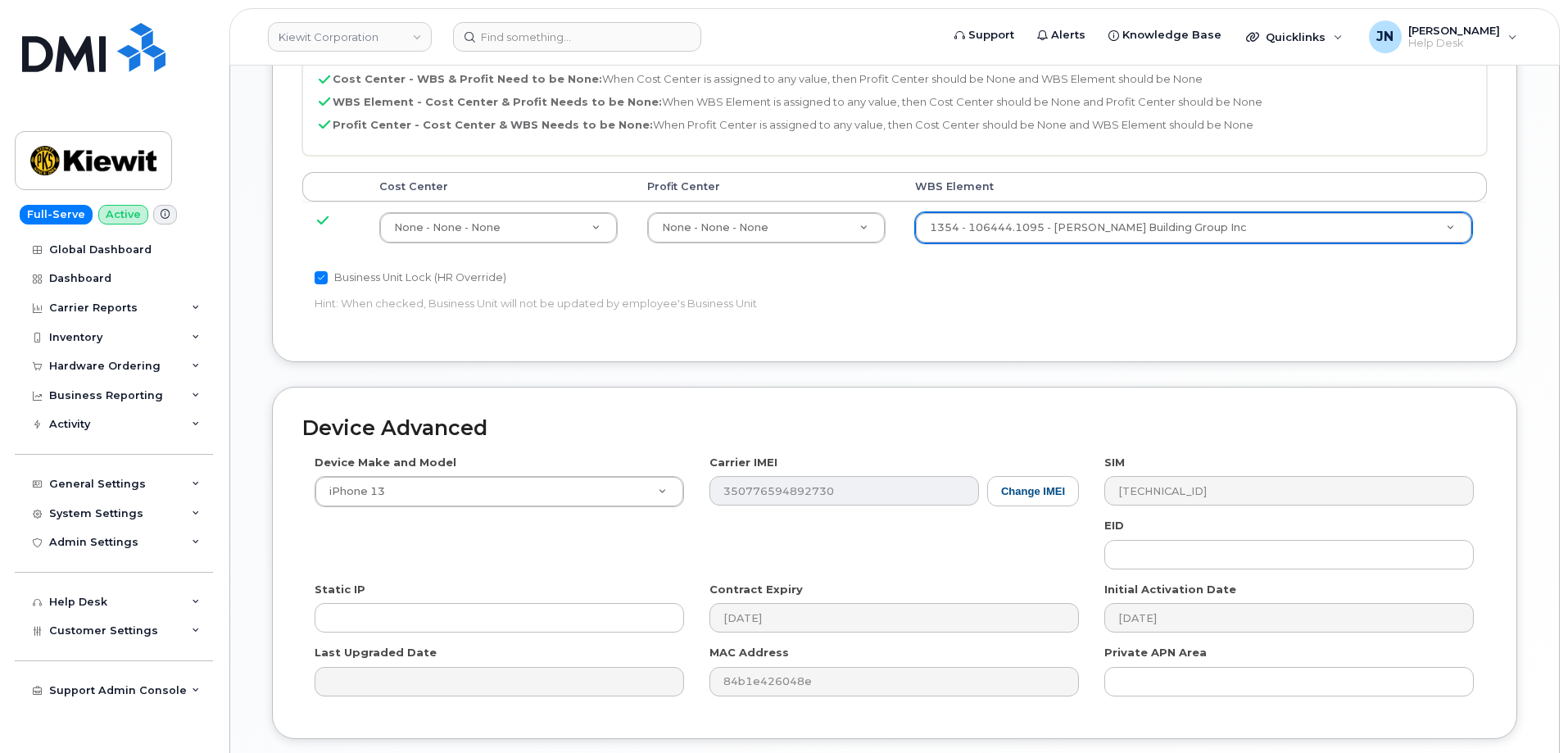
scroll to position [958, 0]
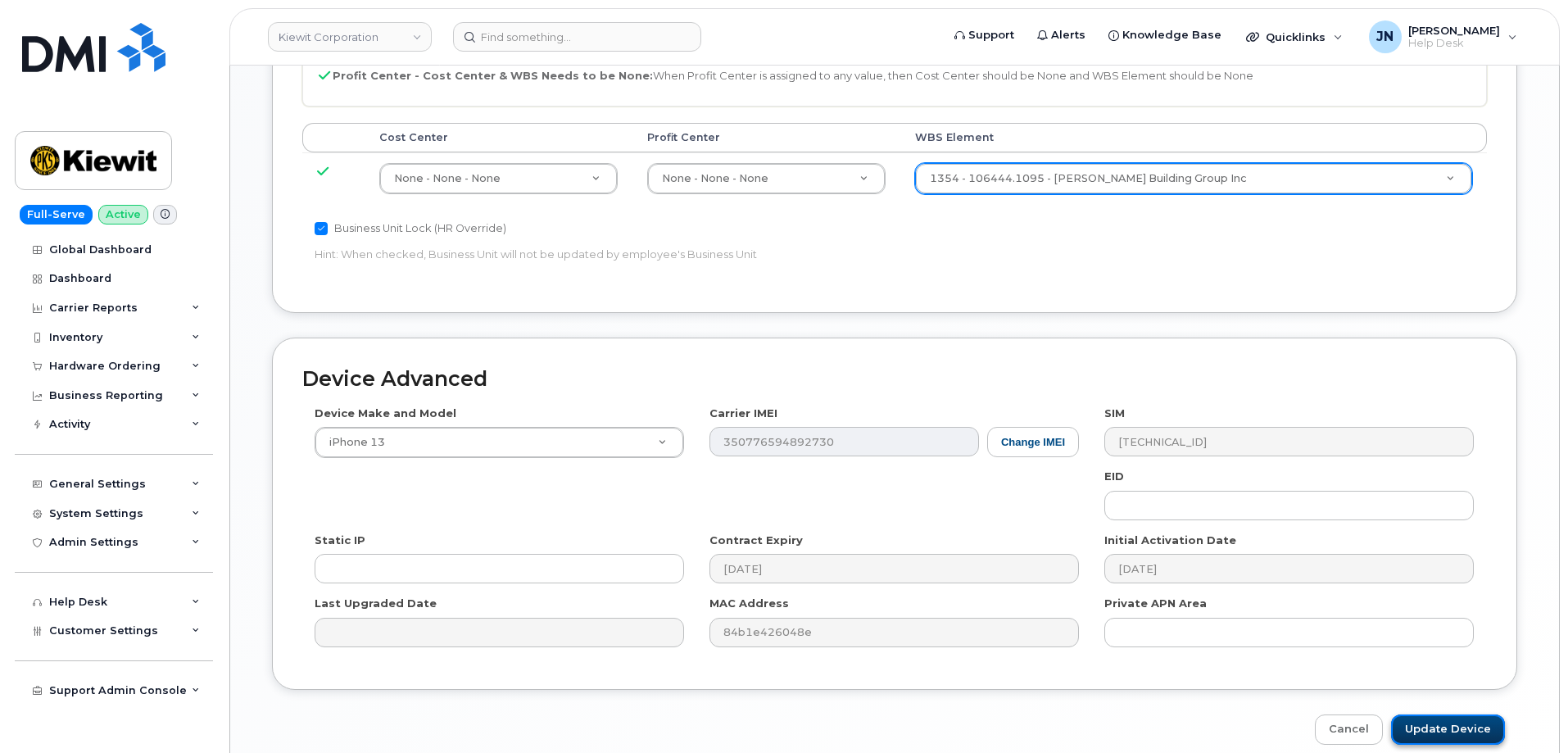
click at [1473, 717] on input "Update Device" at bounding box center [1448, 730] width 114 height 31
type input "Saving..."
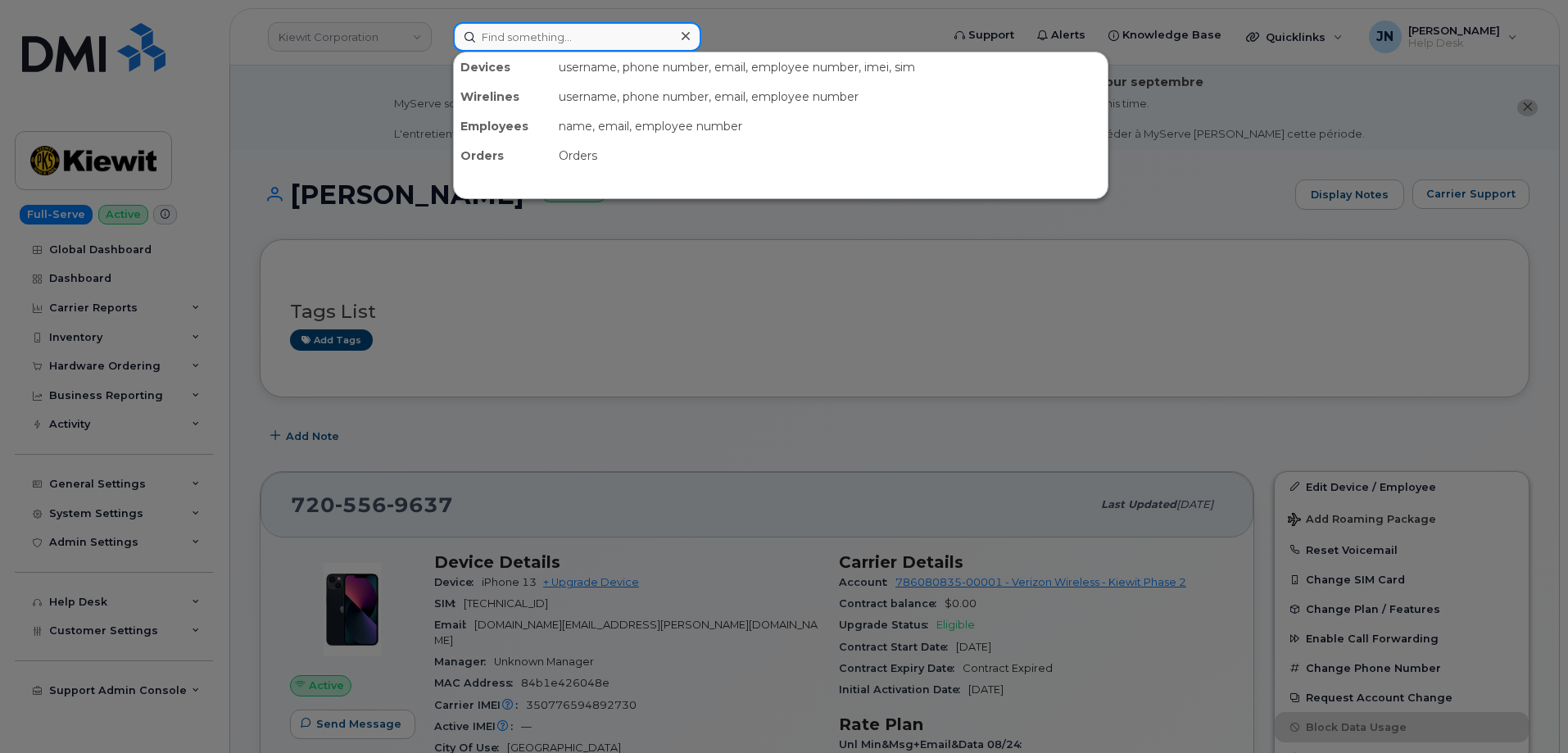
click at [599, 36] on input at bounding box center [577, 36] width 248 height 30
paste input "[PERSON_NAME]"
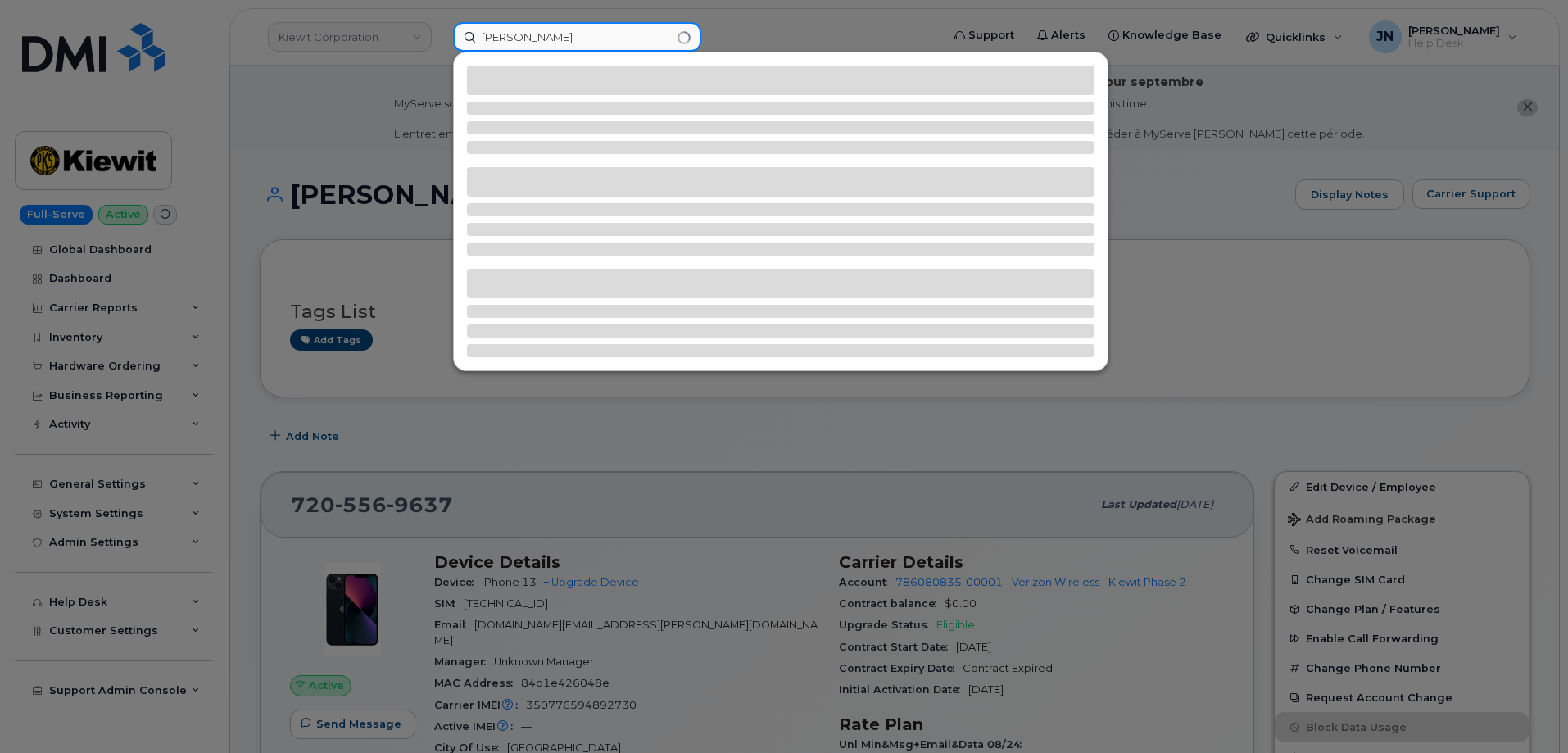
type input "[PERSON_NAME]"
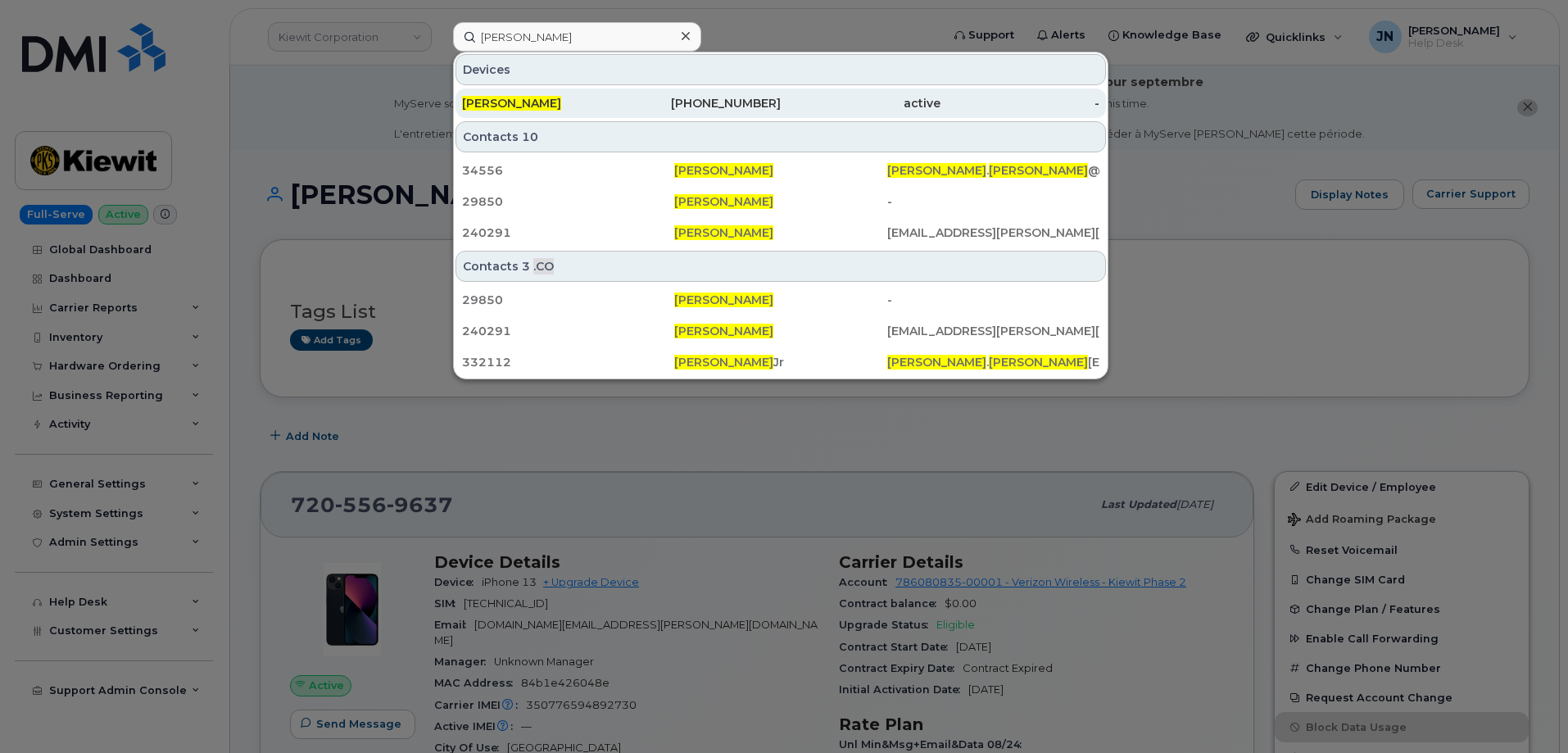
click at [540, 98] on span "[PERSON_NAME]" at bounding box center [511, 103] width 99 height 14
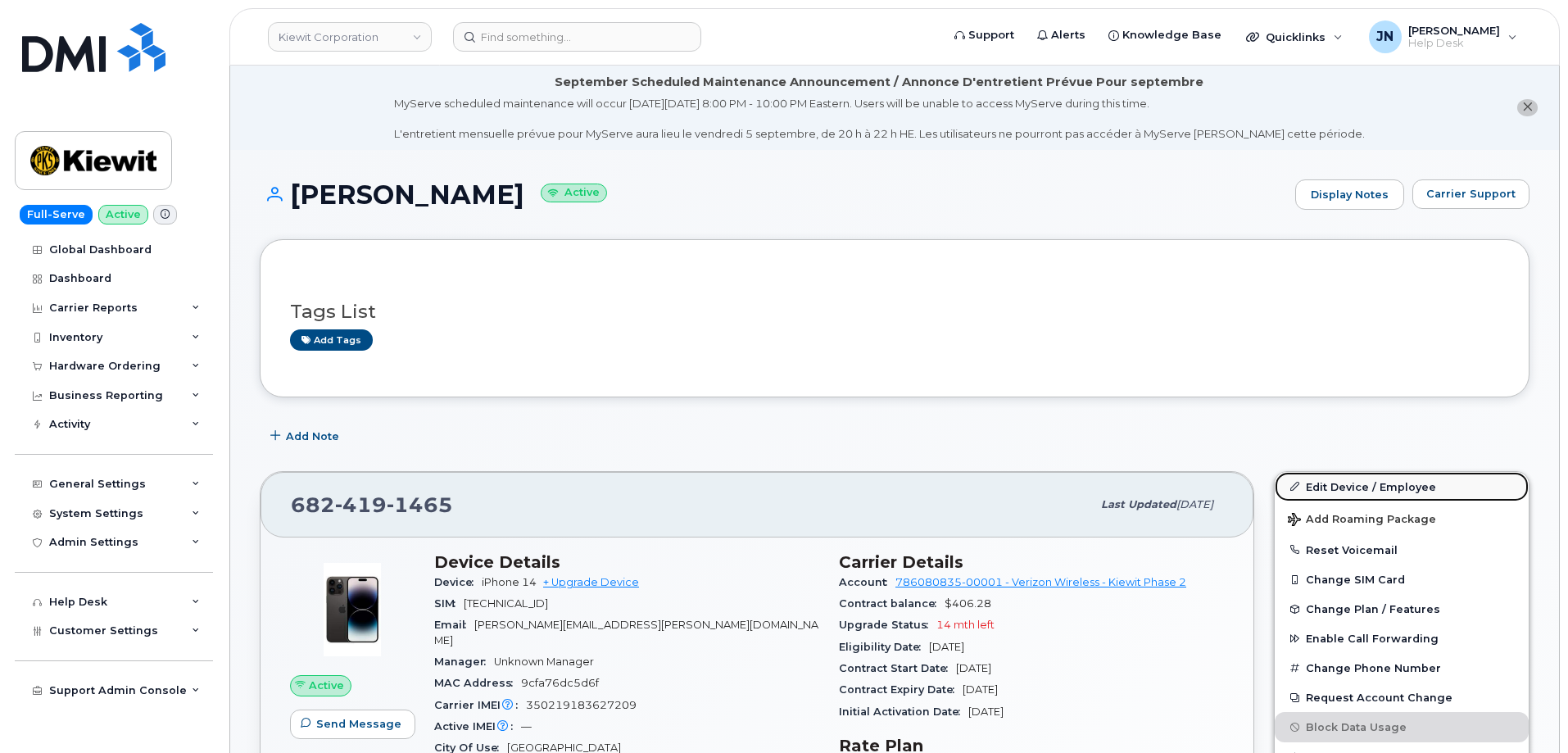
click at [1399, 489] on link "Edit Device / Employee" at bounding box center [1402, 487] width 254 height 30
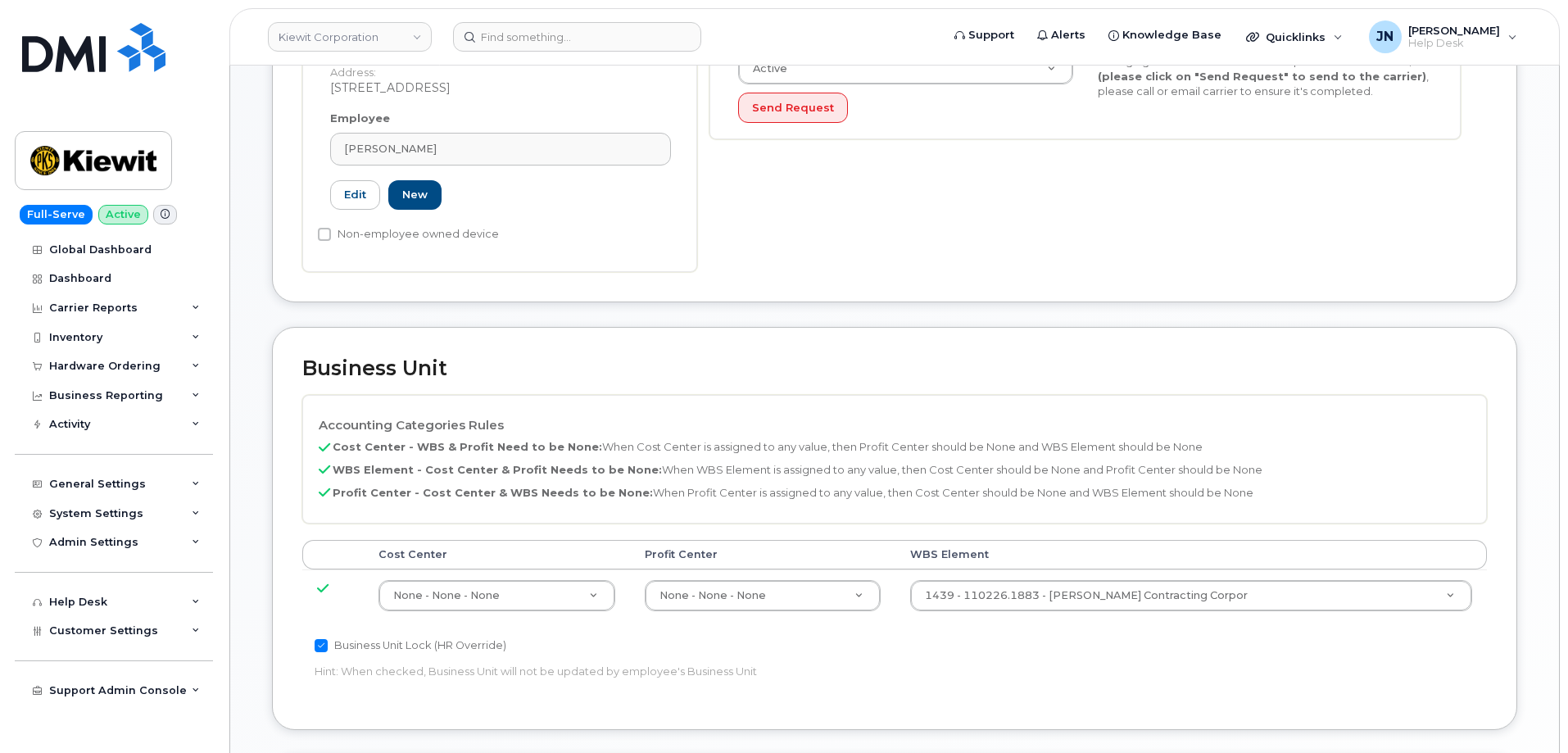
scroll to position [655, 0]
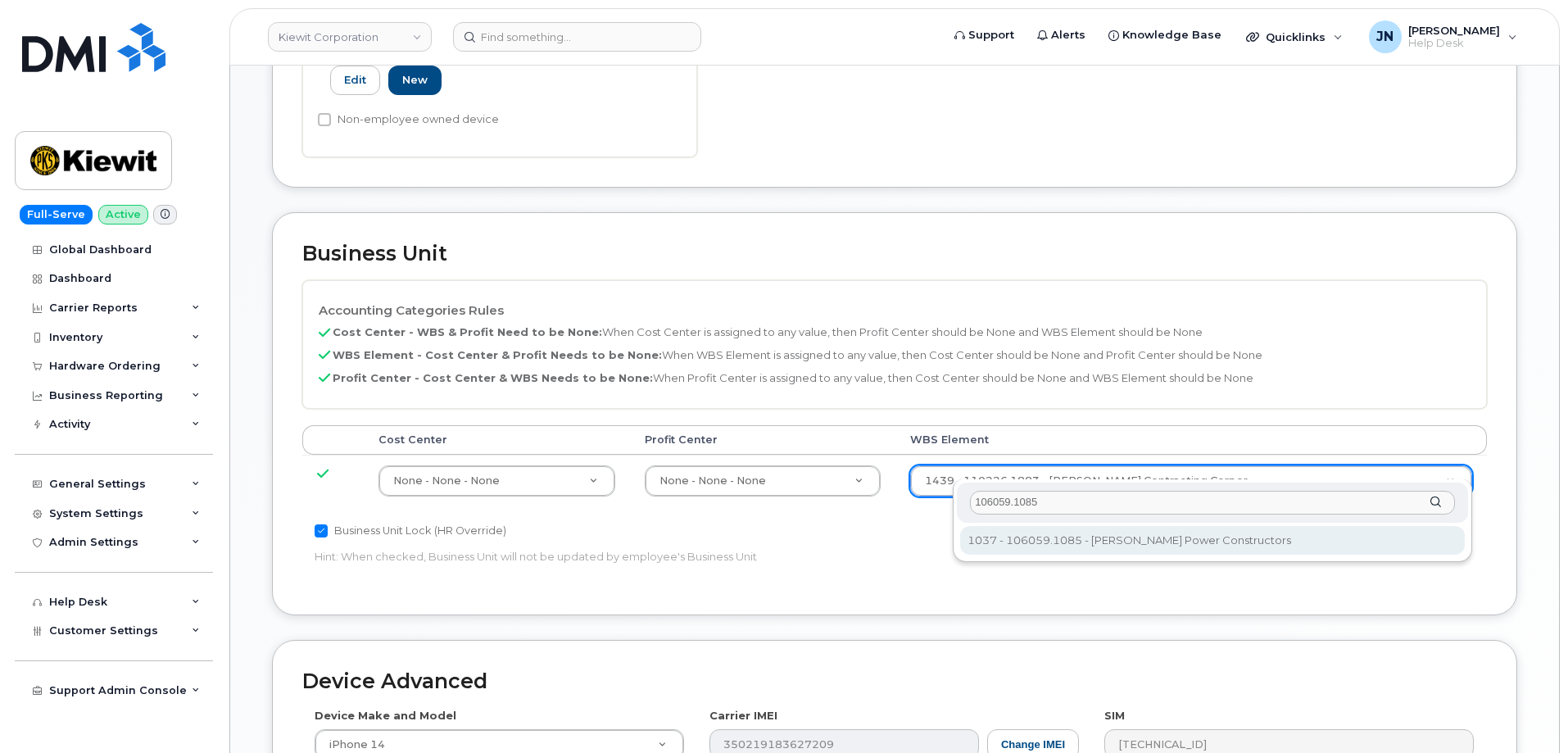
type input "106059.1085"
type input "29973553"
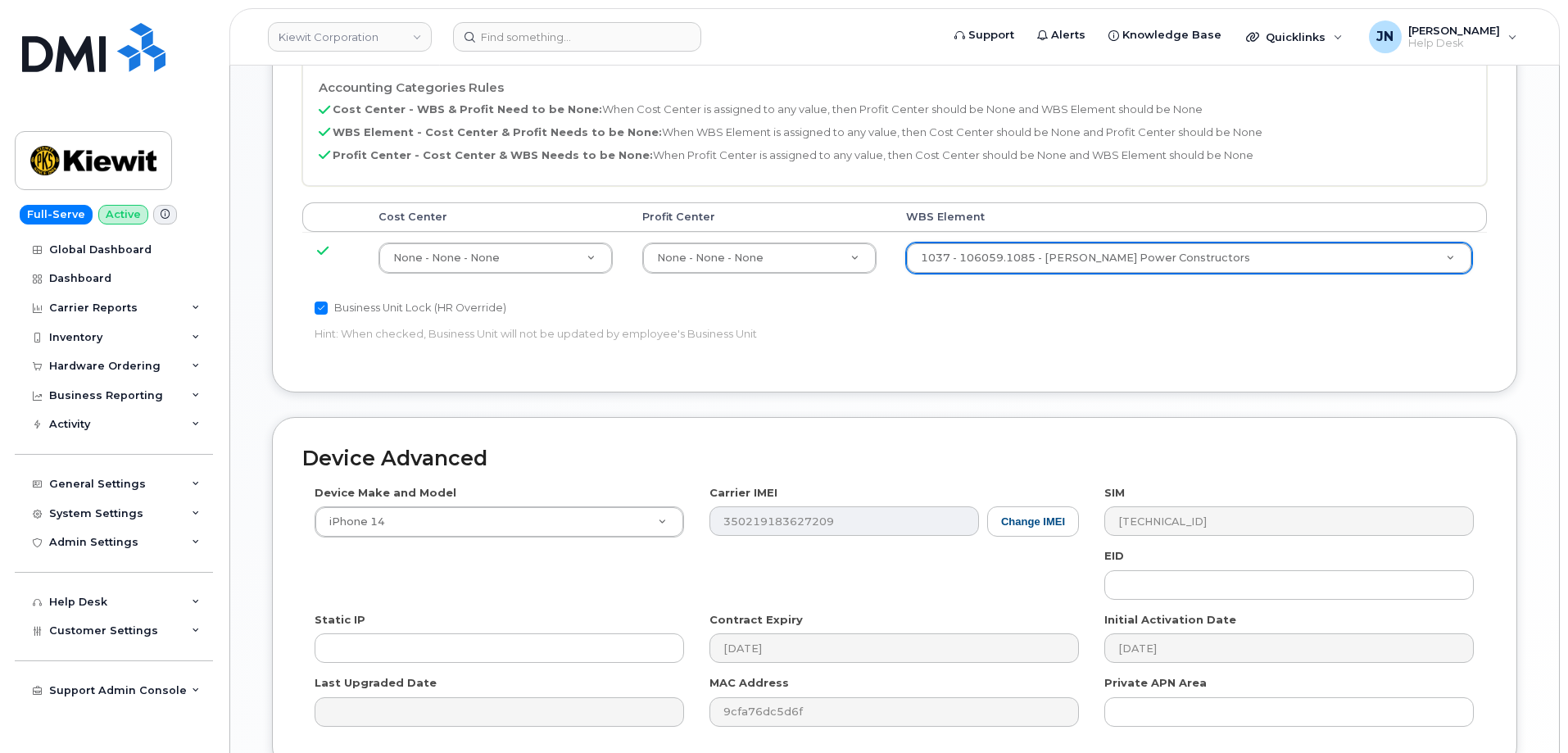
scroll to position [1016, 0]
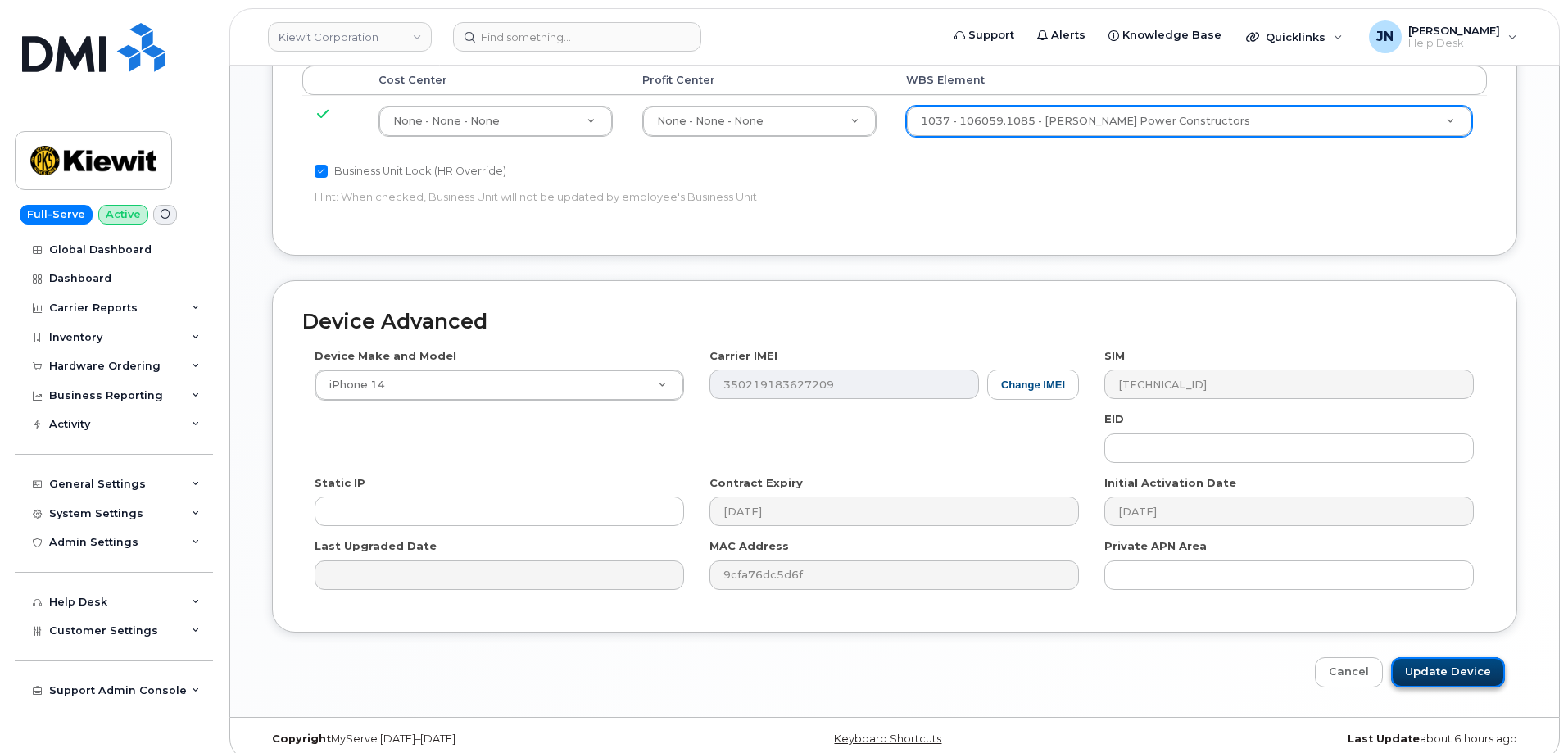
click at [1486, 657] on input "Update Device" at bounding box center [1448, 672] width 114 height 31
type input "Saving..."
